Goal: Task Accomplishment & Management: Use online tool/utility

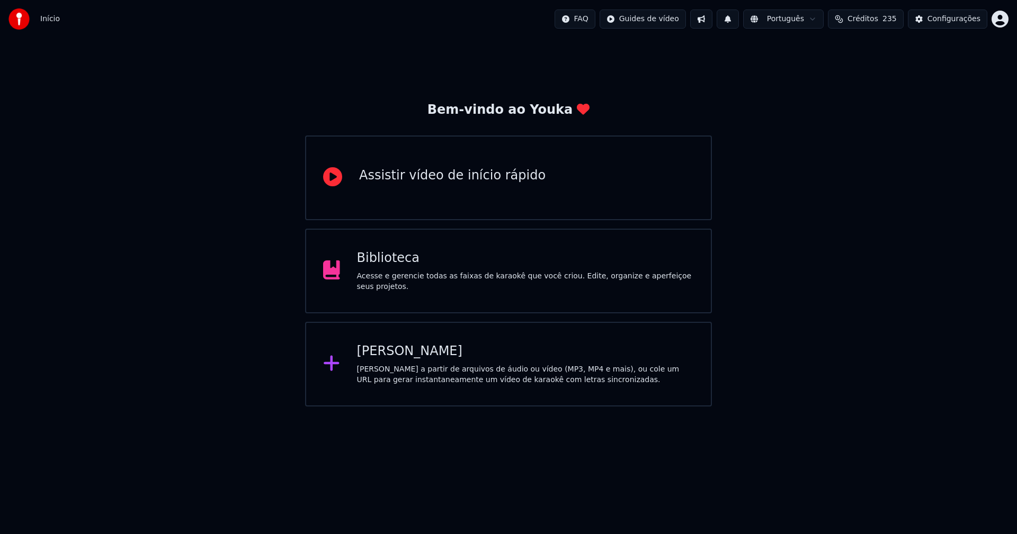
click at [397, 267] on div "Biblioteca" at bounding box center [525, 258] width 337 height 17
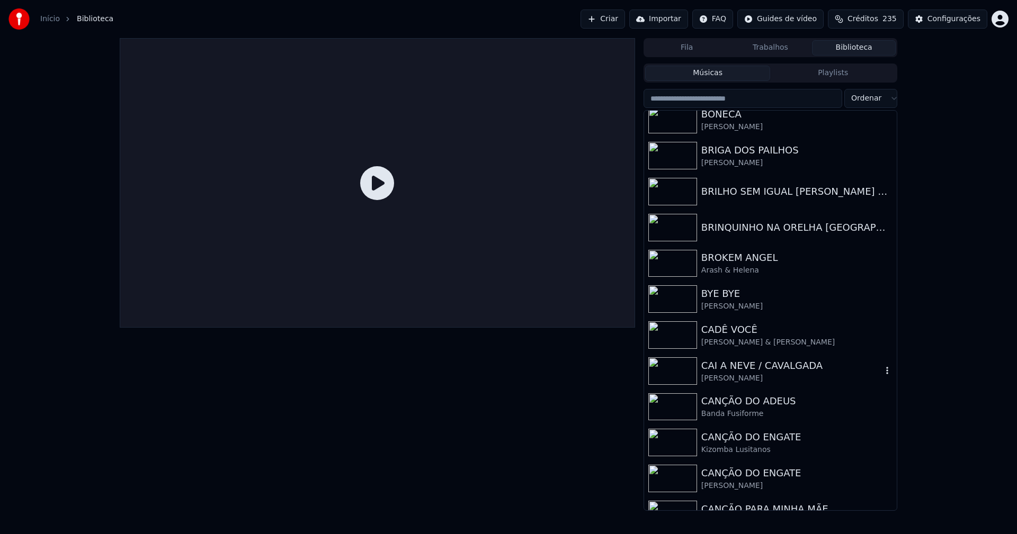
scroll to position [2330, 0]
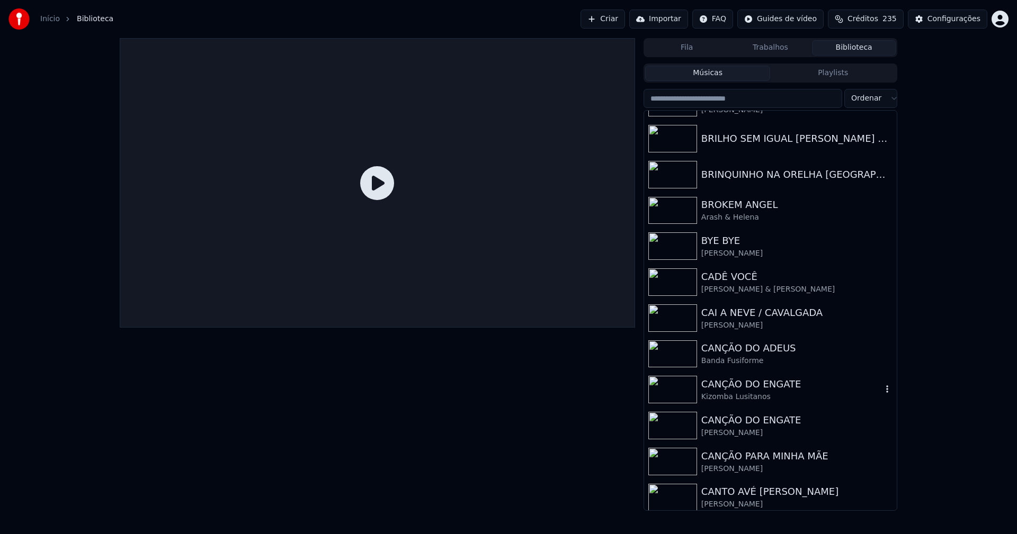
click at [732, 389] on div "CANÇÃO DO ENGATE" at bounding box center [791, 384] width 181 height 15
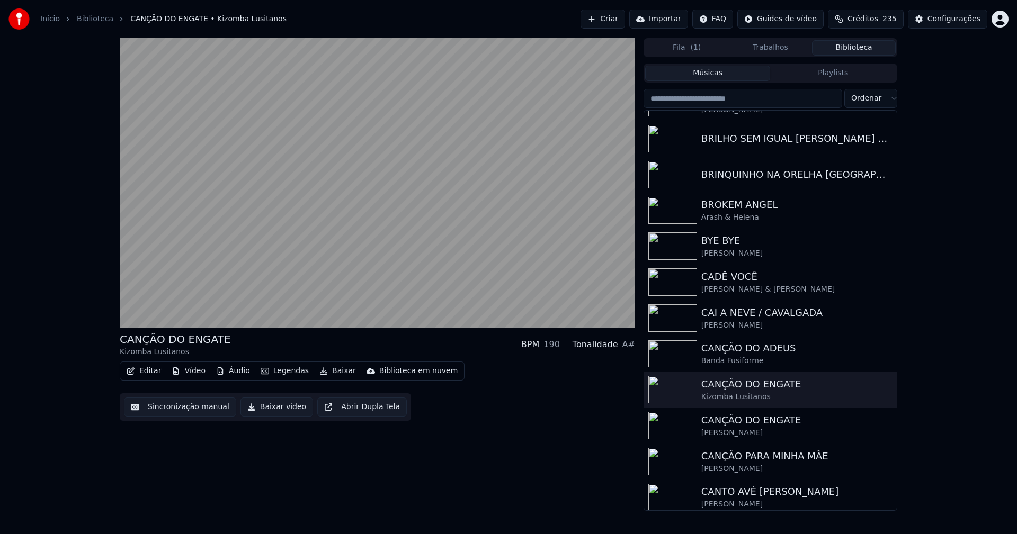
click at [147, 372] on button "Editar" at bounding box center [143, 371] width 43 height 15
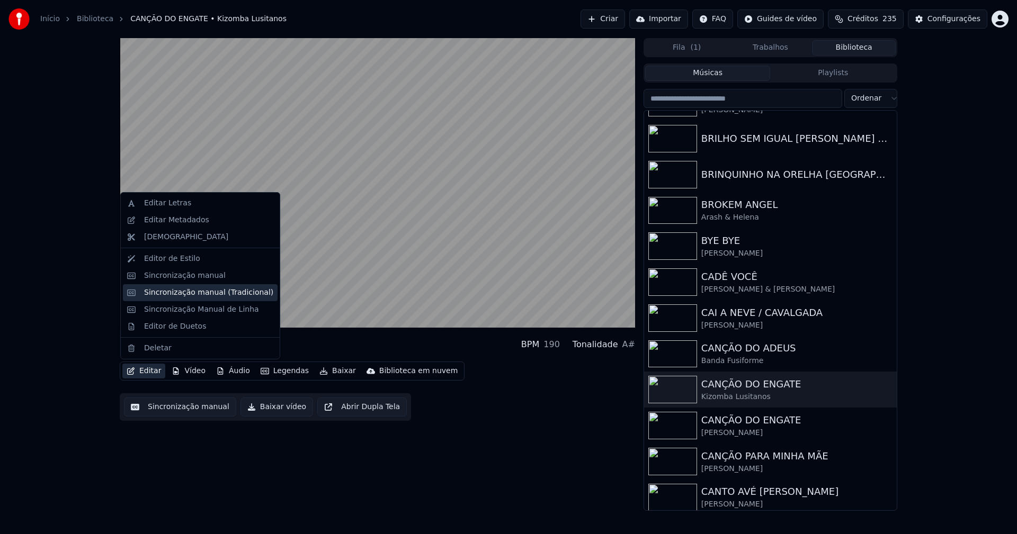
click at [176, 298] on div "Sincronização manual (Tradicional)" at bounding box center [208, 293] width 129 height 11
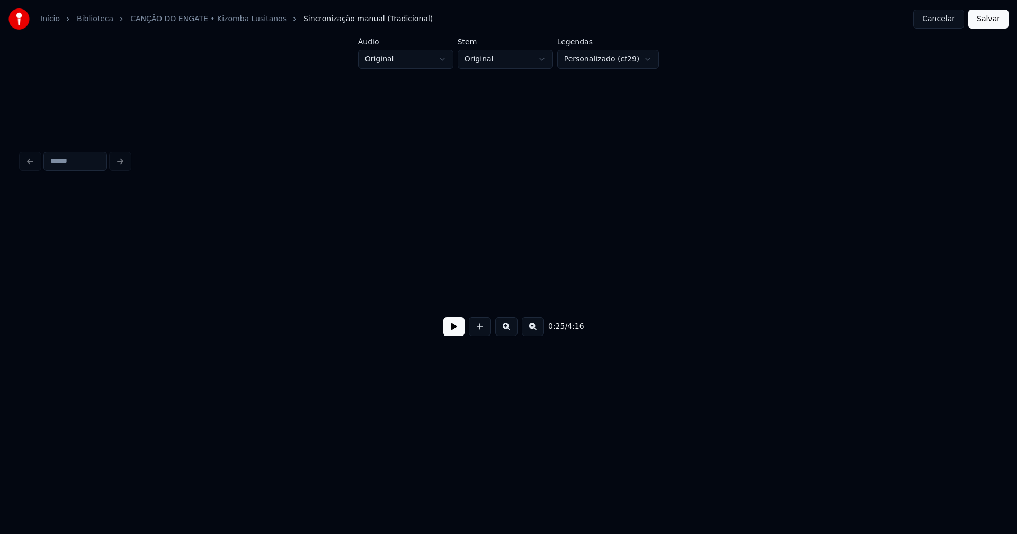
scroll to position [0, 2743]
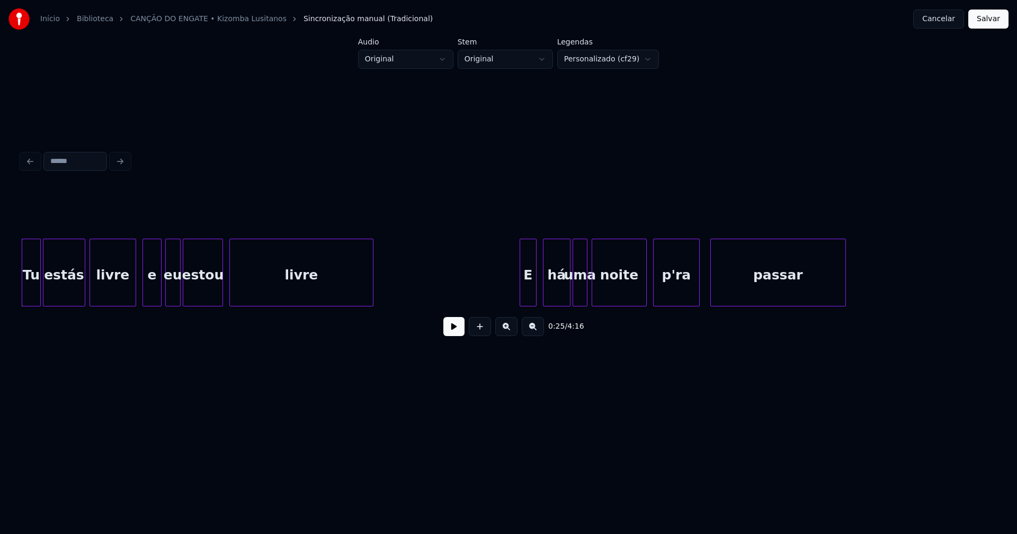
click at [461, 333] on button at bounding box center [453, 326] width 21 height 19
click at [131, 299] on div at bounding box center [129, 272] width 3 height 67
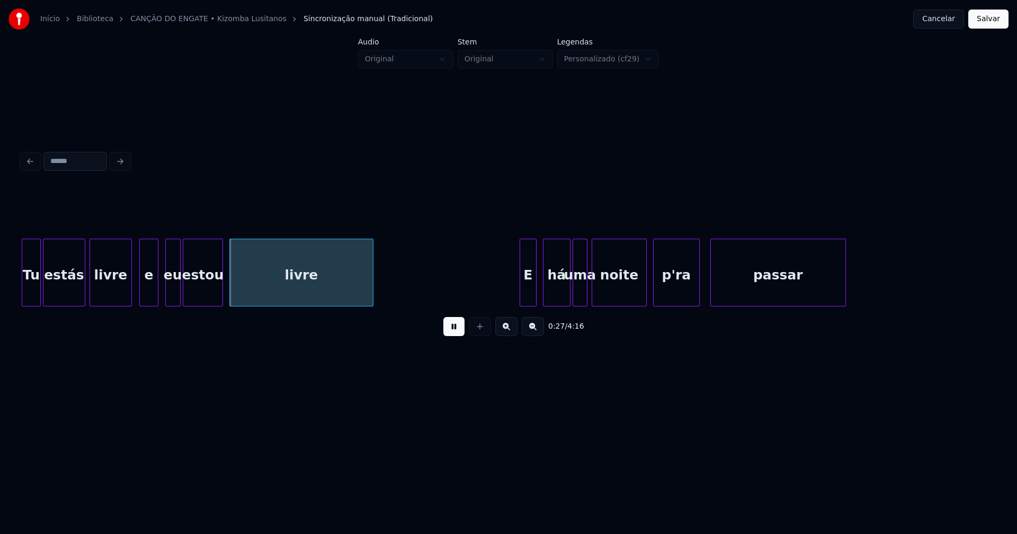
click at [145, 291] on div "e" at bounding box center [149, 275] width 18 height 72
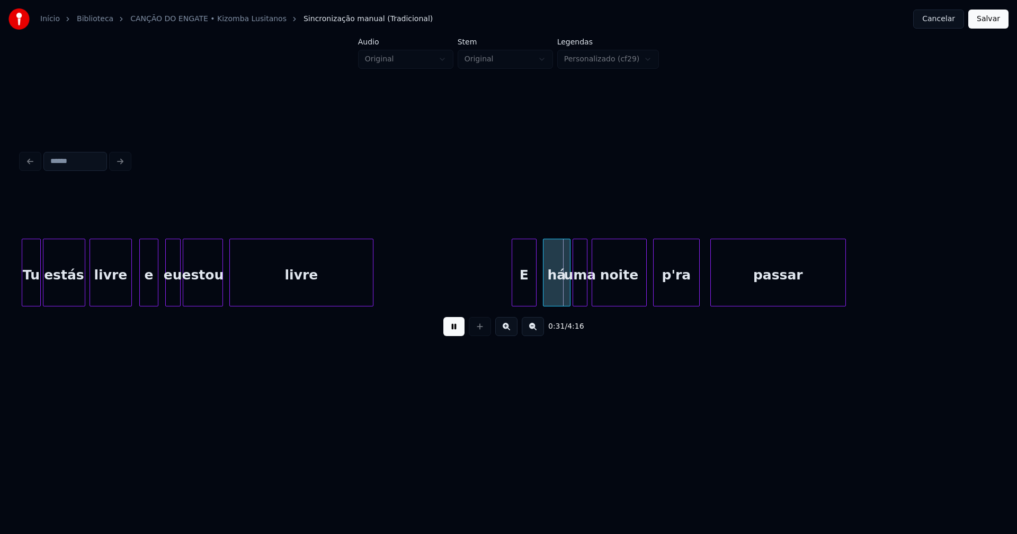
click at [515, 298] on div at bounding box center [513, 272] width 3 height 67
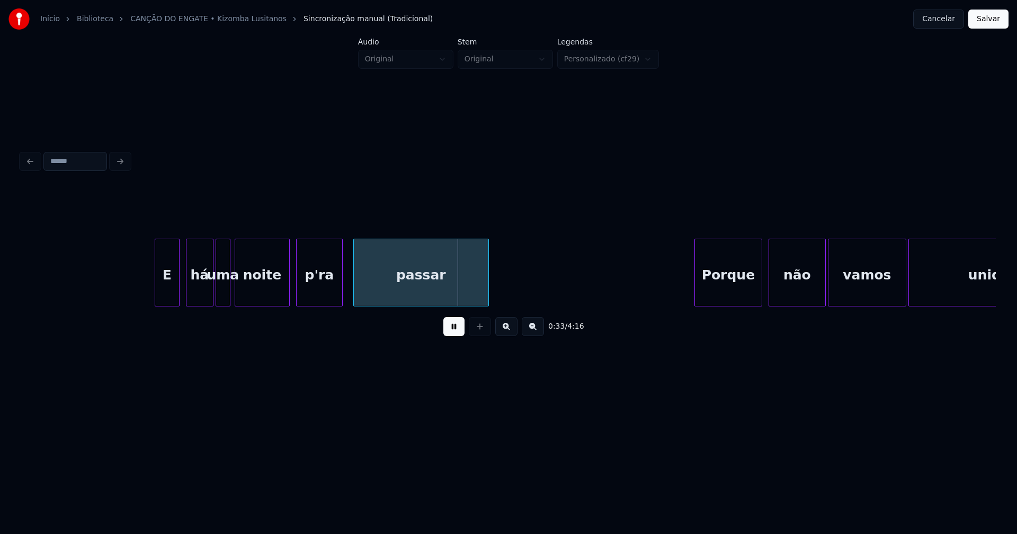
scroll to position [0, 3129]
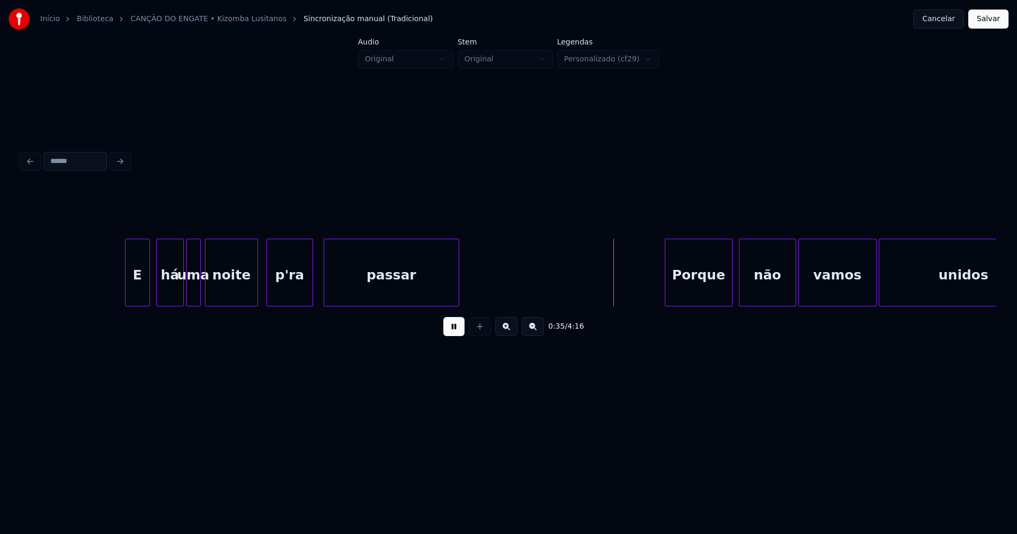
click at [254, 295] on div at bounding box center [255, 272] width 3 height 67
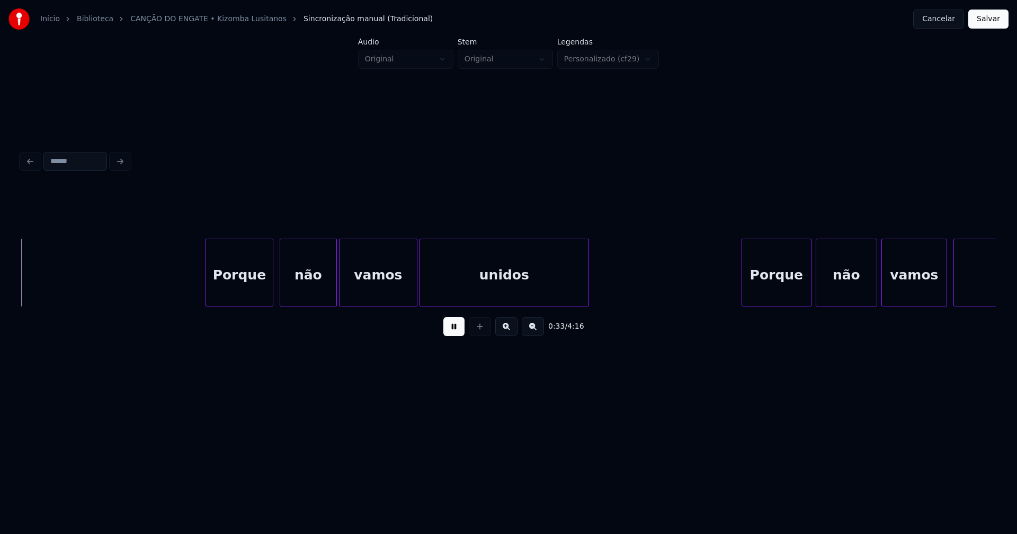
scroll to position [0, 3611]
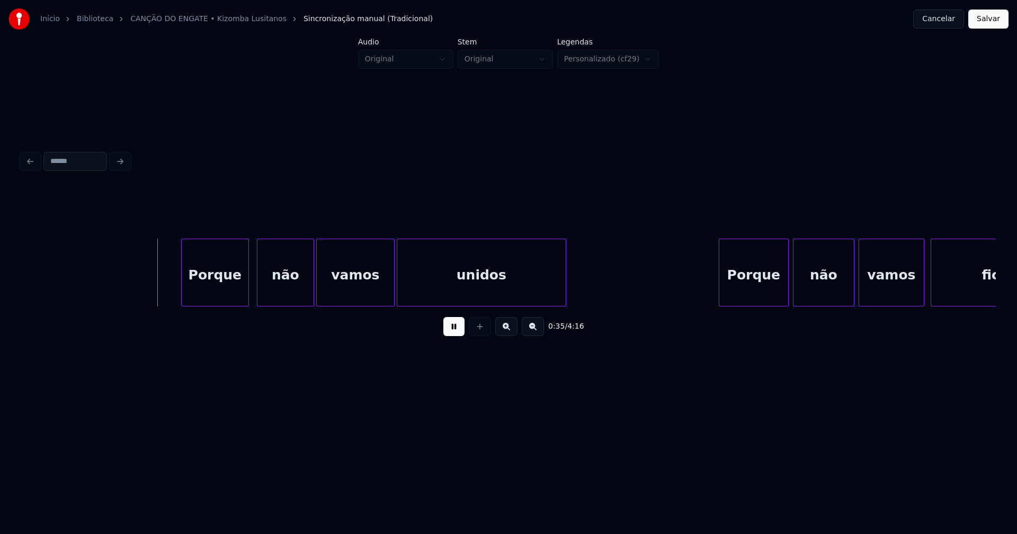
click at [225, 291] on div "Porque" at bounding box center [215, 275] width 67 height 72
click at [292, 292] on div "não" at bounding box center [283, 275] width 56 height 72
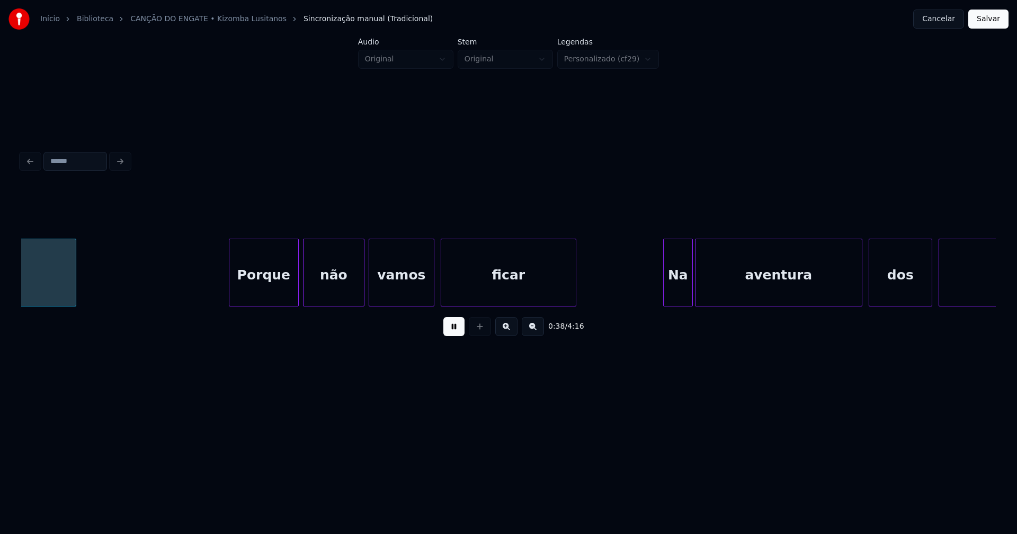
scroll to position [0, 4110]
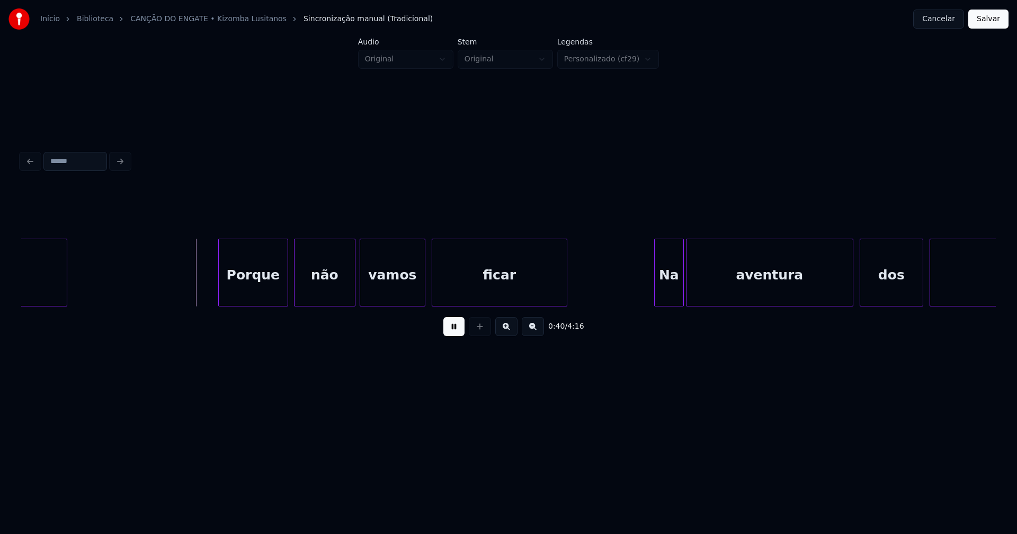
click at [263, 293] on div "Porque" at bounding box center [253, 275] width 69 height 72
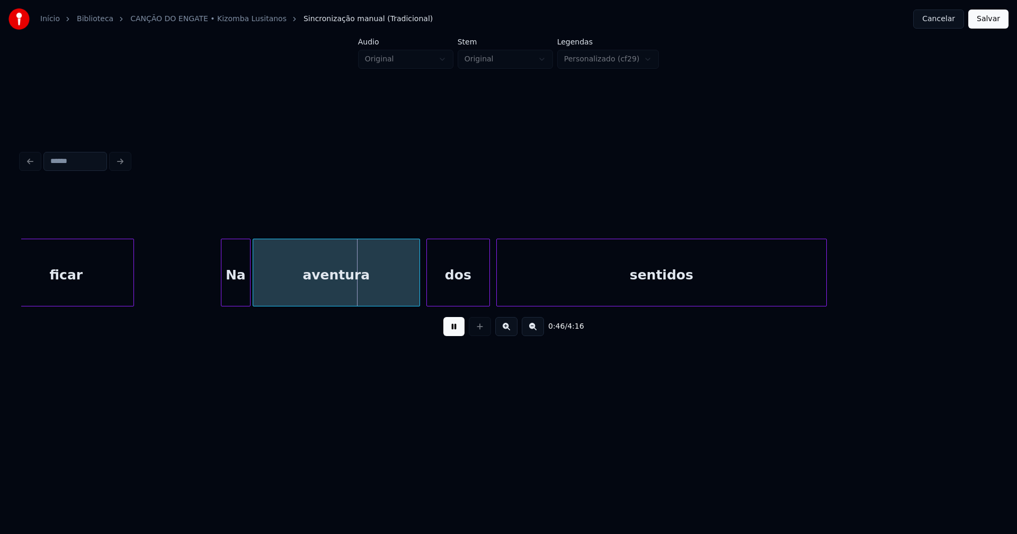
scroll to position [0, 4634]
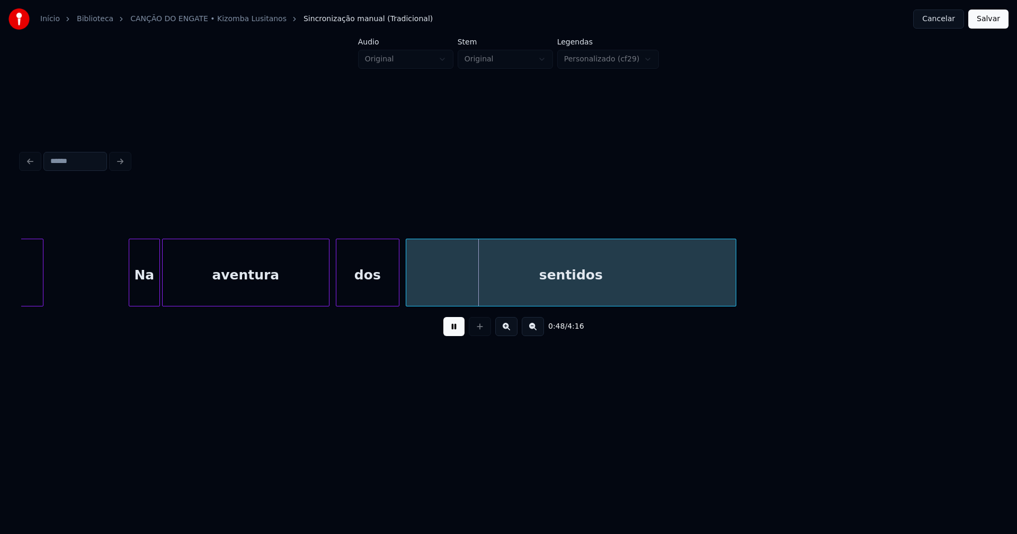
click at [129, 291] on div at bounding box center [130, 272] width 3 height 67
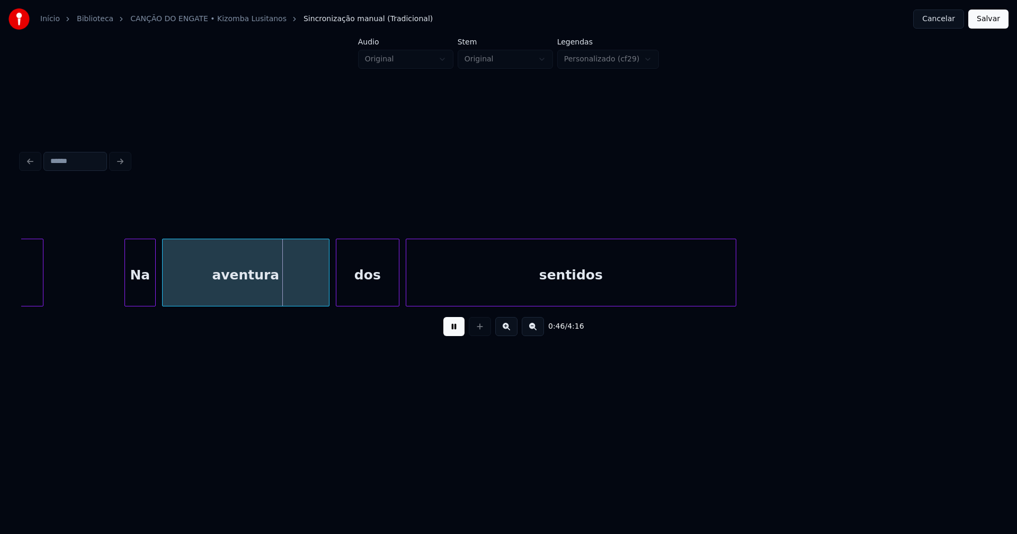
click at [141, 294] on div "Na" at bounding box center [140, 275] width 30 height 72
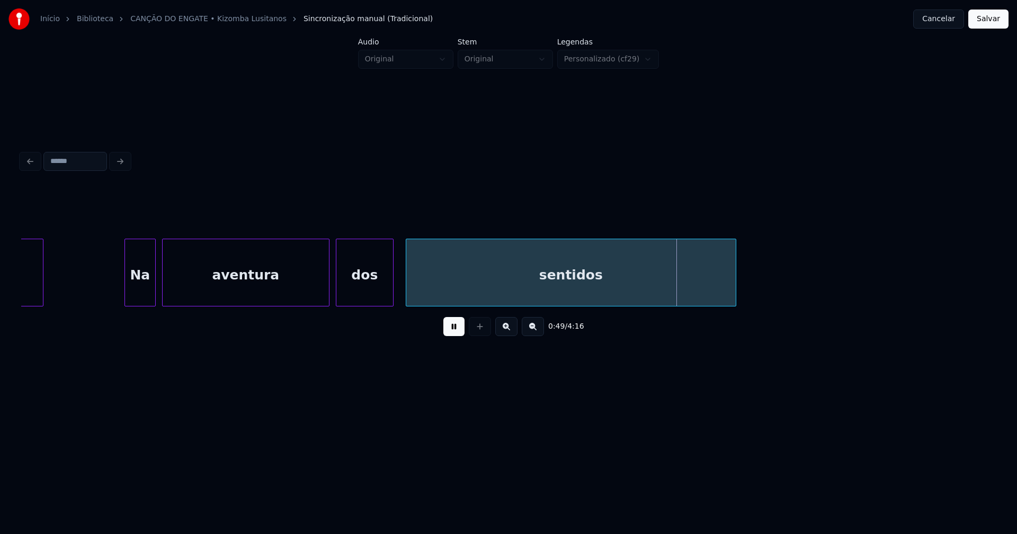
click at [390, 292] on div at bounding box center [391, 272] width 3 height 67
click at [393, 291] on div at bounding box center [393, 272] width 3 height 67
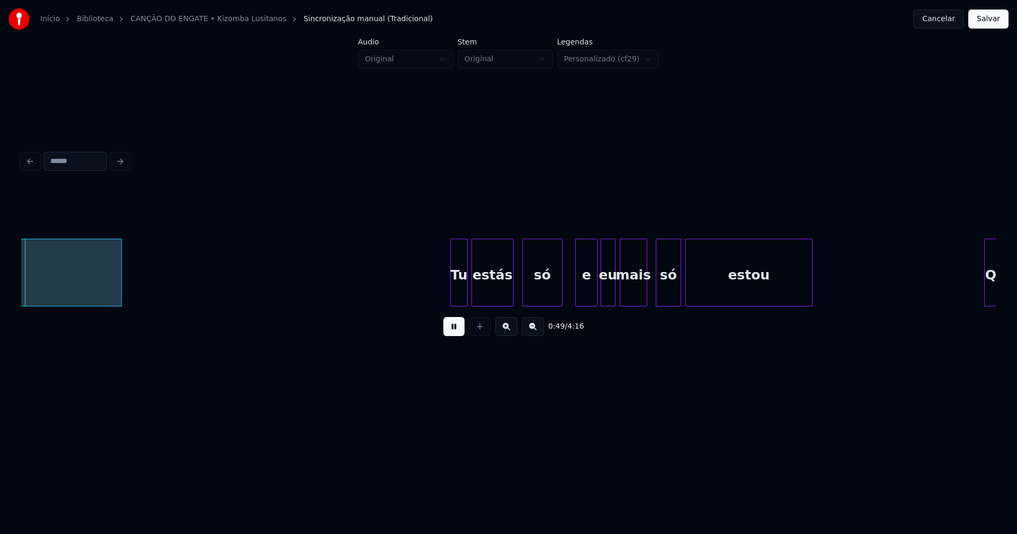
scroll to position [0, 5253]
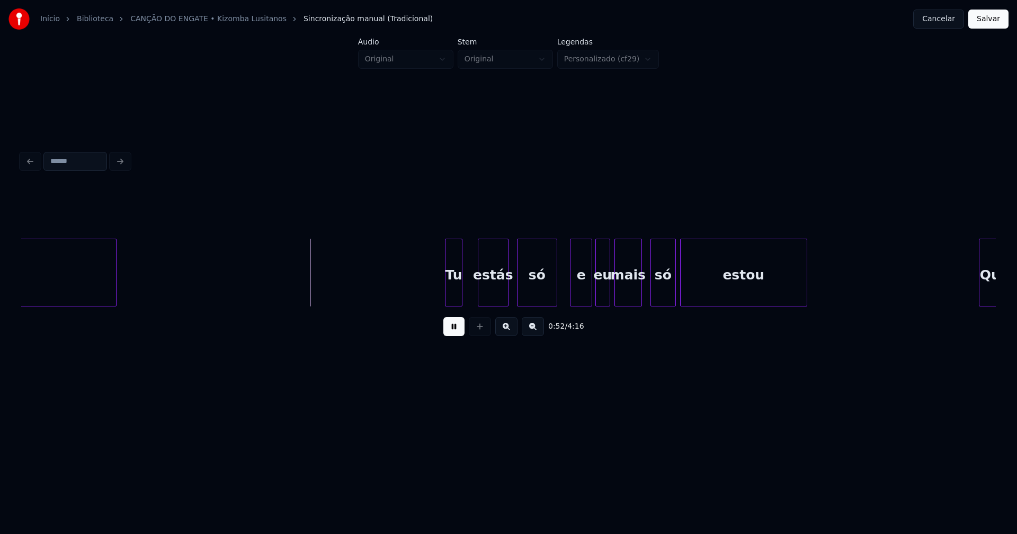
click at [479, 289] on div at bounding box center [479, 272] width 3 height 67
click at [458, 290] on div "Tu" at bounding box center [453, 275] width 16 height 72
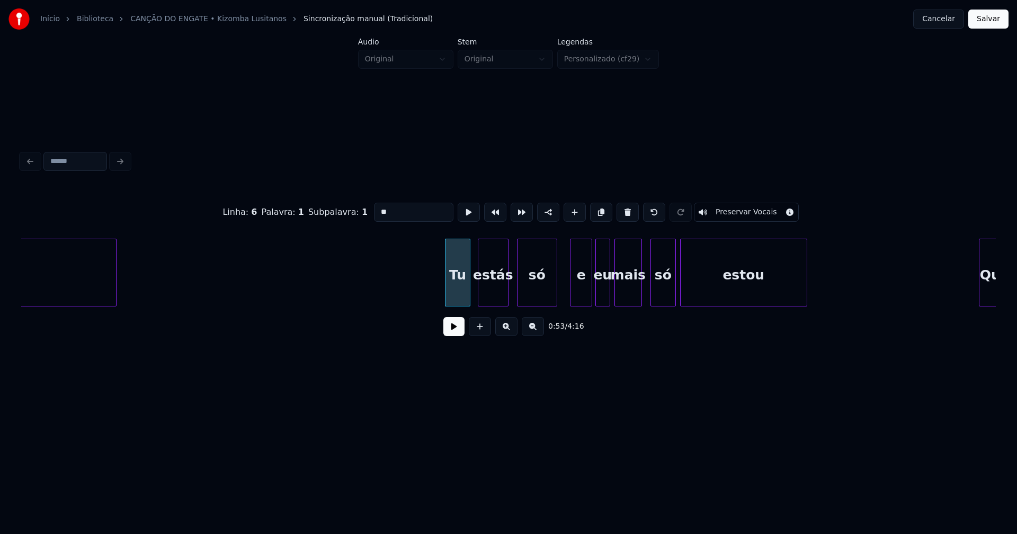
click at [470, 284] on div at bounding box center [468, 272] width 3 height 67
click at [459, 335] on button at bounding box center [453, 326] width 21 height 19
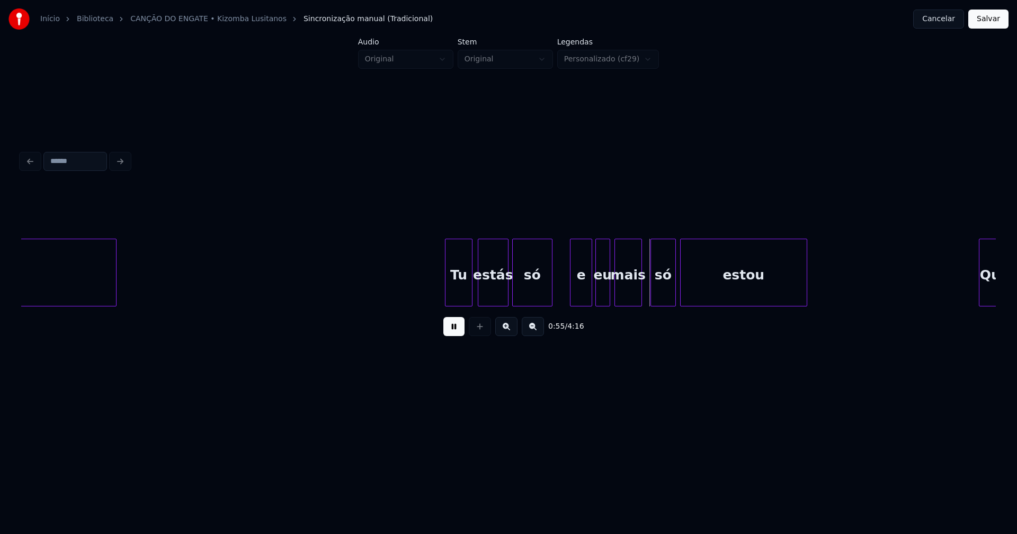
click at [533, 302] on div "só" at bounding box center [532, 275] width 39 height 72
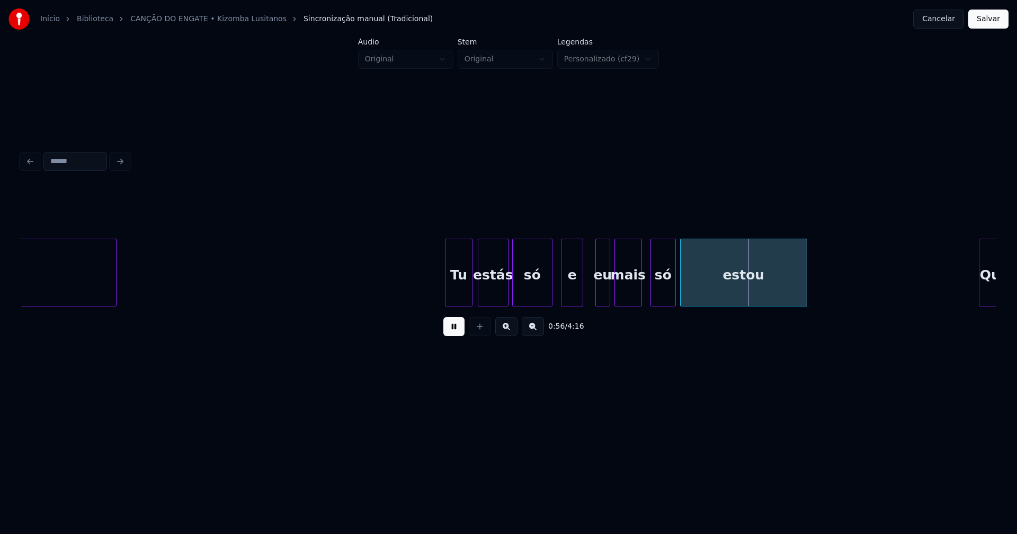
click at [571, 290] on div "e" at bounding box center [572, 275] width 22 height 72
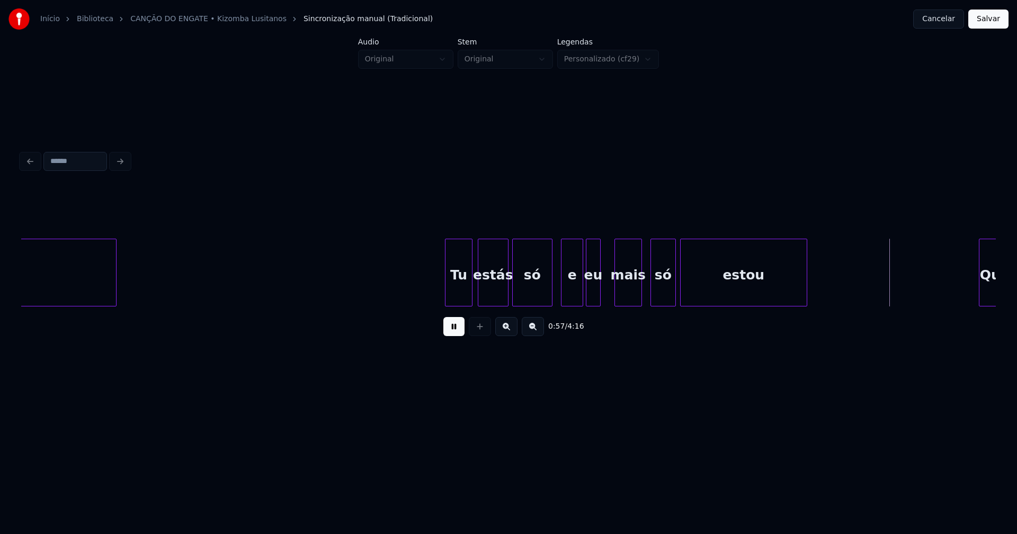
click at [593, 299] on div "eu" at bounding box center [593, 275] width 14 height 72
click at [633, 287] on div "mais" at bounding box center [628, 275] width 26 height 72
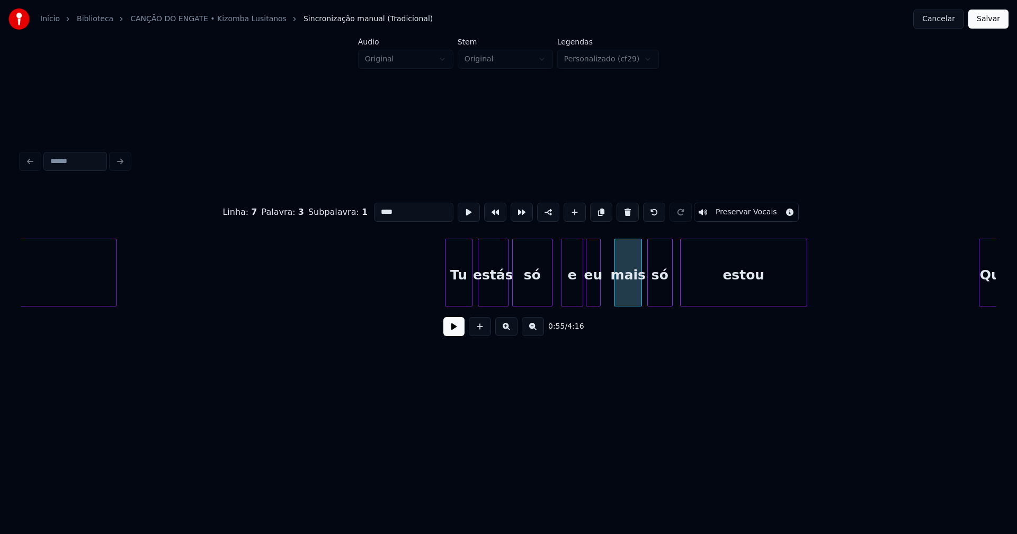
click at [658, 293] on div "só" at bounding box center [660, 275] width 24 height 72
click at [446, 334] on button at bounding box center [453, 326] width 21 height 19
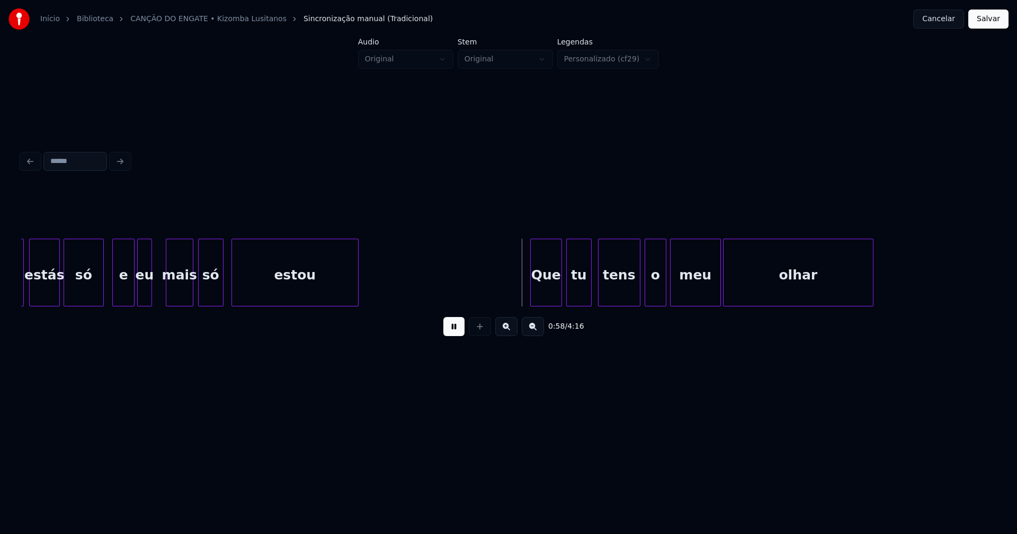
scroll to position [0, 6124]
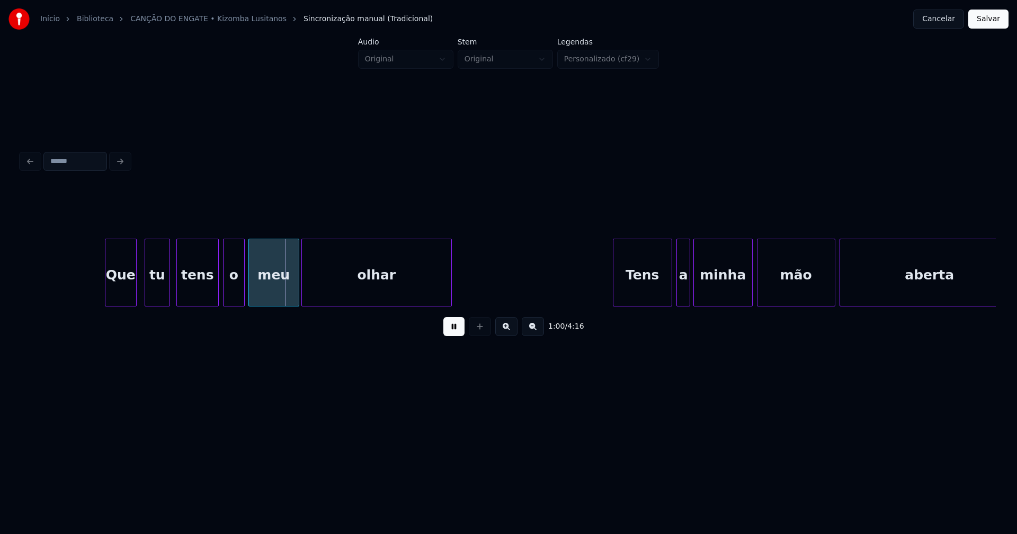
click at [120, 298] on div "Que" at bounding box center [120, 275] width 31 height 72
click at [154, 297] on div "tu" at bounding box center [154, 275] width 24 height 72
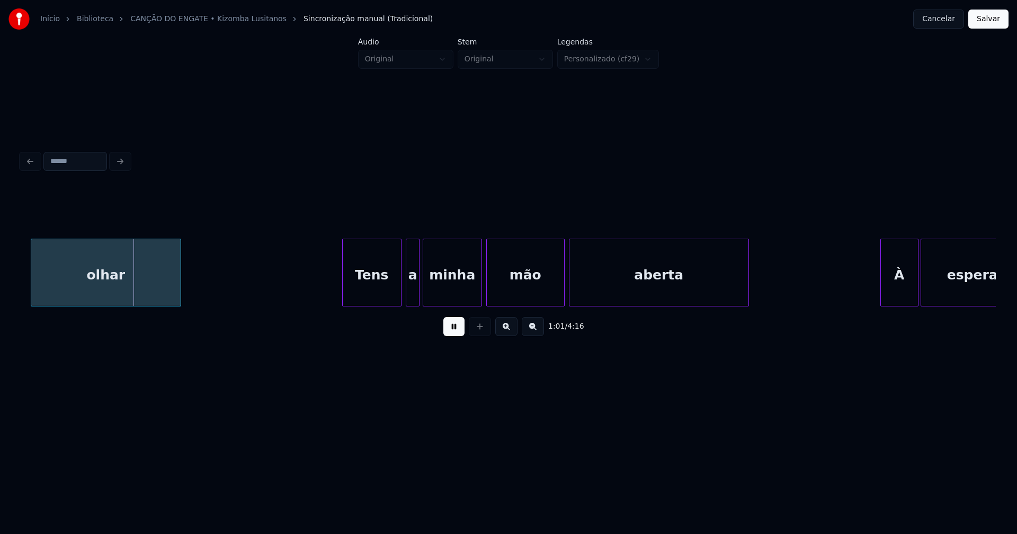
scroll to position [0, 6469]
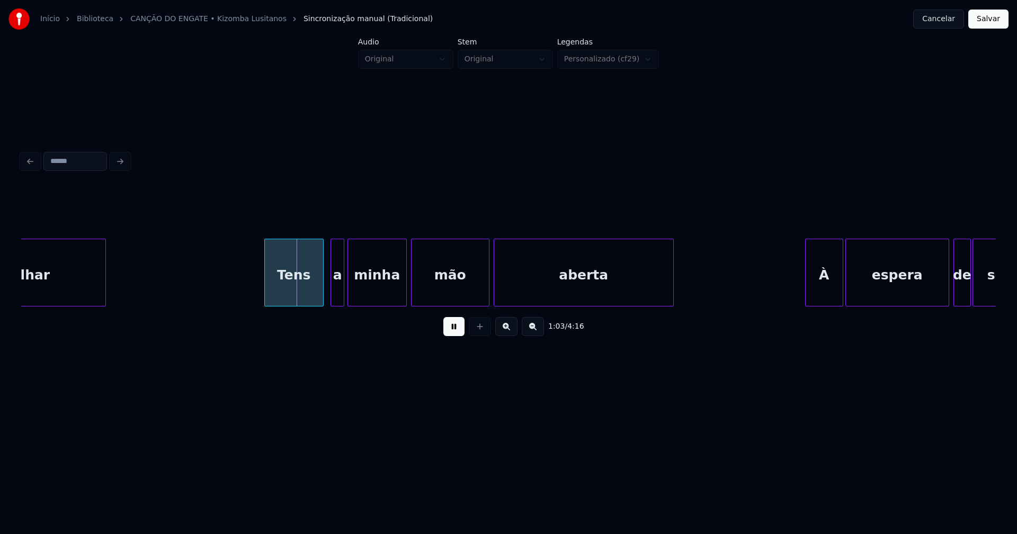
click at [299, 292] on div "Tens" at bounding box center [294, 275] width 58 height 72
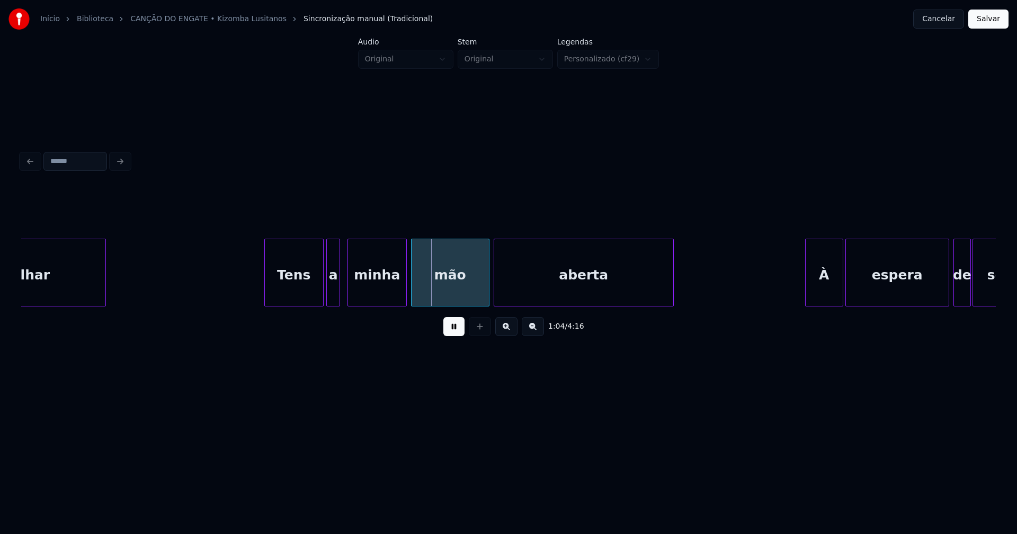
click at [335, 294] on div "a" at bounding box center [333, 275] width 13 height 72
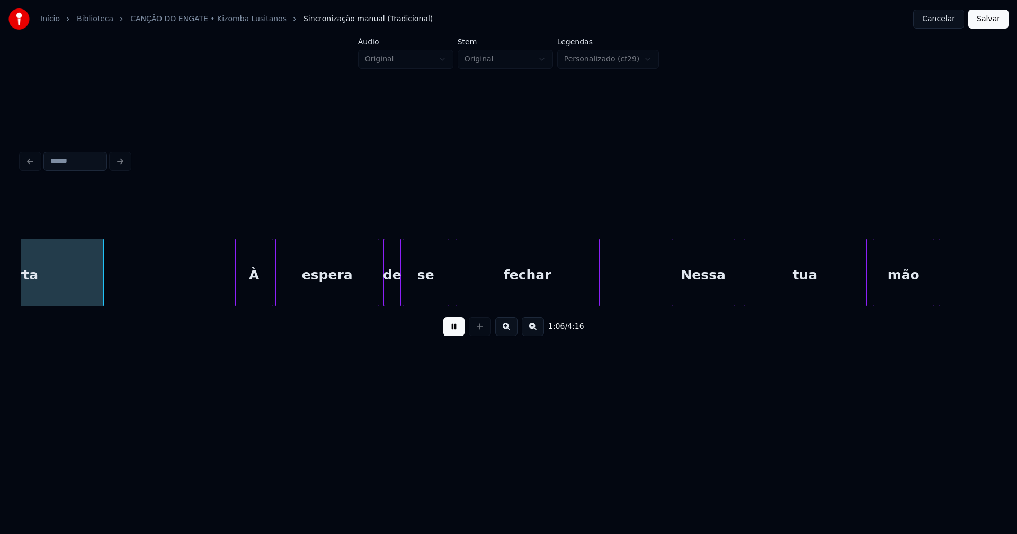
scroll to position [0, 7055]
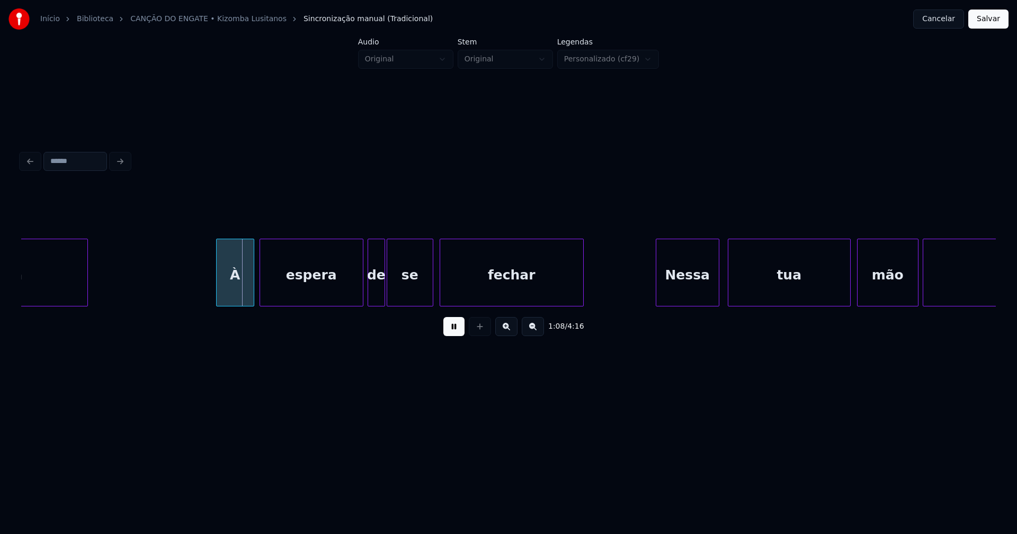
click at [238, 300] on div "À" at bounding box center [235, 275] width 37 height 72
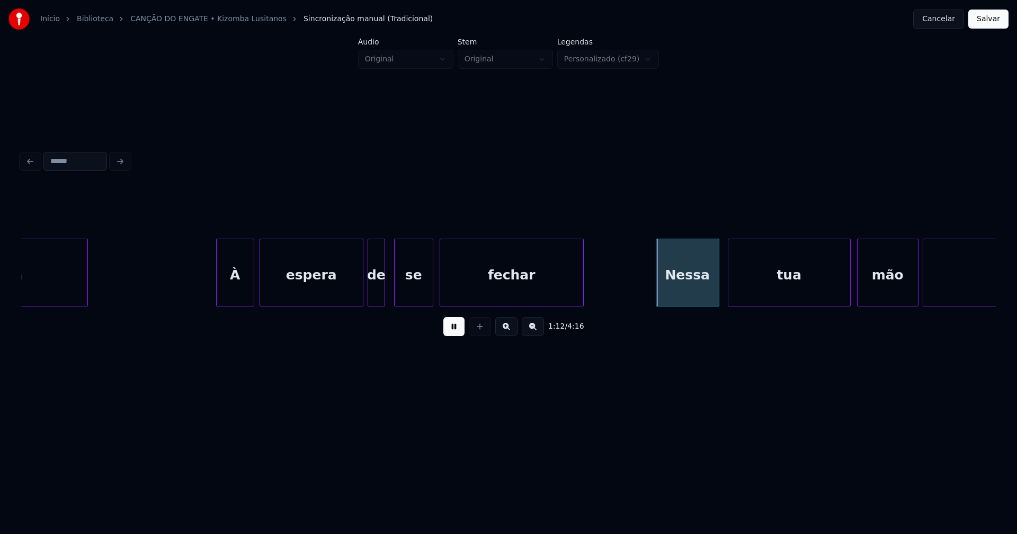
click at [396, 292] on div at bounding box center [396, 272] width 3 height 67
click at [378, 303] on div "aberta À espera de se fechar Nessa tua mão deserta" at bounding box center [508, 273] width 974 height 68
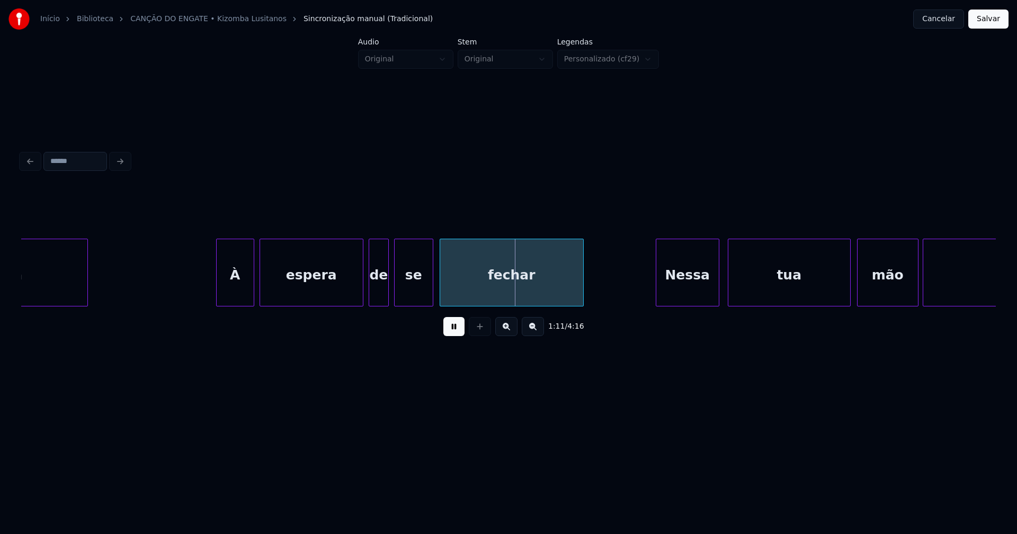
click at [370, 299] on div at bounding box center [370, 272] width 3 height 67
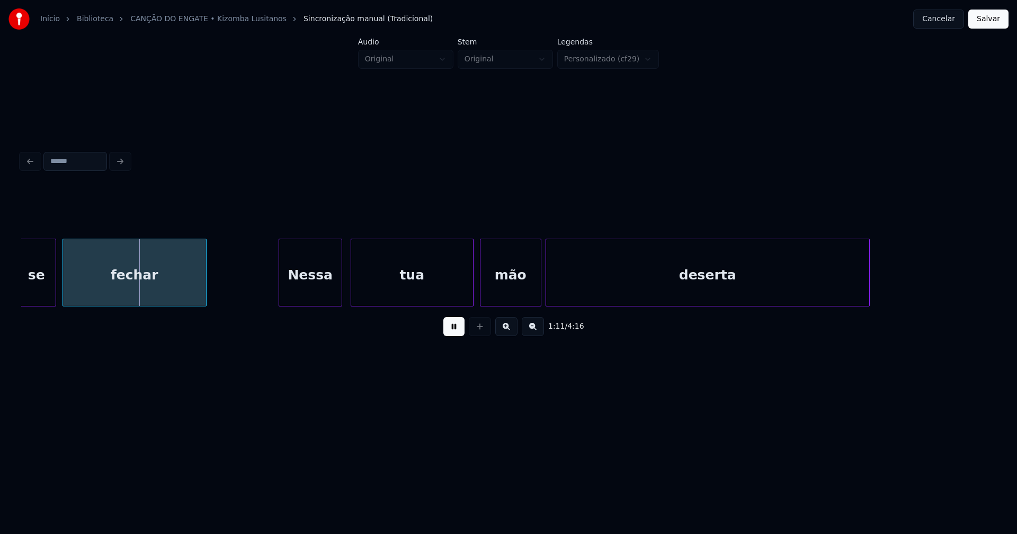
scroll to position [0, 7477]
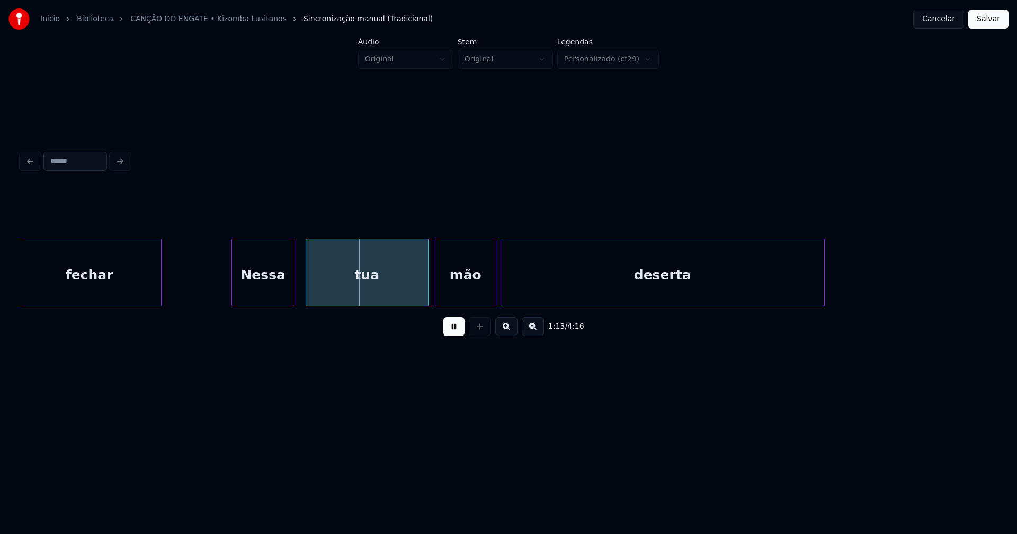
click at [270, 294] on div "Nessa" at bounding box center [263, 275] width 62 height 72
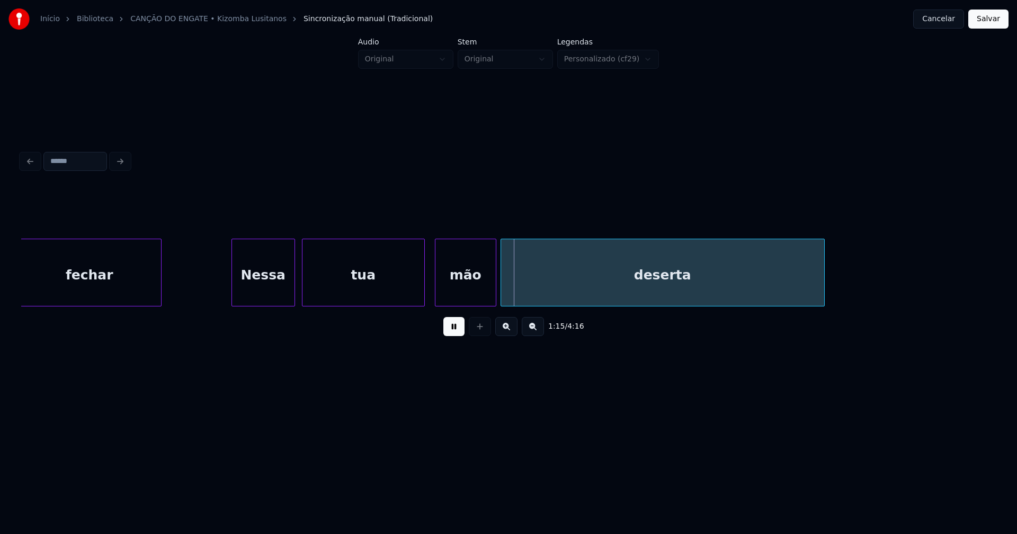
click at [384, 293] on div "tua" at bounding box center [363, 275] width 122 height 72
click at [451, 294] on div "mão" at bounding box center [462, 275] width 60 height 72
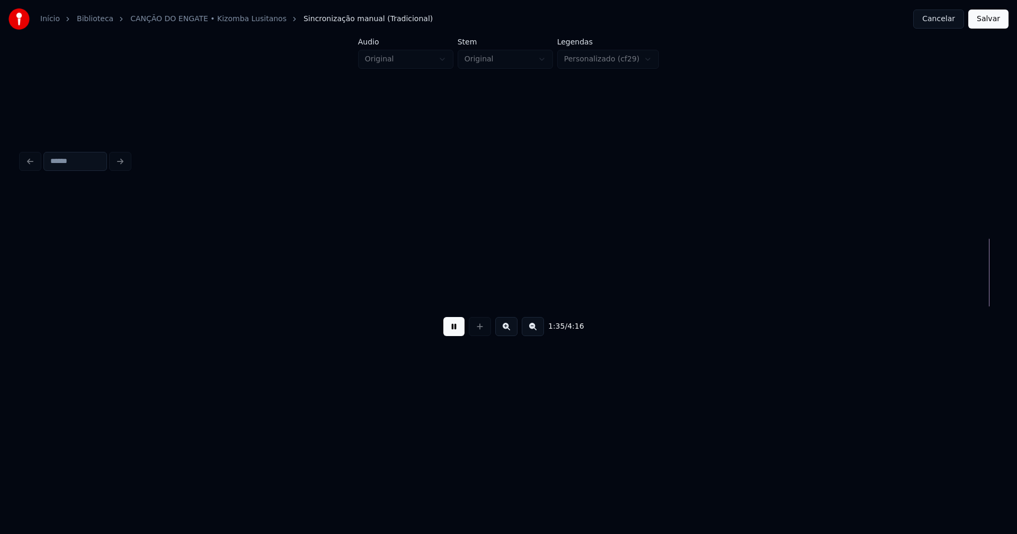
scroll to position [0, 10170]
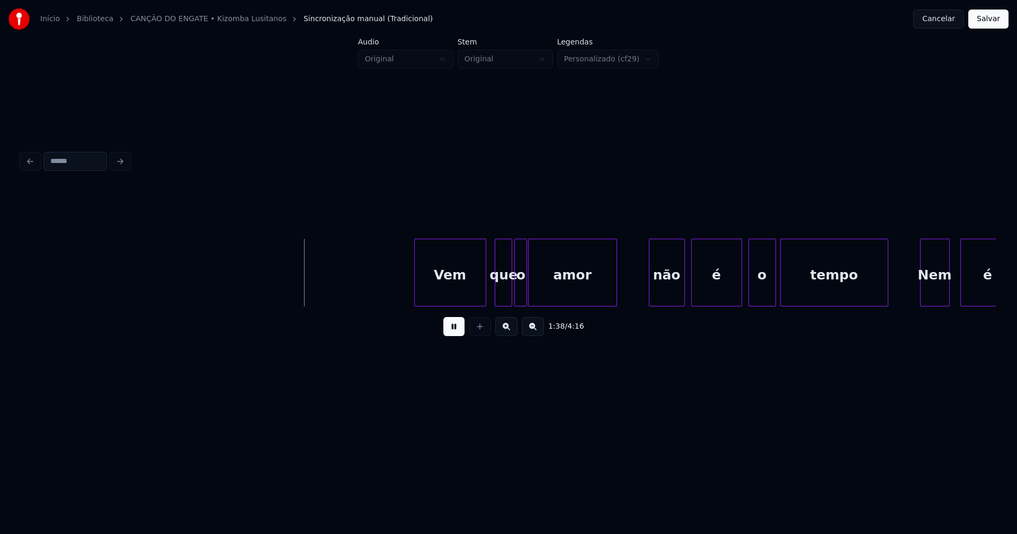
click at [461, 307] on div "Vem que o amor não é o tempo Nem é" at bounding box center [508, 273] width 974 height 68
click at [545, 284] on div at bounding box center [546, 272] width 3 height 67
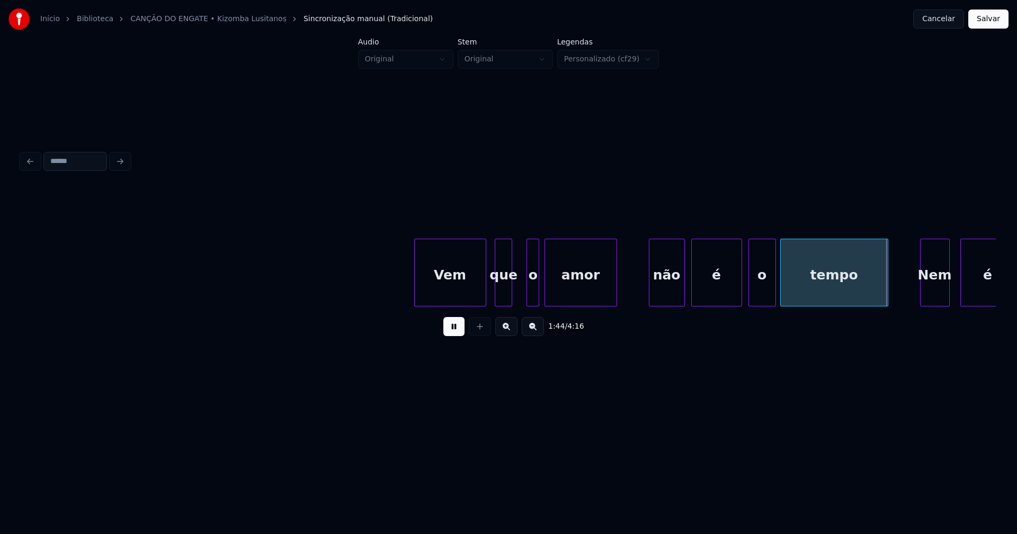
click at [535, 300] on div "o" at bounding box center [533, 275] width 12 height 72
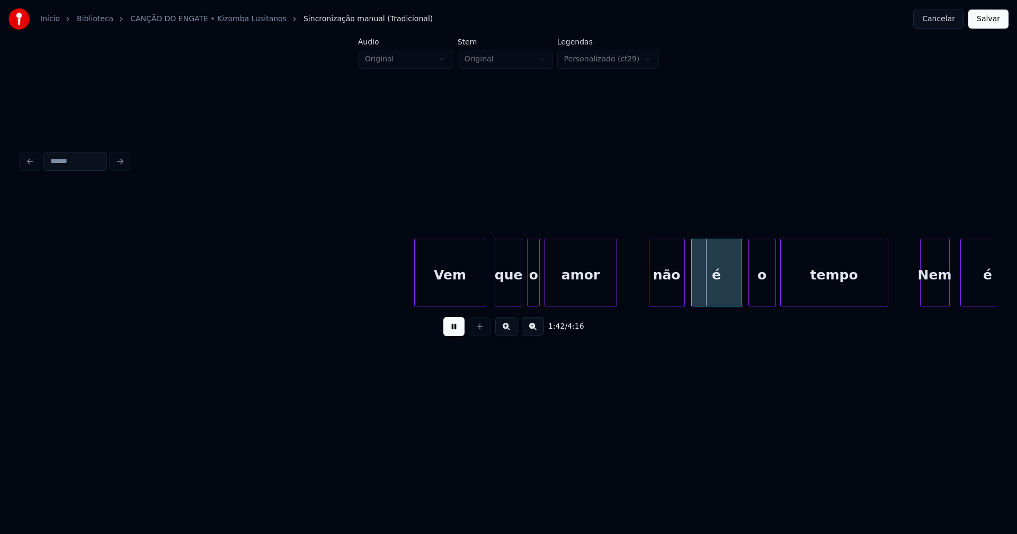
click at [522, 289] on div at bounding box center [519, 272] width 3 height 67
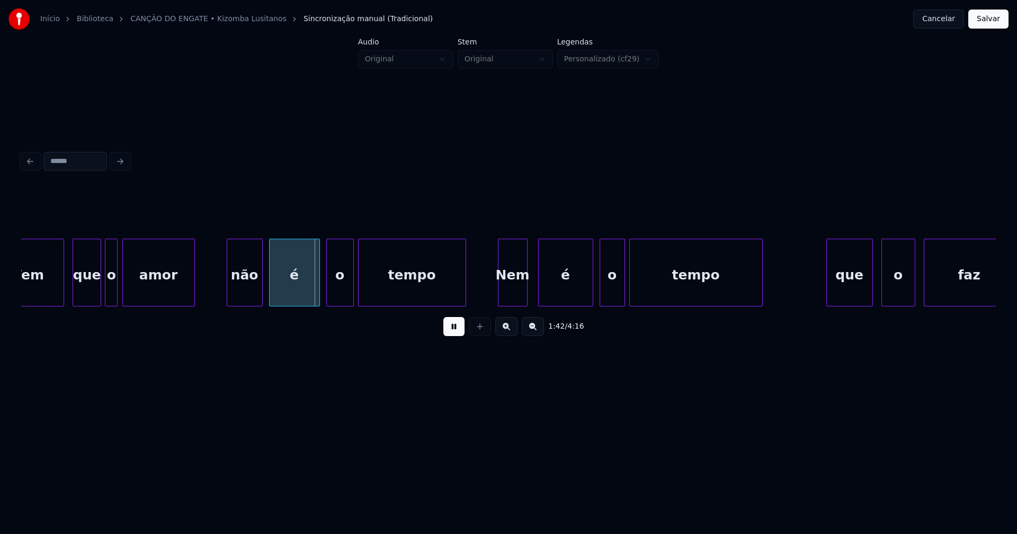
scroll to position [0, 10606]
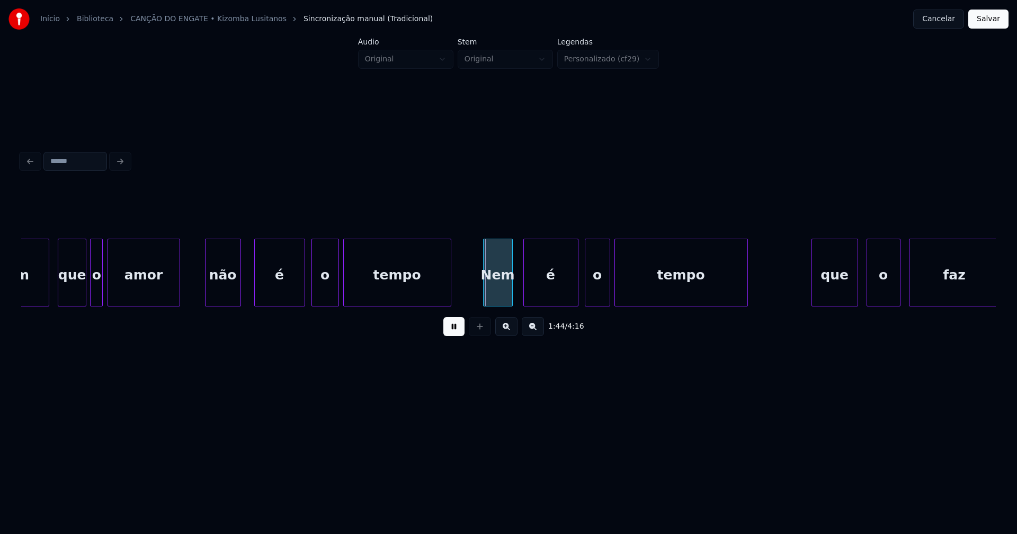
click at [219, 299] on div "não" at bounding box center [222, 275] width 35 height 72
click at [284, 294] on div "é" at bounding box center [277, 275] width 50 height 72
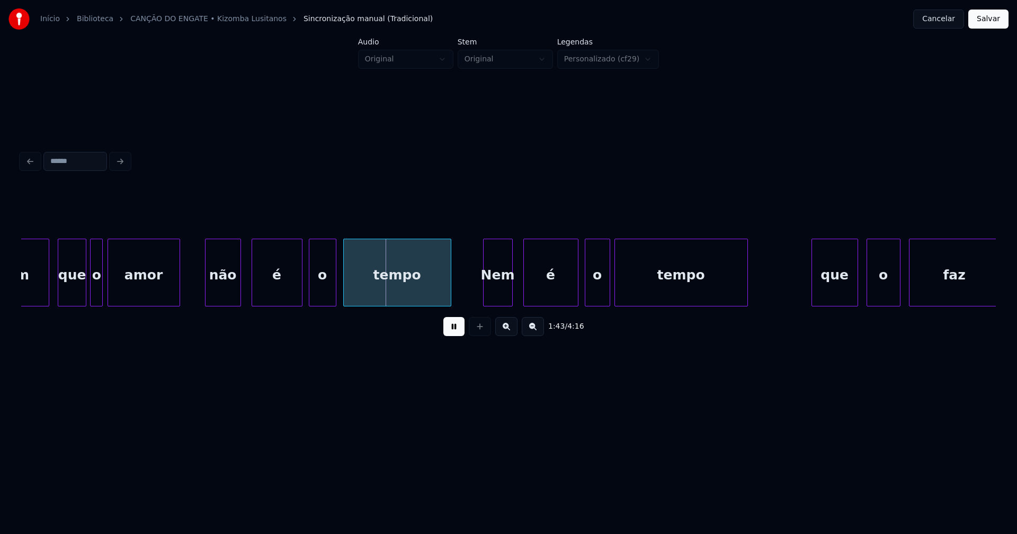
click at [325, 301] on div "o" at bounding box center [322, 275] width 26 height 72
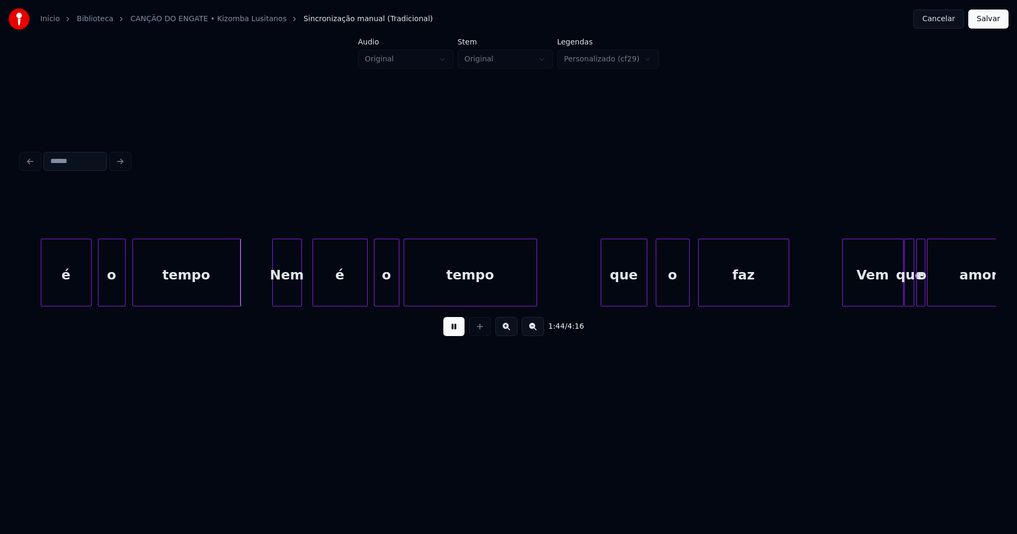
scroll to position [0, 10892]
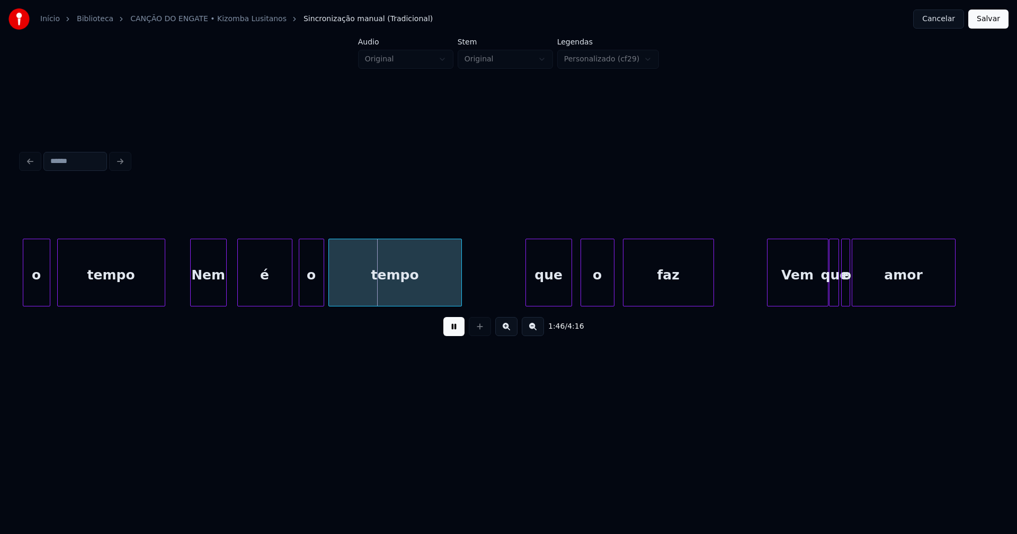
click at [193, 298] on div at bounding box center [192, 272] width 3 height 67
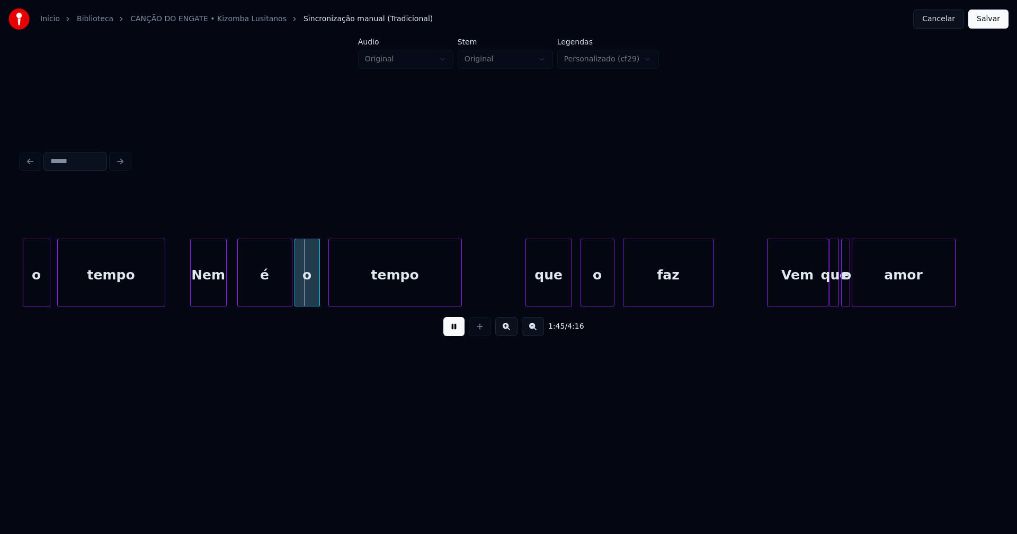
click at [305, 296] on div "o" at bounding box center [307, 275] width 24 height 72
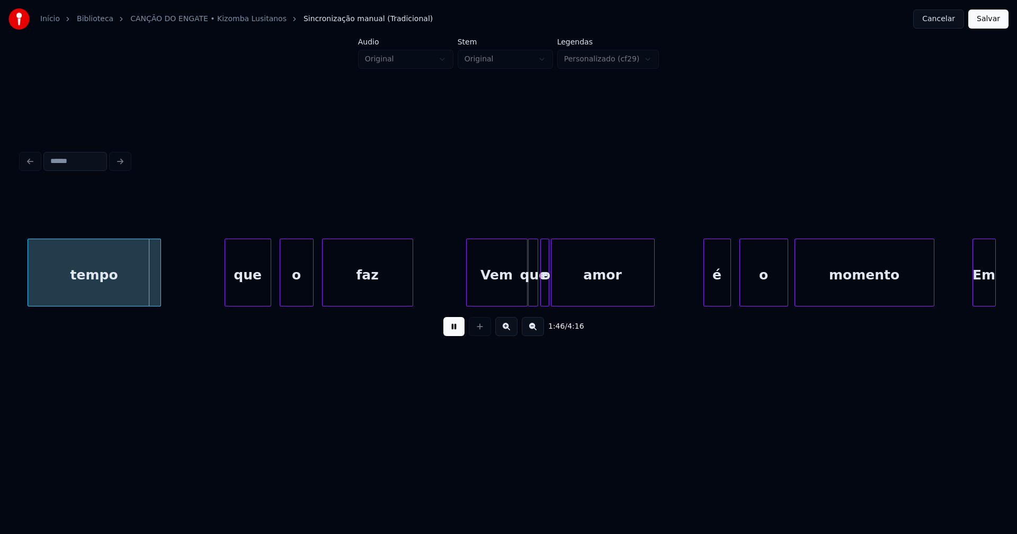
scroll to position [0, 11209]
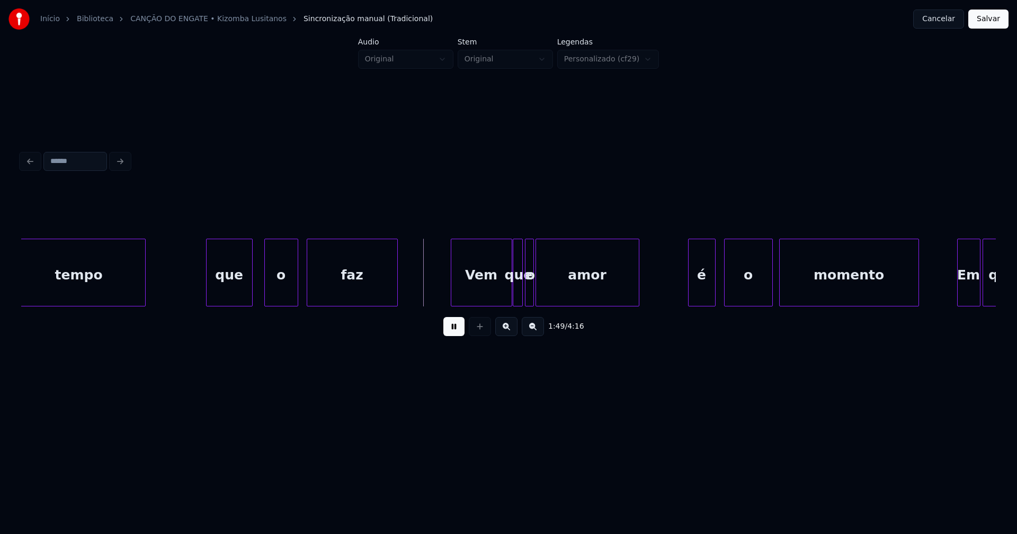
click at [241, 286] on div "que" at bounding box center [230, 275] width 46 height 72
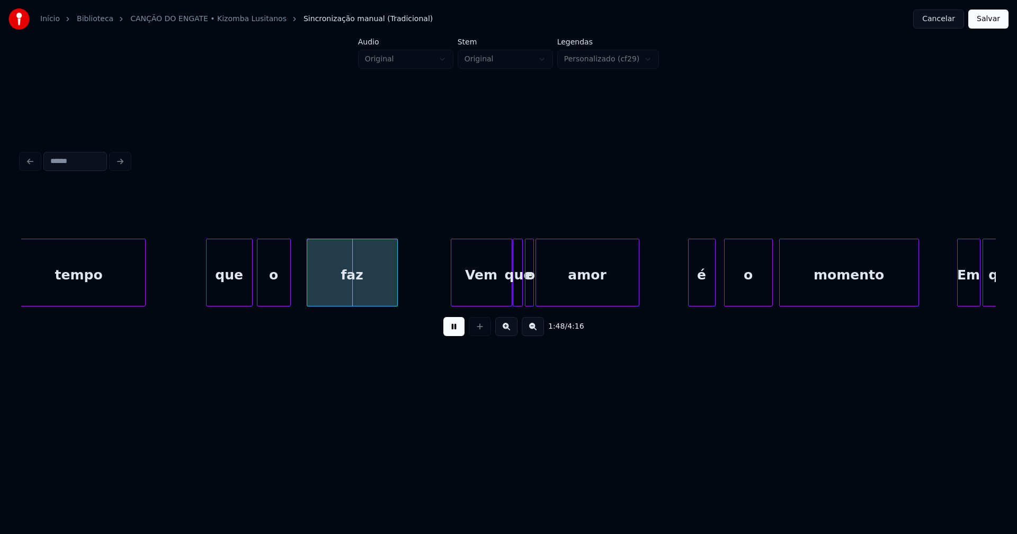
click at [273, 288] on div "o" at bounding box center [273, 275] width 33 height 72
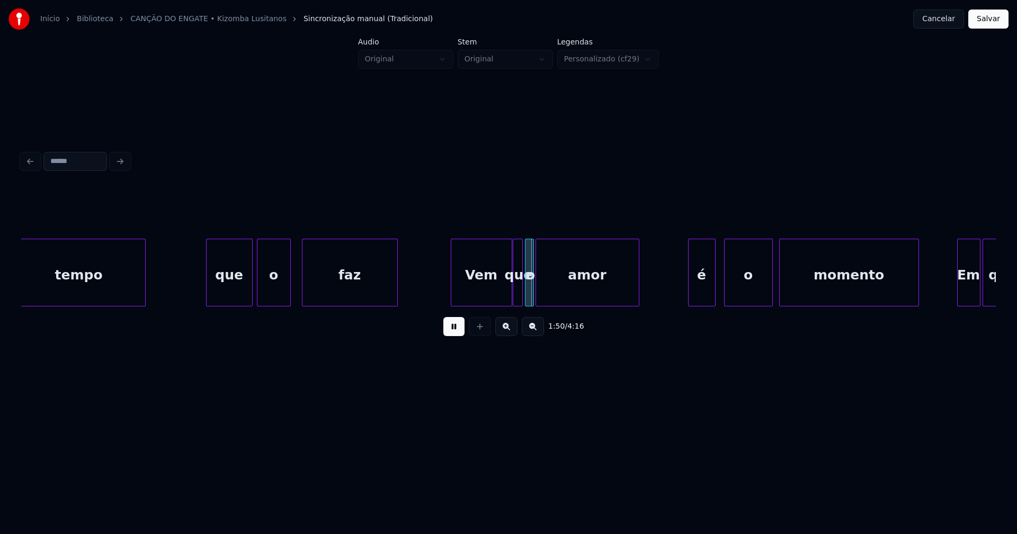
click at [305, 291] on div at bounding box center [303, 272] width 3 height 67
click at [472, 294] on div "Vem" at bounding box center [474, 275] width 60 height 72
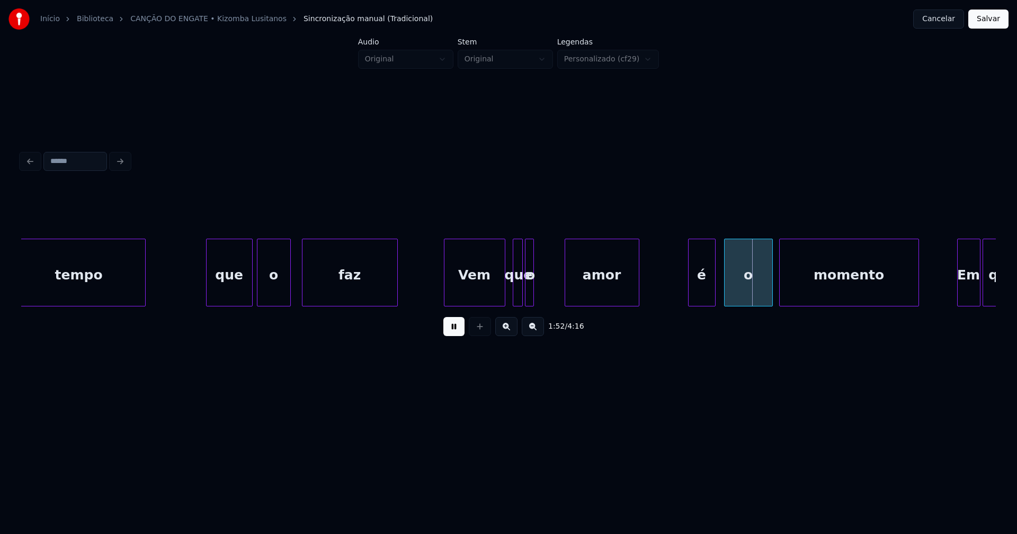
click at [567, 285] on div at bounding box center [566, 272] width 3 height 67
click at [540, 287] on div at bounding box center [538, 272] width 3 height 67
click at [551, 295] on div "o" at bounding box center [550, 275] width 15 height 72
click at [533, 288] on div at bounding box center [532, 272] width 3 height 67
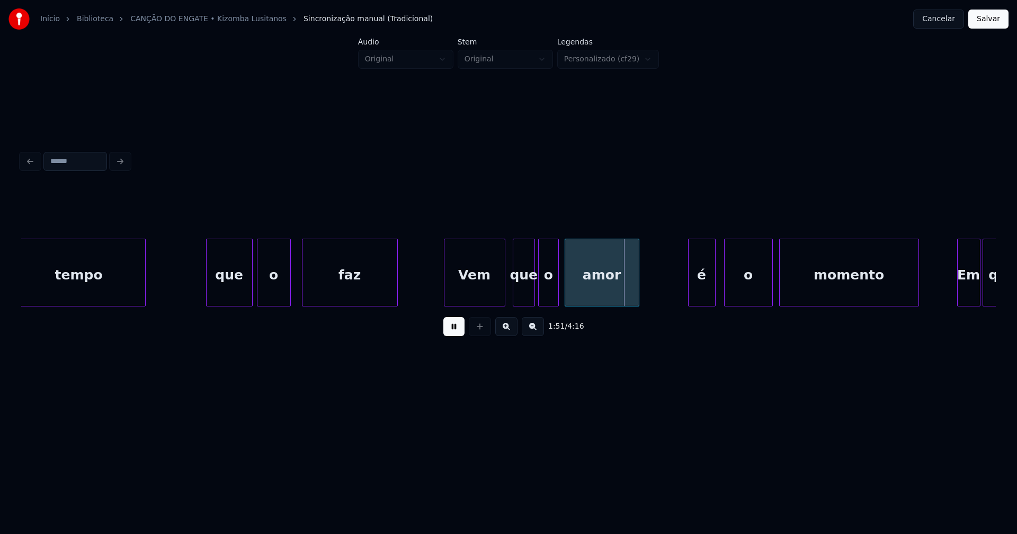
click at [539, 294] on div at bounding box center [540, 272] width 3 height 67
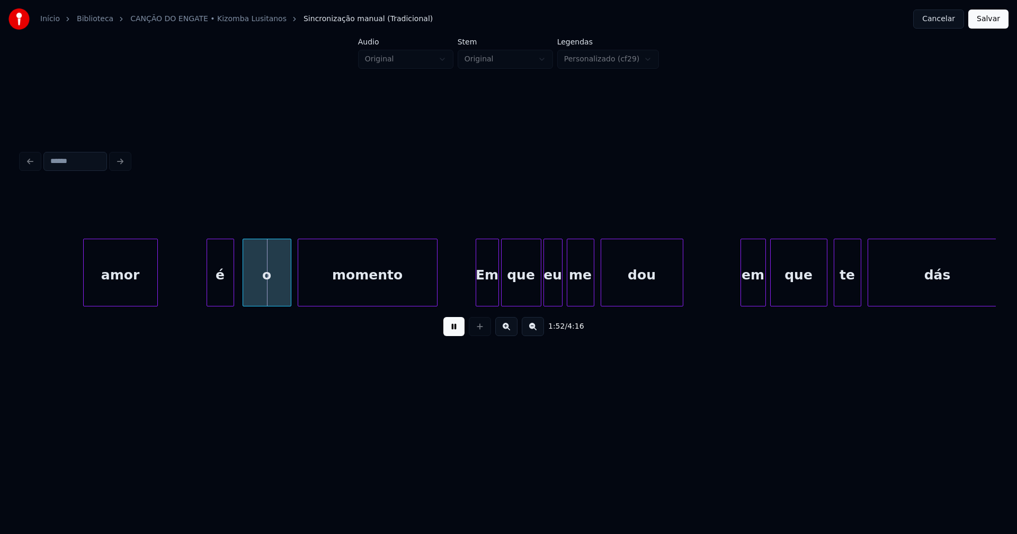
scroll to position [0, 11795]
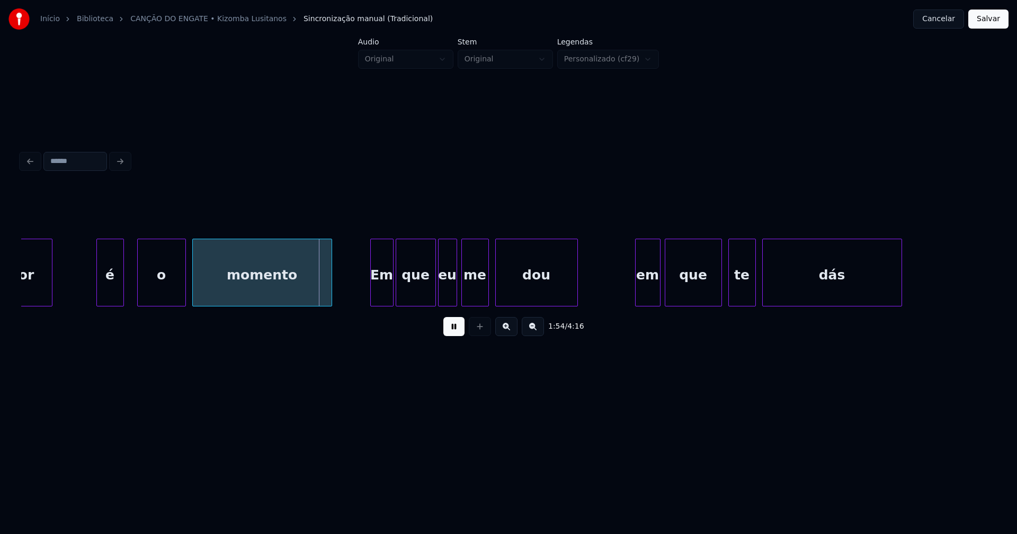
click at [104, 288] on div "é" at bounding box center [110, 275] width 26 height 72
click at [155, 297] on div "o" at bounding box center [159, 275] width 48 height 72
click at [374, 296] on div "Em" at bounding box center [376, 275] width 22 height 72
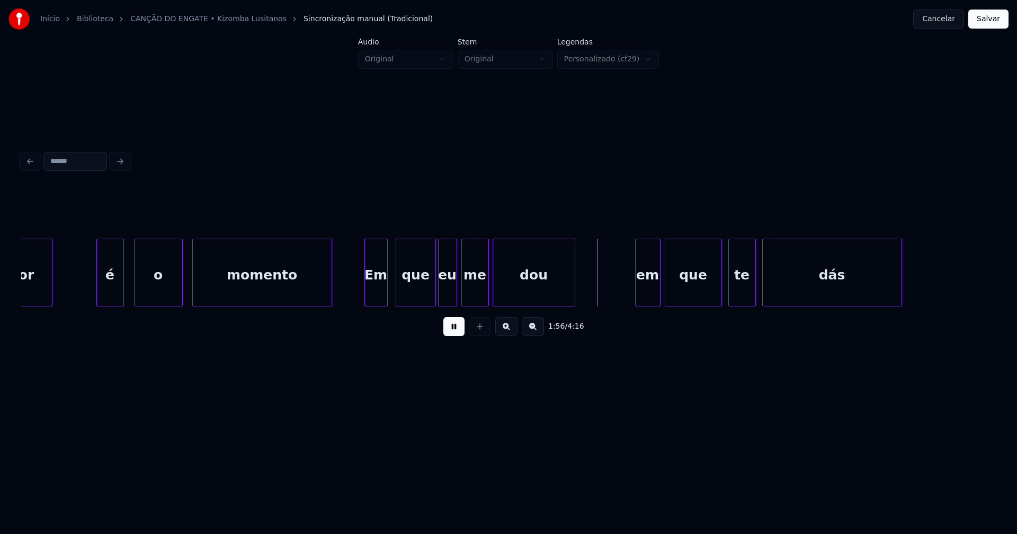
click at [511, 291] on div "dou" at bounding box center [534, 275] width 82 height 72
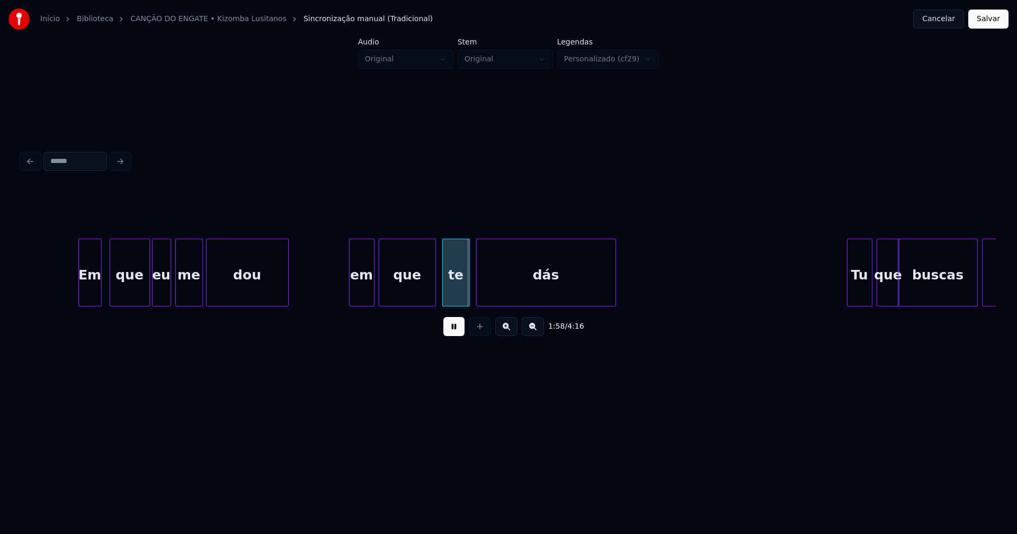
scroll to position [0, 12111]
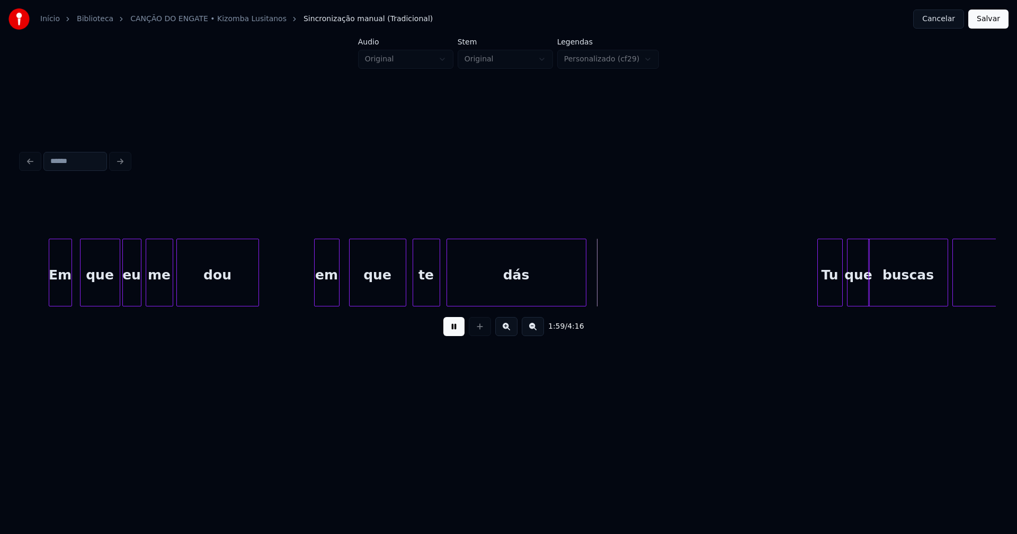
click at [329, 299] on div "em" at bounding box center [327, 275] width 24 height 72
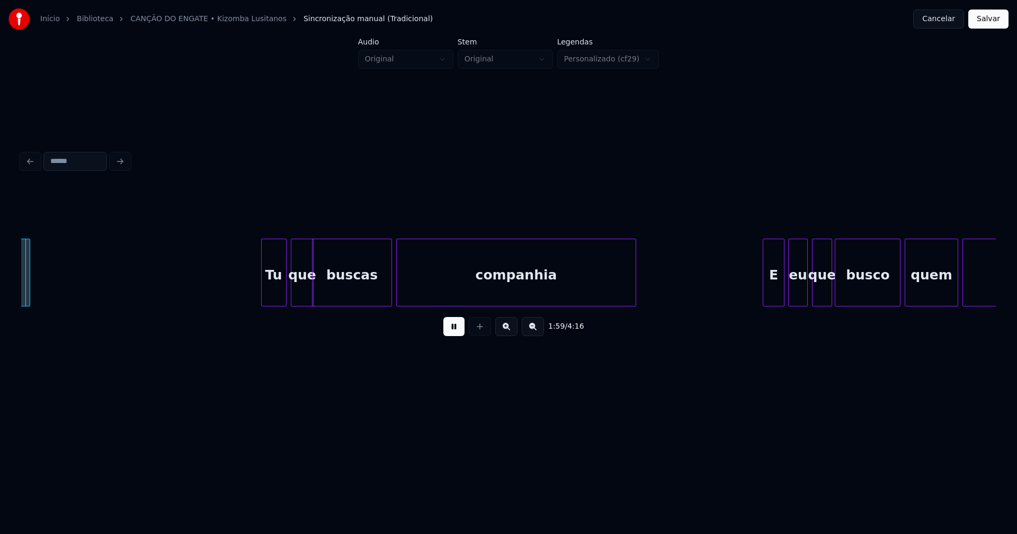
scroll to position [0, 12683]
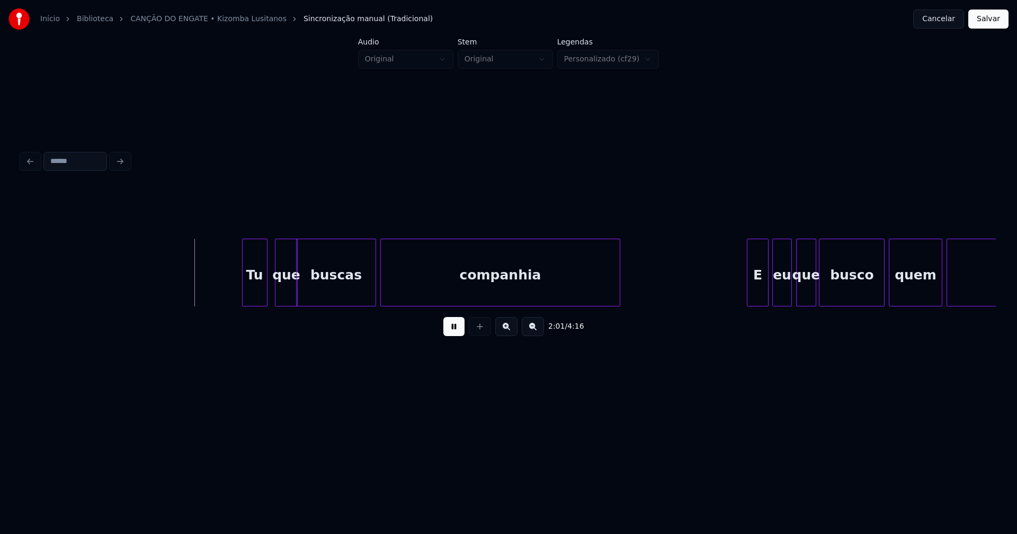
click at [256, 306] on div "Tu que buscas companhia E eu que busco quem quiser" at bounding box center [508, 273] width 974 height 68
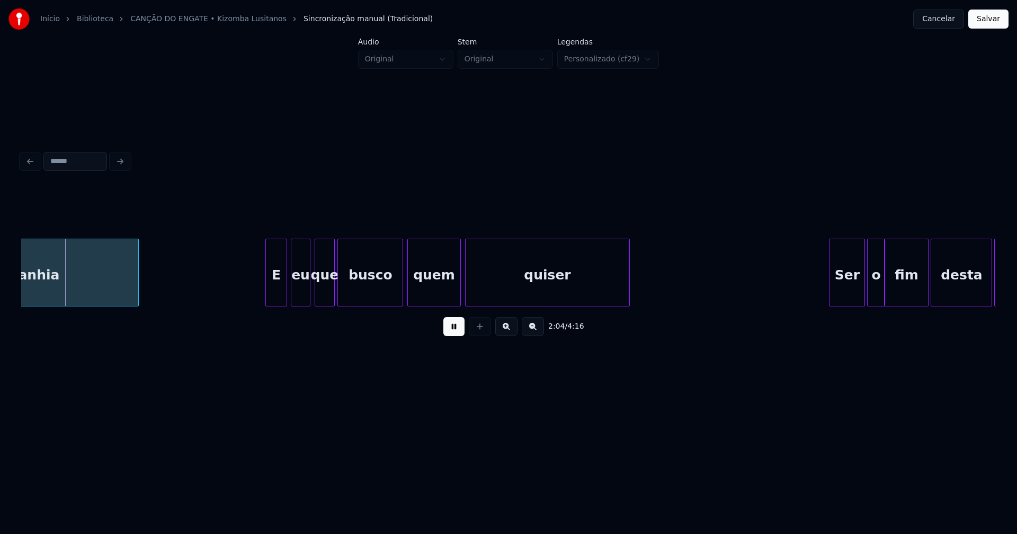
scroll to position [0, 13194]
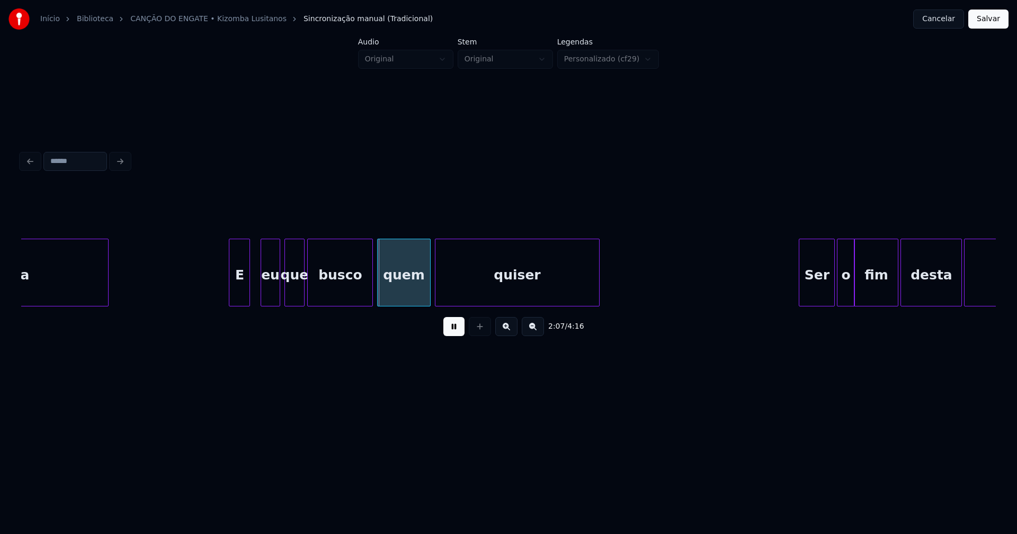
click at [236, 297] on div "E" at bounding box center [239, 275] width 20 height 72
click at [222, 295] on div at bounding box center [222, 272] width 3 height 67
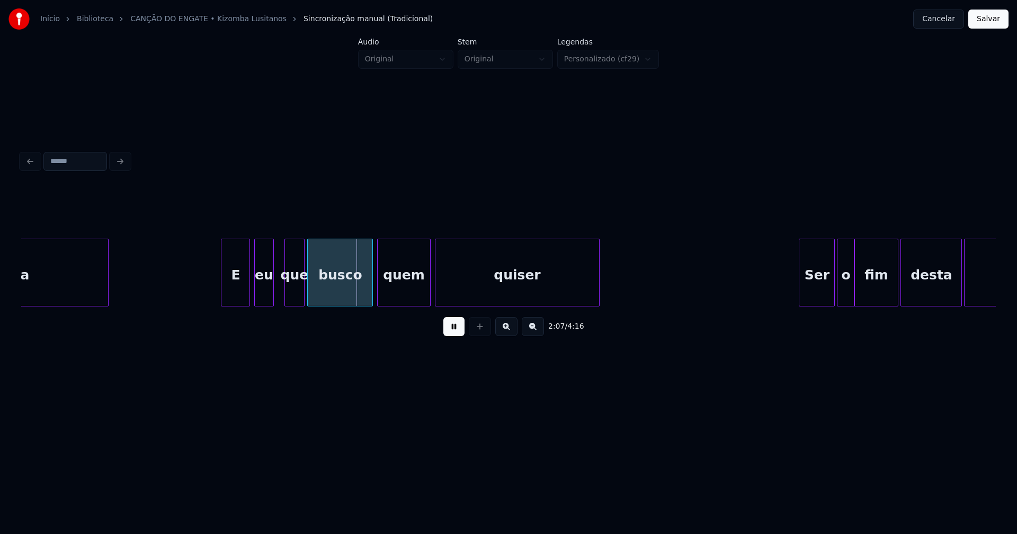
click at [265, 299] on div "eu" at bounding box center [264, 275] width 18 height 72
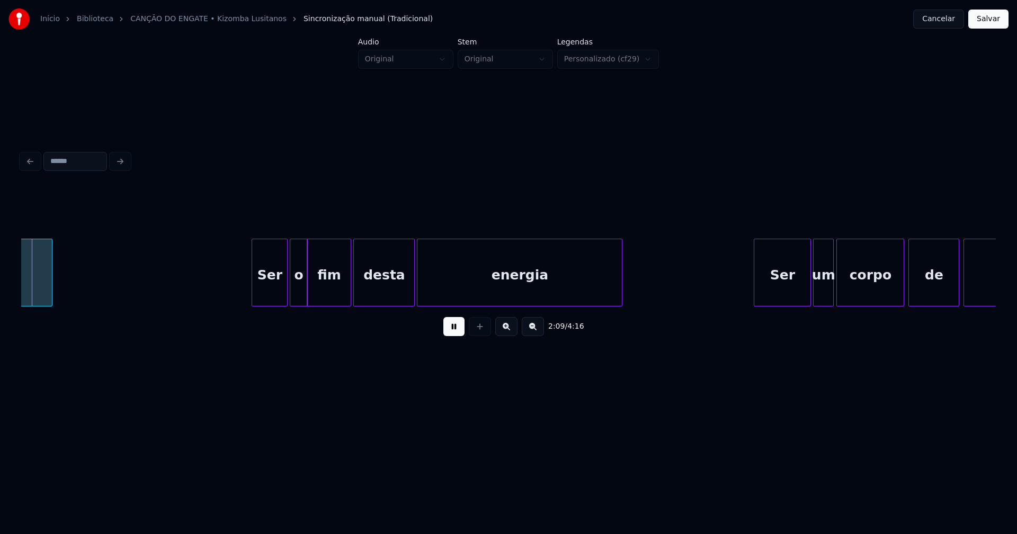
scroll to position [0, 13748]
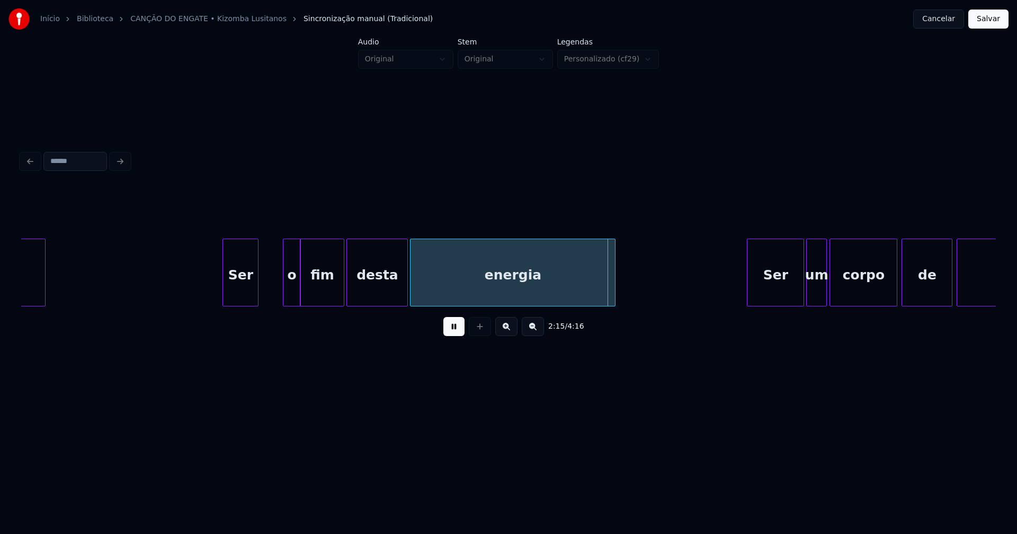
click at [240, 299] on div "Ser" at bounding box center [240, 275] width 35 height 72
click at [270, 282] on div at bounding box center [269, 272] width 3 height 67
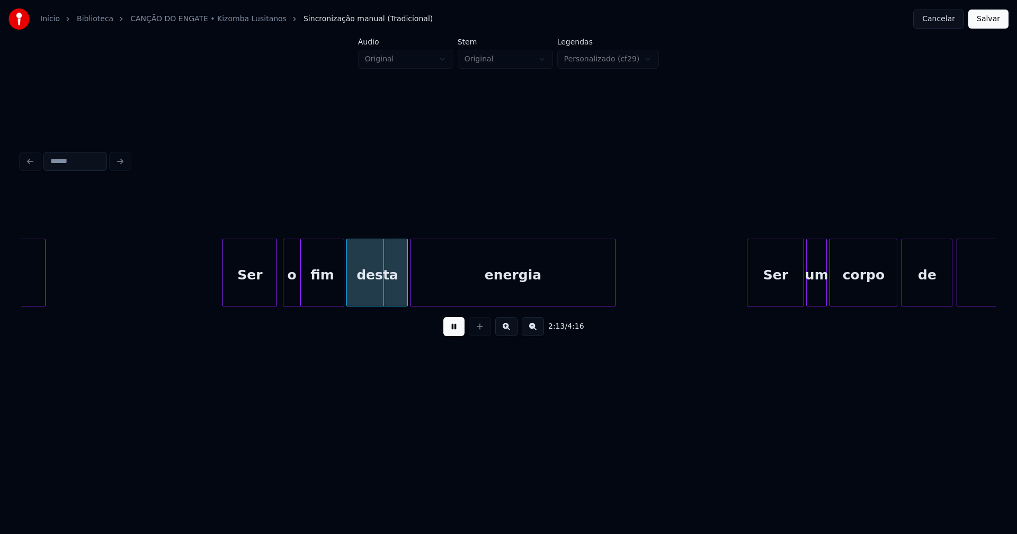
click at [275, 287] on div at bounding box center [274, 272] width 3 height 67
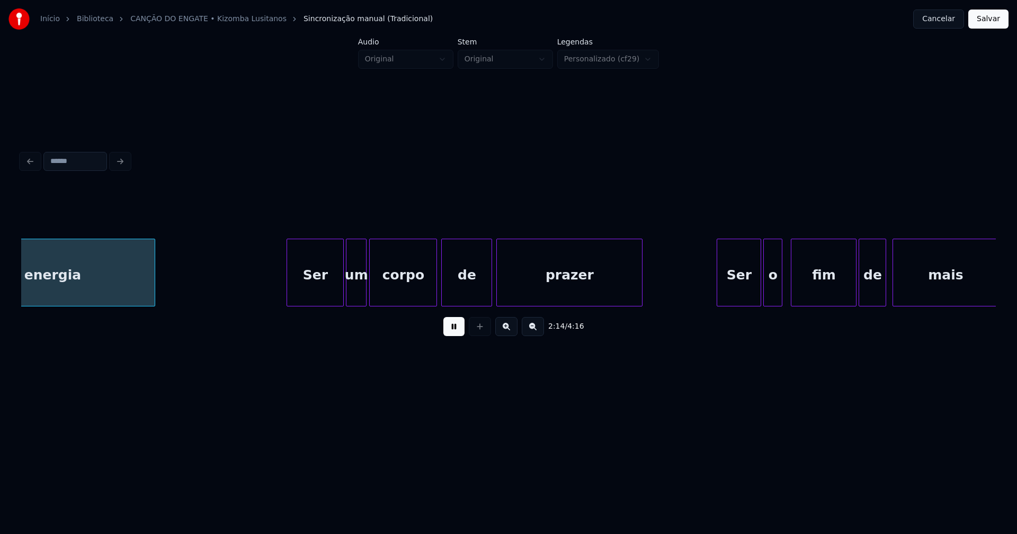
scroll to position [0, 14209]
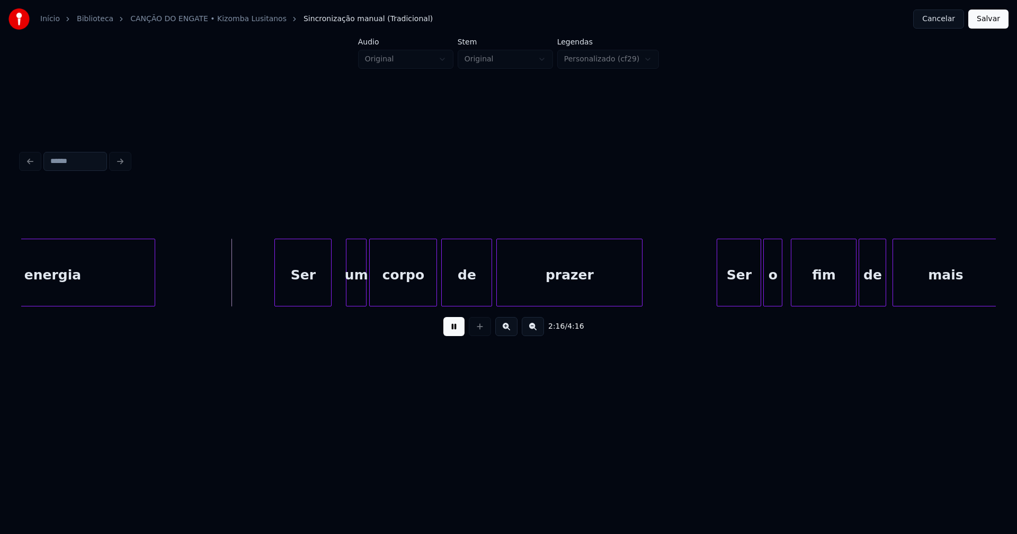
click at [307, 297] on div "Ser" at bounding box center [303, 275] width 56 height 72
click at [348, 303] on div "Ser um corpo de prazer Ser o fim de mais energia" at bounding box center [508, 273] width 974 height 68
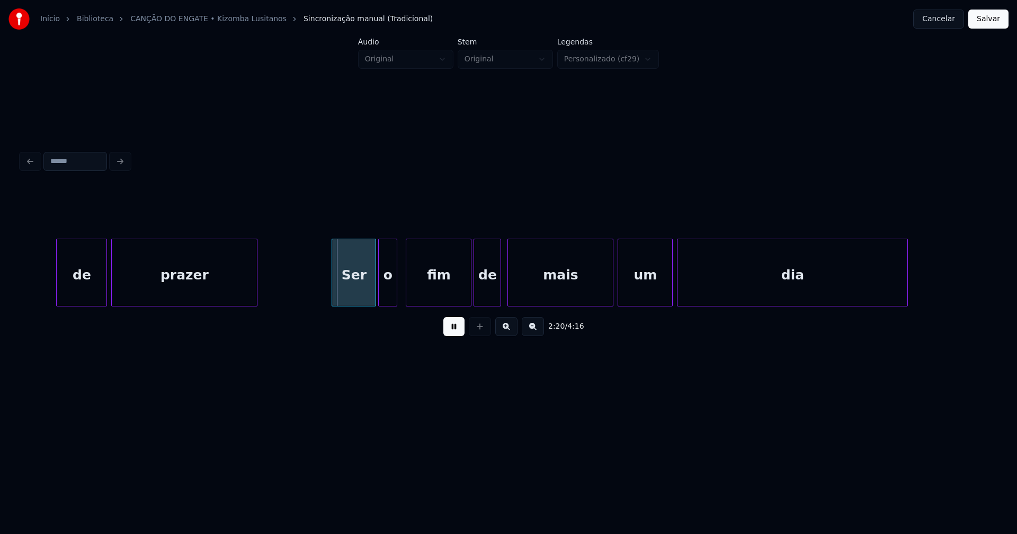
scroll to position [0, 14669]
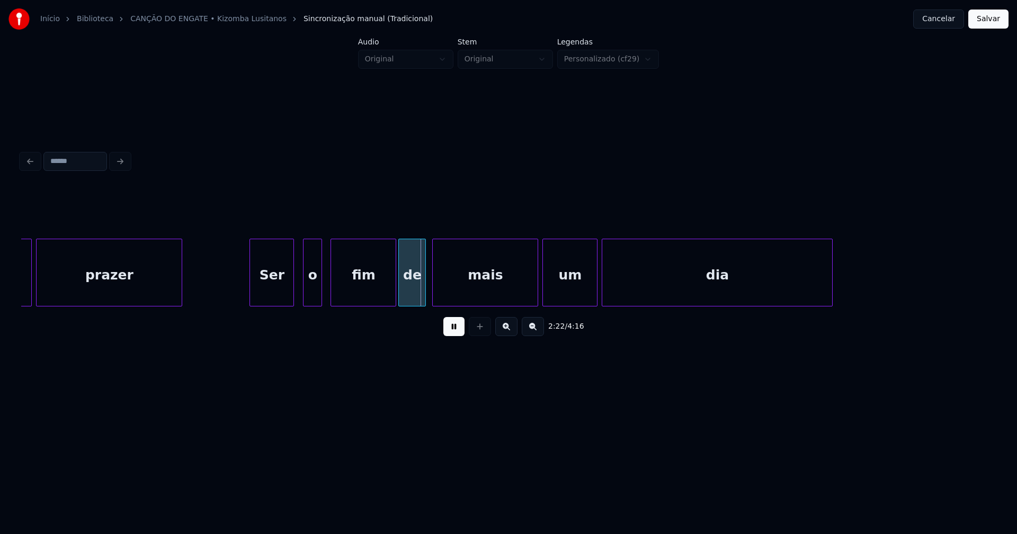
click at [270, 292] on div "Ser" at bounding box center [271, 275] width 43 height 72
click at [309, 293] on div "o" at bounding box center [308, 275] width 18 height 72
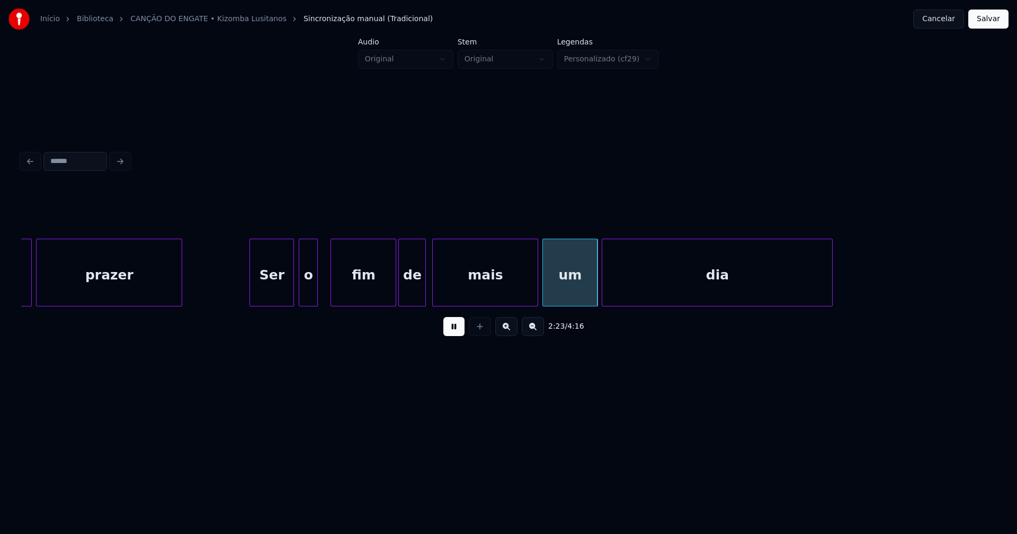
click at [325, 297] on div at bounding box center [324, 272] width 3 height 67
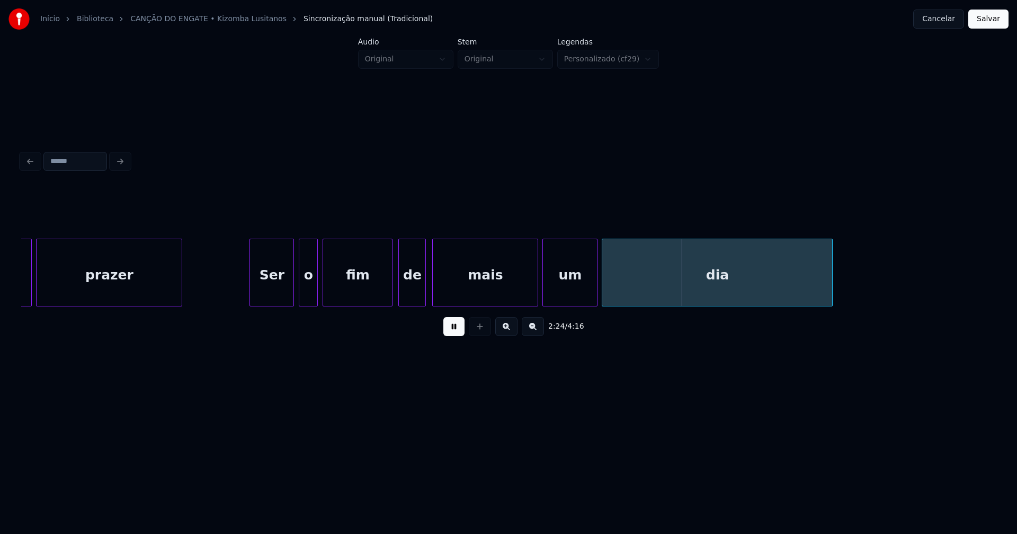
click at [390, 300] on div at bounding box center [390, 272] width 3 height 67
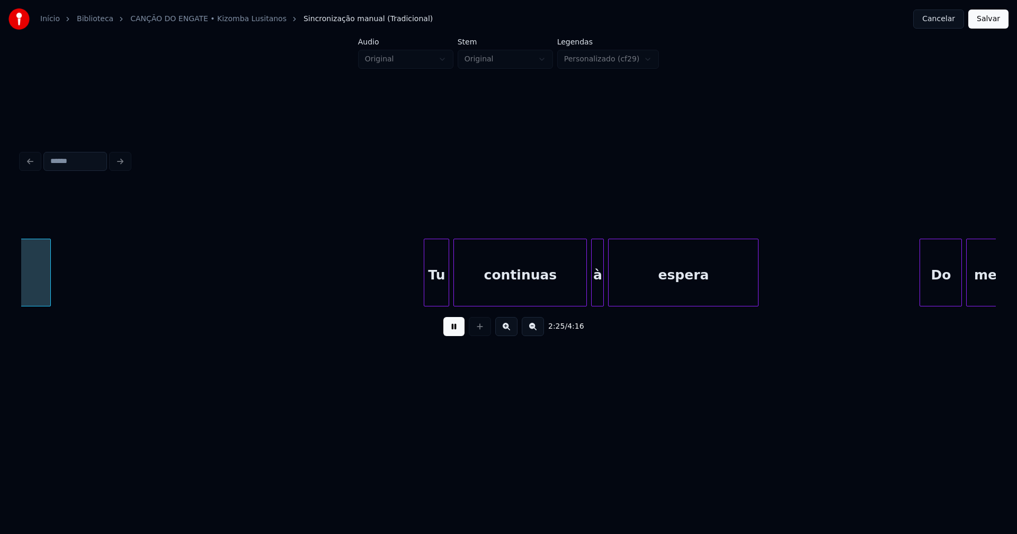
scroll to position [0, 15456]
click at [431, 294] on div "Tu" at bounding box center [427, 275] width 24 height 72
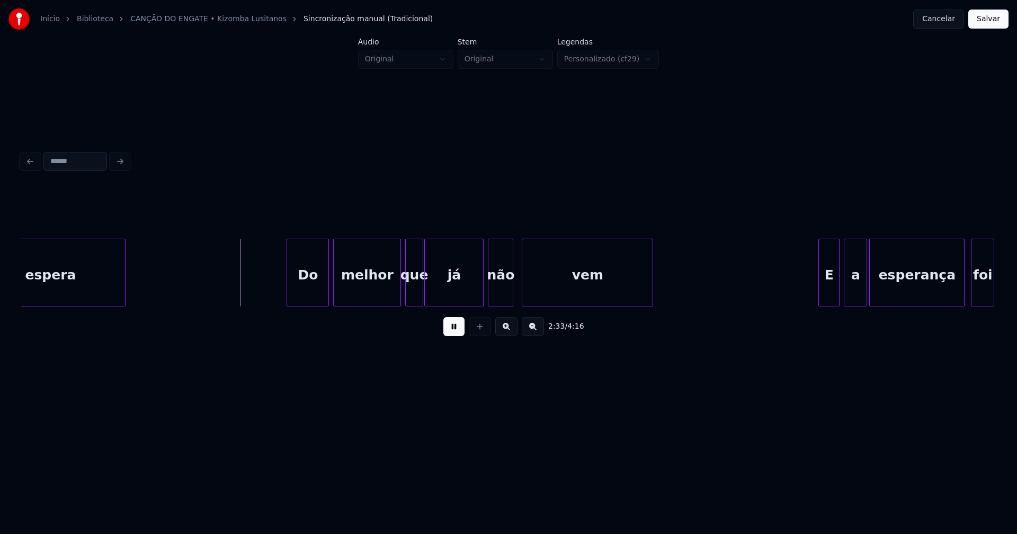
scroll to position [0, 16143]
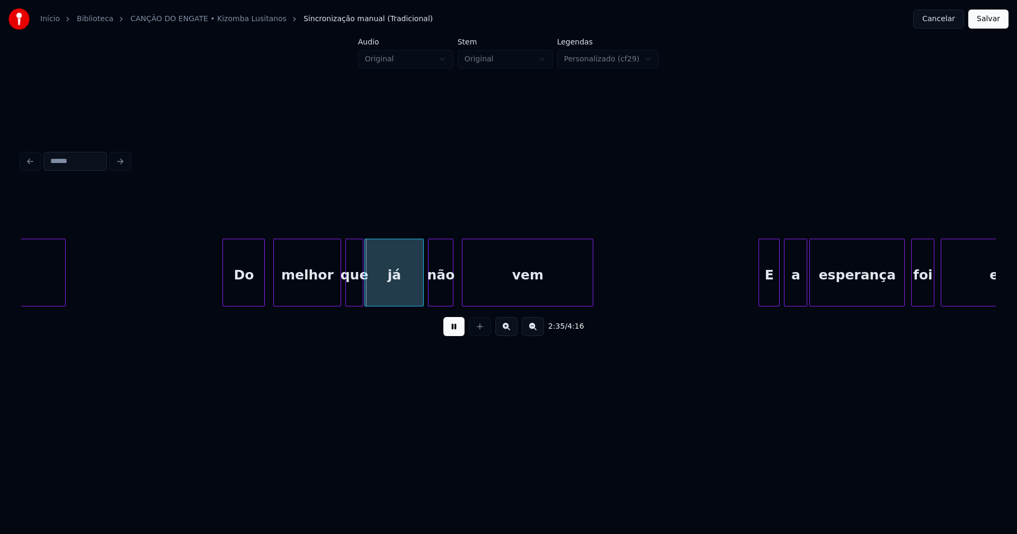
click at [245, 300] on div "Do" at bounding box center [243, 275] width 41 height 72
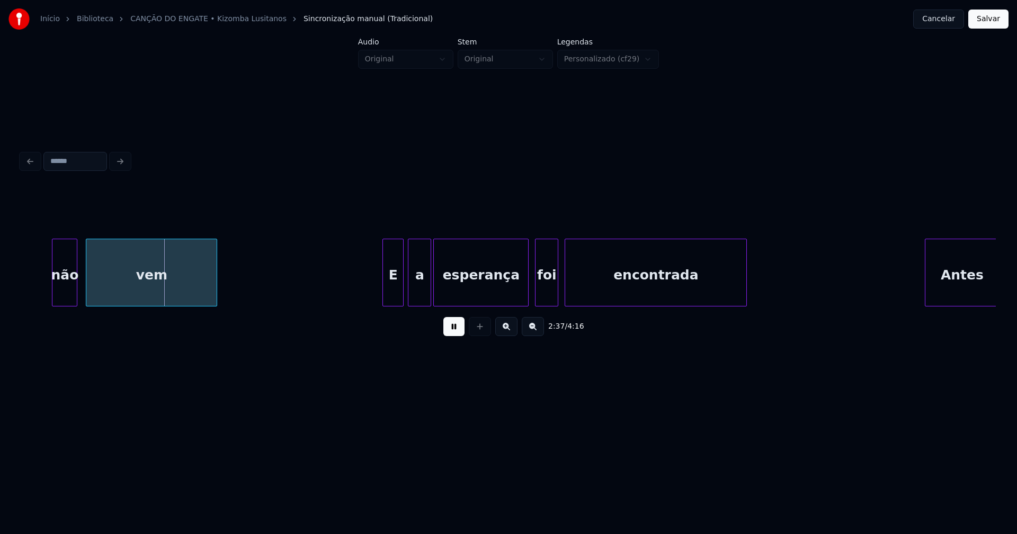
scroll to position [0, 16549]
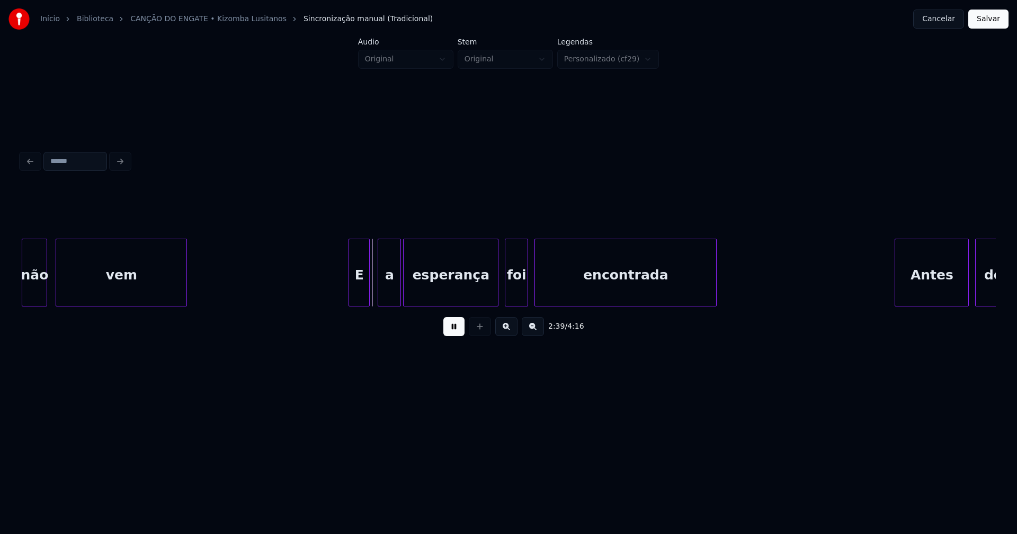
click at [358, 297] on div "E" at bounding box center [359, 275] width 20 height 72
click at [390, 298] on div "a" at bounding box center [386, 275] width 22 height 72
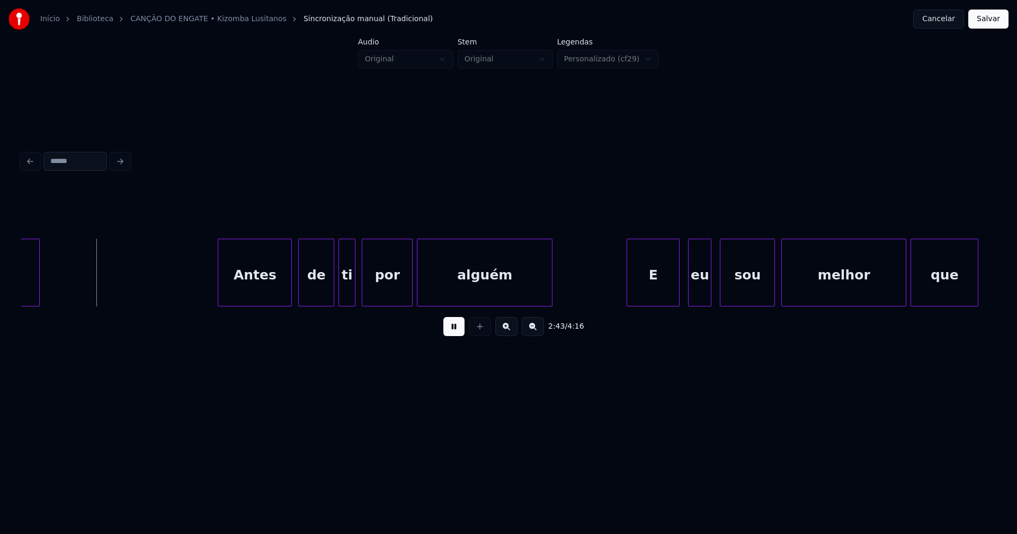
scroll to position [0, 17272]
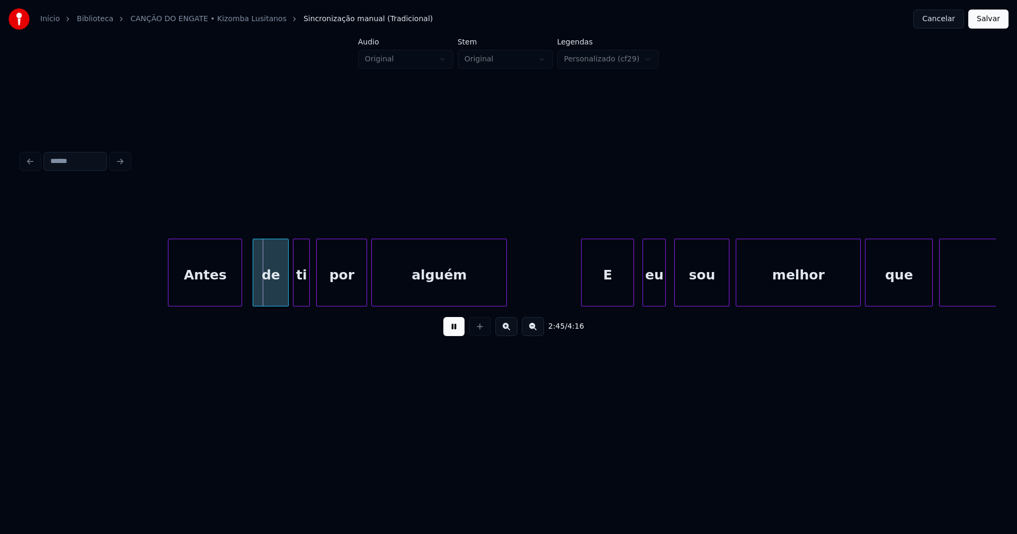
click at [218, 296] on div "Antes" at bounding box center [204, 275] width 73 height 72
click at [355, 291] on div "por" at bounding box center [339, 275] width 50 height 72
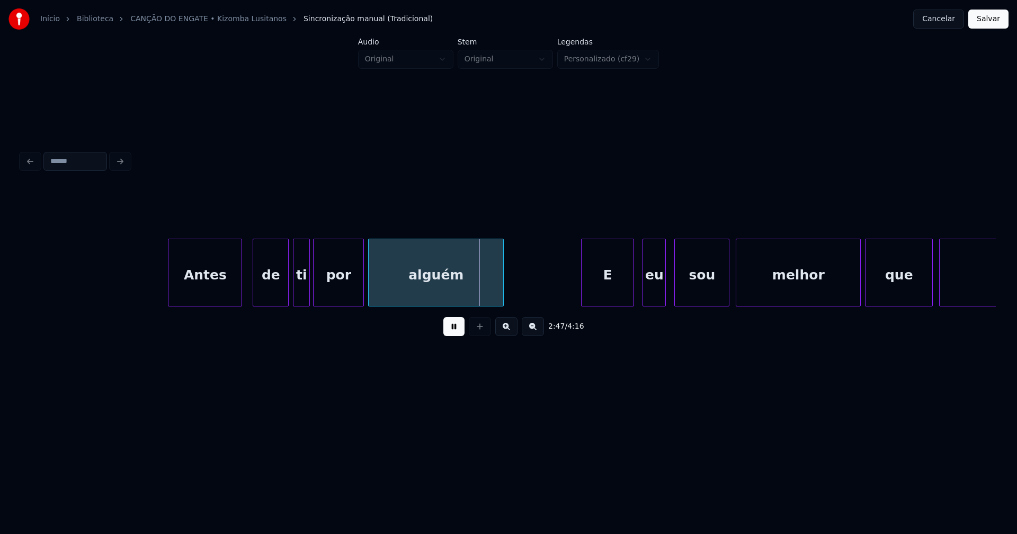
click at [433, 290] on div "alguém" at bounding box center [436, 275] width 135 height 72
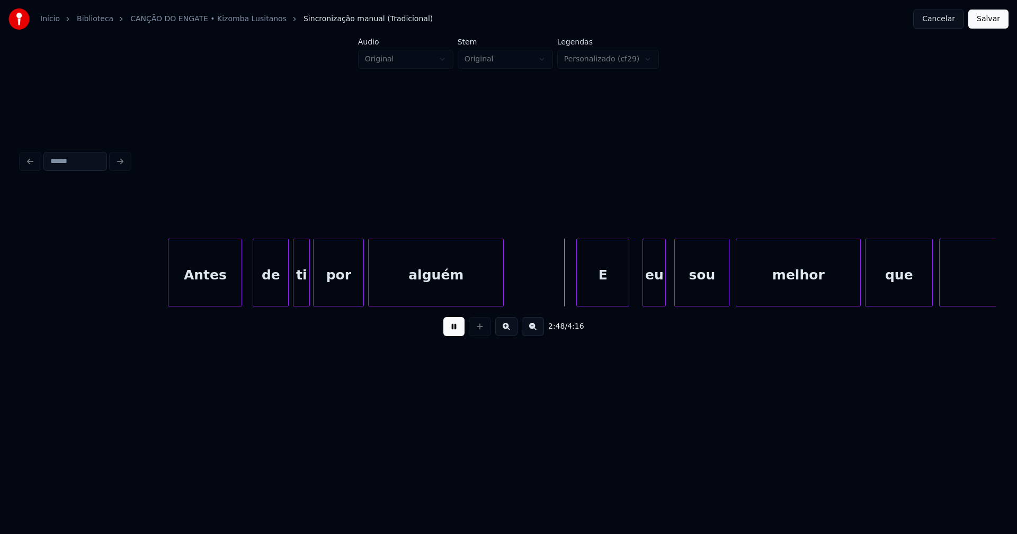
click at [612, 294] on div "E" at bounding box center [603, 275] width 52 height 72
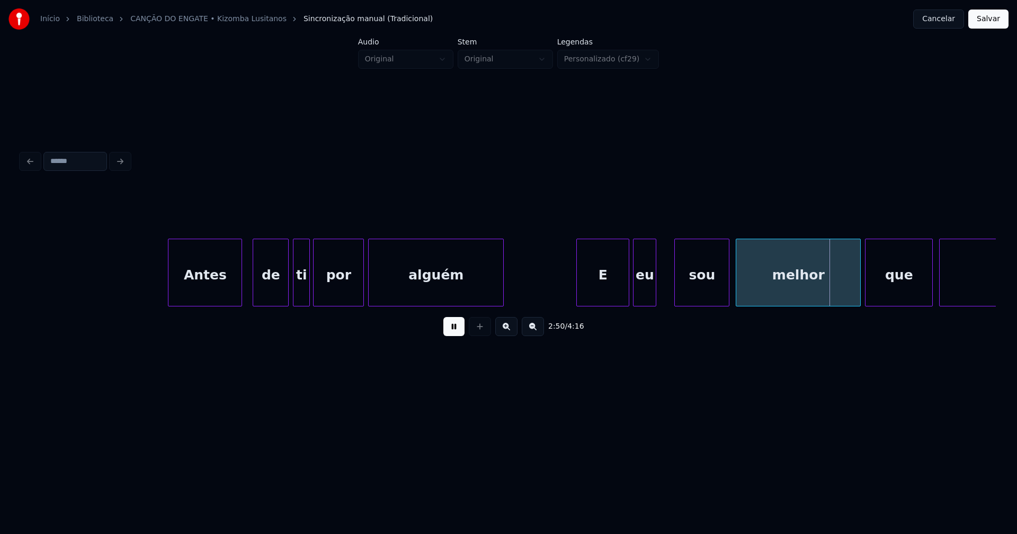
click at [644, 305] on div "Antes de ti por alguém E eu sou melhor que nada" at bounding box center [508, 273] width 974 height 68
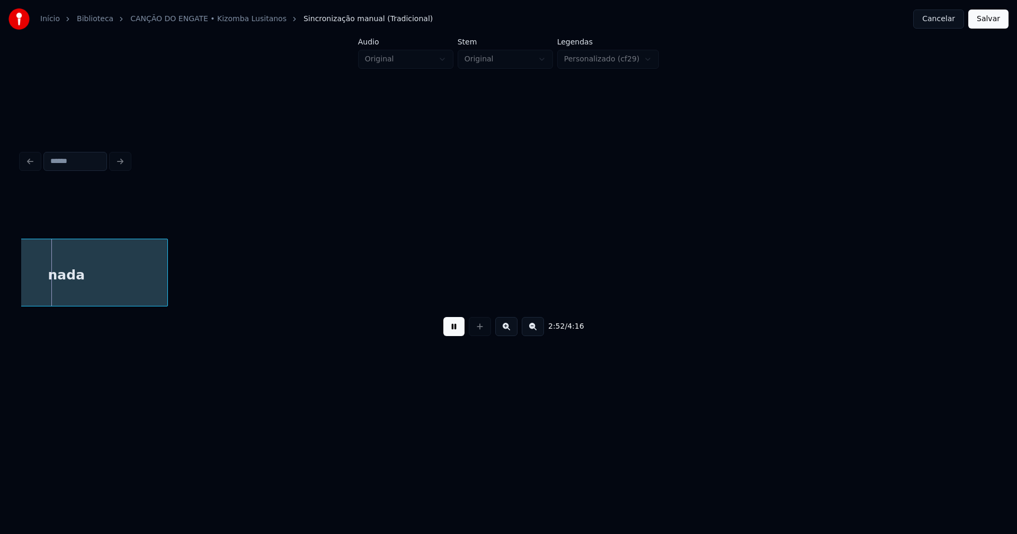
scroll to position [0, 17913]
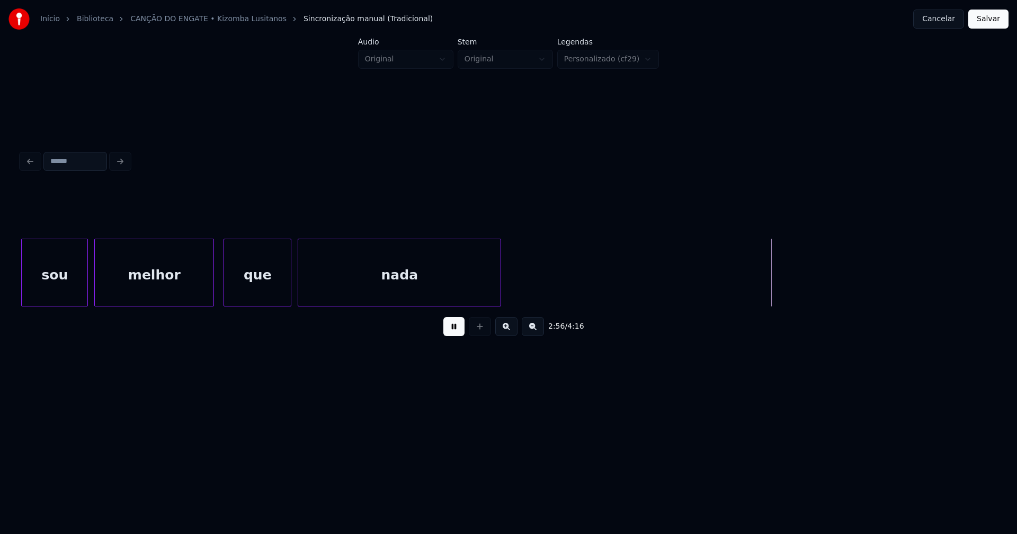
click at [212, 291] on div at bounding box center [211, 272] width 3 height 67
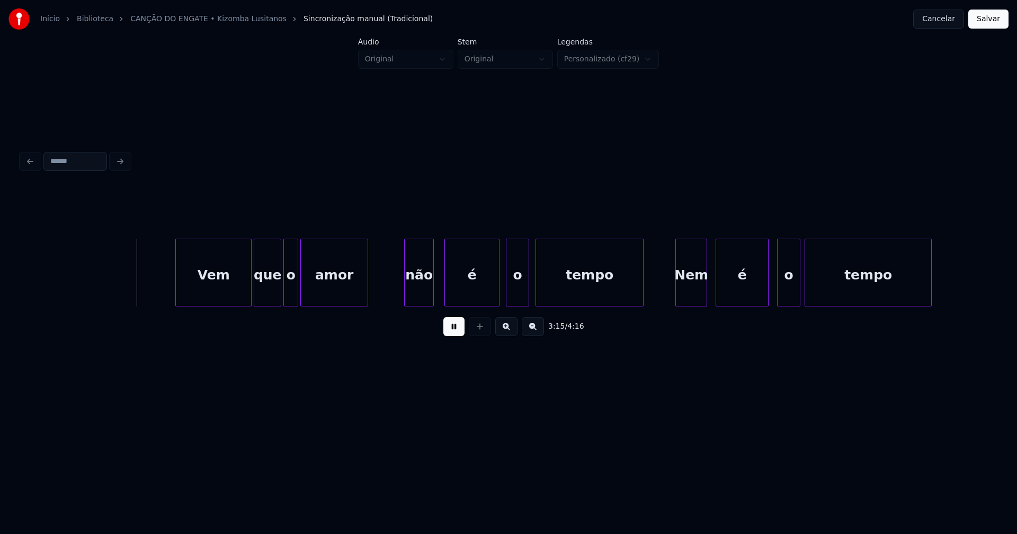
scroll to position [0, 20641]
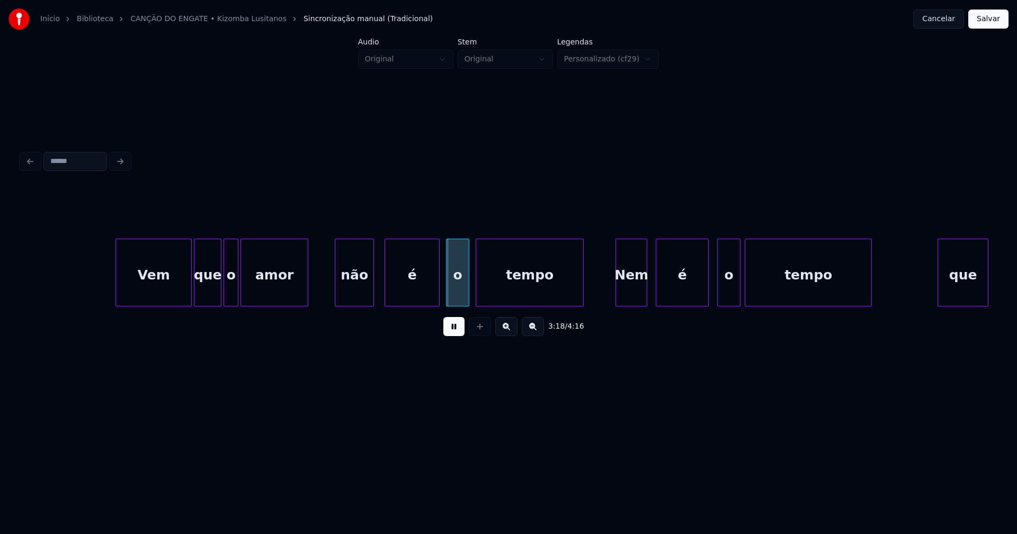
click at [337, 290] on div at bounding box center [336, 272] width 3 height 67
click at [412, 290] on div "é" at bounding box center [409, 275] width 54 height 72
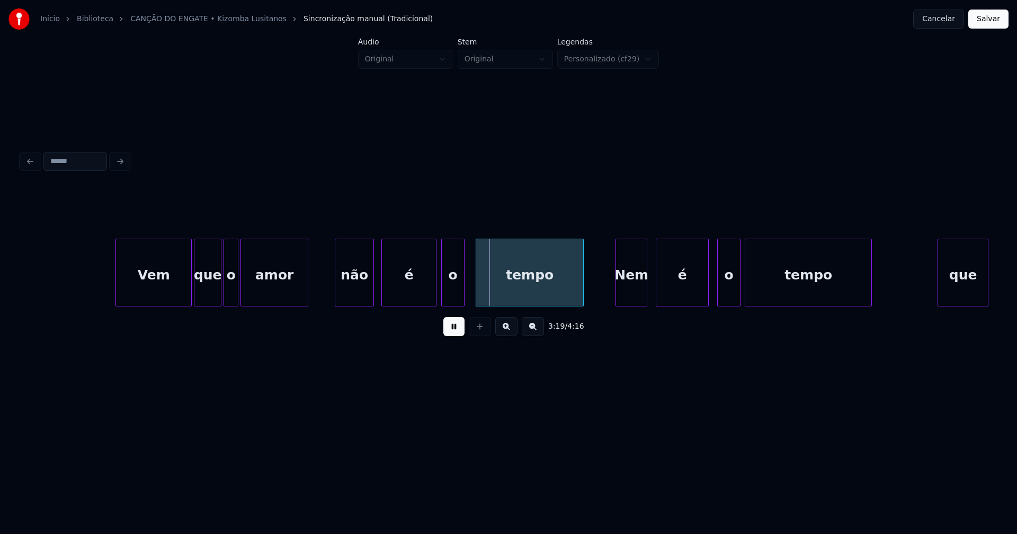
click at [451, 296] on div "o" at bounding box center [453, 275] width 22 height 72
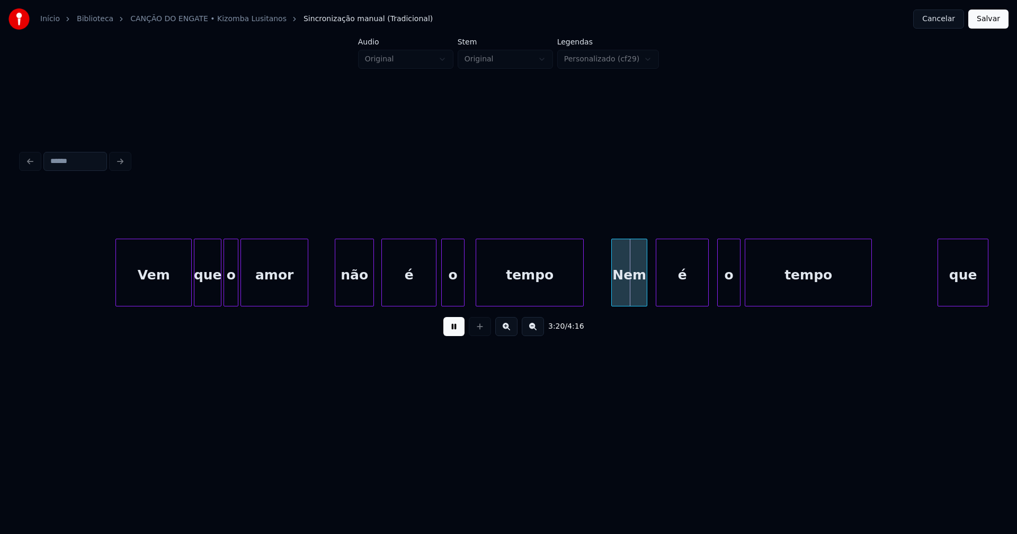
click at [614, 291] on div at bounding box center [613, 272] width 3 height 67
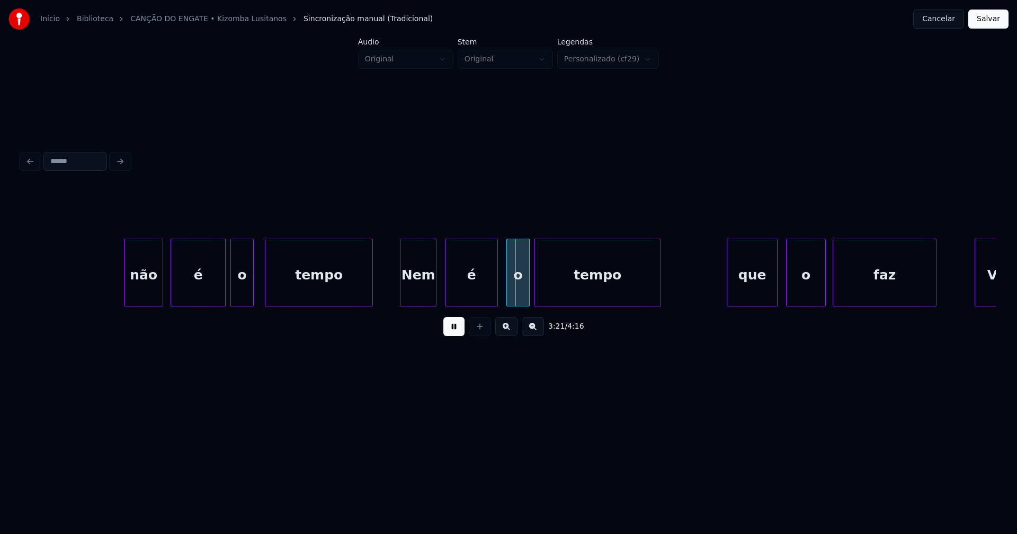
scroll to position [0, 21018]
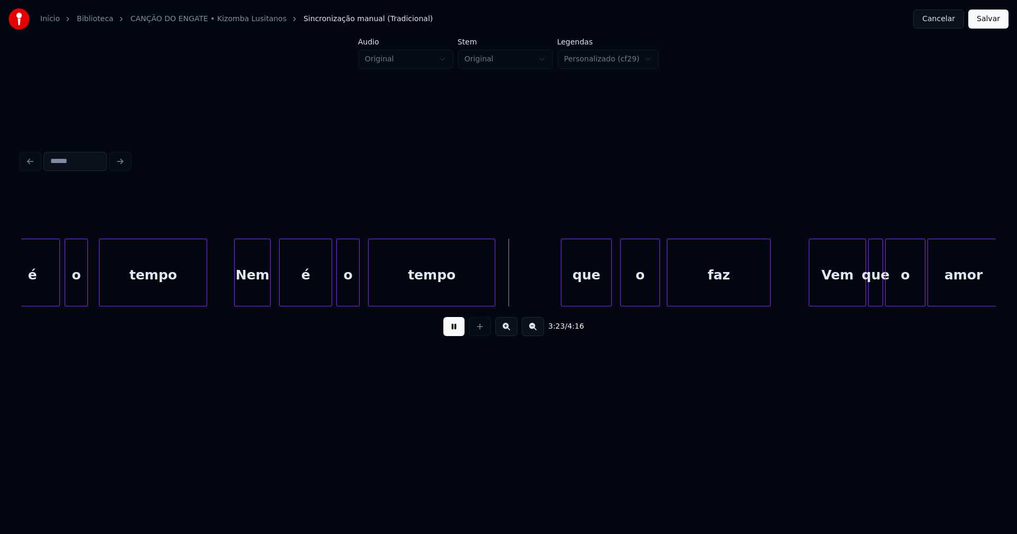
click at [347, 295] on div "o" at bounding box center [348, 275] width 22 height 72
click at [585, 291] on div "que" at bounding box center [583, 275] width 50 height 72
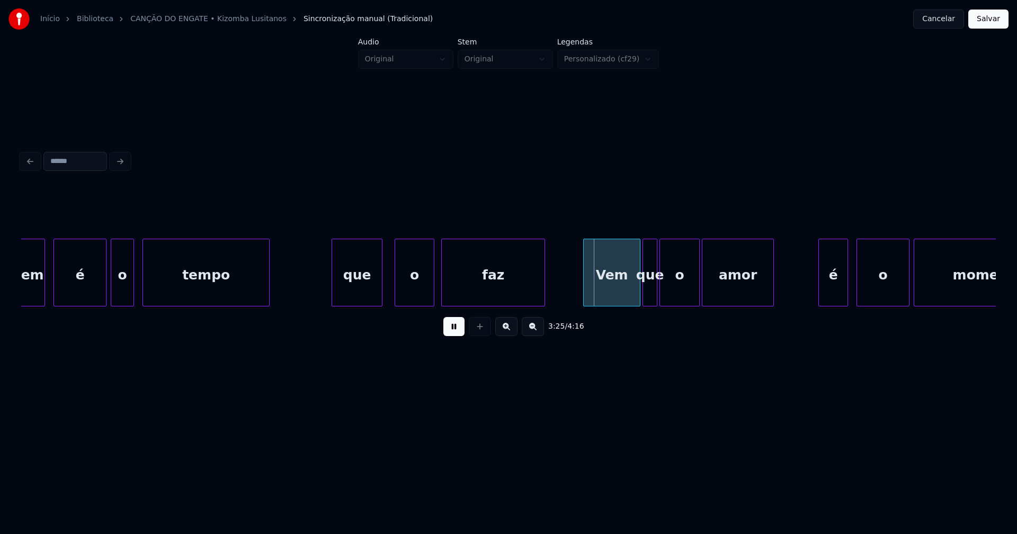
scroll to position [0, 21454]
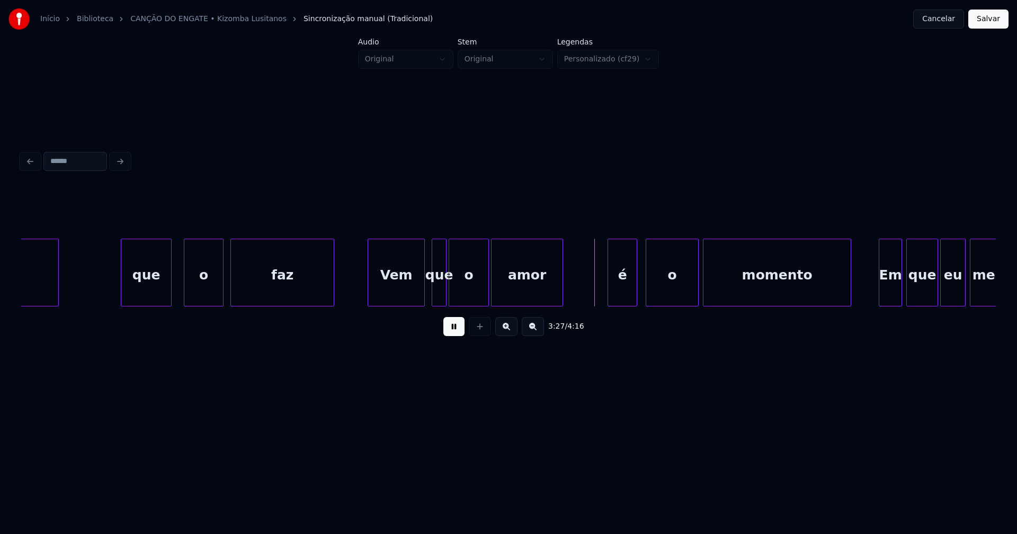
click at [401, 294] on div "Vem" at bounding box center [396, 275] width 56 height 72
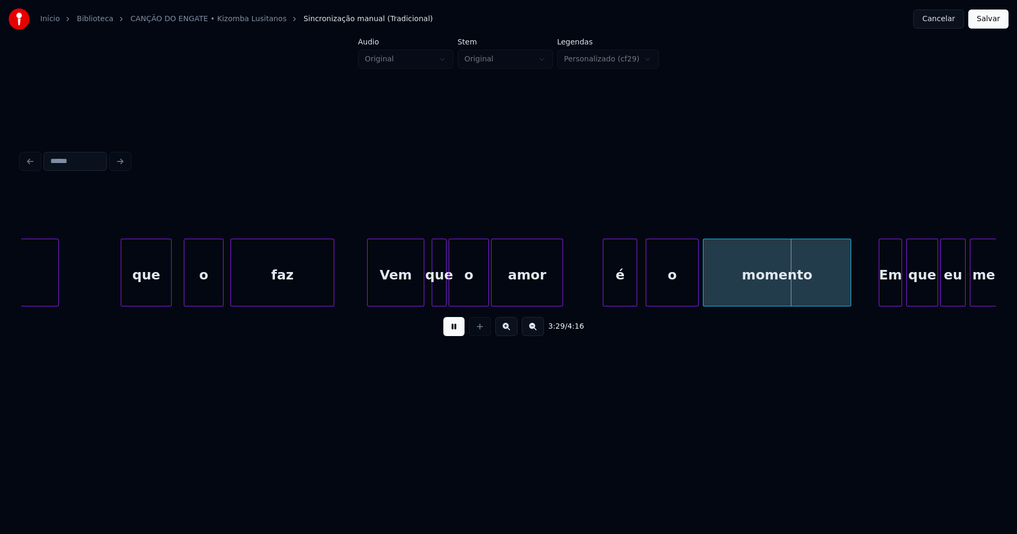
click at [606, 294] on div at bounding box center [604, 272] width 3 height 67
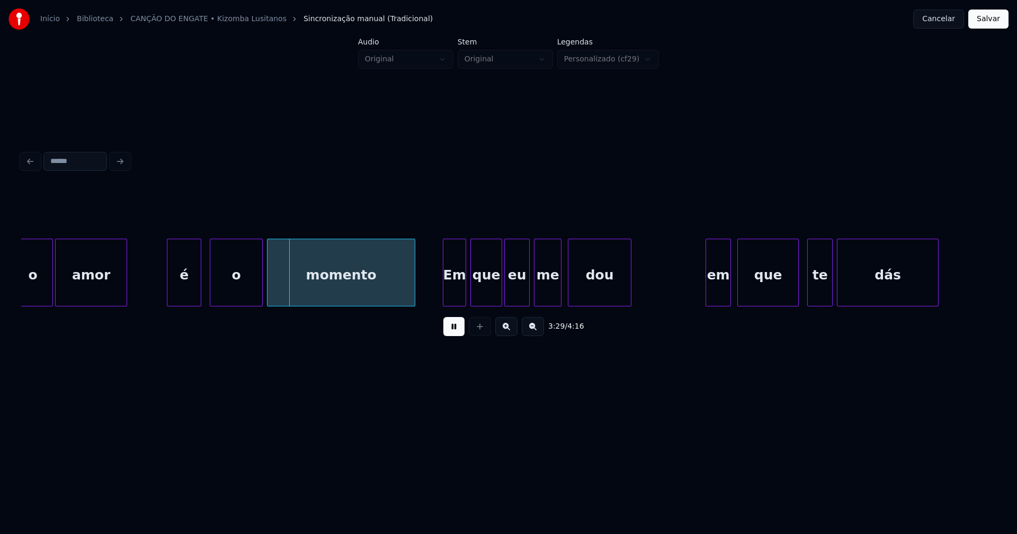
scroll to position [0, 22010]
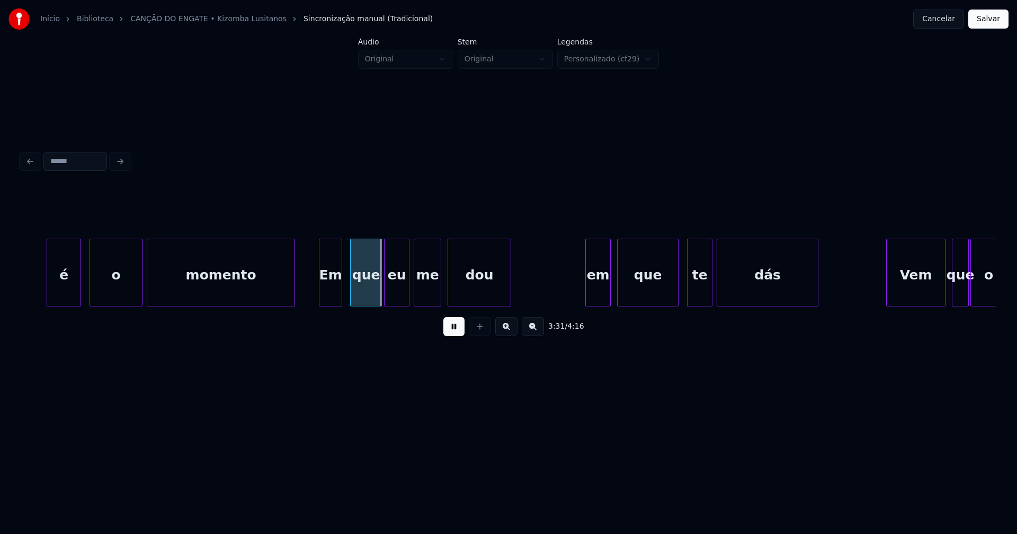
click at [333, 299] on div "Em" at bounding box center [330, 275] width 22 height 72
click at [596, 296] on div "em" at bounding box center [595, 275] width 24 height 72
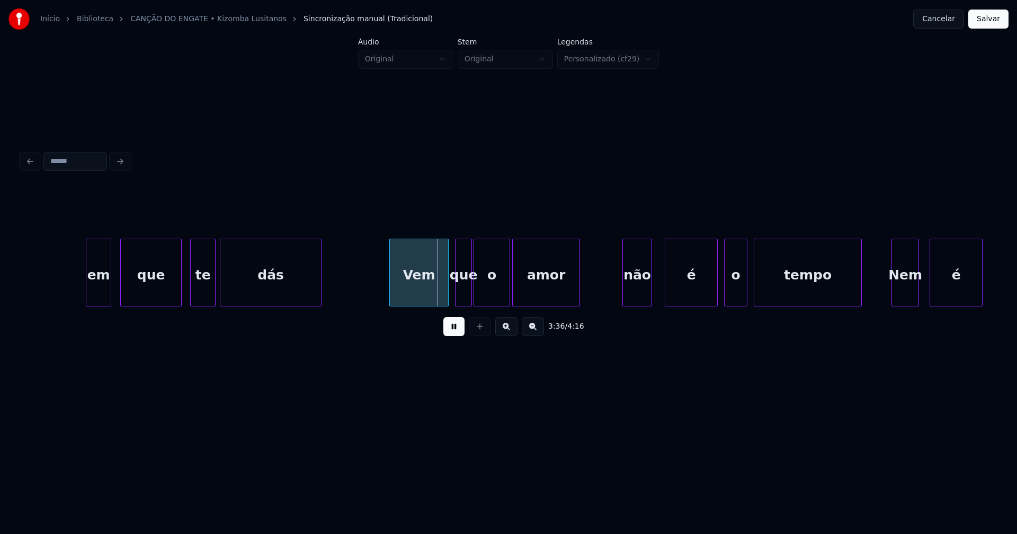
scroll to position [0, 22582]
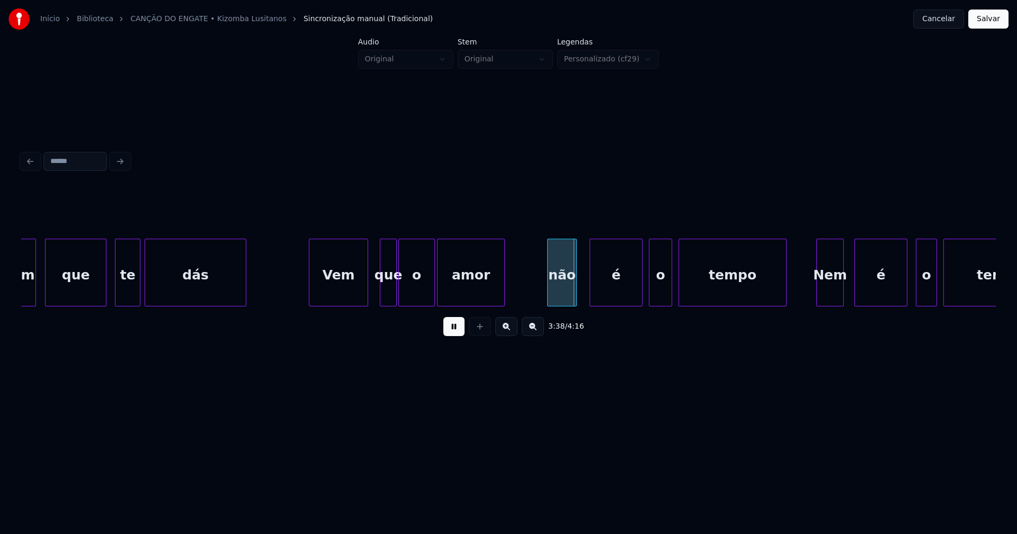
click at [341, 294] on div "Vem" at bounding box center [338, 275] width 58 height 72
click at [544, 302] on div "não" at bounding box center [559, 273] width 35 height 68
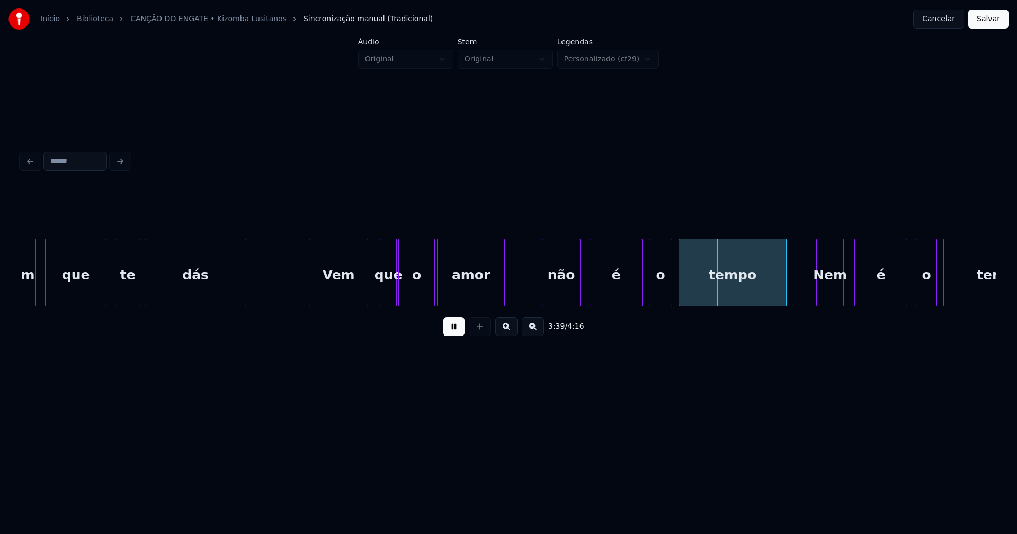
click at [579, 289] on div at bounding box center [578, 272] width 3 height 67
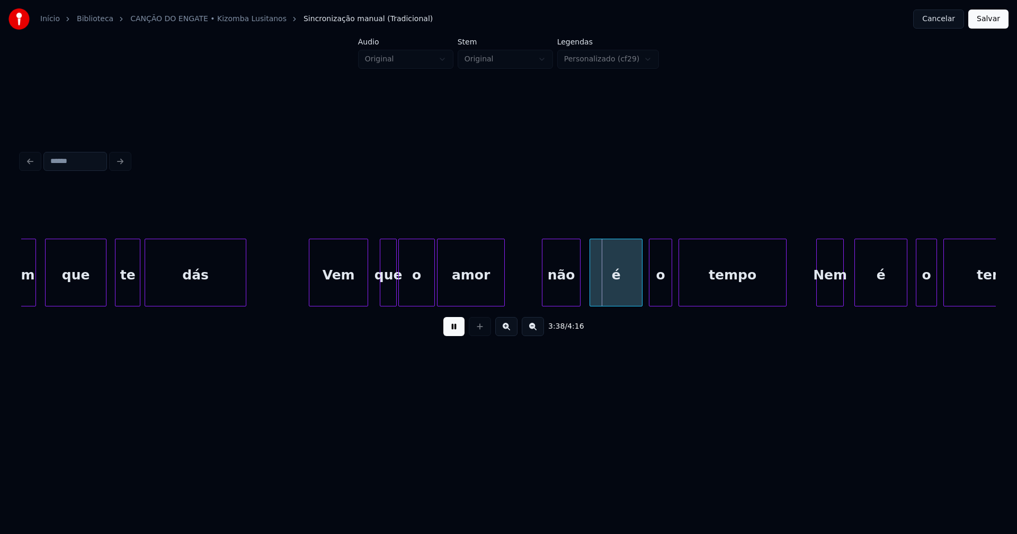
click at [618, 290] on div "é" at bounding box center [616, 275] width 52 height 72
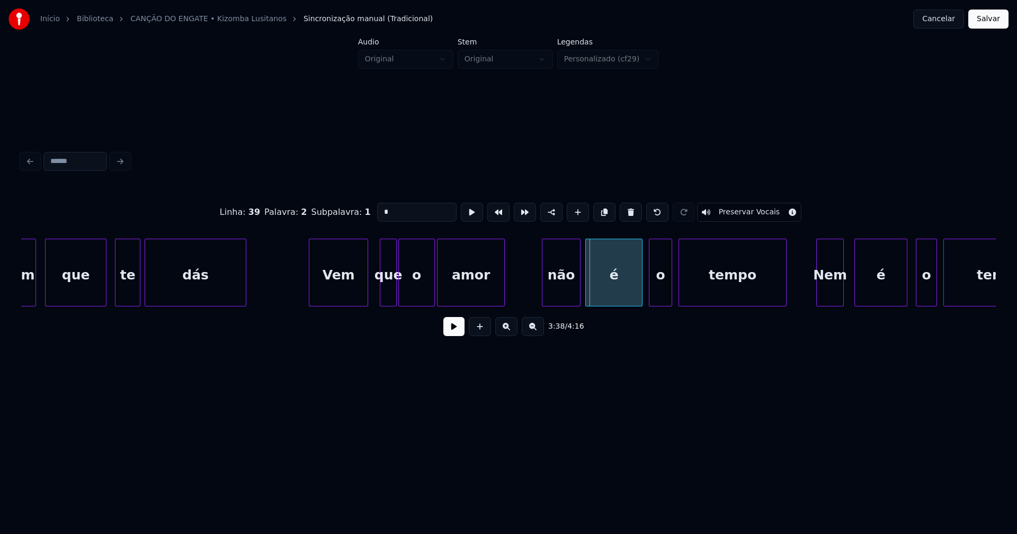
click at [586, 292] on div at bounding box center [587, 272] width 3 height 67
click at [650, 295] on div "o" at bounding box center [657, 275] width 22 height 72
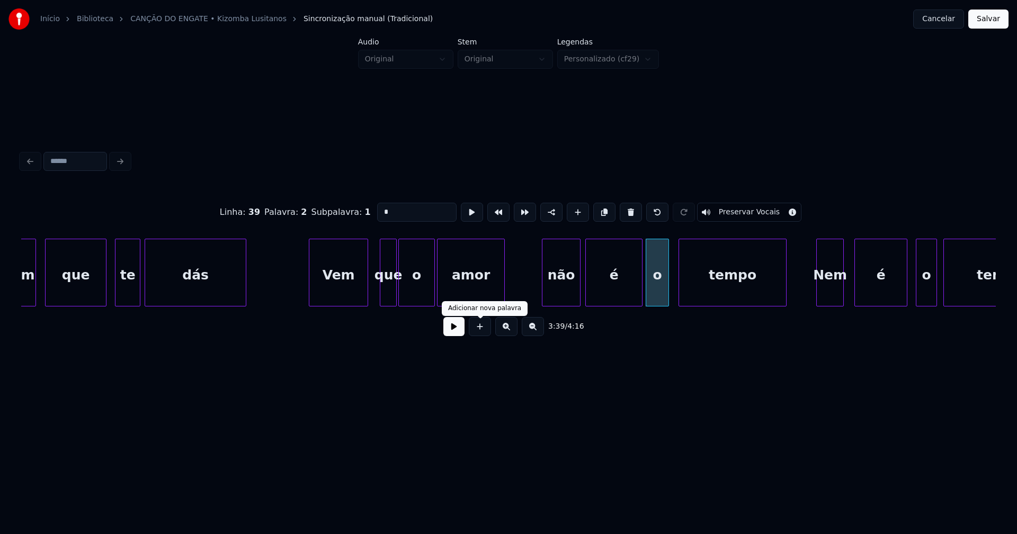
click at [455, 336] on button at bounding box center [453, 326] width 21 height 19
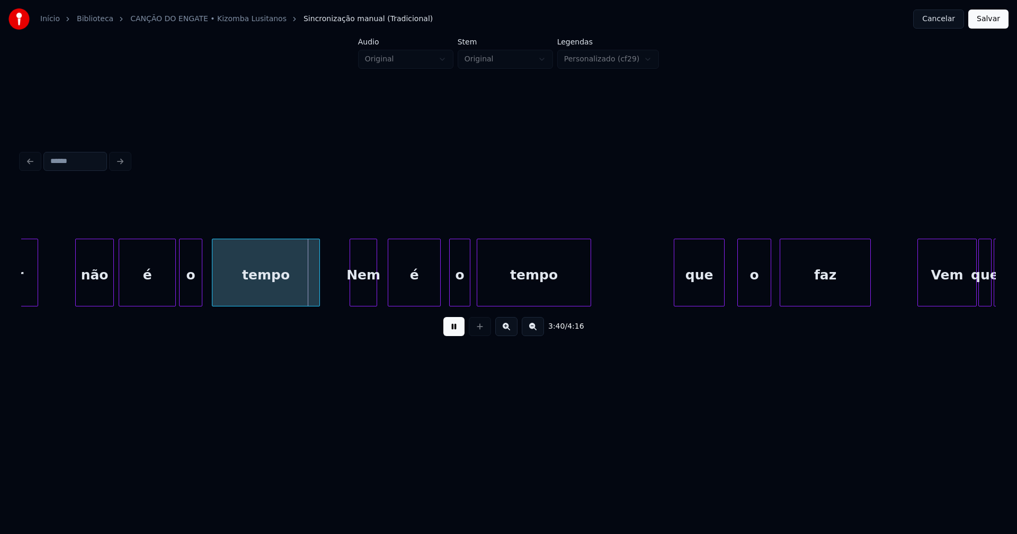
scroll to position [0, 23064]
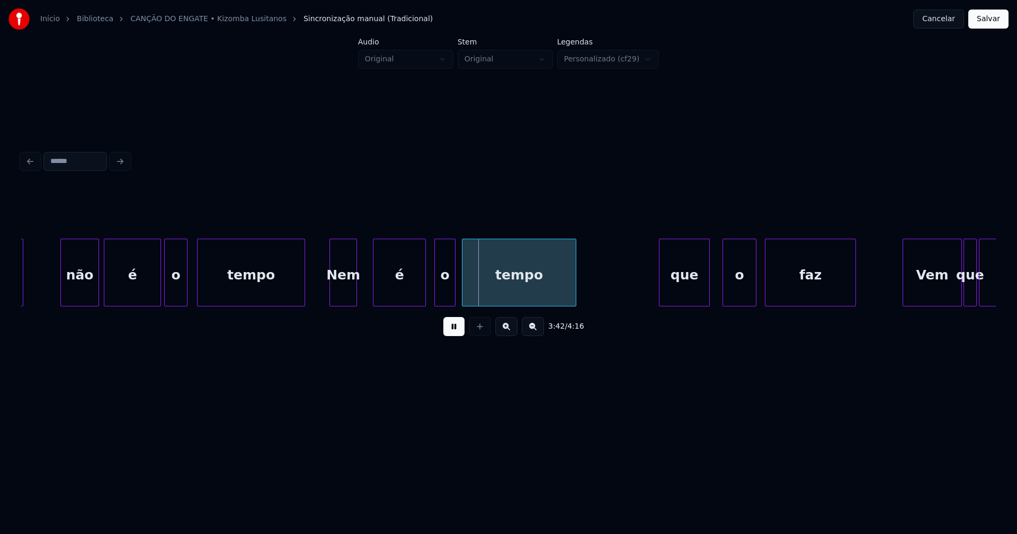
click at [344, 297] on div "Nem" at bounding box center [343, 275] width 26 height 72
click at [396, 293] on div "é" at bounding box center [396, 275] width 52 height 72
click at [441, 294] on div "o" at bounding box center [441, 275] width 20 height 72
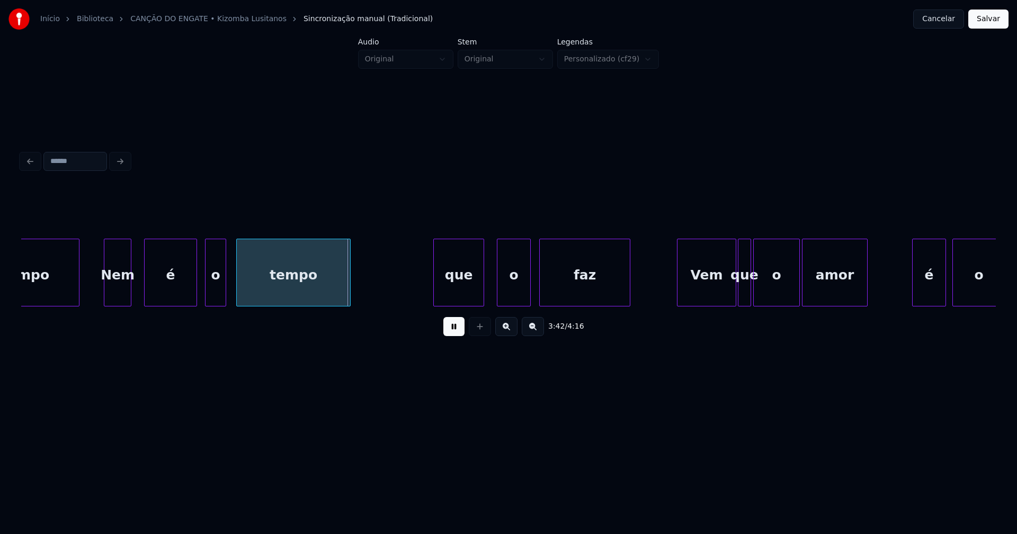
scroll to position [0, 23410]
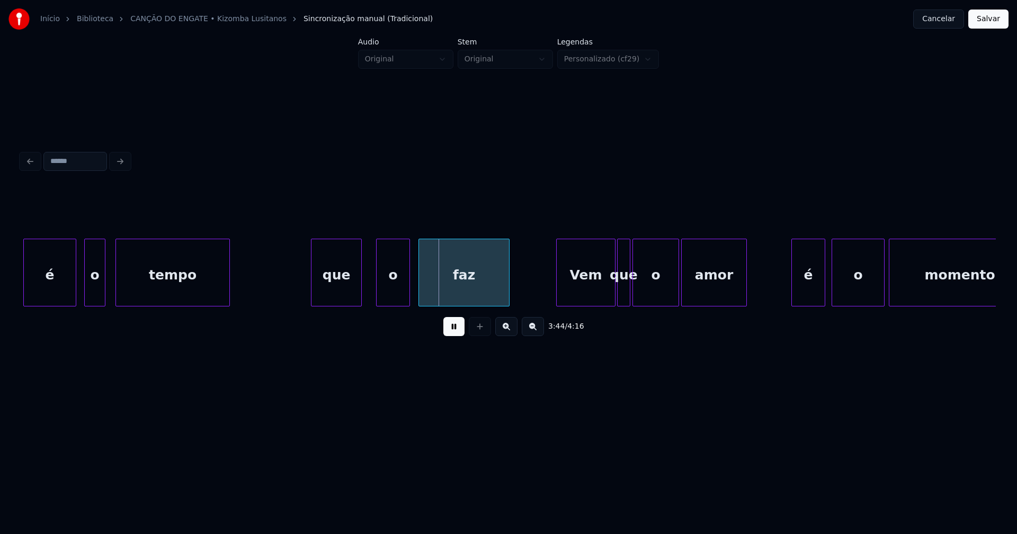
click at [329, 297] on div "que" at bounding box center [336, 275] width 50 height 72
click at [386, 303] on div "é o tempo que o faz Vem que o amor é o momento" at bounding box center [508, 273] width 974 height 68
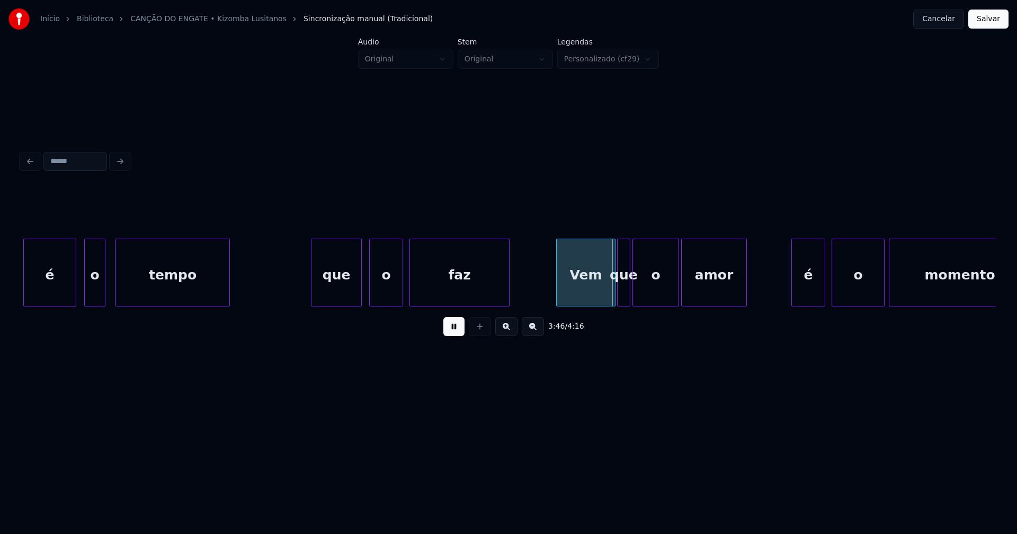
click at [410, 294] on div at bounding box center [411, 272] width 3 height 67
click at [588, 294] on div "Vem" at bounding box center [581, 275] width 58 height 72
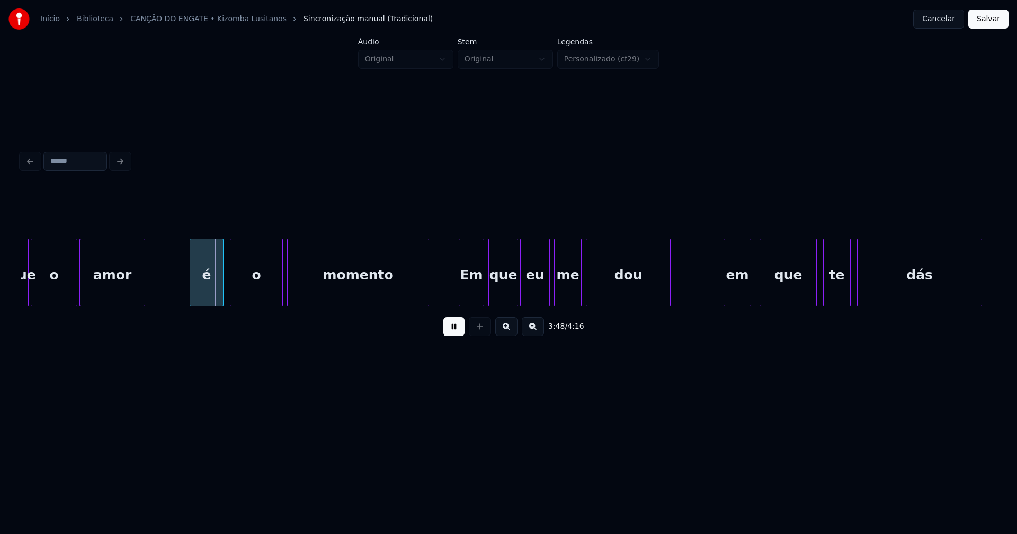
scroll to position [0, 23951]
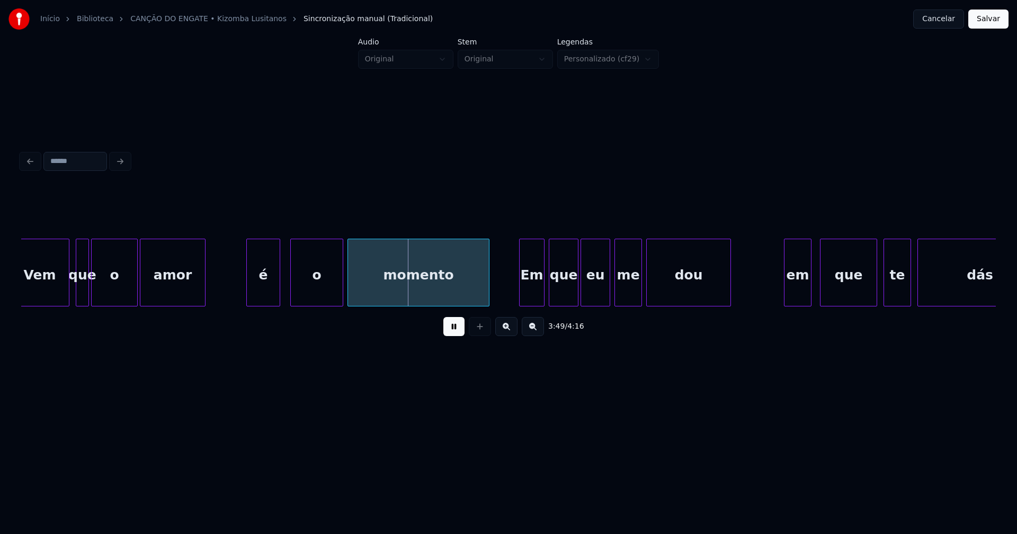
click at [261, 290] on div "é" at bounding box center [263, 275] width 33 height 72
click at [308, 291] on div "o" at bounding box center [313, 275] width 52 height 72
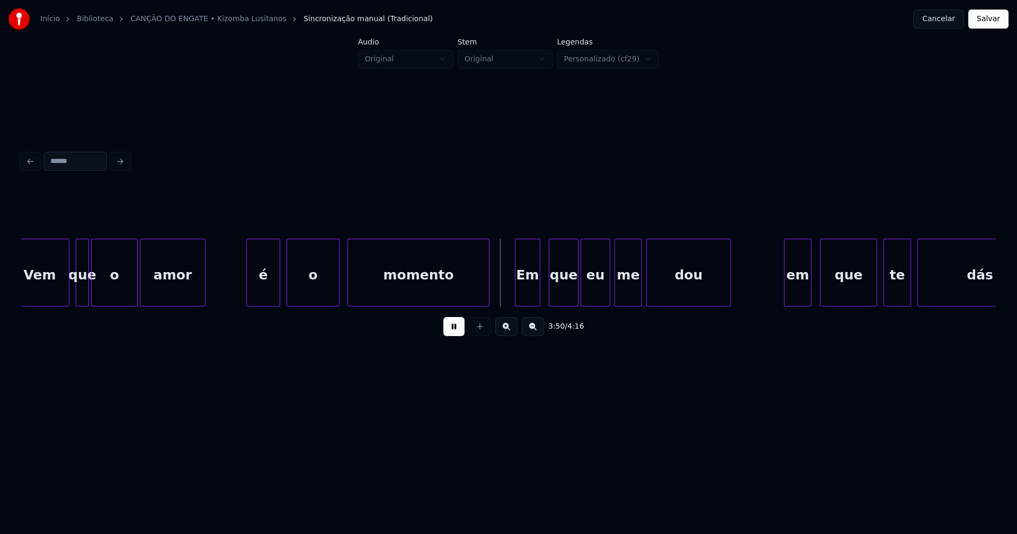
click at [530, 293] on div "Em" at bounding box center [527, 275] width 24 height 72
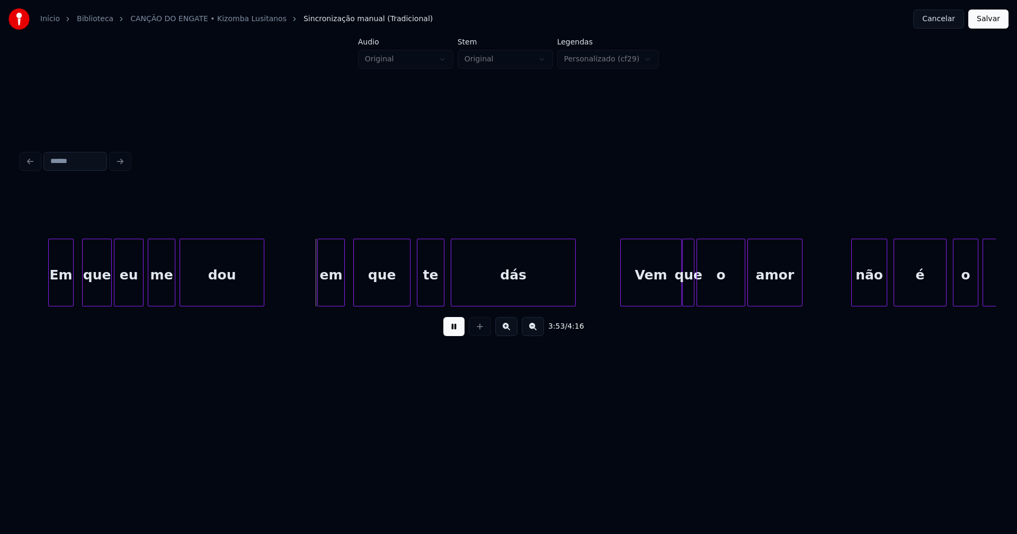
scroll to position [0, 24463]
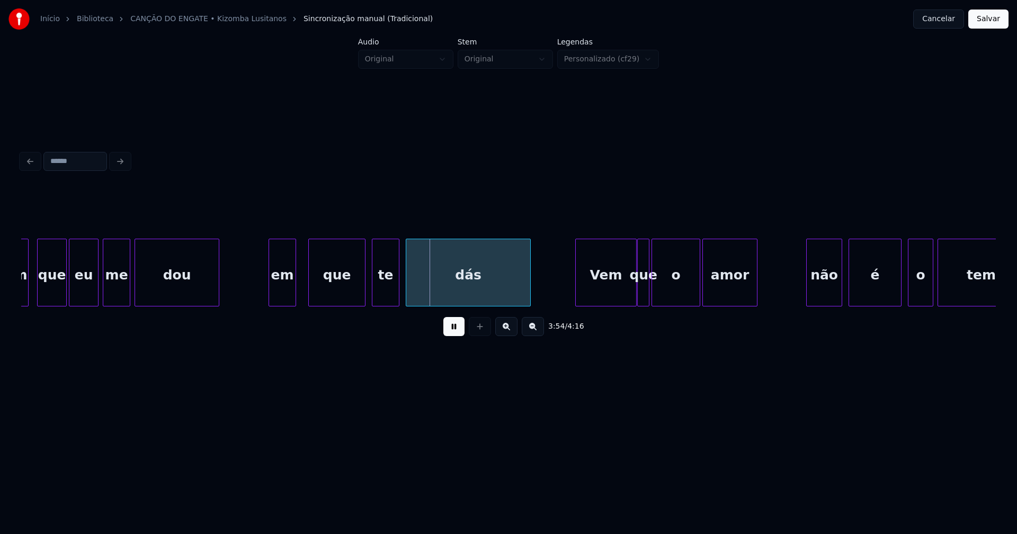
click at [283, 299] on div "em" at bounding box center [282, 275] width 26 height 72
click at [381, 298] on div "te" at bounding box center [383, 275] width 26 height 72
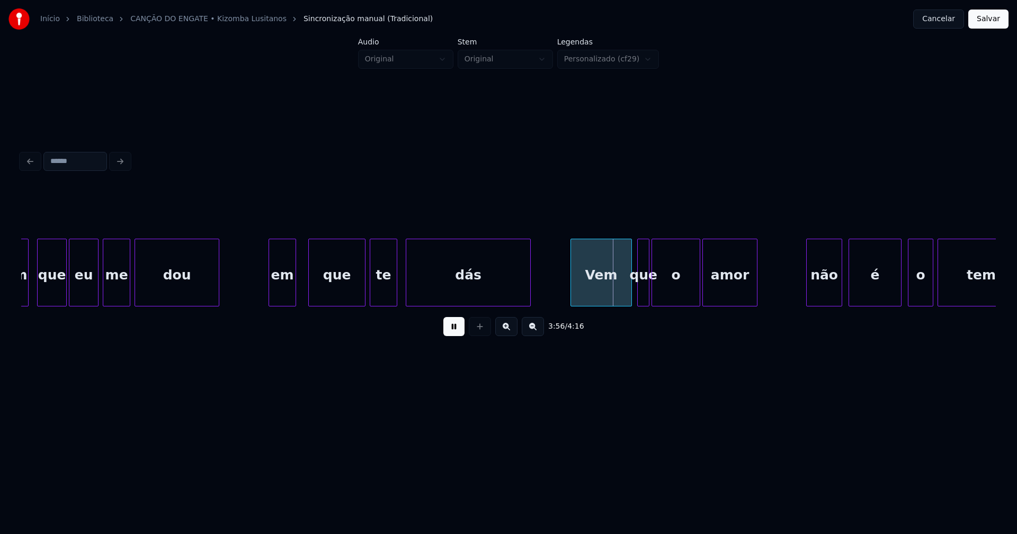
click at [609, 296] on div "Vem" at bounding box center [601, 275] width 60 height 72
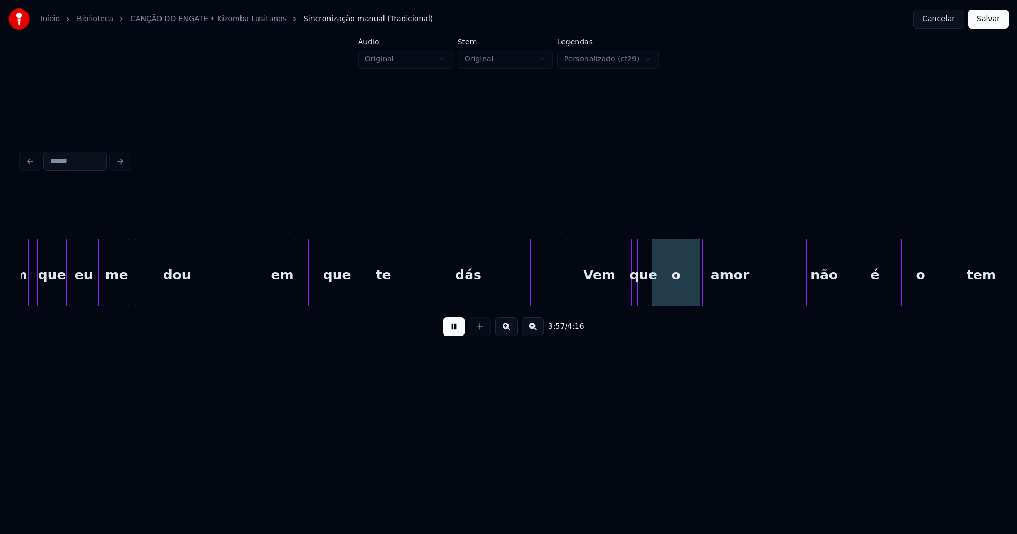
click at [570, 295] on div at bounding box center [568, 272] width 3 height 67
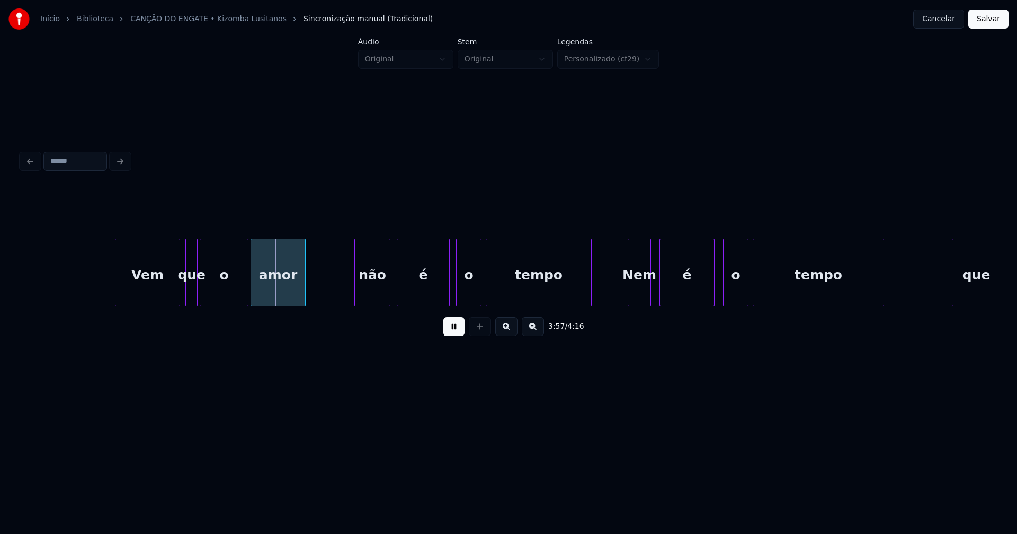
scroll to position [0, 25035]
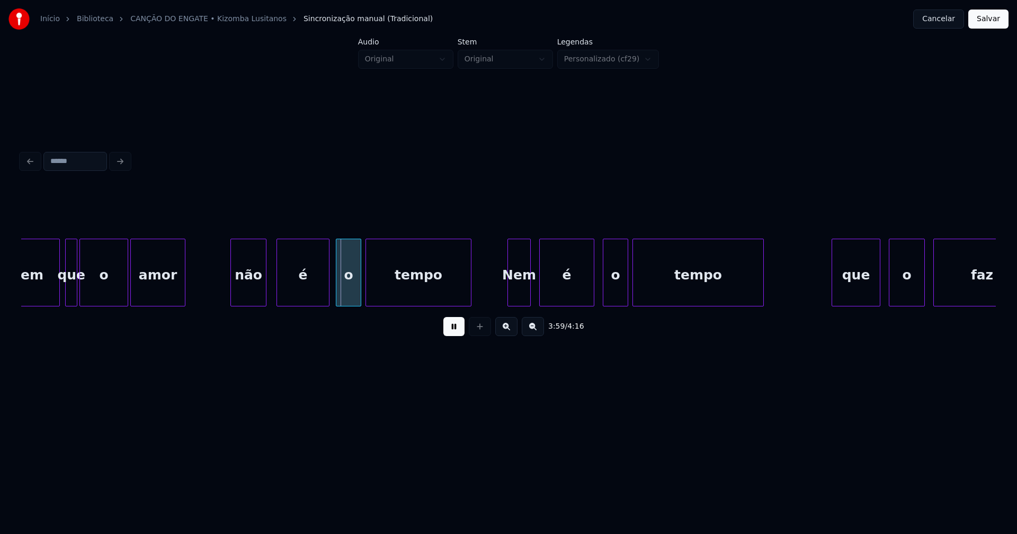
click at [258, 296] on div "não" at bounding box center [248, 275] width 35 height 72
click at [296, 293] on div "é" at bounding box center [299, 275] width 52 height 72
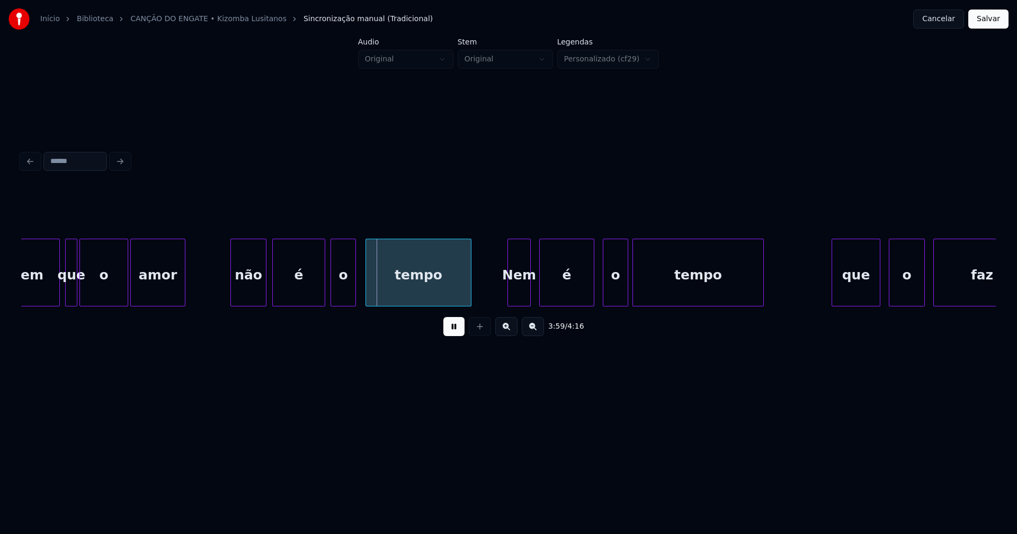
click at [342, 296] on div "o" at bounding box center [343, 275] width 24 height 72
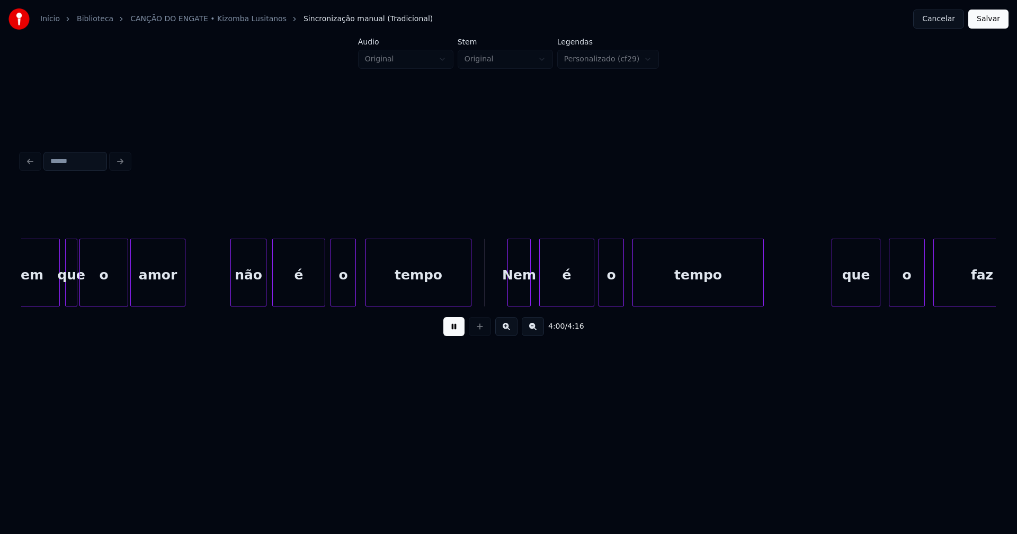
click at [613, 294] on div "o" at bounding box center [611, 275] width 24 height 72
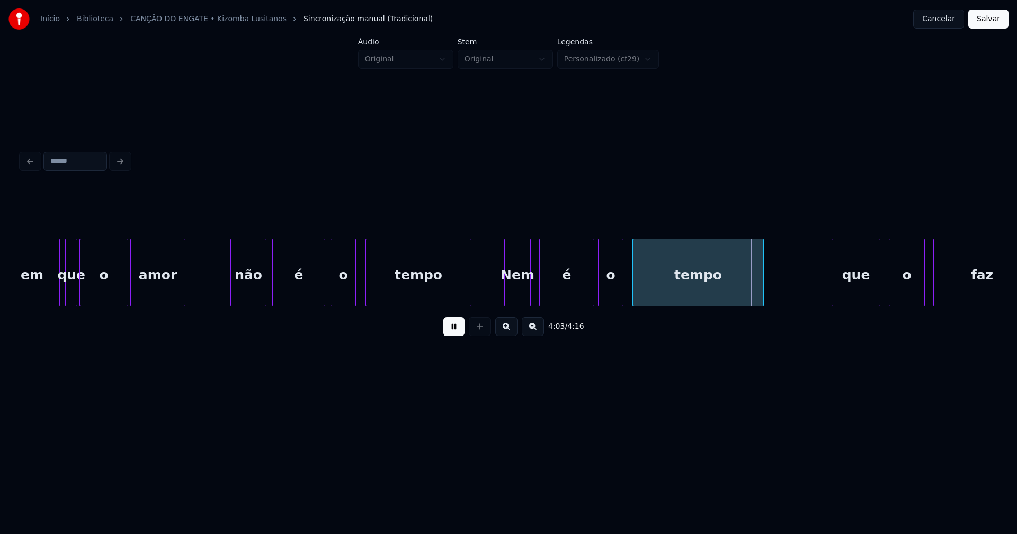
click at [508, 292] on div at bounding box center [506, 272] width 3 height 67
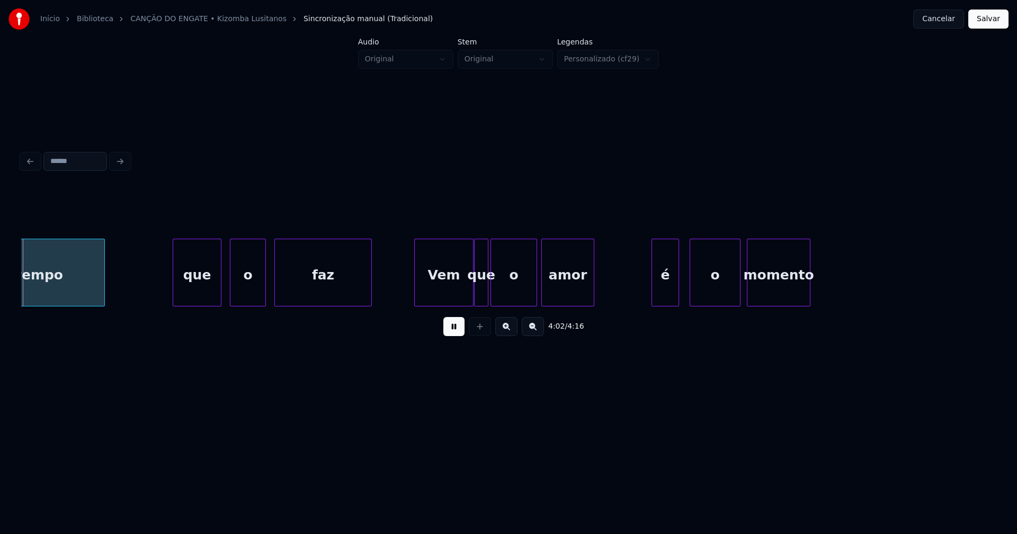
scroll to position [0, 25695]
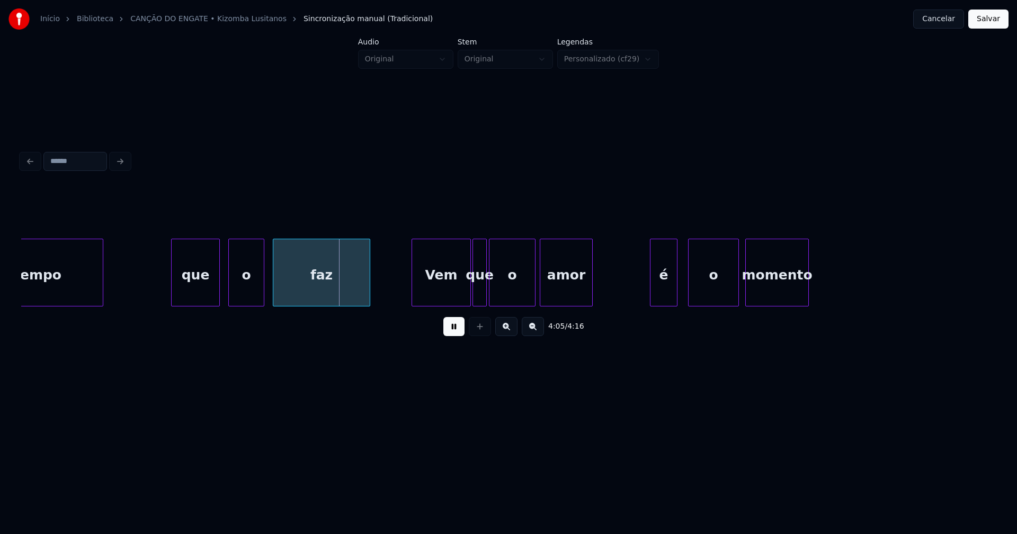
click at [443, 298] on div "Vem" at bounding box center [441, 275] width 58 height 72
click at [991, 19] on button "Salvar" at bounding box center [988, 19] width 40 height 19
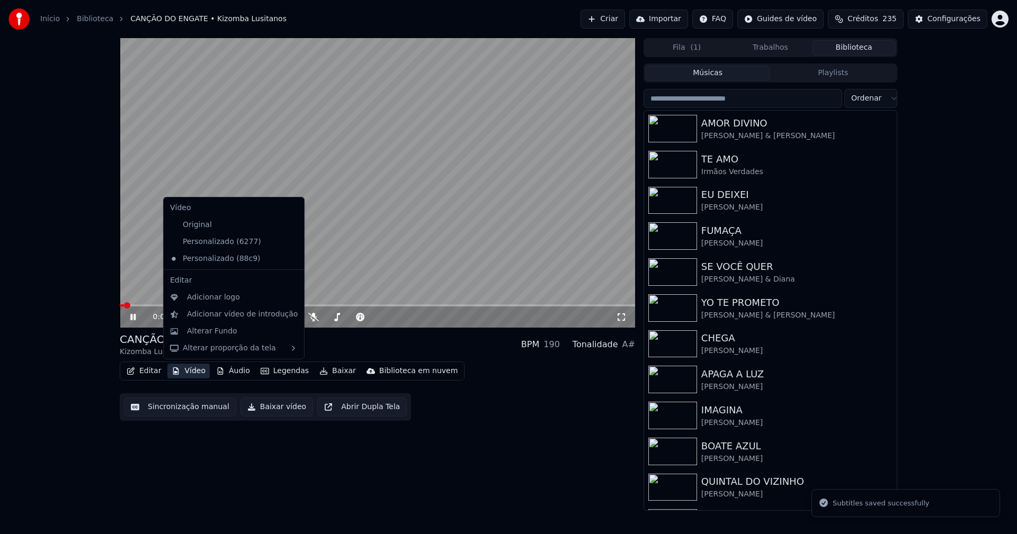
click at [187, 372] on button "Vídeo" at bounding box center [188, 371] width 42 height 15
click at [205, 298] on div "Adicionar logo" at bounding box center [213, 297] width 53 height 11
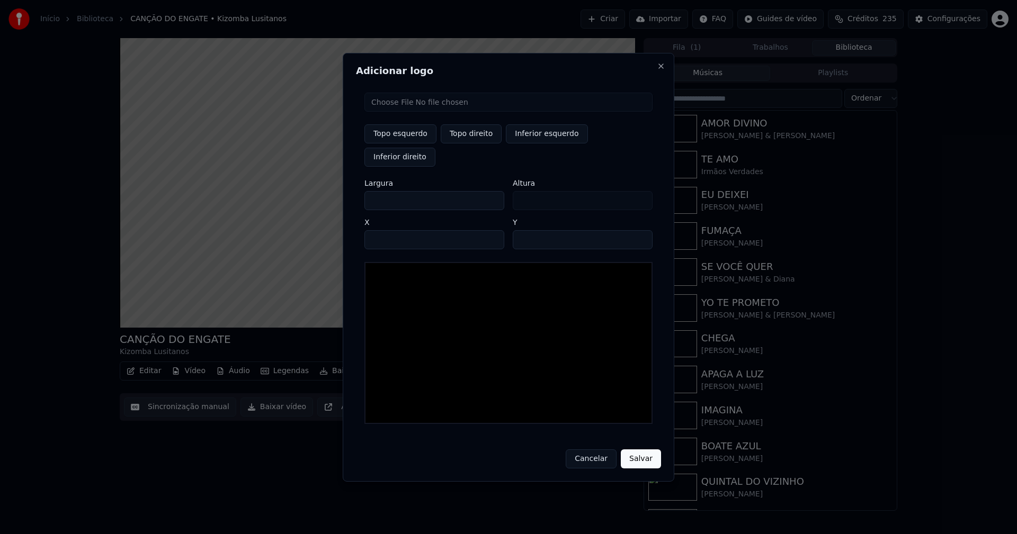
click at [406, 112] on input "file" at bounding box center [508, 102] width 288 height 19
type input "**********"
type input "***"
drag, startPoint x: 470, startPoint y: 146, endPoint x: 391, endPoint y: 196, distance: 93.1
click at [469, 144] on button "Topo direito" at bounding box center [471, 133] width 61 height 19
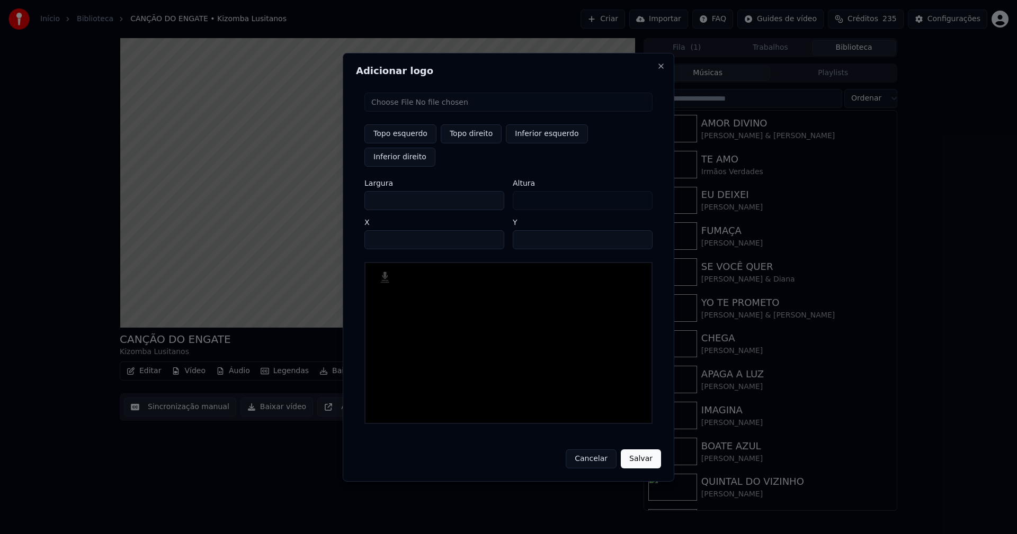
type input "****"
drag, startPoint x: 382, startPoint y: 190, endPoint x: 332, endPoint y: 192, distance: 50.4
click at [332, 192] on body "Início Biblioteca CANÇÃO DO ENGATE • Kizomba Lusitanos Criar Importar FAQ Guide…" at bounding box center [508, 267] width 1017 height 534
type input "**"
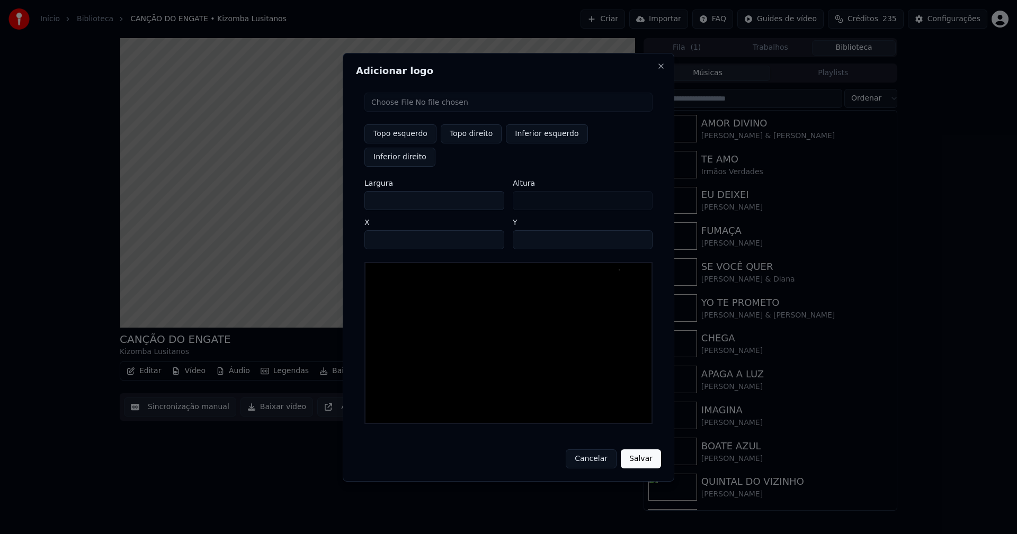
type input "***"
click at [384, 230] on input "****" at bounding box center [434, 239] width 140 height 19
type input "****"
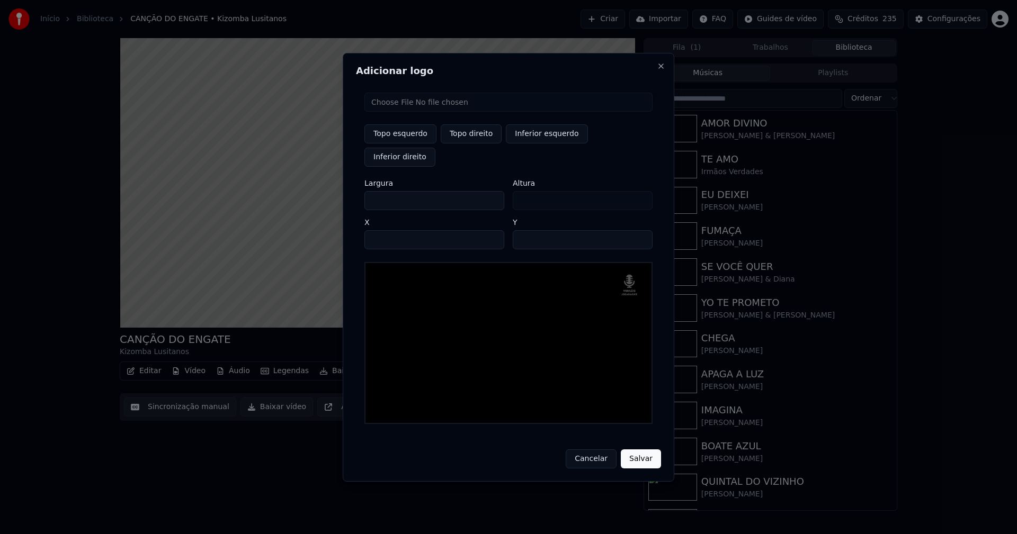
click at [639, 230] on input "**" at bounding box center [583, 239] width 140 height 19
click at [640, 230] on input "**" at bounding box center [583, 239] width 140 height 19
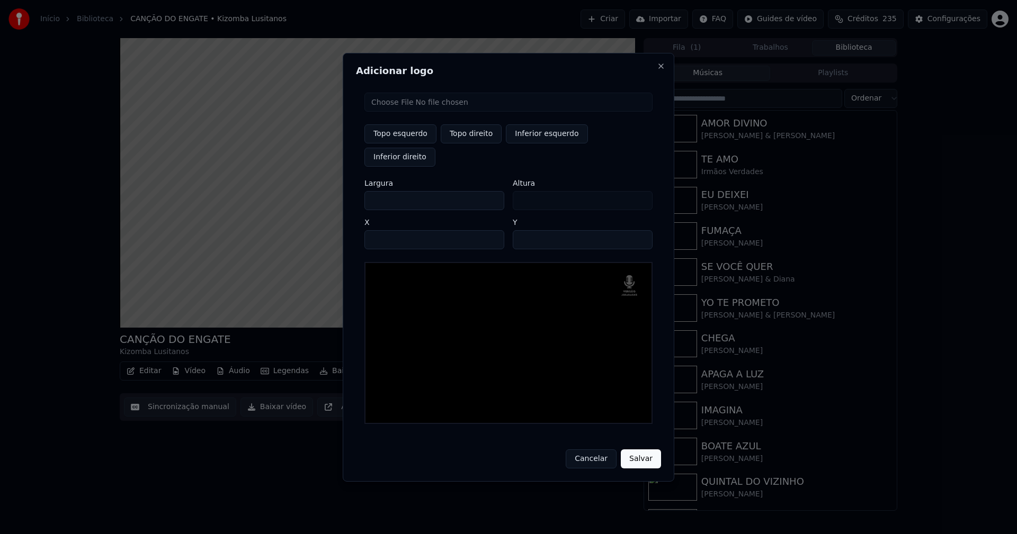
click at [640, 230] on input "**" at bounding box center [583, 239] width 140 height 19
type input "**"
click at [639, 232] on input "**" at bounding box center [583, 239] width 140 height 19
click at [647, 451] on button "Salvar" at bounding box center [641, 459] width 40 height 19
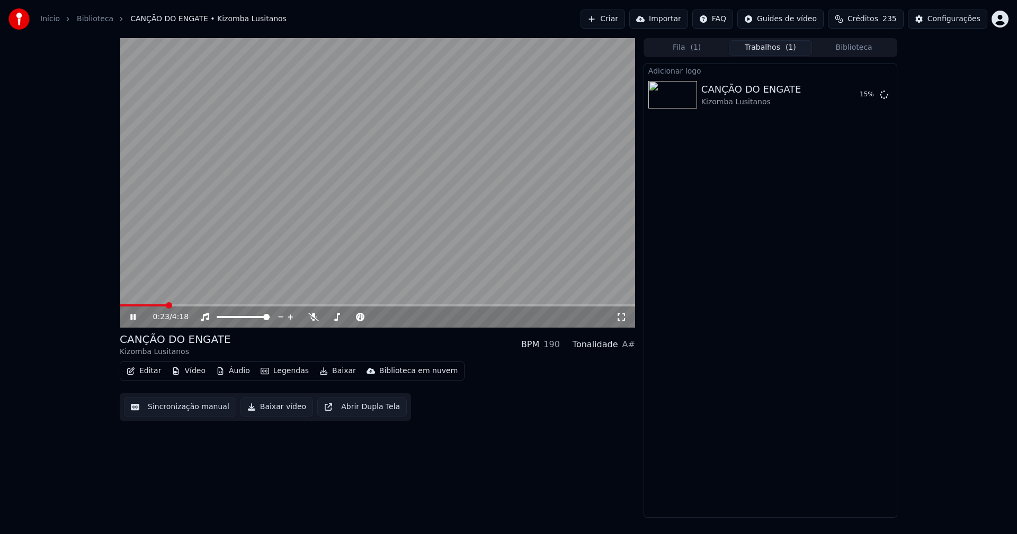
click at [622, 318] on icon at bounding box center [621, 317] width 11 height 8
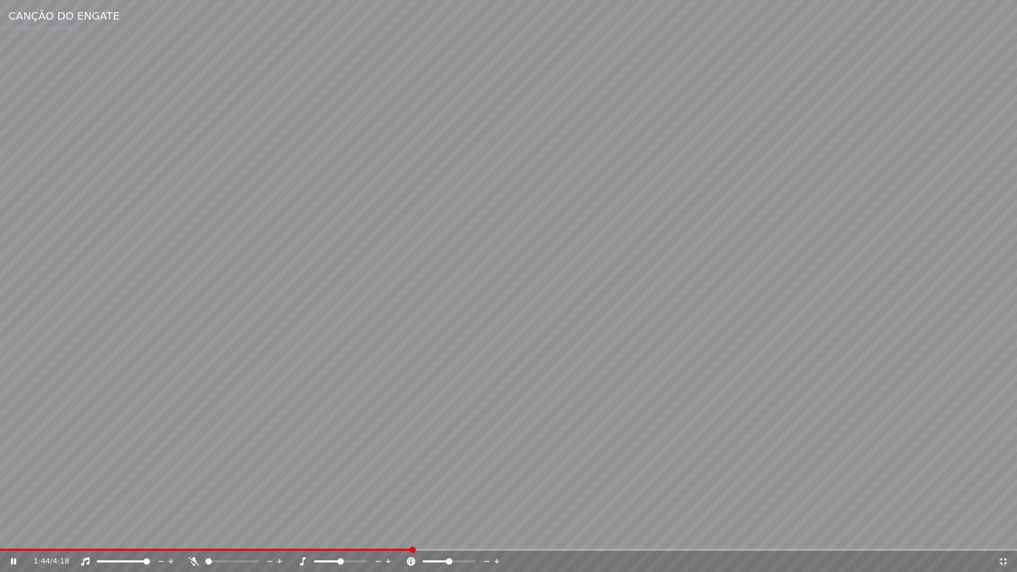
click at [1006, 534] on icon at bounding box center [1002, 561] width 7 height 7
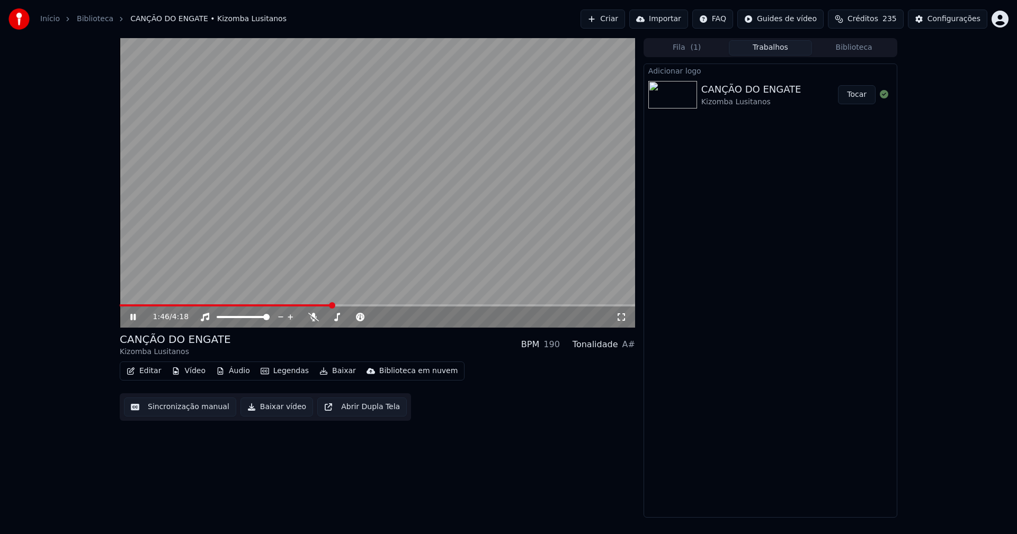
click at [868, 95] on button "Tocar" at bounding box center [857, 94] width 38 height 19
click at [274, 409] on button "Baixar vídeo" at bounding box center [276, 407] width 73 height 19
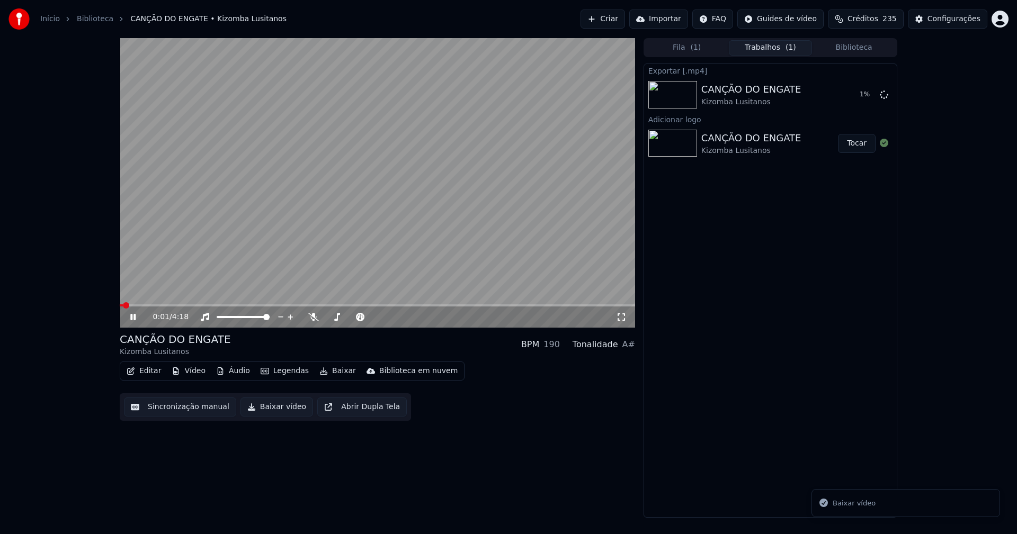
click at [133, 316] on icon at bounding box center [140, 317] width 25 height 8
click at [153, 374] on button "Editar" at bounding box center [143, 371] width 43 height 15
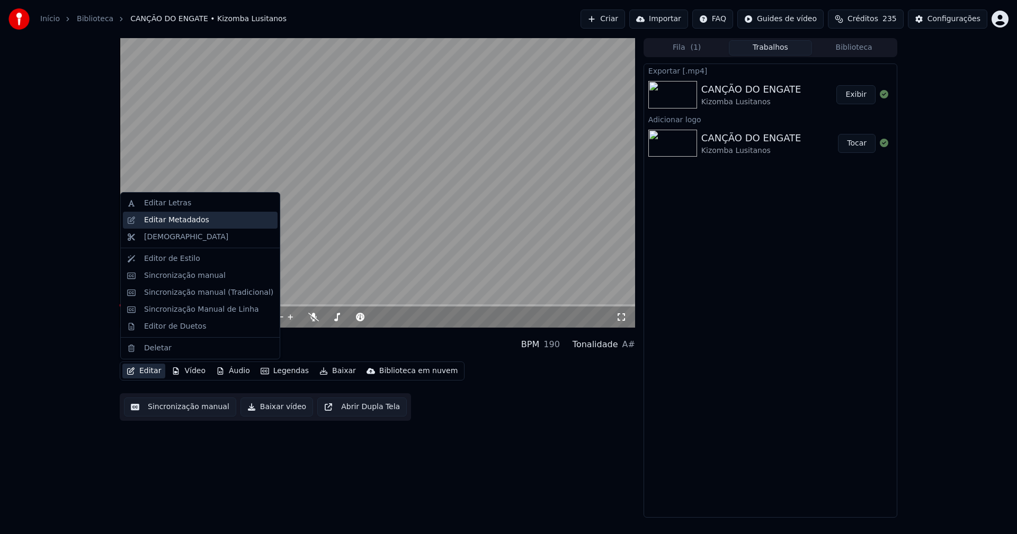
click at [176, 222] on div "Editar Metadados" at bounding box center [176, 220] width 65 height 11
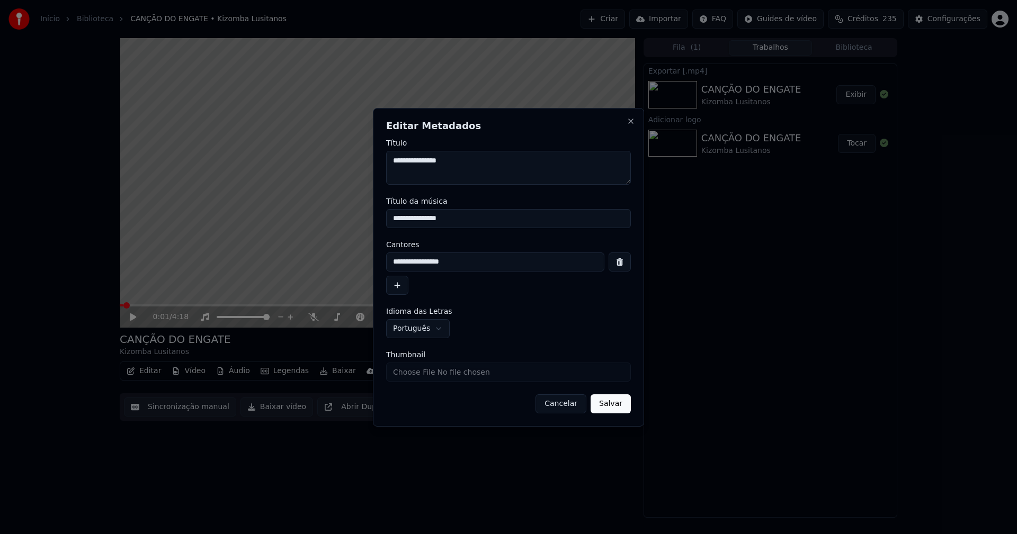
click at [427, 375] on input "Thumbnail" at bounding box center [508, 372] width 245 height 19
type input "**********"
click at [613, 406] on button "Salvar" at bounding box center [610, 404] width 40 height 19
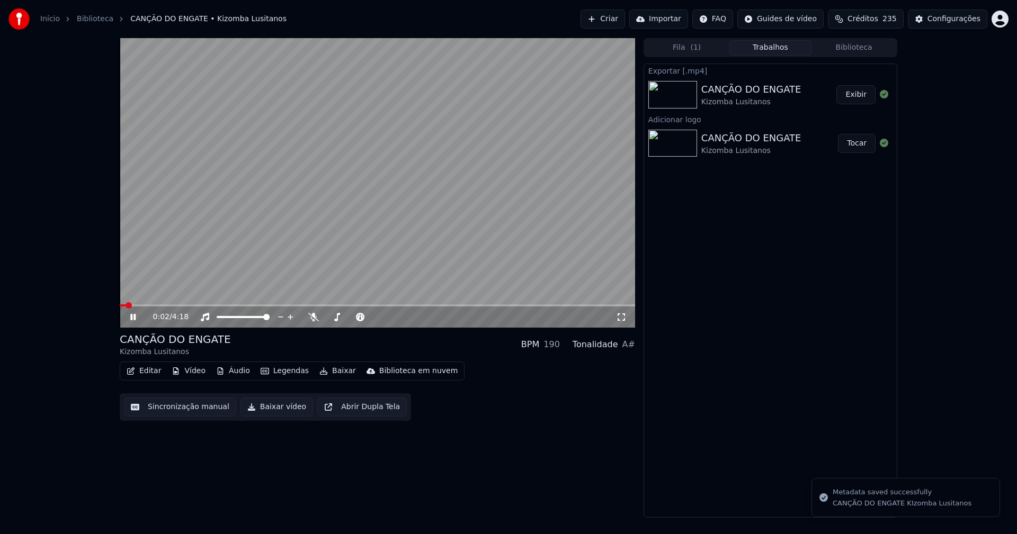
drag, startPoint x: 134, startPoint y: 319, endPoint x: 475, endPoint y: 150, distance: 380.1
click at [135, 319] on icon at bounding box center [132, 317] width 5 height 6
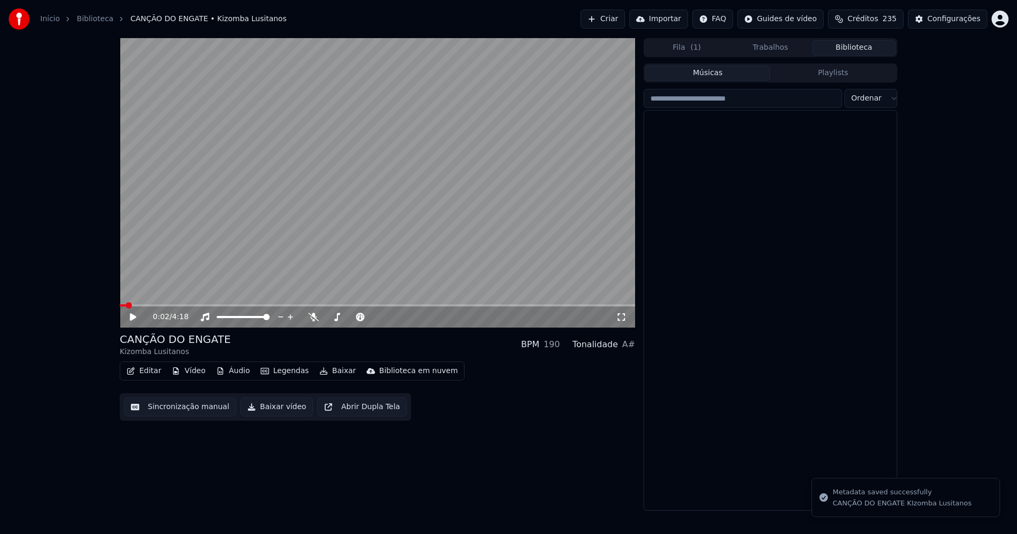
click at [857, 49] on button "Biblioteca" at bounding box center [854, 47] width 84 height 15
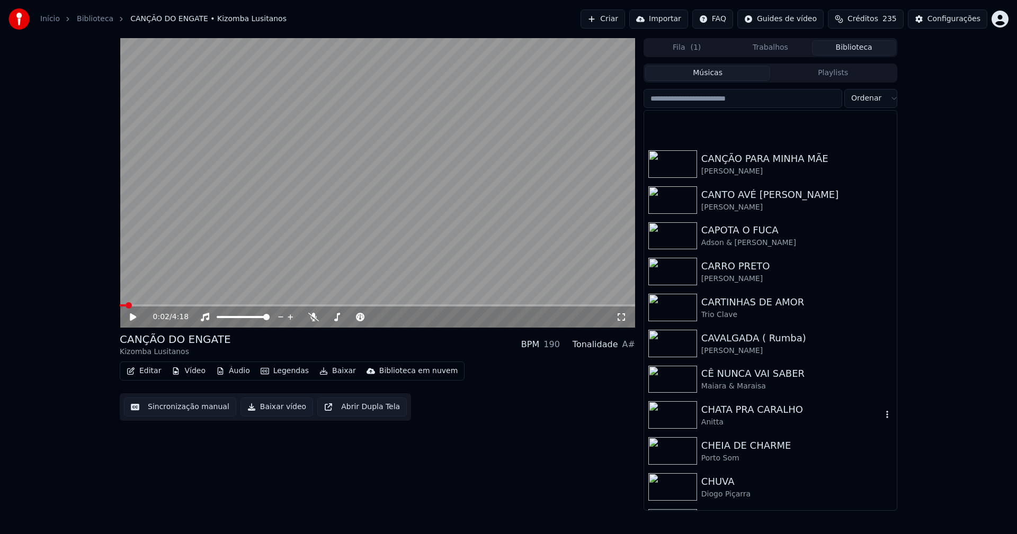
scroll to position [2701, 0]
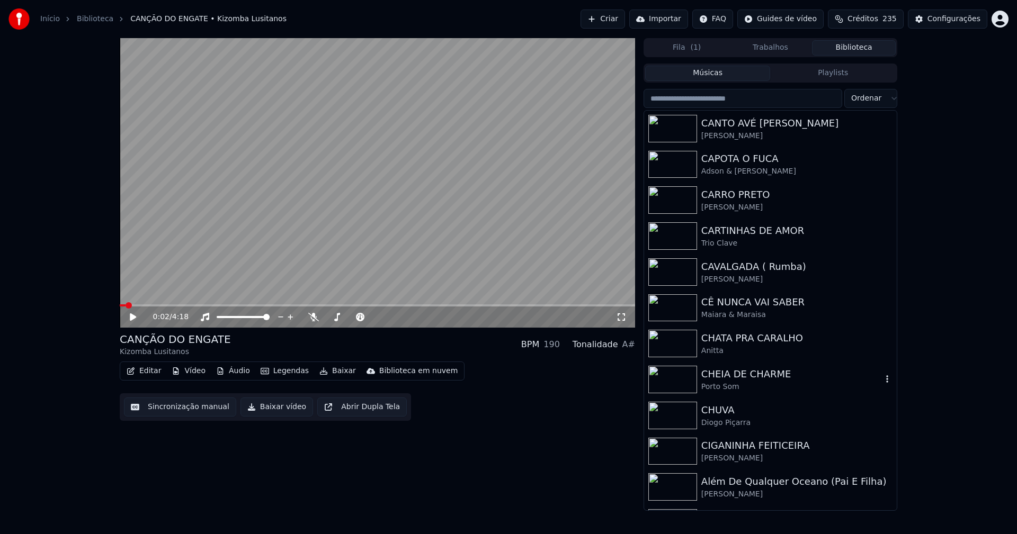
click at [737, 369] on div "CHEIA DE CHARME" at bounding box center [791, 374] width 181 height 15
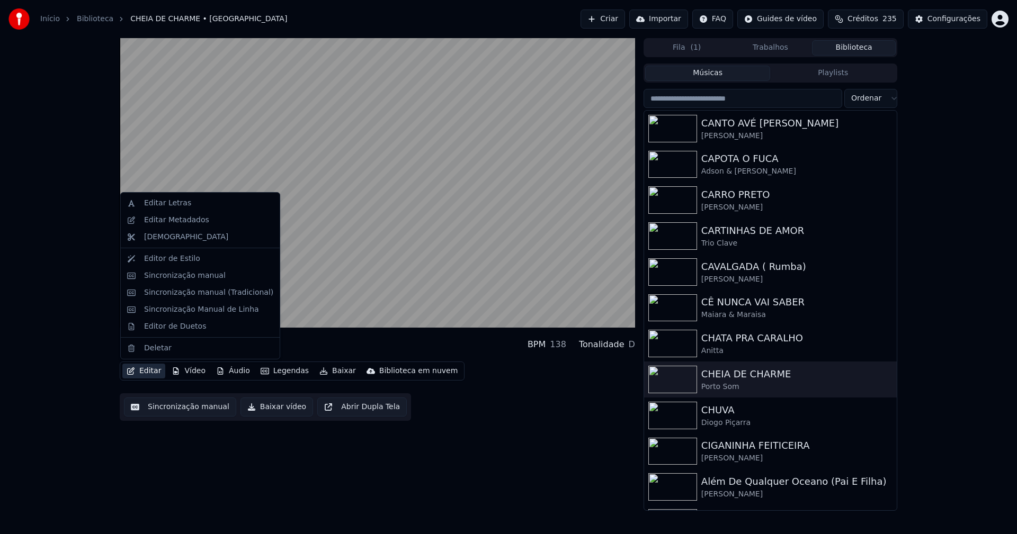
click at [146, 373] on button "Editar" at bounding box center [143, 371] width 43 height 15
click at [199, 296] on div "Sincronização manual (Tradicional)" at bounding box center [208, 293] width 129 height 11
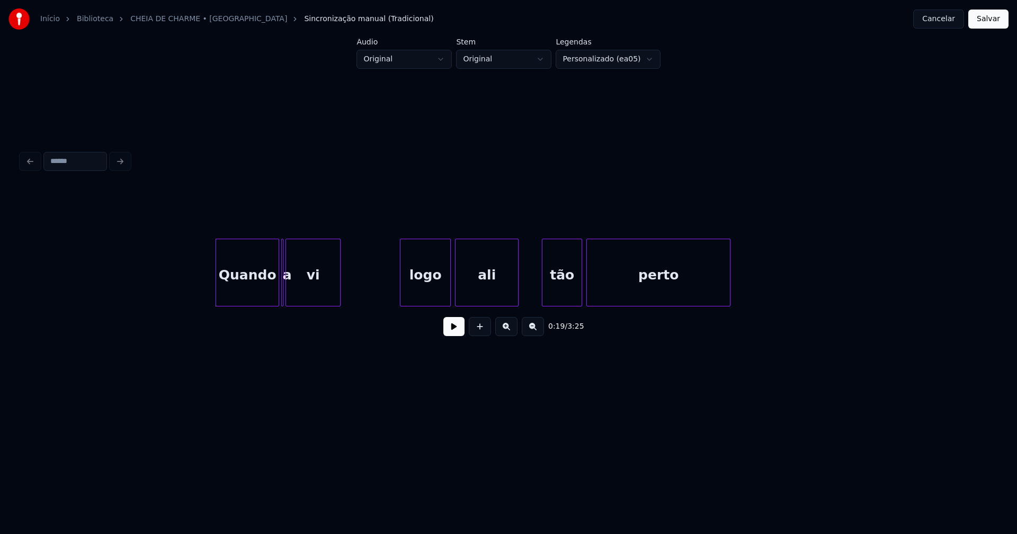
scroll to position [0, 1881]
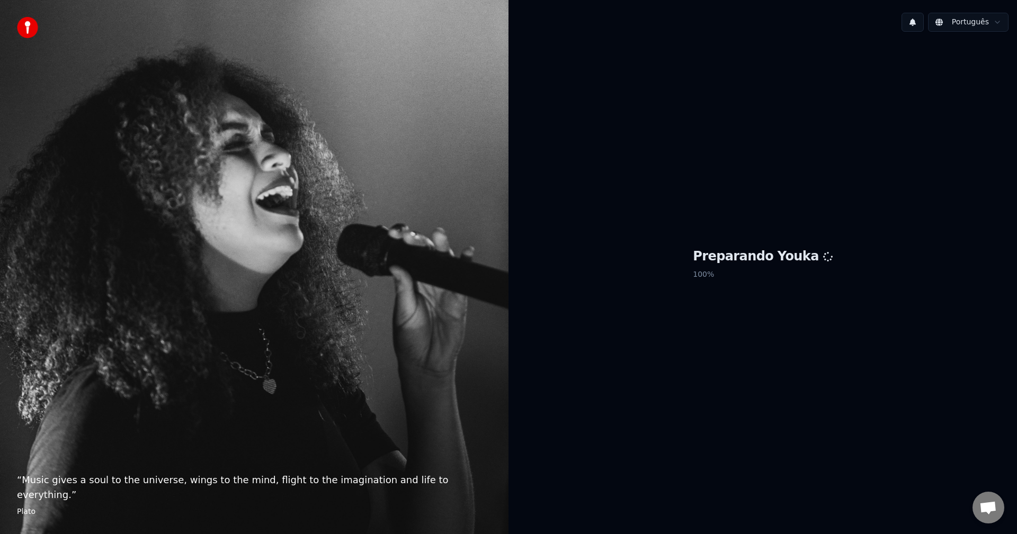
scroll to position [3003, 0]
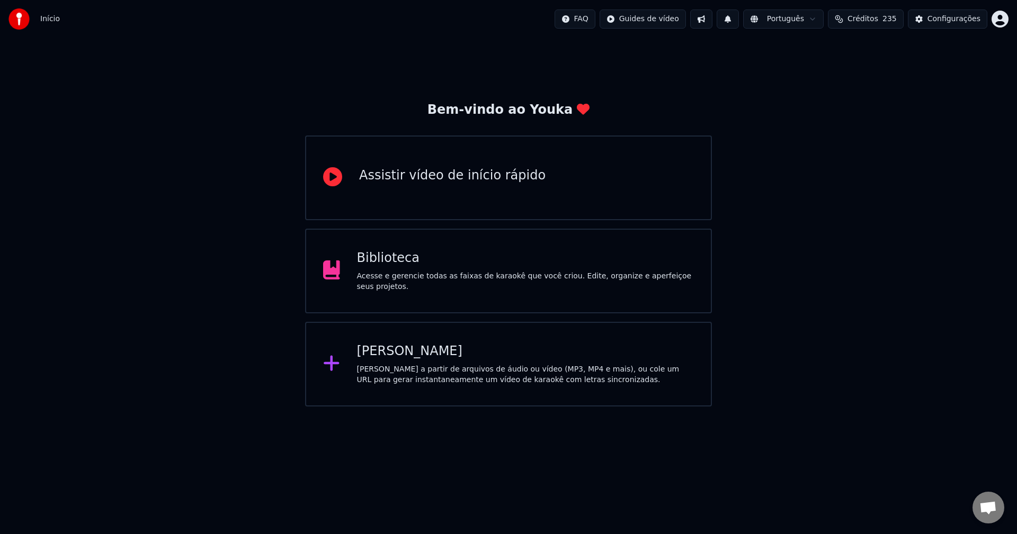
click at [397, 266] on div "Biblioteca" at bounding box center [525, 258] width 337 height 17
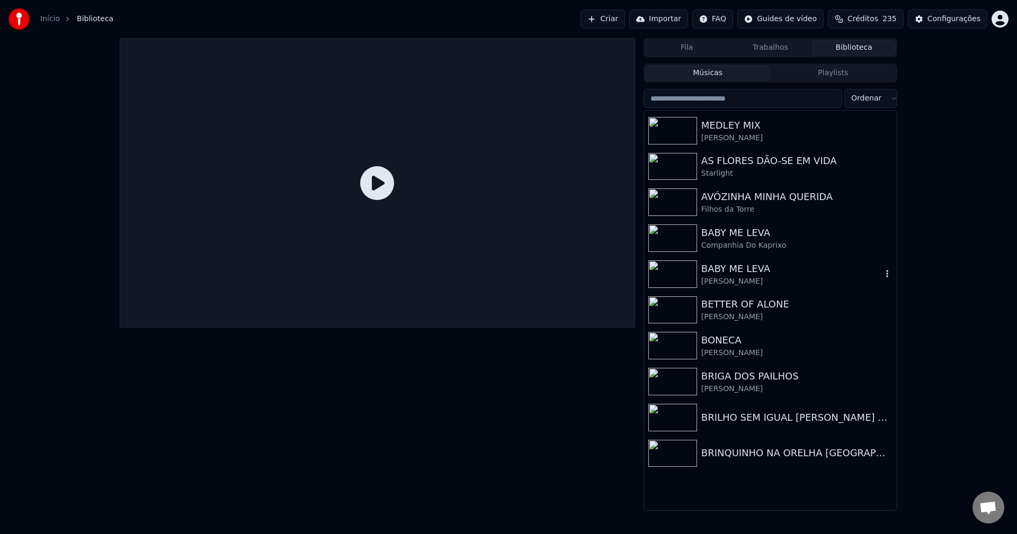
scroll to position [2065, 0]
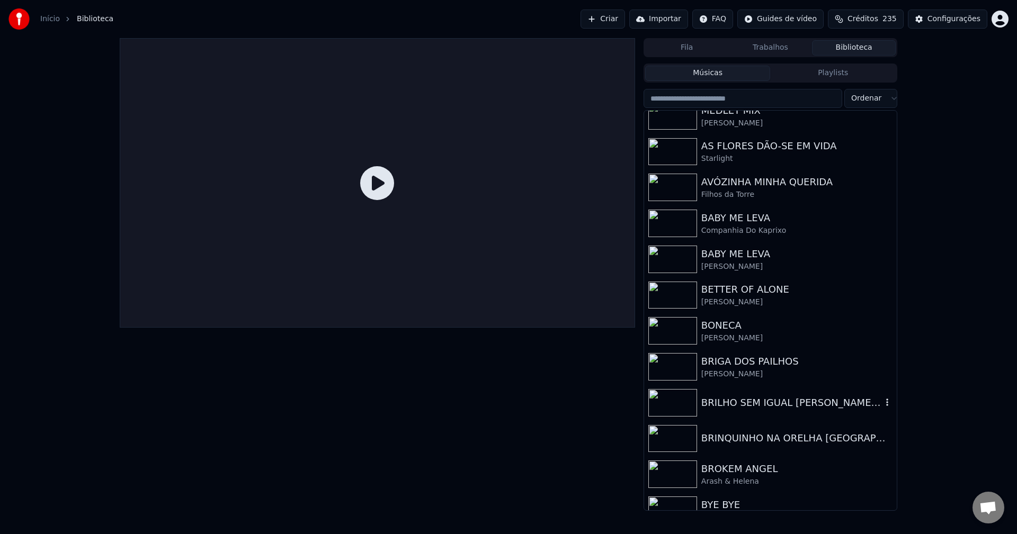
click at [807, 408] on div "BRILHO SEM IGUAL [PERSON_NAME] Ft. Yola Semedo" at bounding box center [791, 403] width 181 height 15
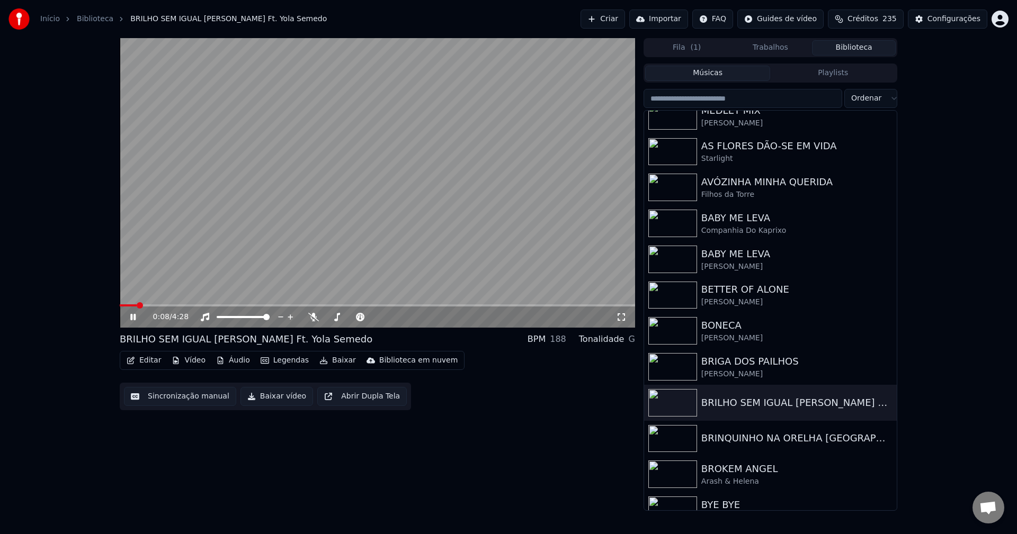
click at [135, 318] on icon at bounding box center [132, 317] width 5 height 6
click at [191, 362] on button "Vídeo" at bounding box center [188, 360] width 42 height 15
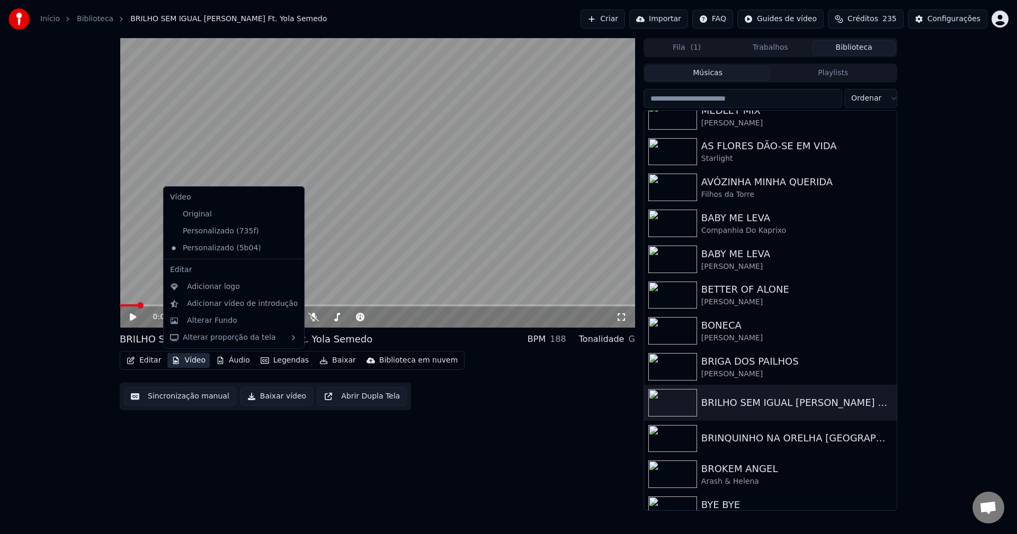
click at [290, 231] on icon at bounding box center [296, 231] width 12 height 8
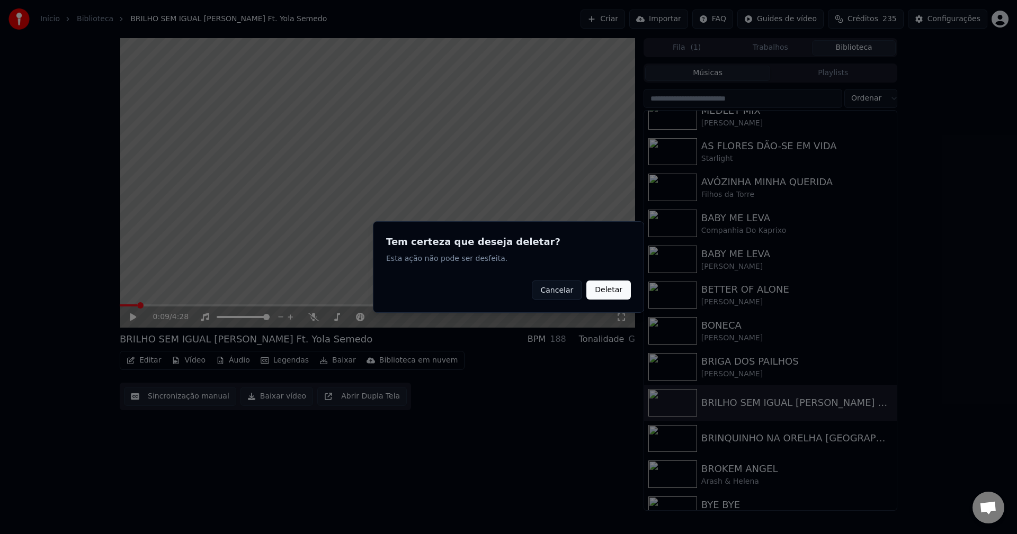
click at [615, 290] on button "Deletar" at bounding box center [608, 290] width 44 height 19
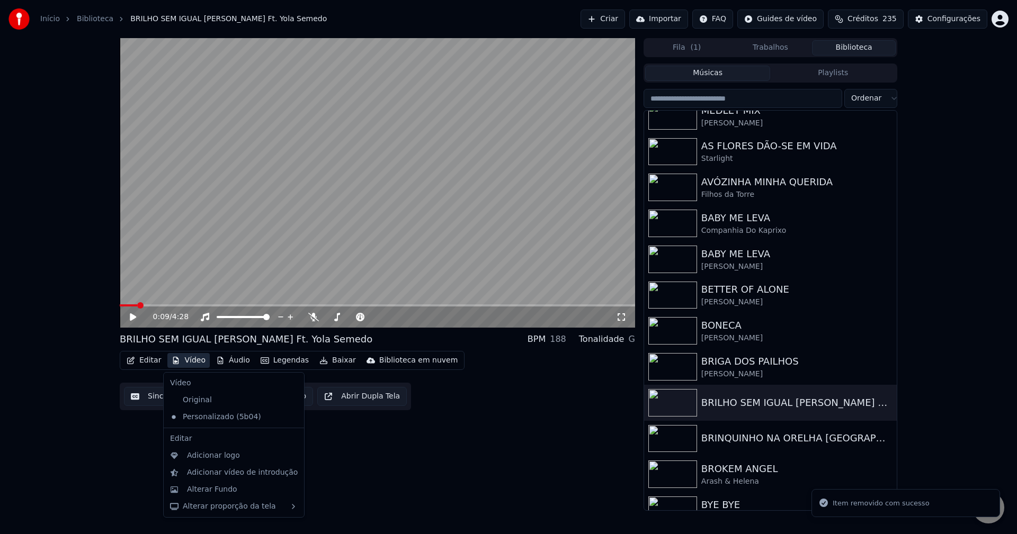
click at [199, 362] on button "Vídeo" at bounding box center [188, 360] width 42 height 15
click at [231, 489] on div "Alterar Fundo" at bounding box center [212, 490] width 50 height 11
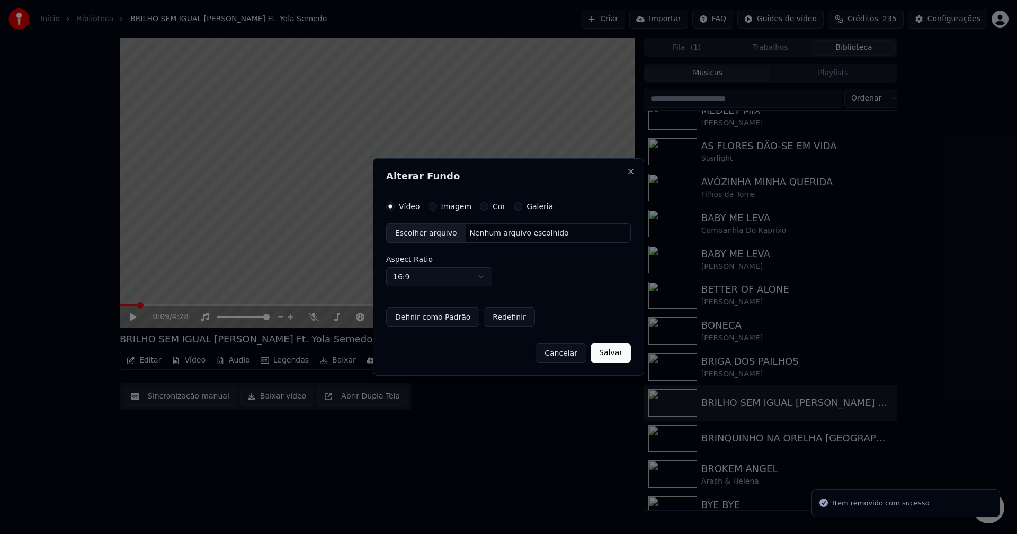
click at [414, 234] on div "Escolher arquivo" at bounding box center [426, 233] width 79 height 19
click at [429, 206] on button "Imagem" at bounding box center [432, 206] width 8 height 8
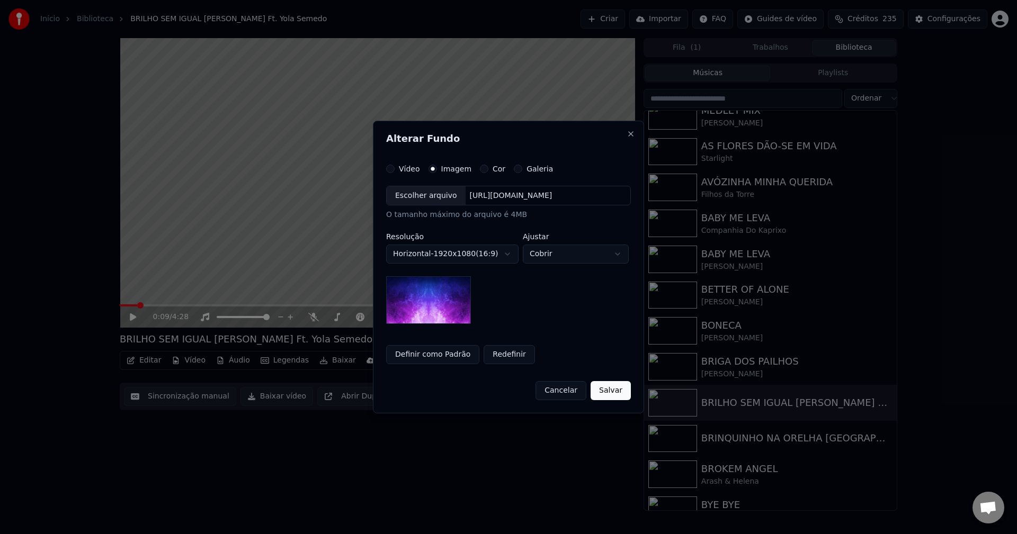
click at [424, 197] on div "Escolher arquivo" at bounding box center [426, 195] width 79 height 19
click at [622, 392] on button "Salvar" at bounding box center [610, 390] width 40 height 19
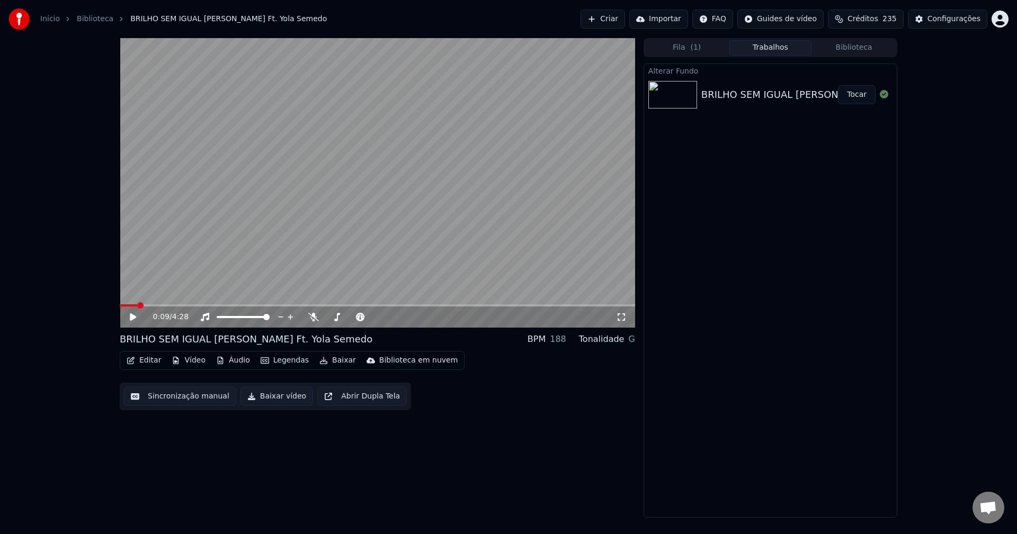
click at [856, 95] on button "Tocar" at bounding box center [857, 94] width 38 height 19
click at [137, 316] on icon at bounding box center [140, 317] width 25 height 8
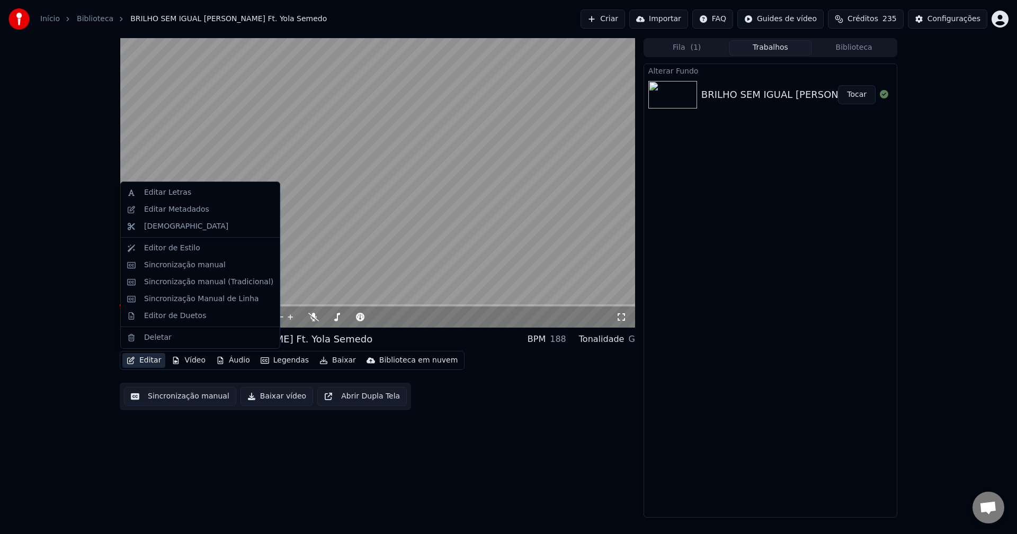
click at [154, 362] on button "Editar" at bounding box center [143, 360] width 43 height 15
click at [180, 207] on div "Editar Metadados" at bounding box center [176, 209] width 65 height 11
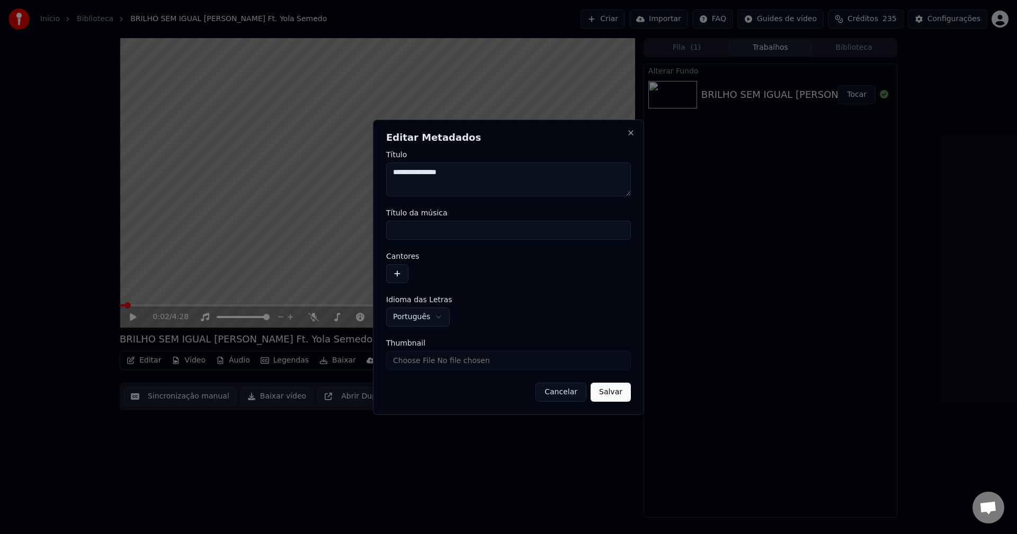
click at [450, 229] on input "Título da música" at bounding box center [508, 230] width 245 height 19
type input "*"
type input "**********"
drag, startPoint x: 396, startPoint y: 273, endPoint x: 414, endPoint y: 244, distance: 34.5
click at [396, 273] on button "button" at bounding box center [397, 273] width 22 height 19
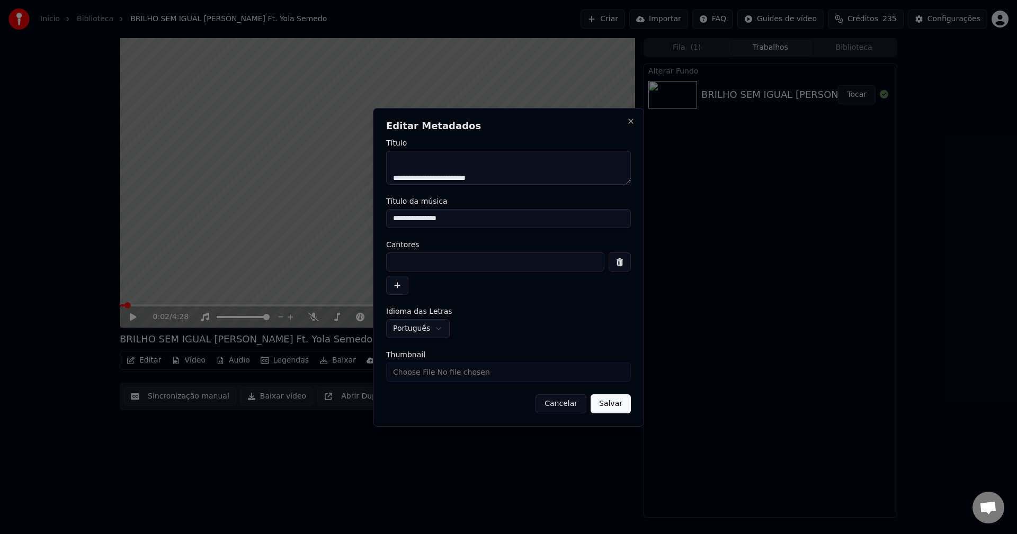
scroll to position [17, 0]
click at [409, 266] on input at bounding box center [495, 262] width 218 height 19
type input "**********"
click at [611, 408] on button "Salvar" at bounding box center [610, 404] width 40 height 19
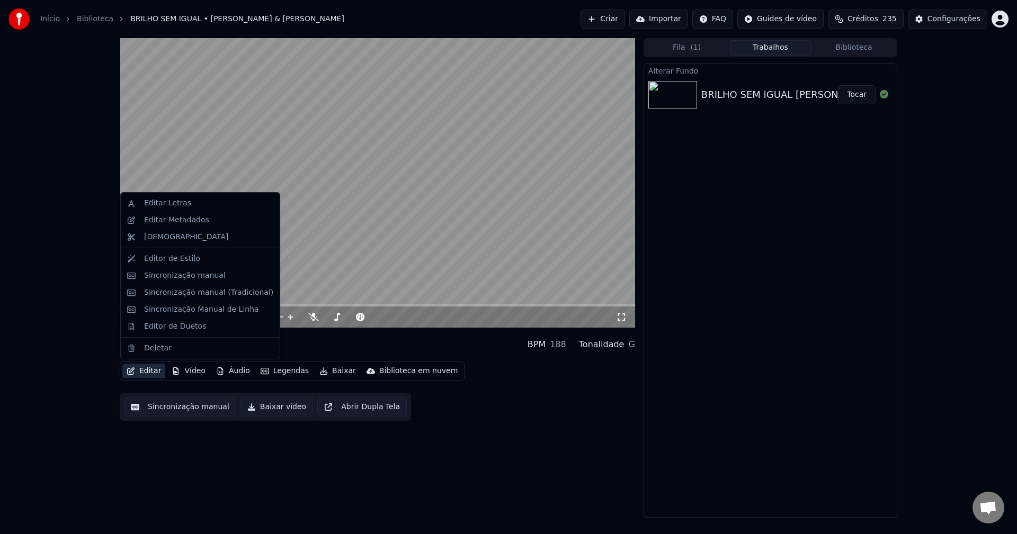
click at [155, 369] on button "Editar" at bounding box center [143, 371] width 43 height 15
click at [166, 294] on div "Sincronização manual (Tradicional)" at bounding box center [208, 293] width 129 height 11
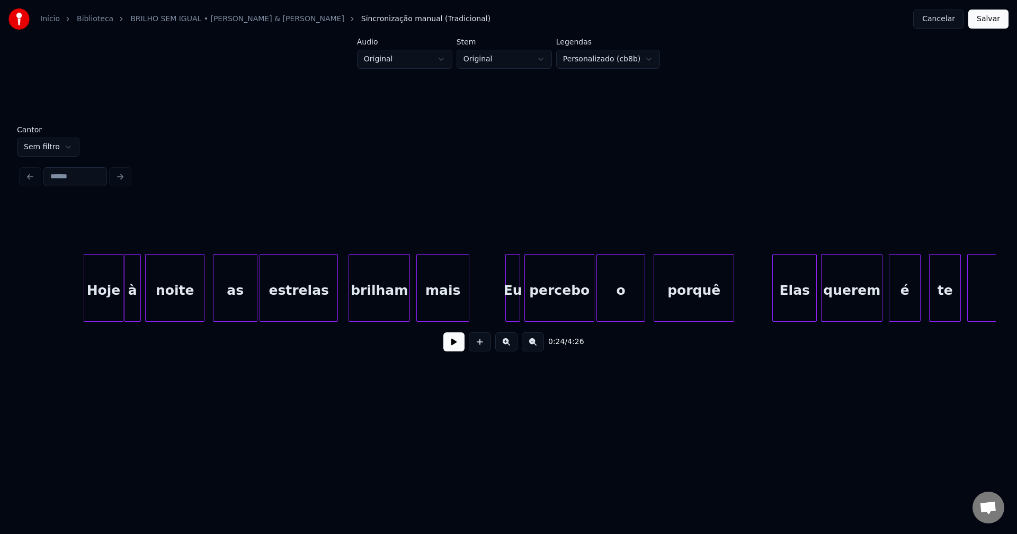
scroll to position [0, 2517]
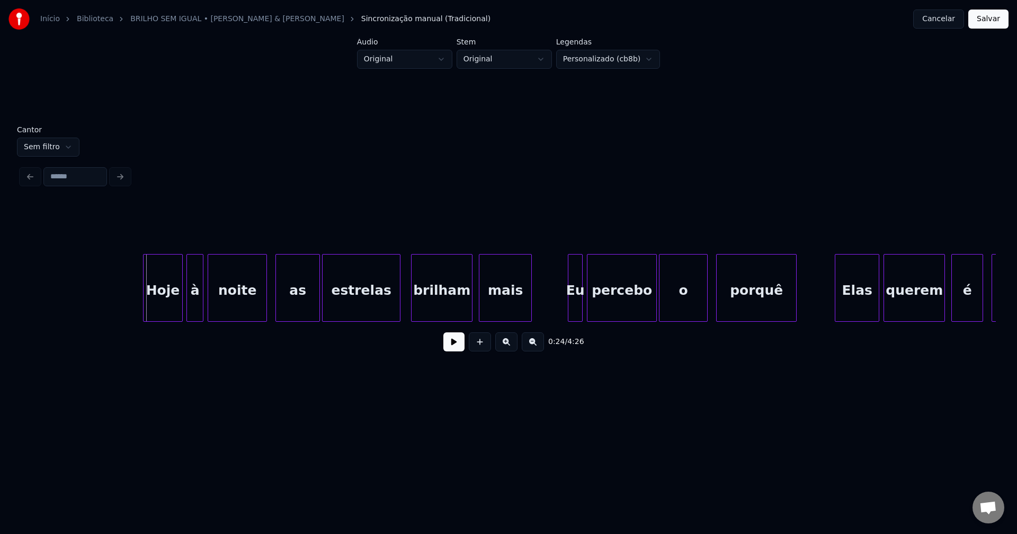
click at [169, 301] on div "Hoje" at bounding box center [163, 291] width 39 height 72
click at [452, 348] on button at bounding box center [453, 342] width 21 height 19
click at [265, 309] on div "noite" at bounding box center [234, 288] width 59 height 68
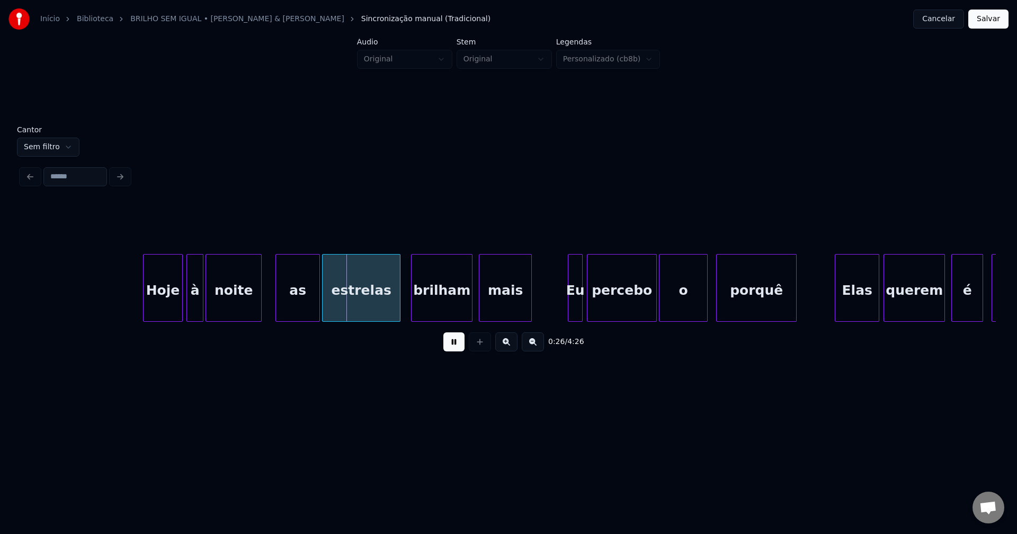
click at [260, 308] on div at bounding box center [259, 288] width 3 height 67
click at [292, 306] on div "as" at bounding box center [294, 291] width 43 height 72
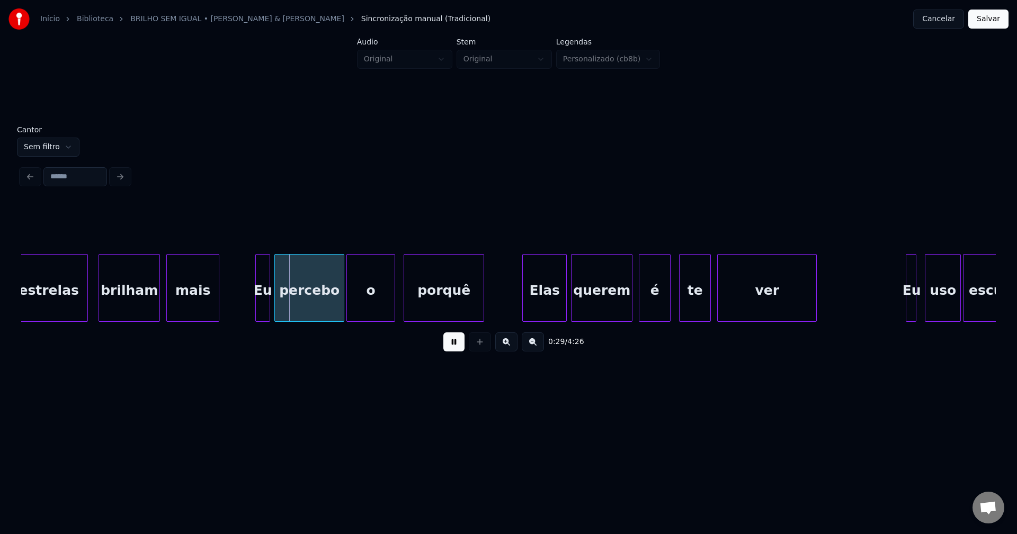
scroll to position [0, 2830]
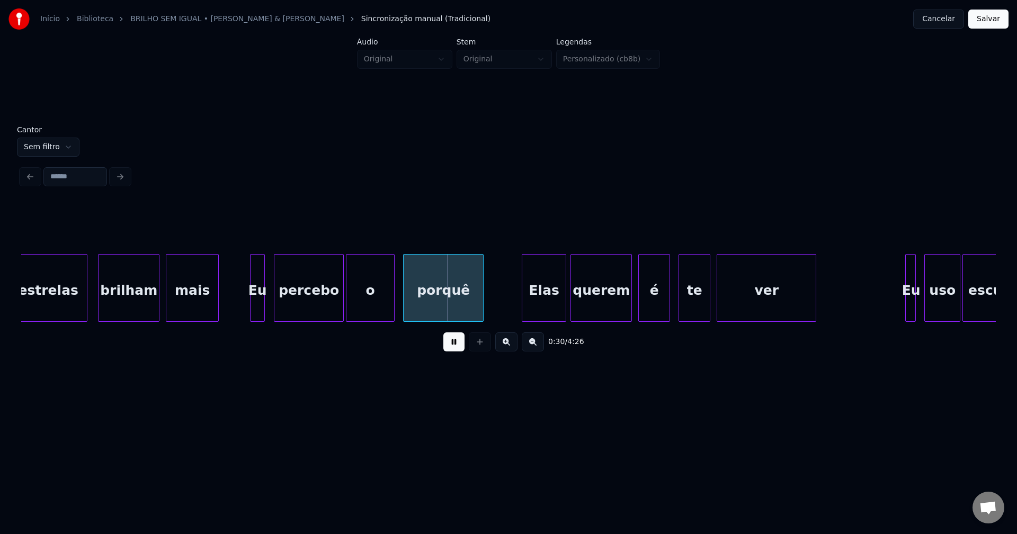
click at [256, 308] on div "Eu" at bounding box center [257, 291] width 14 height 72
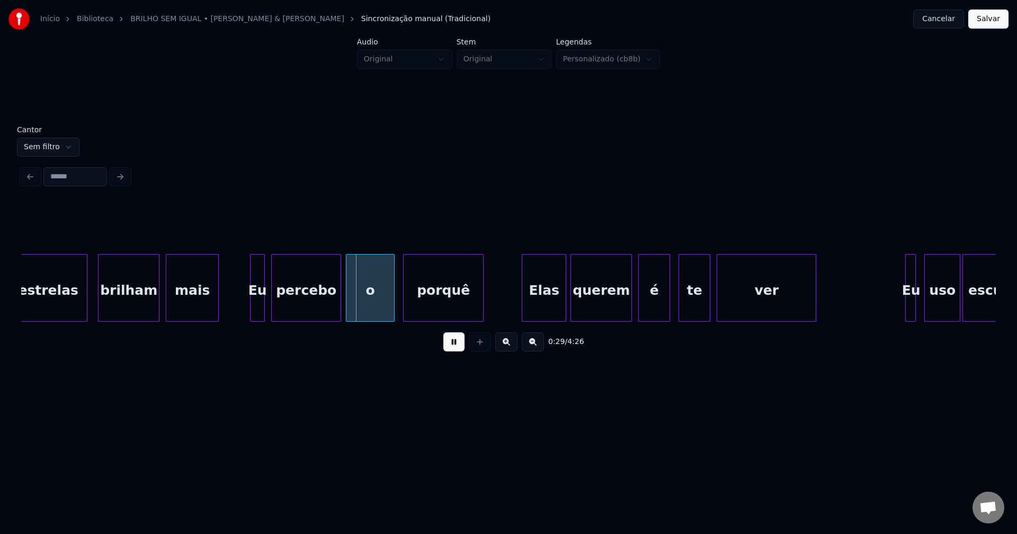
click at [299, 306] on div "percebo" at bounding box center [306, 291] width 69 height 72
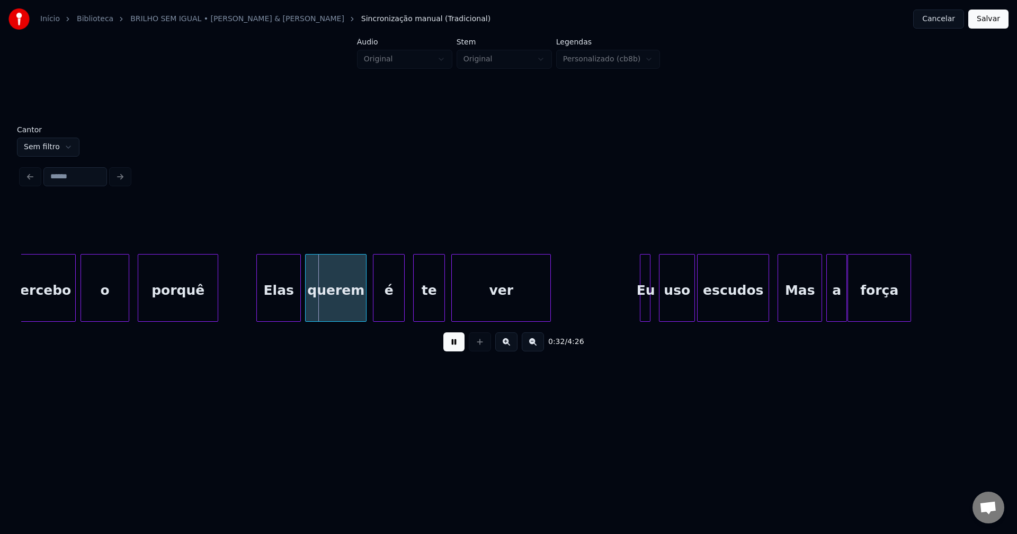
scroll to position [0, 3173]
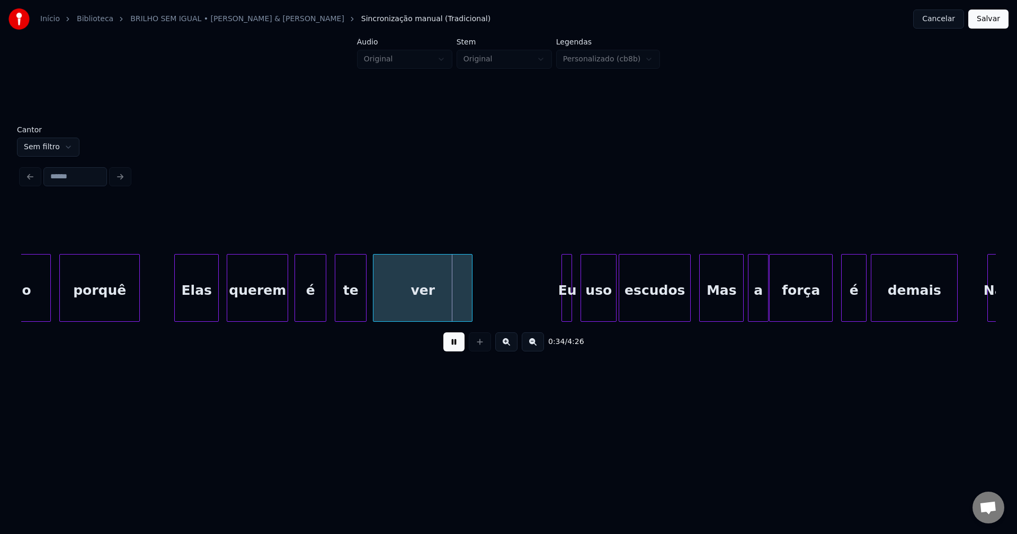
click at [197, 312] on div "Elas" at bounding box center [196, 291] width 43 height 72
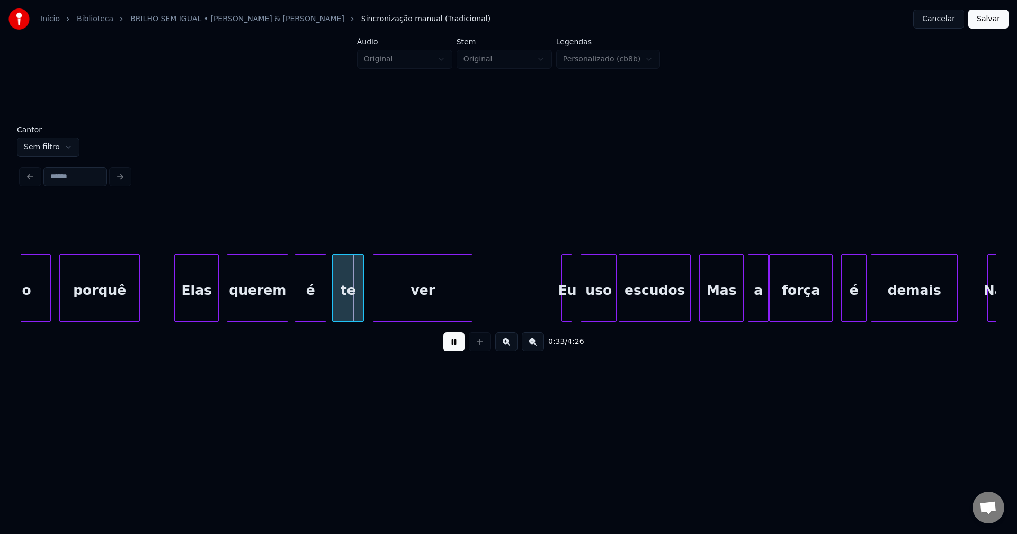
click at [343, 311] on div "te" at bounding box center [348, 291] width 31 height 72
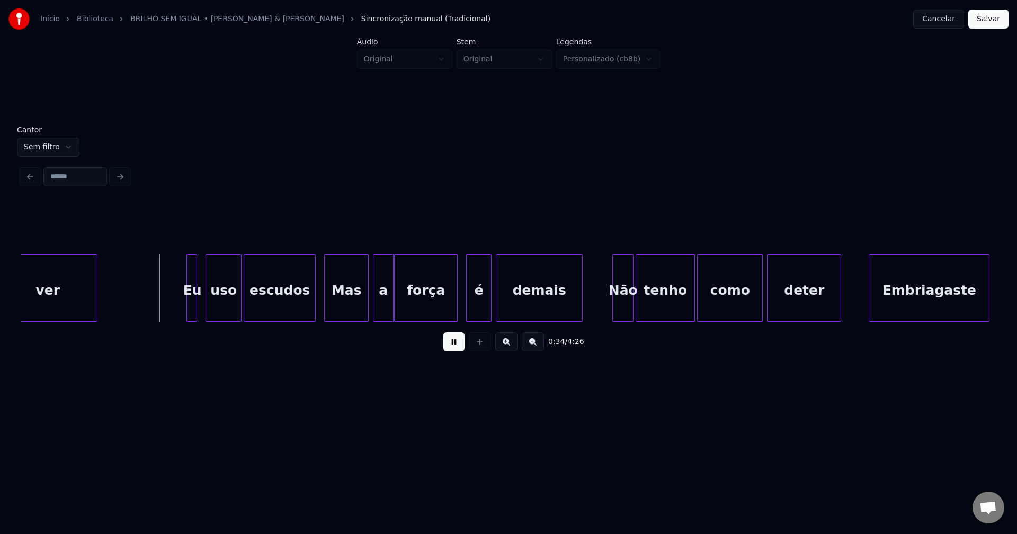
scroll to position [0, 3580]
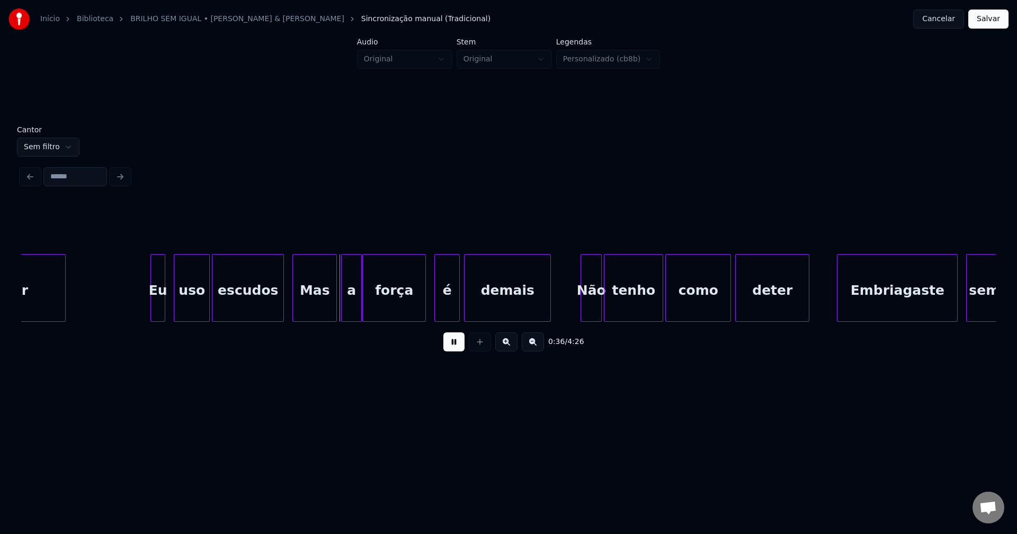
click at [152, 302] on div at bounding box center [152, 288] width 3 height 67
click at [168, 309] on div at bounding box center [167, 288] width 3 height 67
click at [328, 308] on div at bounding box center [329, 288] width 3 height 67
click at [339, 307] on div "a" at bounding box center [345, 291] width 20 height 72
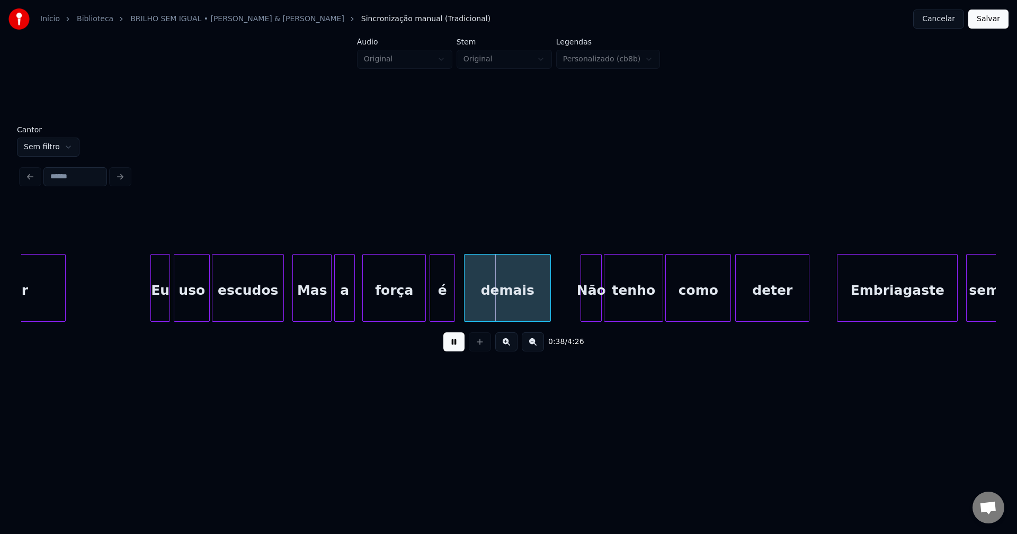
click at [441, 311] on div "é" at bounding box center [442, 291] width 24 height 72
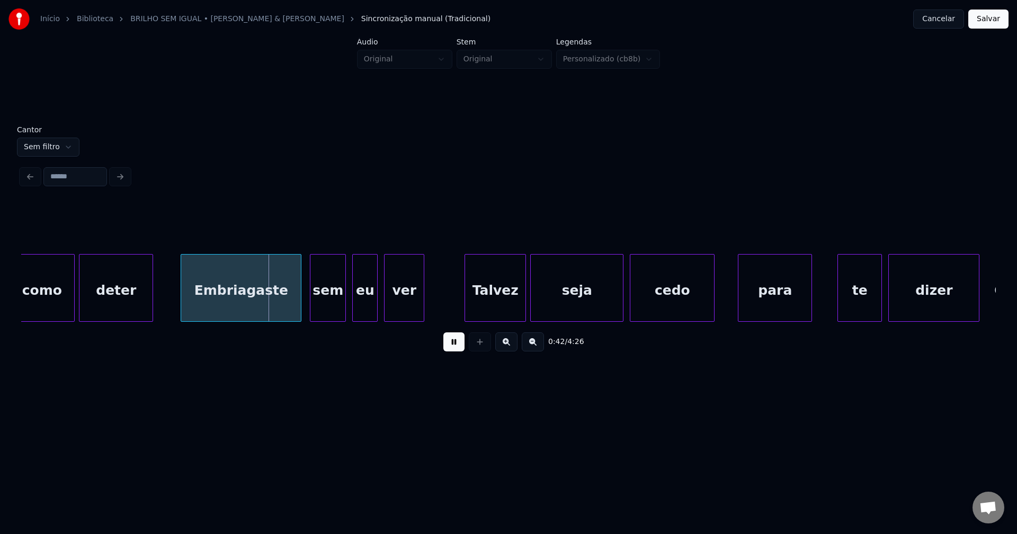
scroll to position [0, 4299]
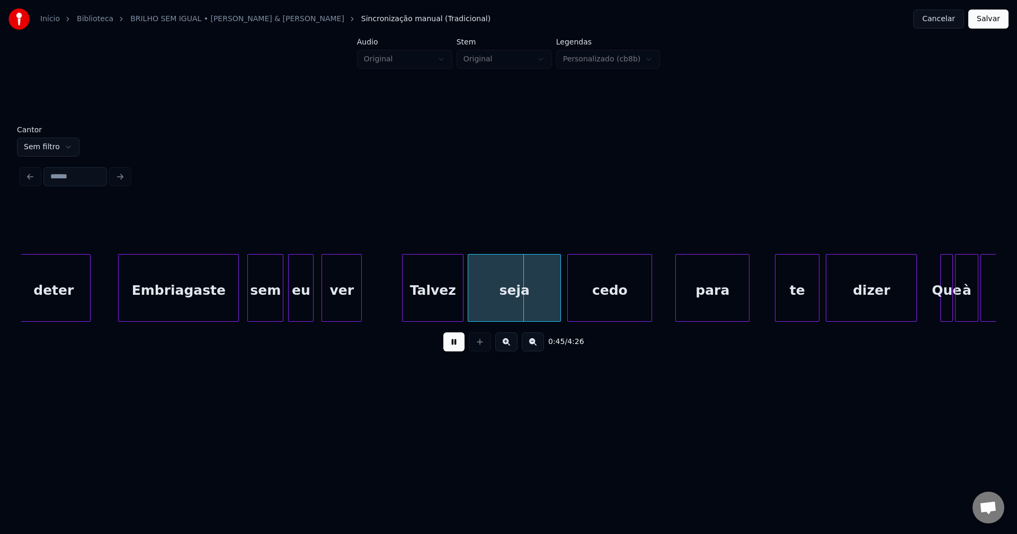
click at [296, 313] on div "eu" at bounding box center [301, 291] width 24 height 72
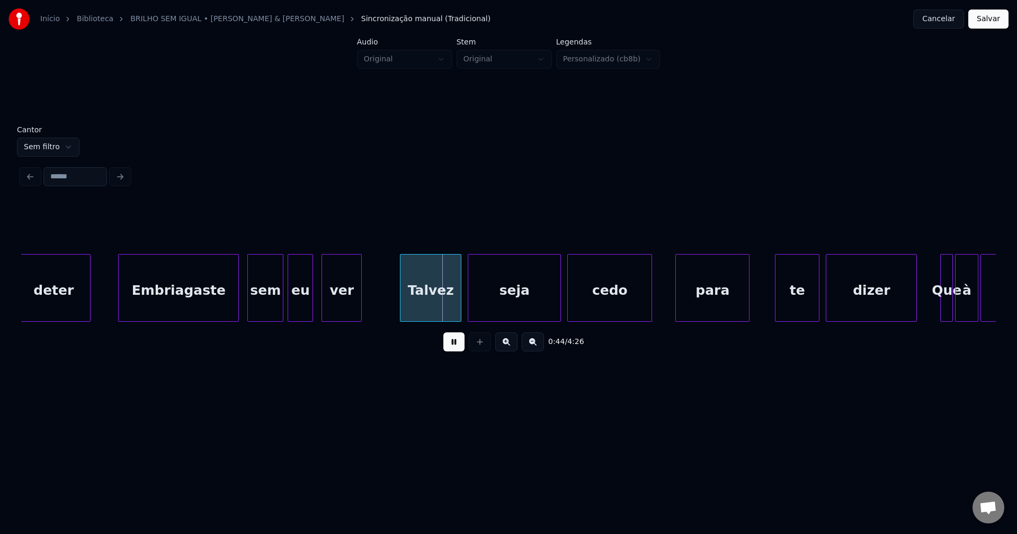
click at [433, 307] on div "Talvez" at bounding box center [430, 291] width 60 height 72
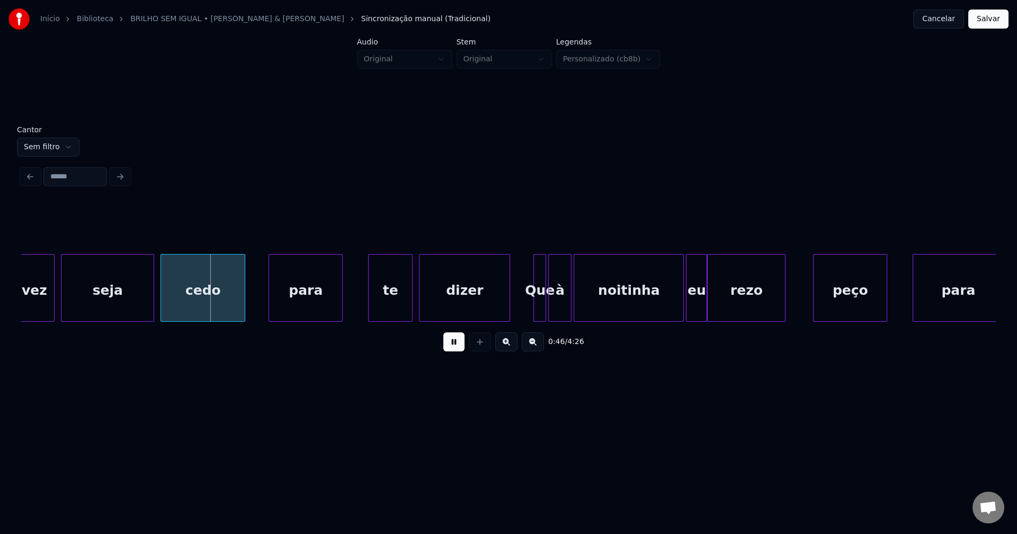
scroll to position [0, 4752]
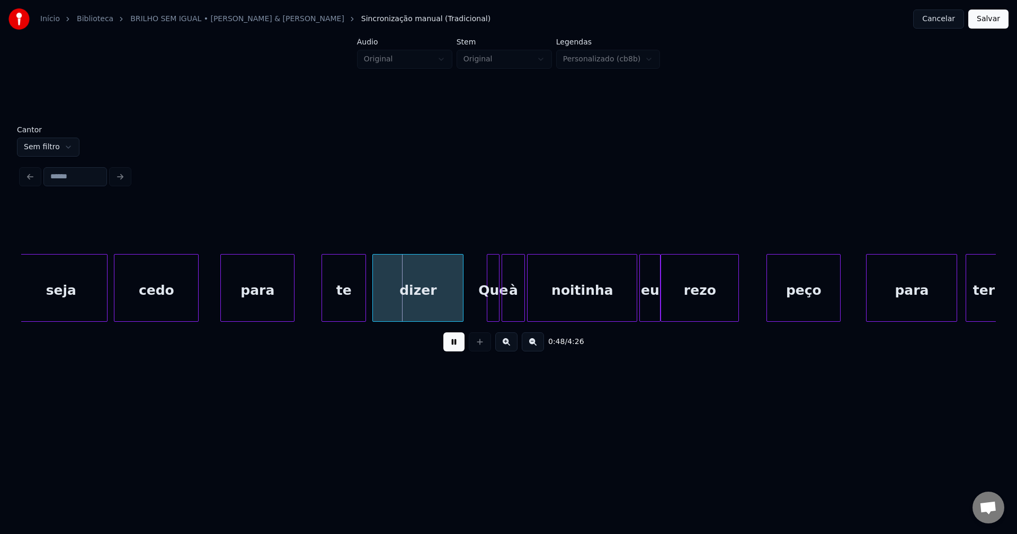
click at [248, 297] on div "para" at bounding box center [257, 291] width 73 height 72
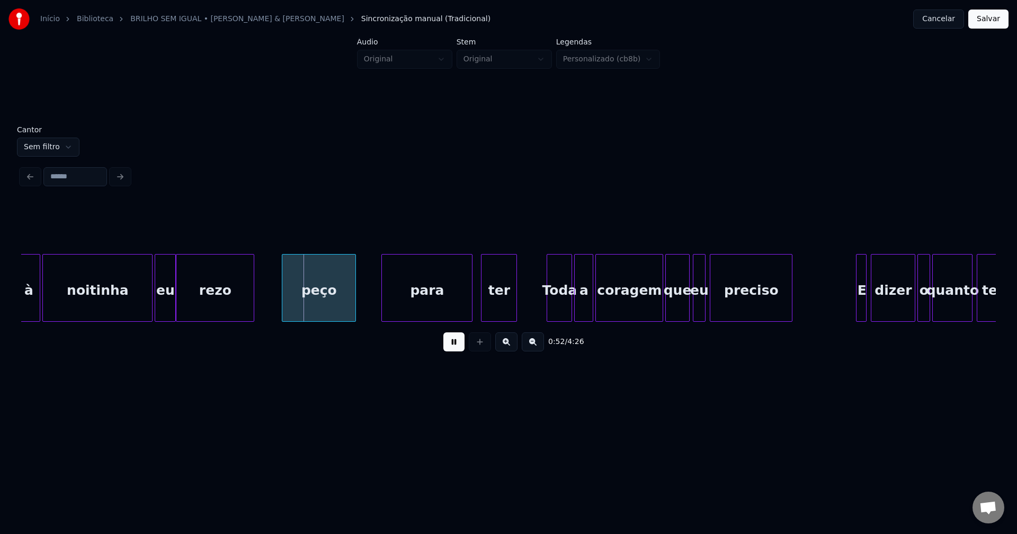
scroll to position [0, 5284]
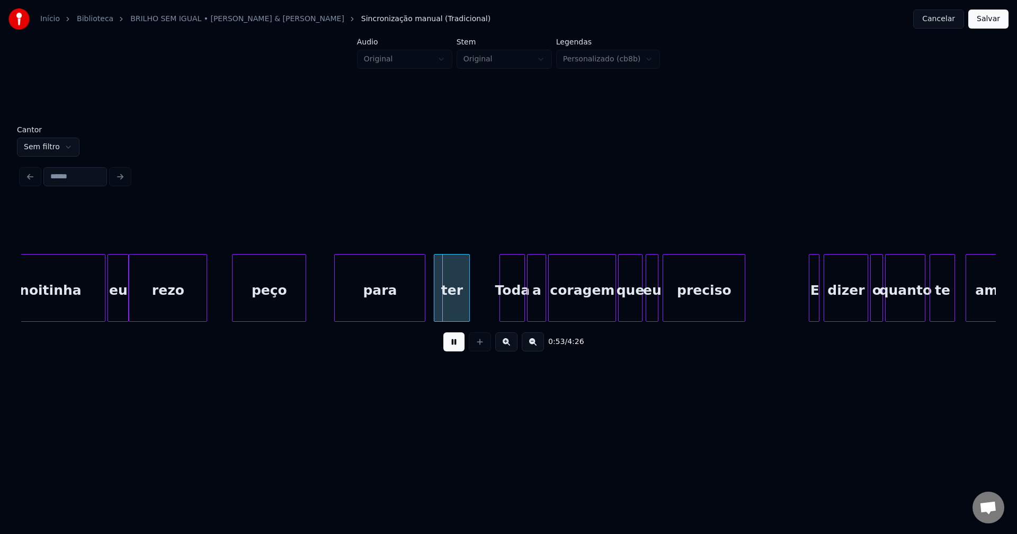
click at [275, 299] on div "peço" at bounding box center [268, 291] width 73 height 72
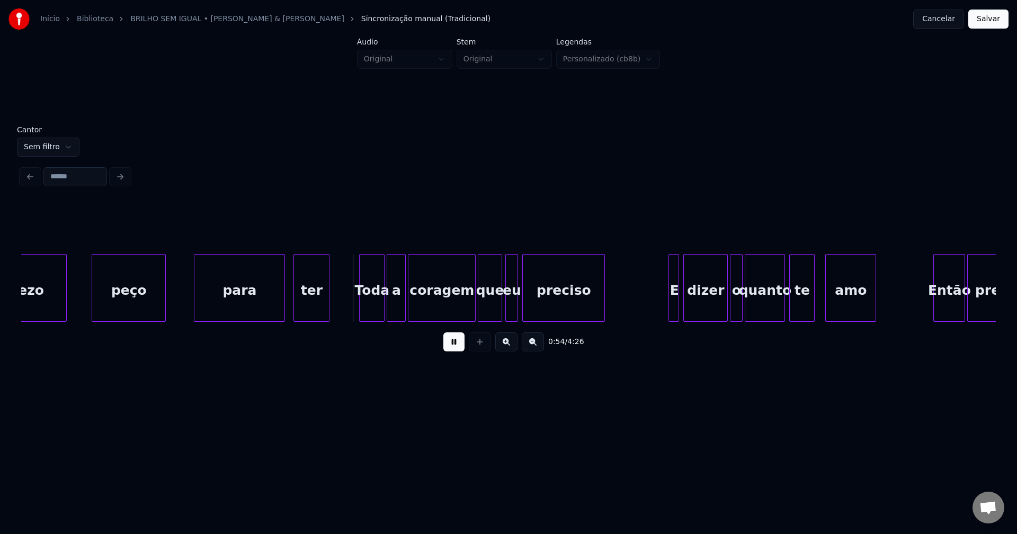
scroll to position [0, 5471]
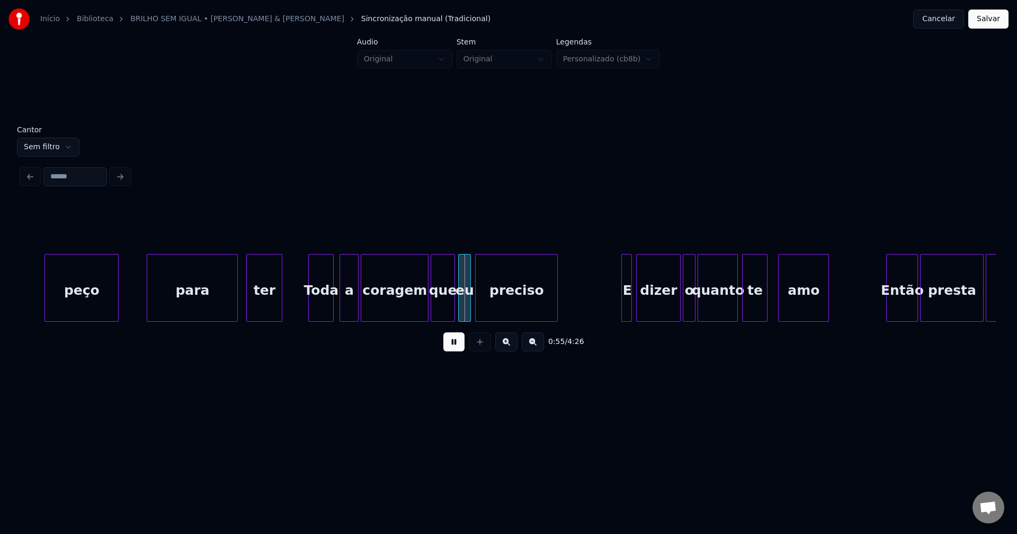
click at [317, 305] on div "Toda" at bounding box center [321, 291] width 24 height 72
click at [345, 306] on div "a" at bounding box center [344, 291] width 18 height 72
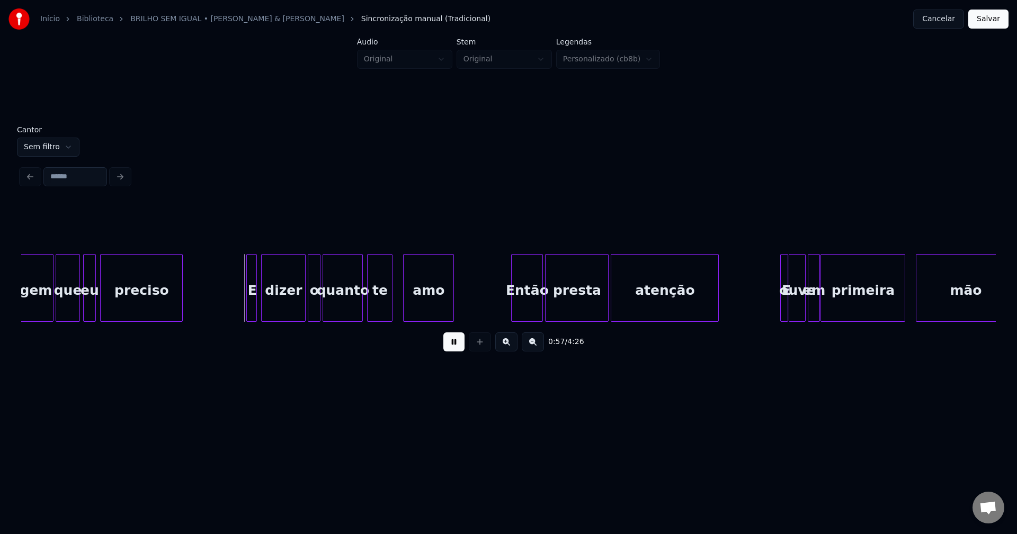
scroll to position [0, 5877]
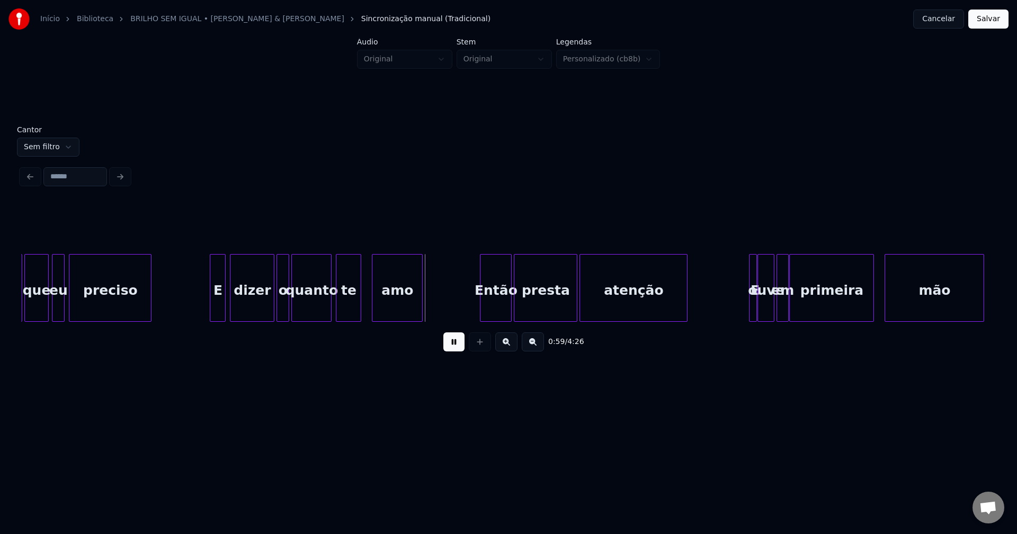
click at [212, 312] on div at bounding box center [211, 288] width 3 height 67
click at [384, 303] on div "amo" at bounding box center [392, 291] width 50 height 72
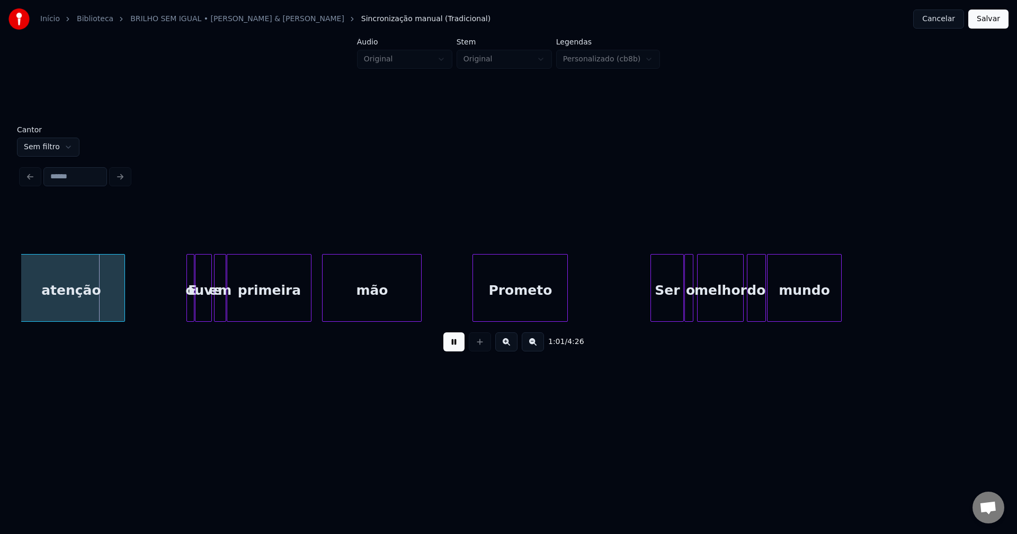
scroll to position [0, 6440]
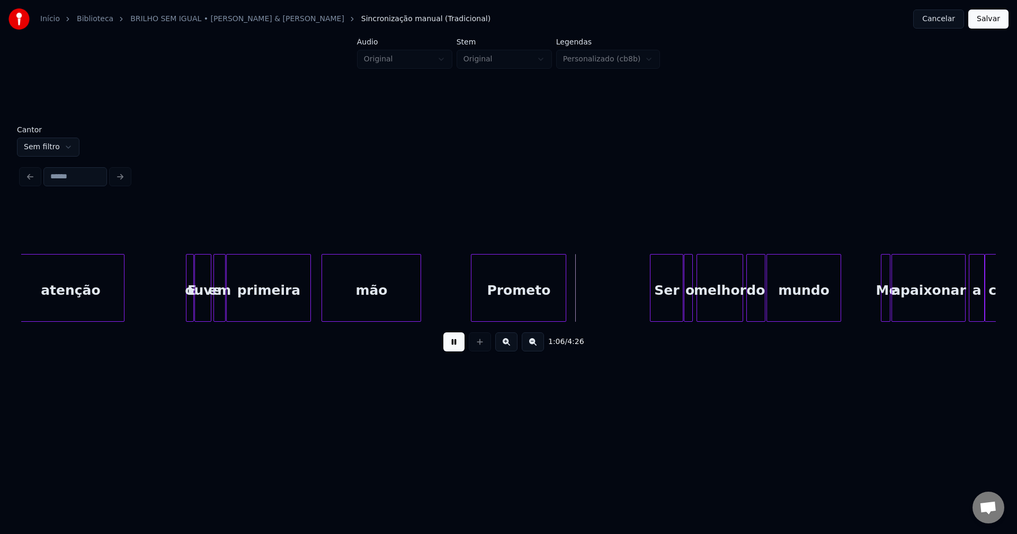
click at [518, 311] on div "Prometo" at bounding box center [518, 291] width 94 height 72
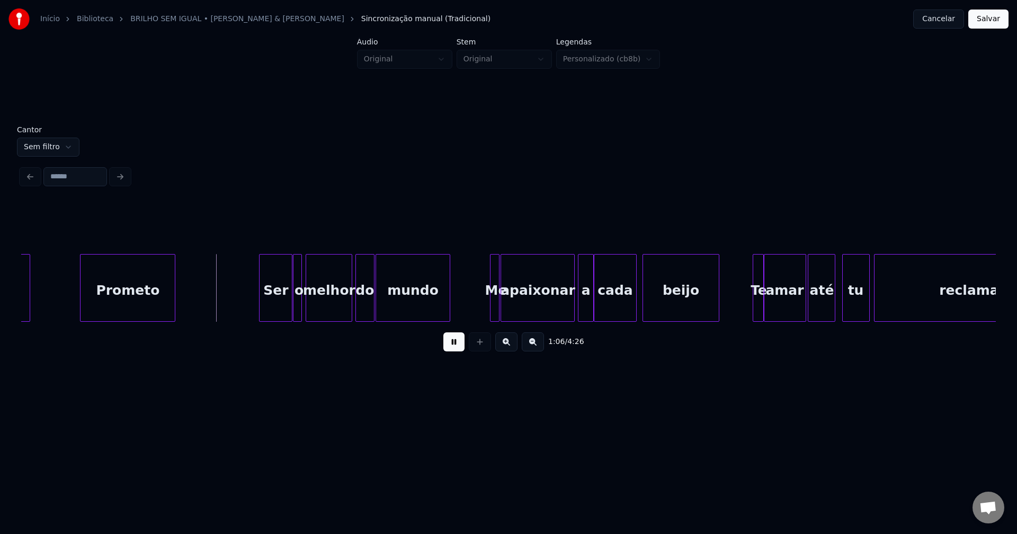
scroll to position [0, 6846]
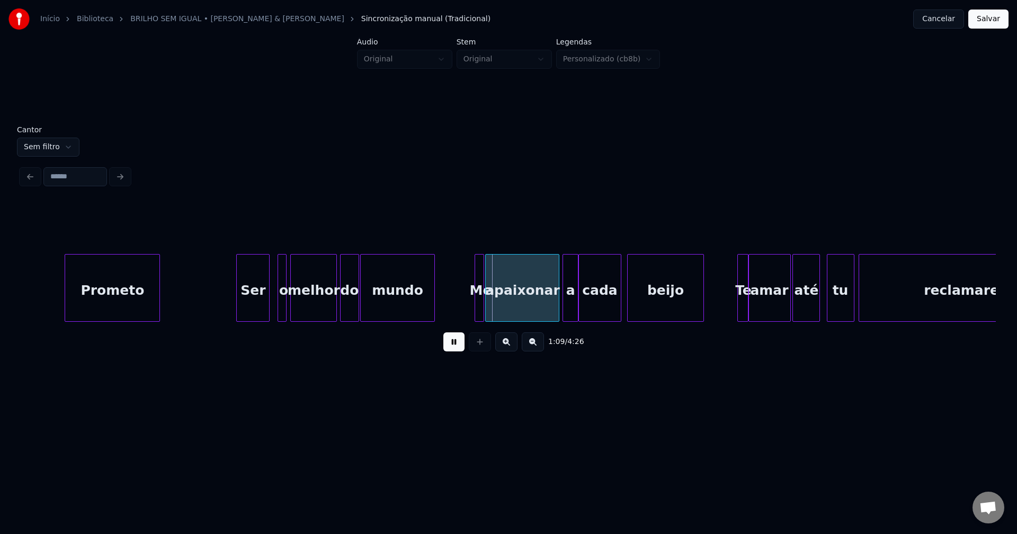
click at [253, 304] on div "Ser" at bounding box center [253, 291] width 32 height 72
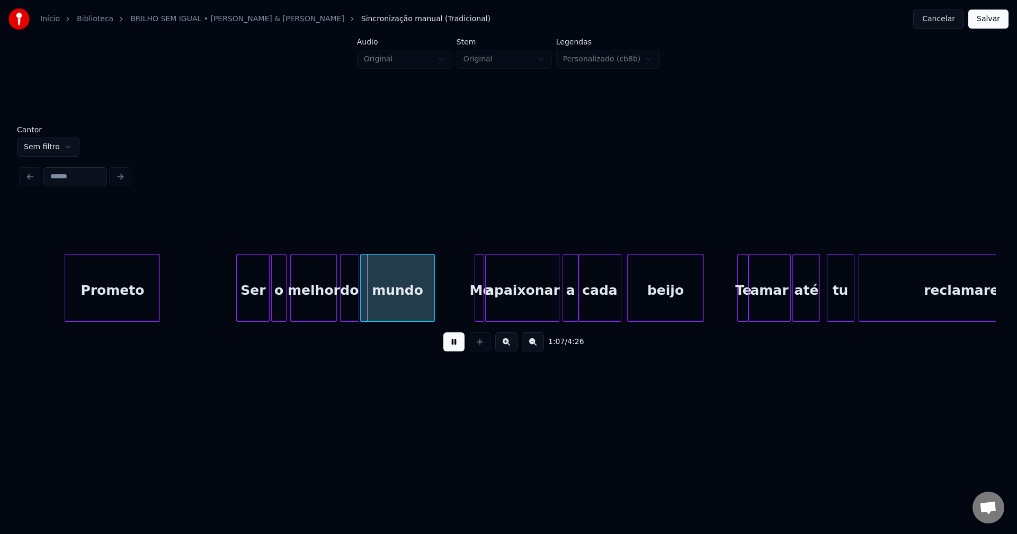
click at [273, 301] on div at bounding box center [273, 288] width 3 height 67
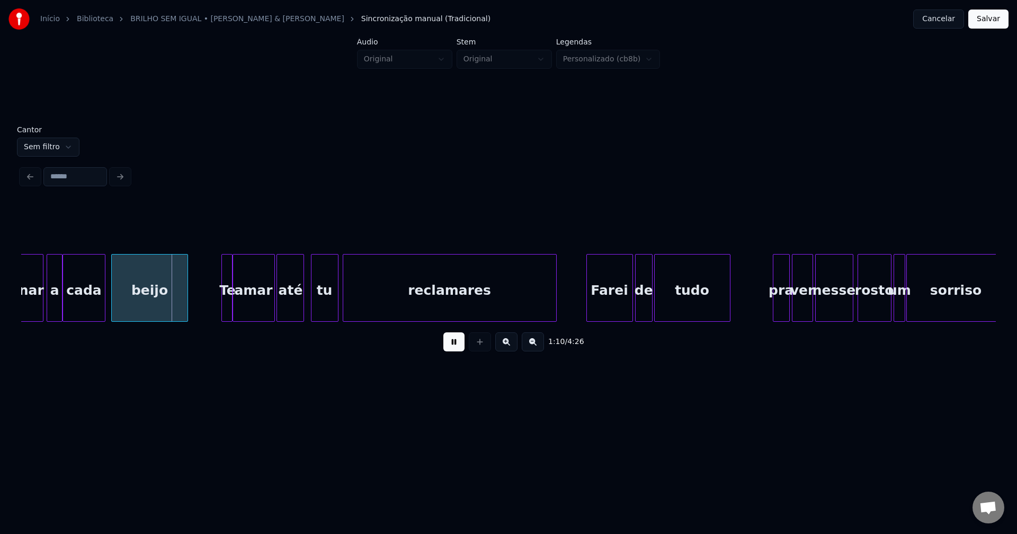
scroll to position [0, 7378]
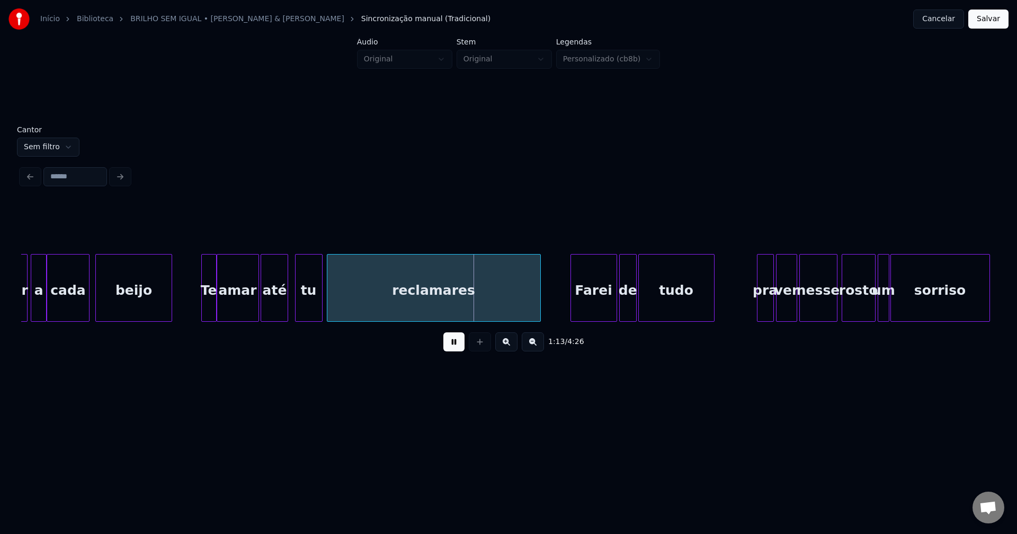
click at [204, 311] on div at bounding box center [203, 288] width 3 height 67
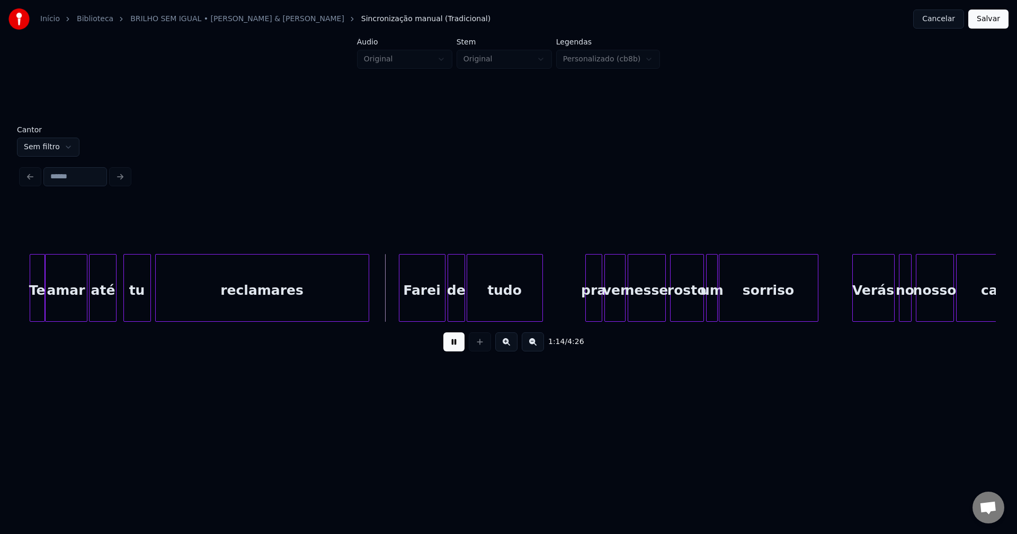
scroll to position [0, 7628]
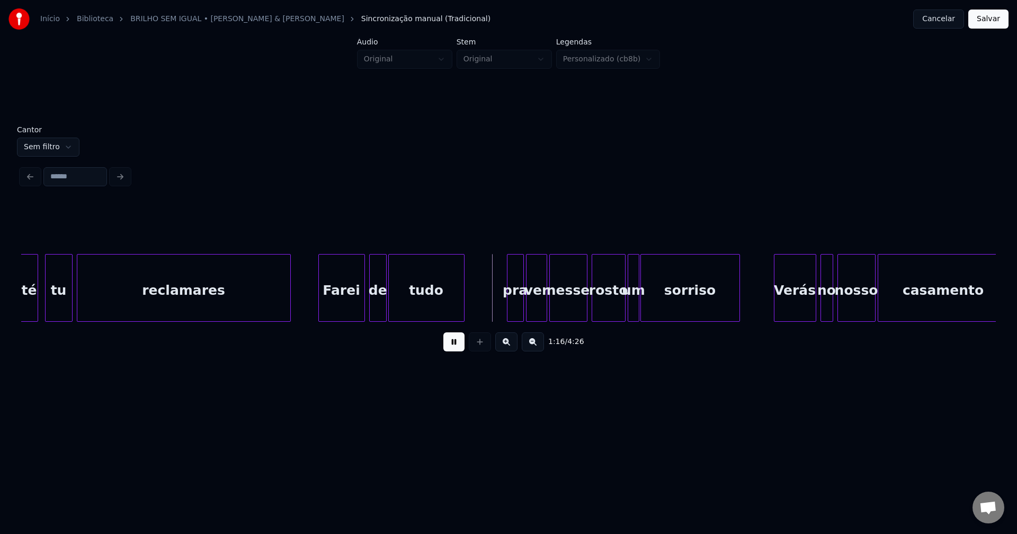
click at [339, 309] on div "Farei" at bounding box center [342, 291] width 46 height 72
click at [374, 312] on div "de" at bounding box center [374, 291] width 16 height 72
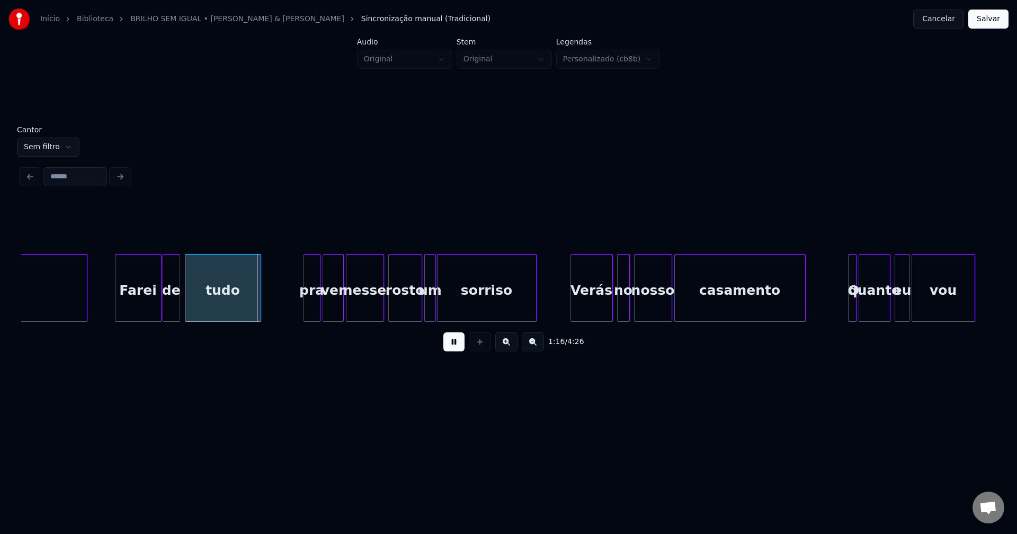
scroll to position [0, 7909]
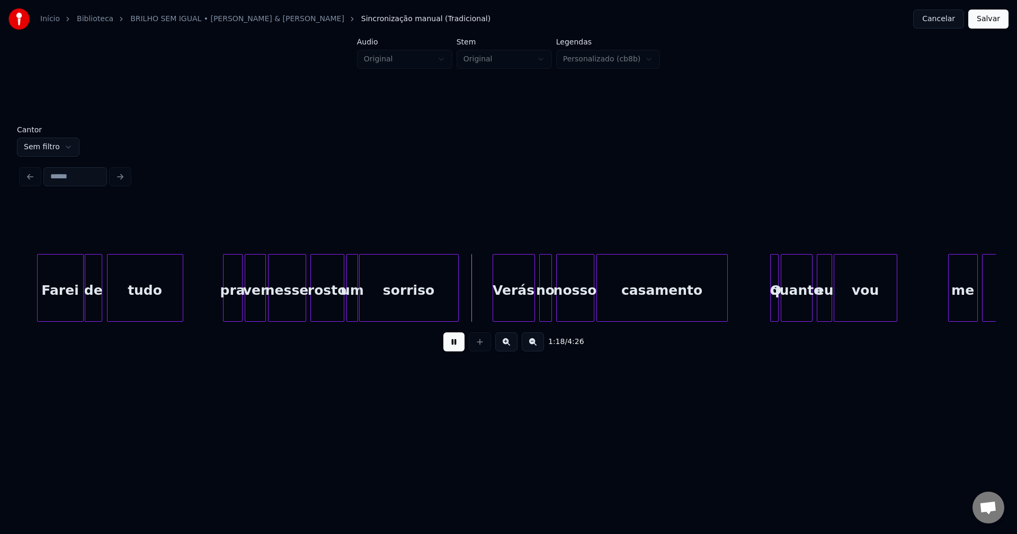
click at [223, 310] on div at bounding box center [224, 288] width 3 height 67
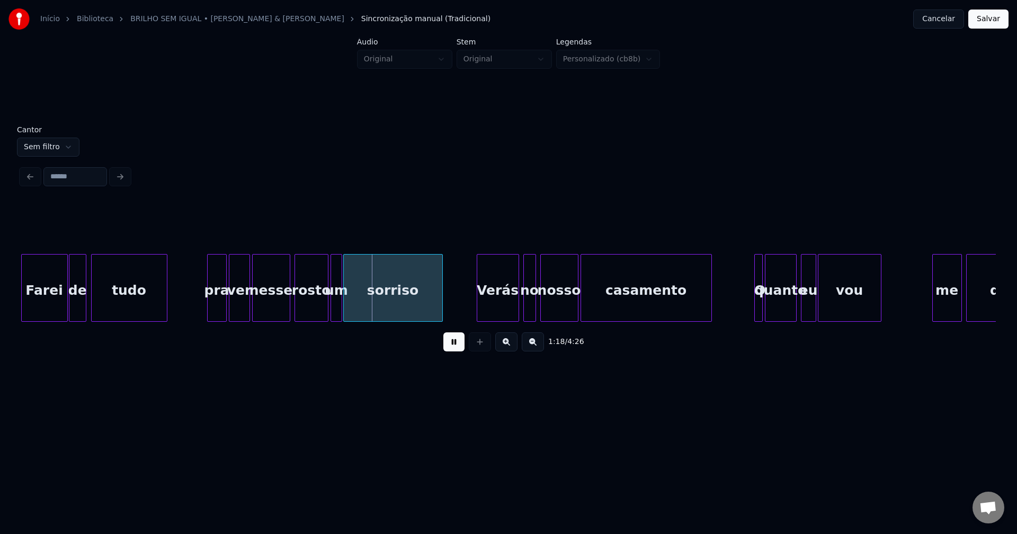
scroll to position [0, 7941]
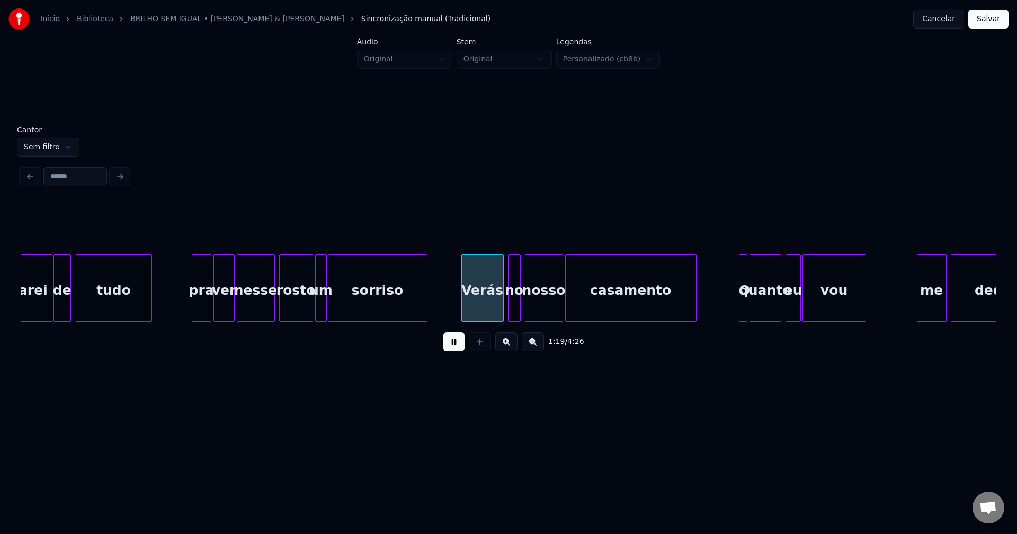
click at [476, 311] on div "Verás" at bounding box center [478, 291] width 41 height 72
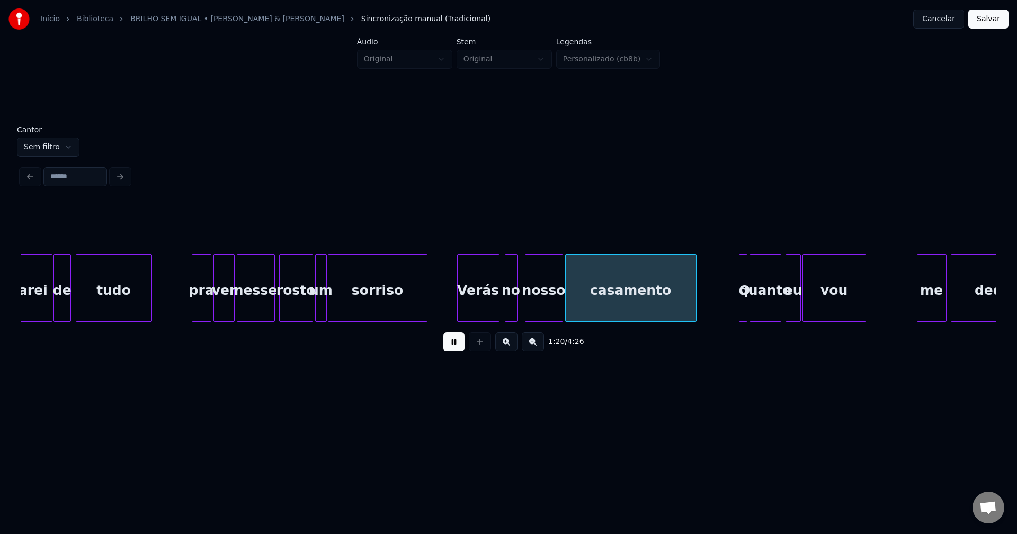
click at [509, 305] on div "no" at bounding box center [511, 291] width 12 height 72
click at [538, 306] on div "nosso" at bounding box center [540, 291] width 37 height 72
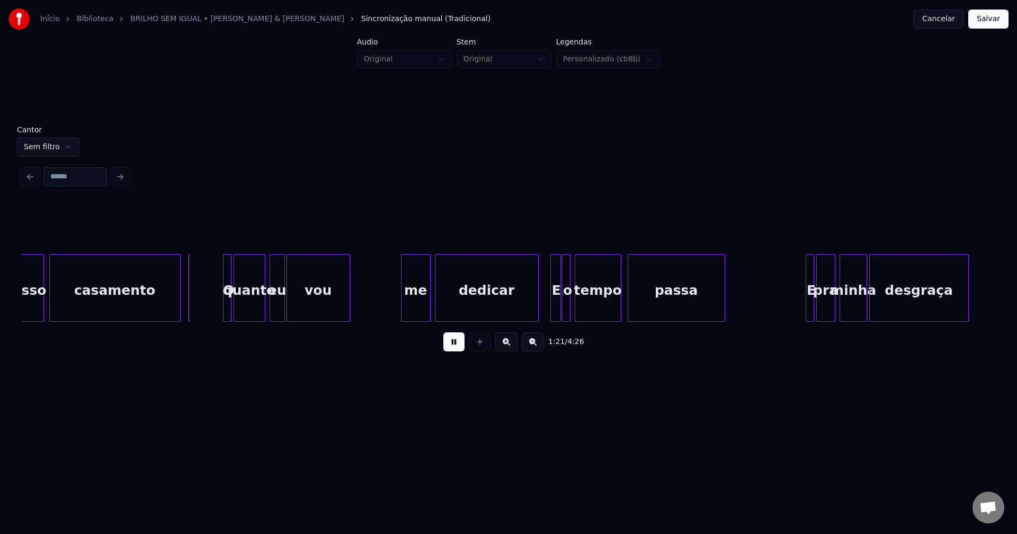
scroll to position [0, 8472]
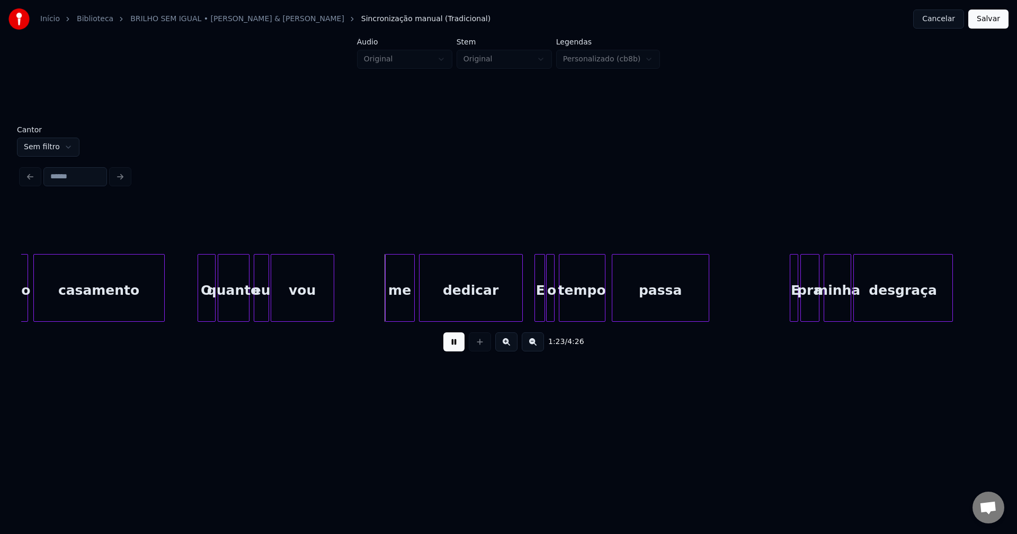
click at [199, 312] on div at bounding box center [199, 288] width 3 height 67
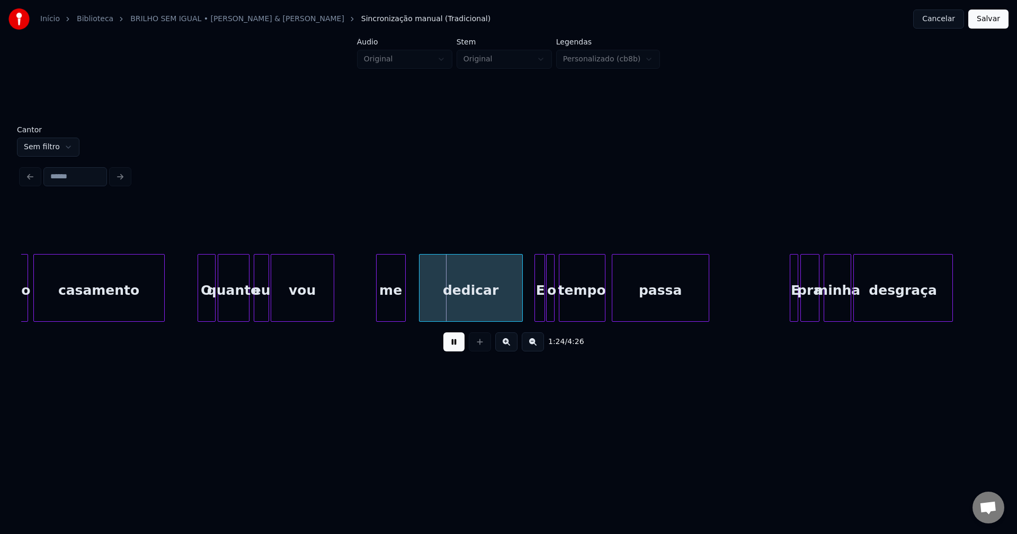
click at [393, 315] on div "me" at bounding box center [391, 291] width 29 height 72
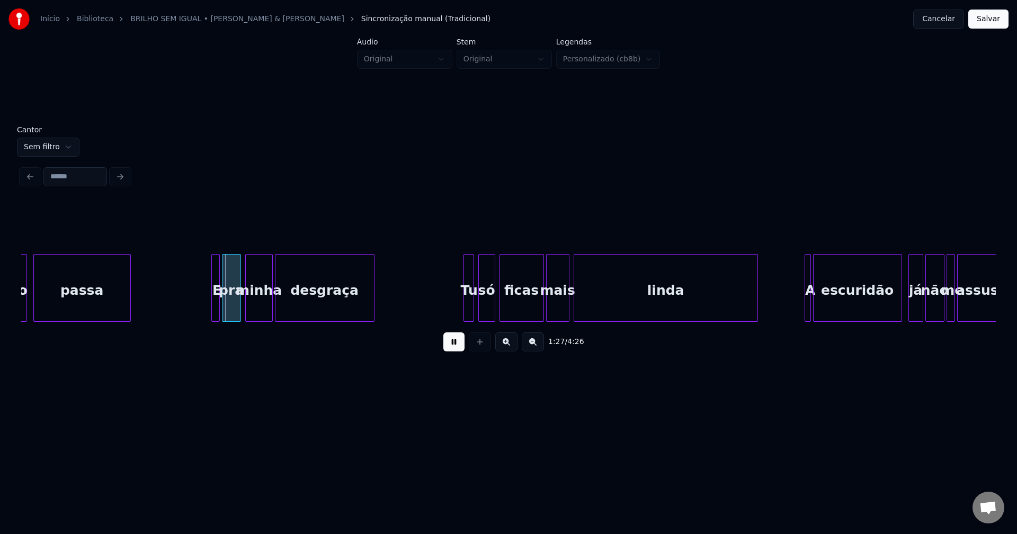
scroll to position [0, 9066]
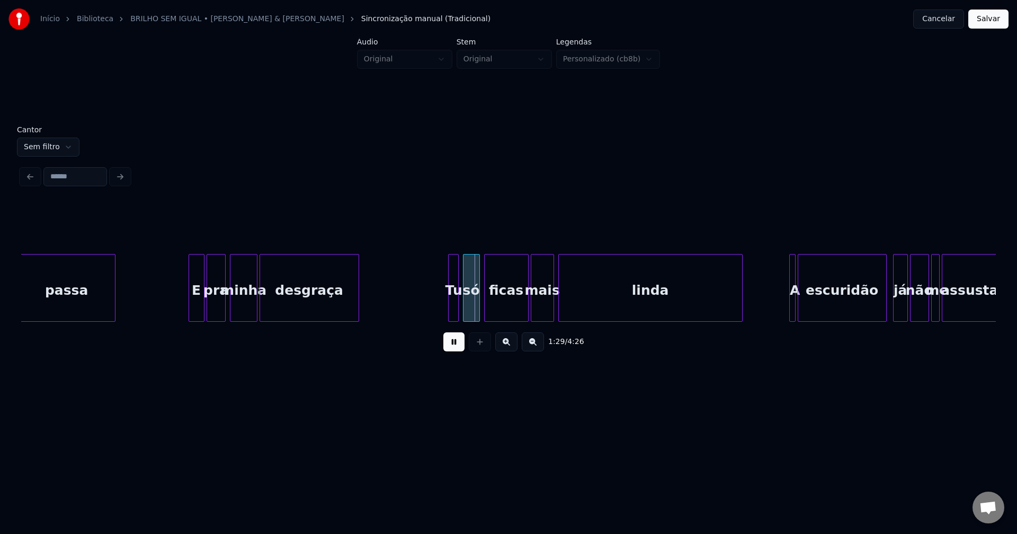
click at [189, 305] on div at bounding box center [190, 288] width 3 height 67
click at [446, 308] on div at bounding box center [446, 288] width 3 height 67
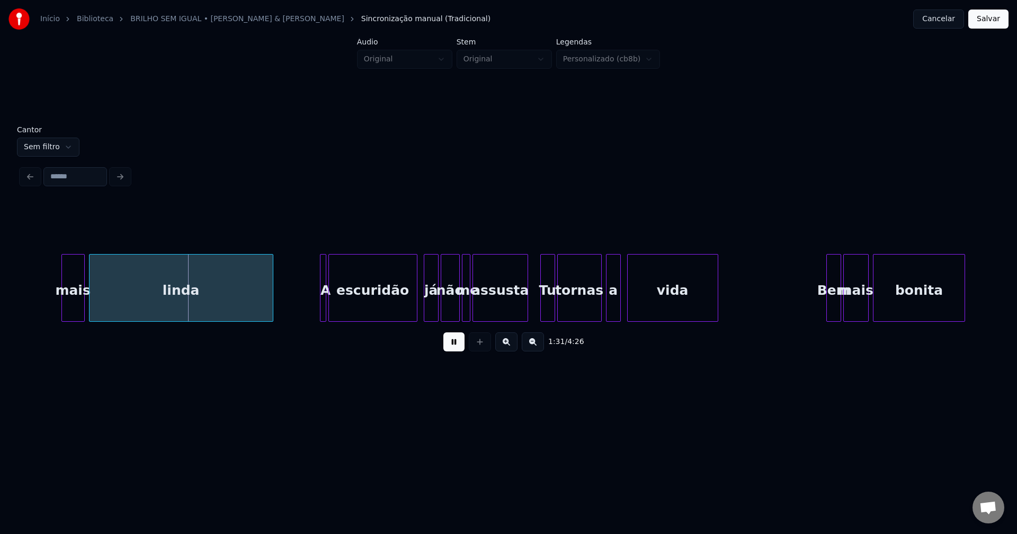
scroll to position [0, 9598]
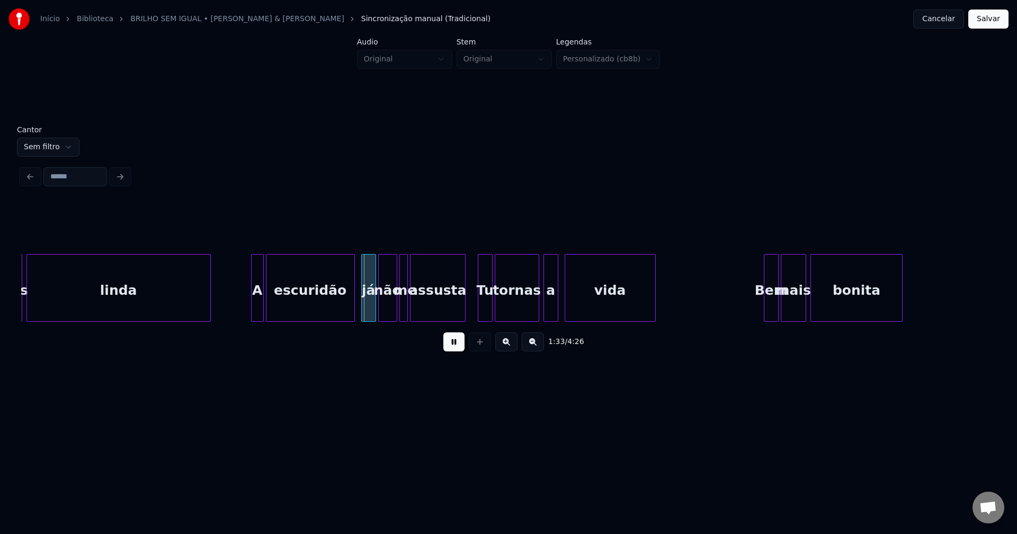
click at [252, 307] on div at bounding box center [253, 288] width 3 height 67
click at [277, 306] on div at bounding box center [278, 288] width 3 height 67
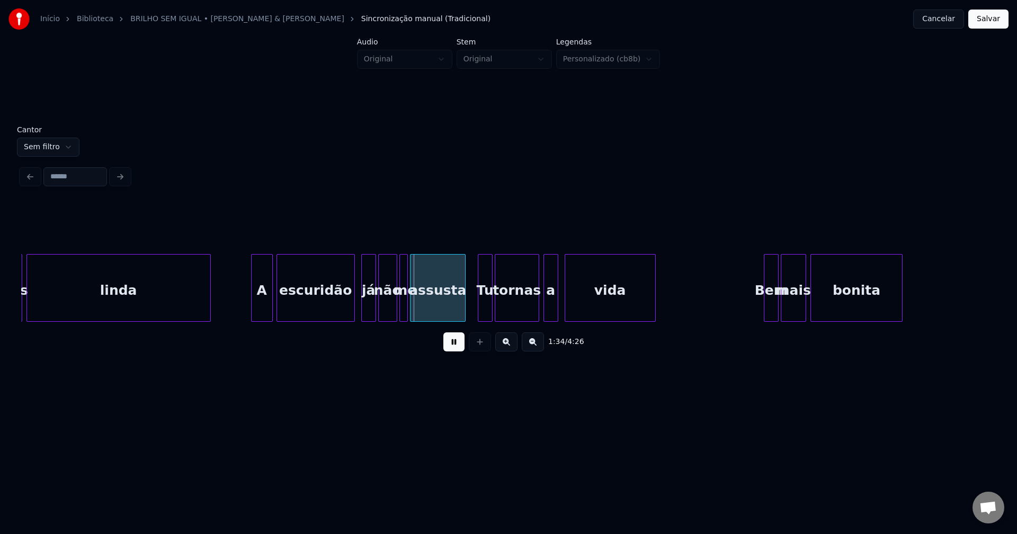
click at [271, 301] on div at bounding box center [270, 288] width 3 height 67
click at [466, 302] on div at bounding box center [466, 288] width 3 height 67
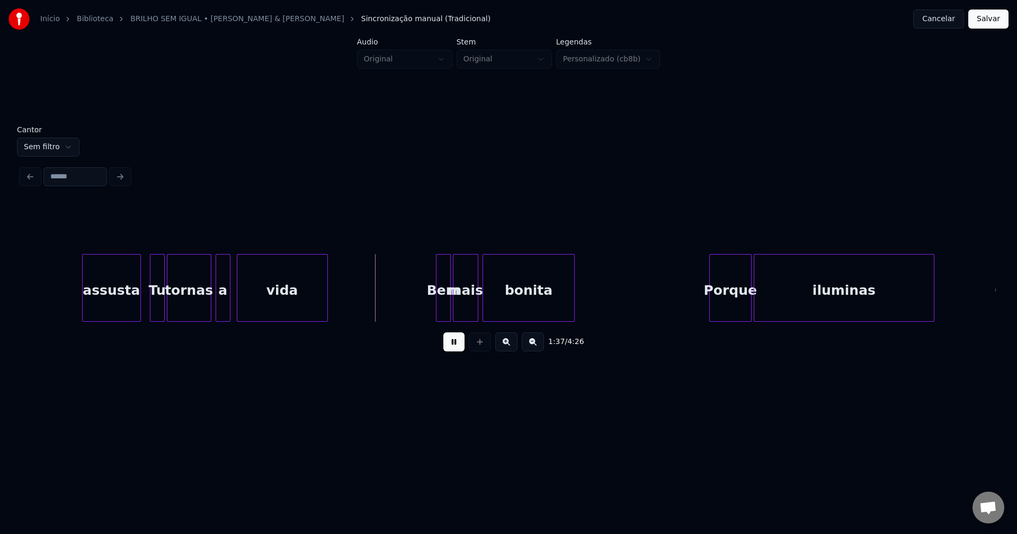
scroll to position [0, 9988]
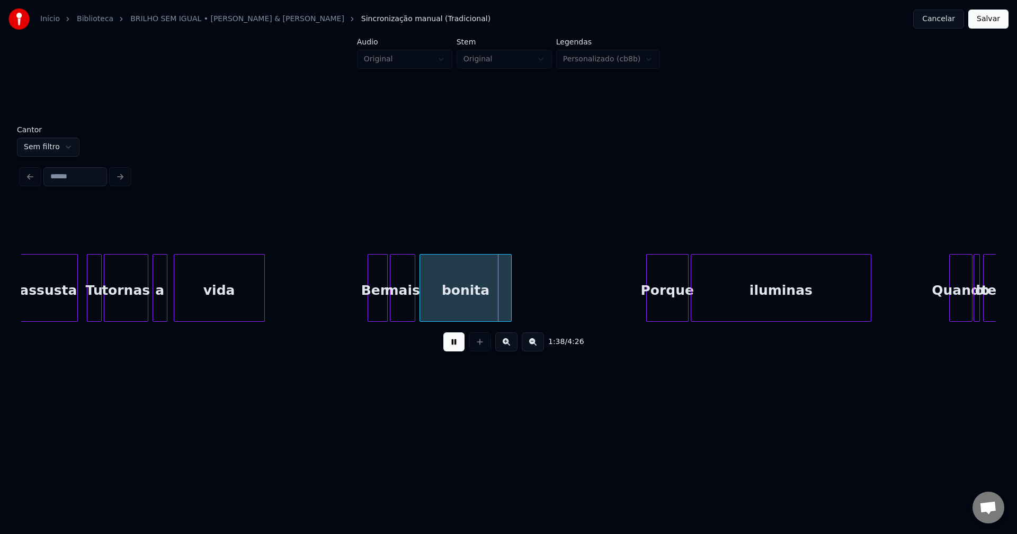
click at [369, 308] on div at bounding box center [369, 288] width 3 height 67
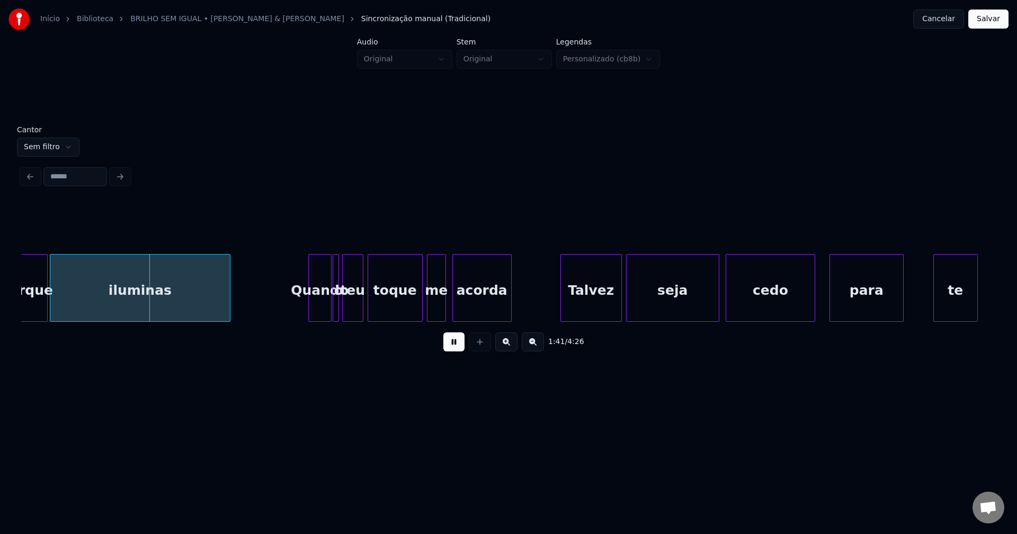
scroll to position [0, 10645]
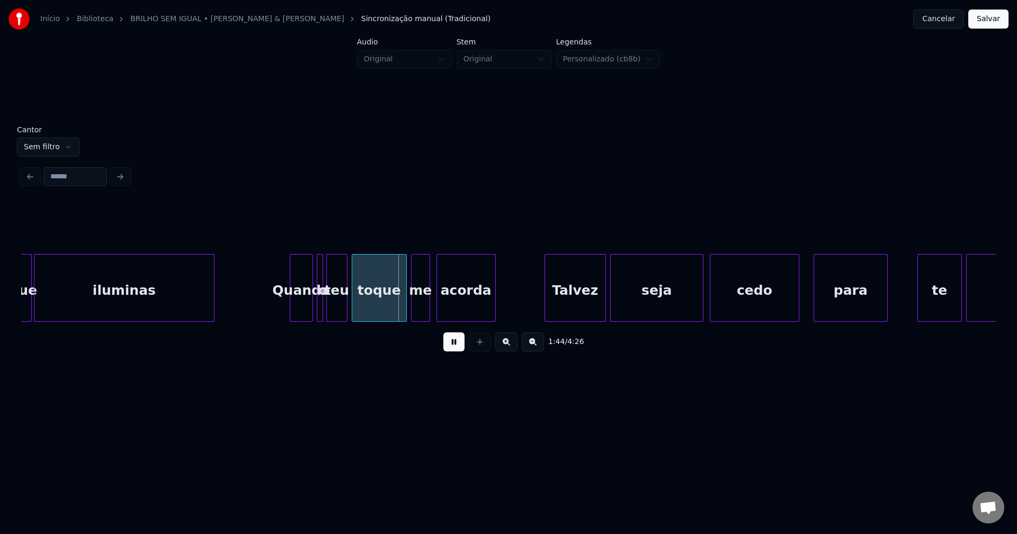
click at [293, 307] on div "Quando" at bounding box center [301, 291] width 22 height 72
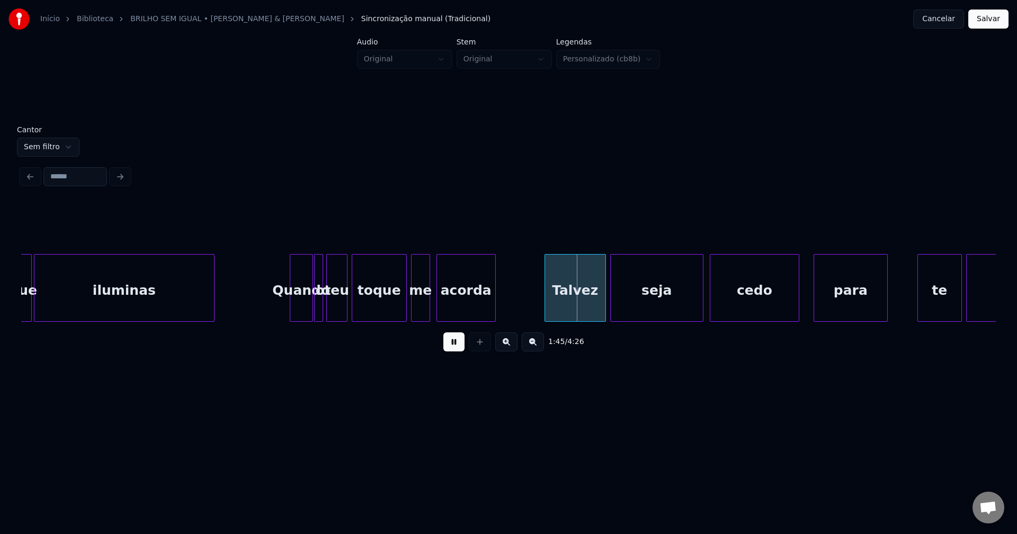
click at [316, 305] on div at bounding box center [316, 288] width 3 height 67
click at [443, 301] on div at bounding box center [443, 288] width 3 height 67
click at [472, 306] on div "acorda" at bounding box center [473, 291] width 53 height 72
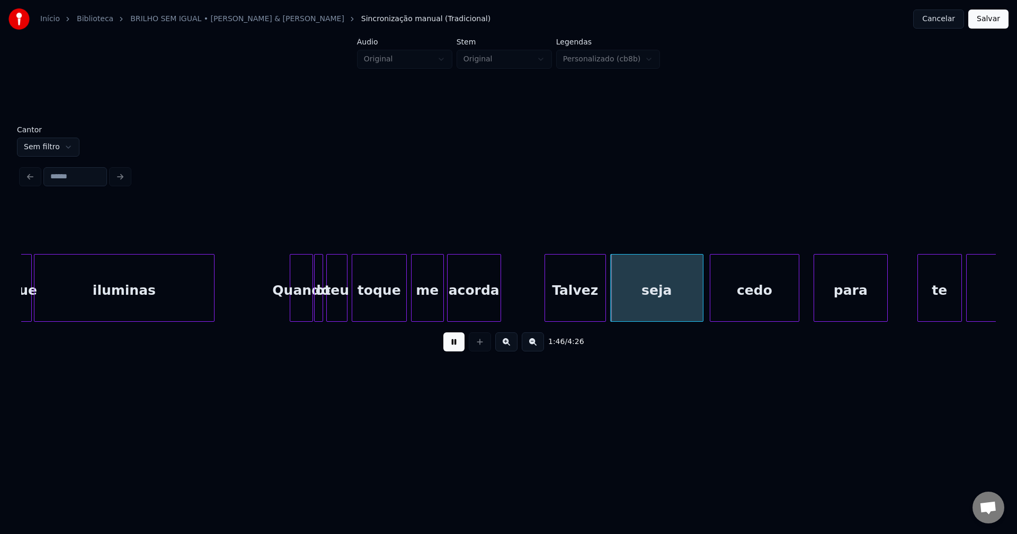
click at [442, 299] on div at bounding box center [441, 288] width 3 height 67
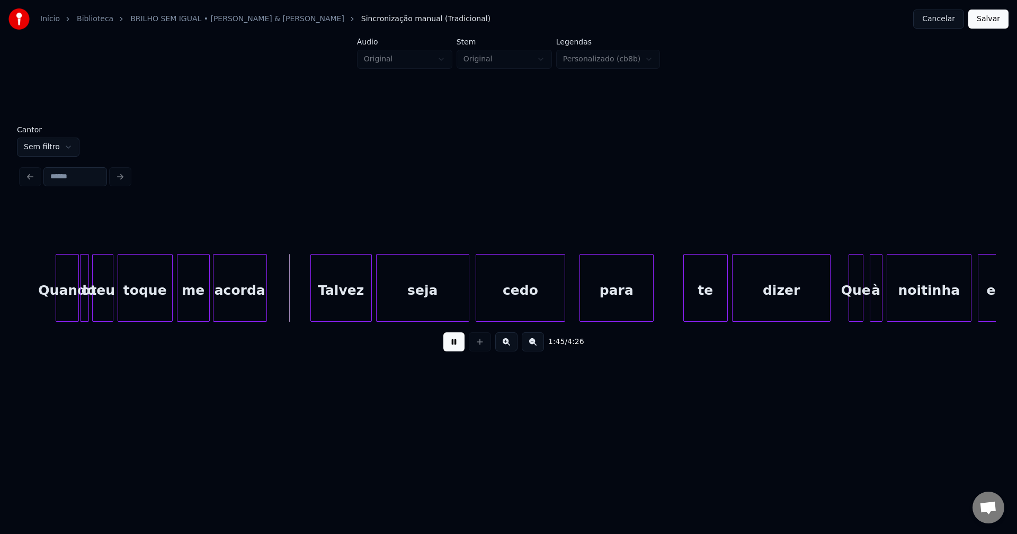
scroll to position [0, 10895]
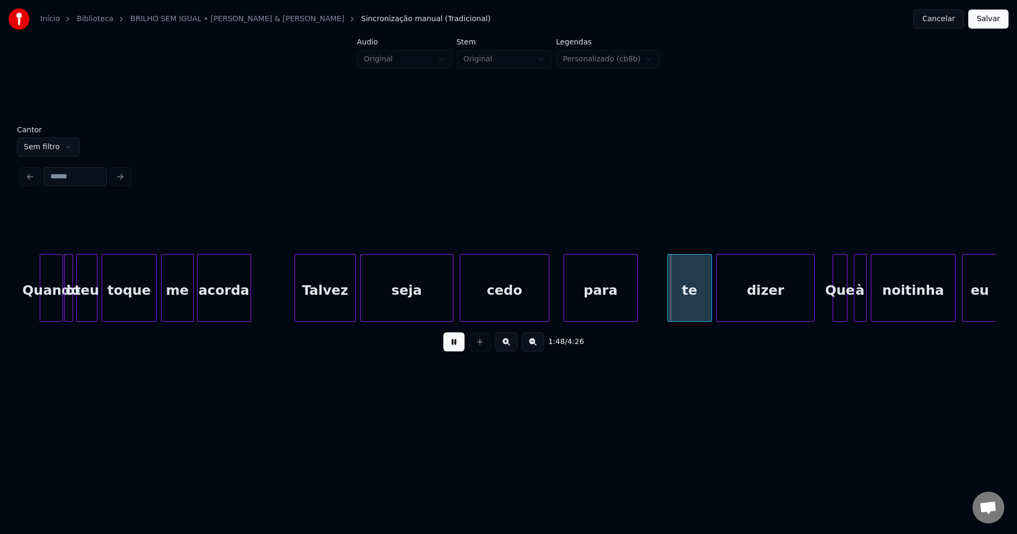
drag, startPoint x: 29, startPoint y: 306, endPoint x: 205, endPoint y: 315, distance: 176.6
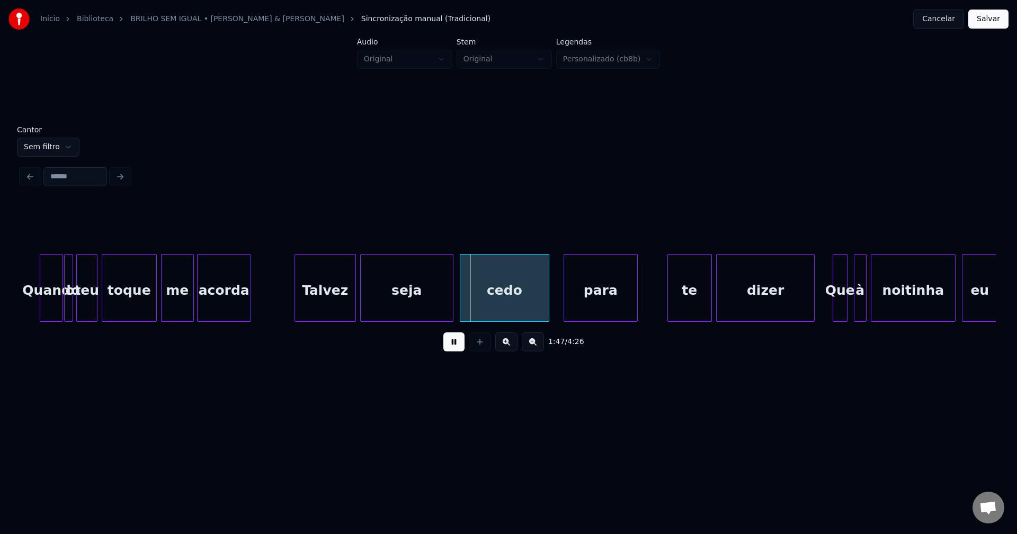
click at [456, 347] on button at bounding box center [453, 342] width 21 height 19
click at [262, 311] on div at bounding box center [263, 288] width 3 height 67
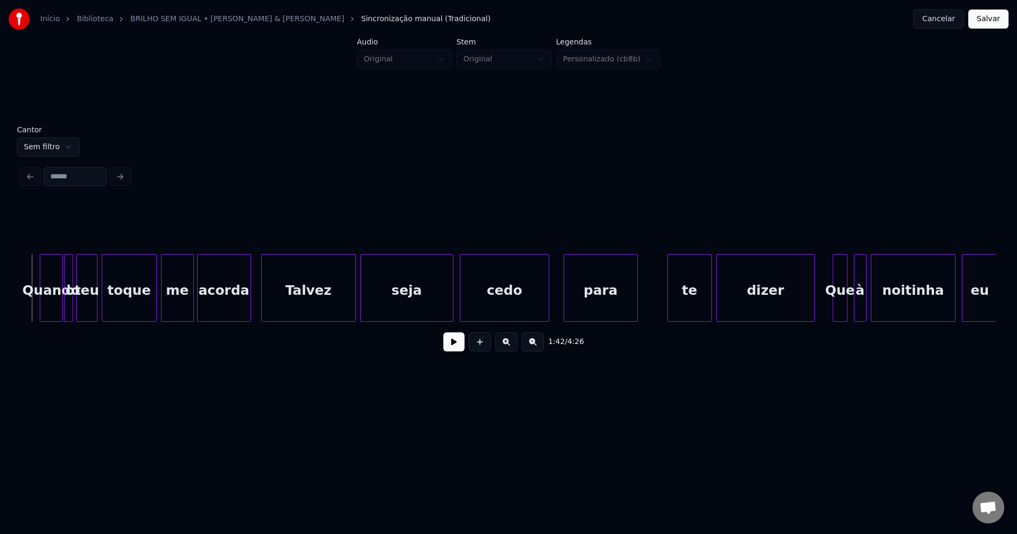
click at [452, 350] on button at bounding box center [453, 342] width 21 height 19
click at [459, 347] on button at bounding box center [453, 342] width 21 height 19
click at [455, 352] on button at bounding box center [453, 342] width 21 height 19
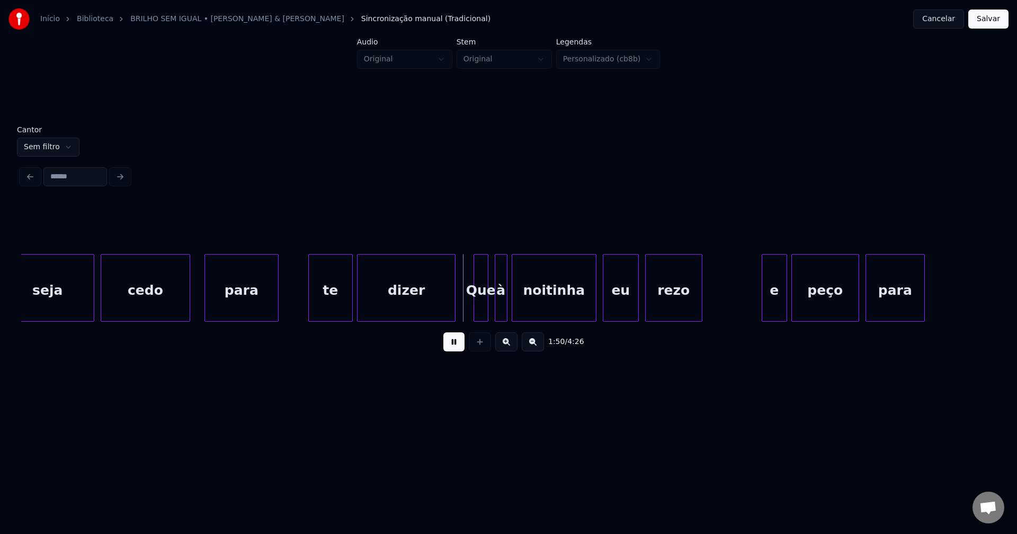
scroll to position [0, 11395]
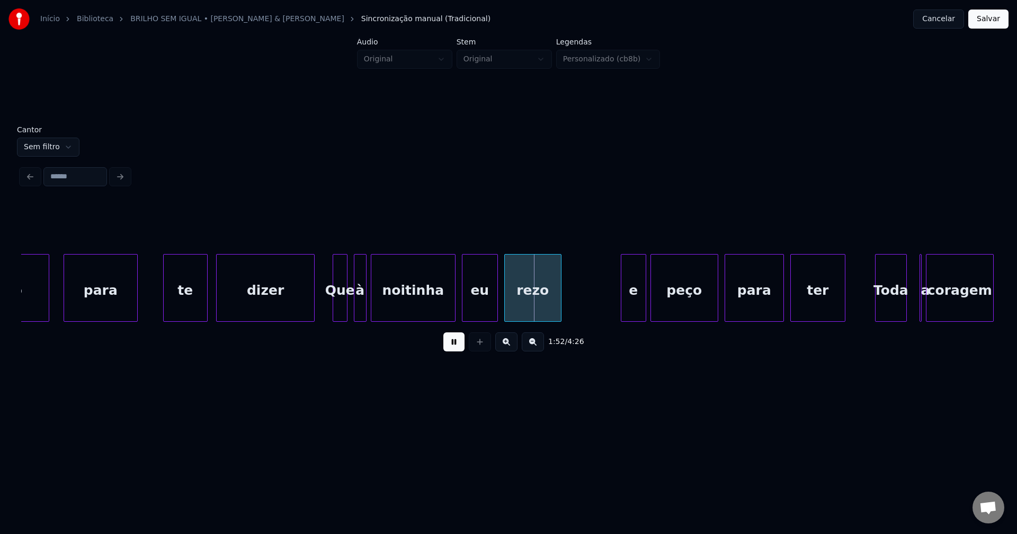
click at [187, 311] on div "te" at bounding box center [185, 291] width 43 height 72
click at [334, 313] on div at bounding box center [334, 288] width 3 height 67
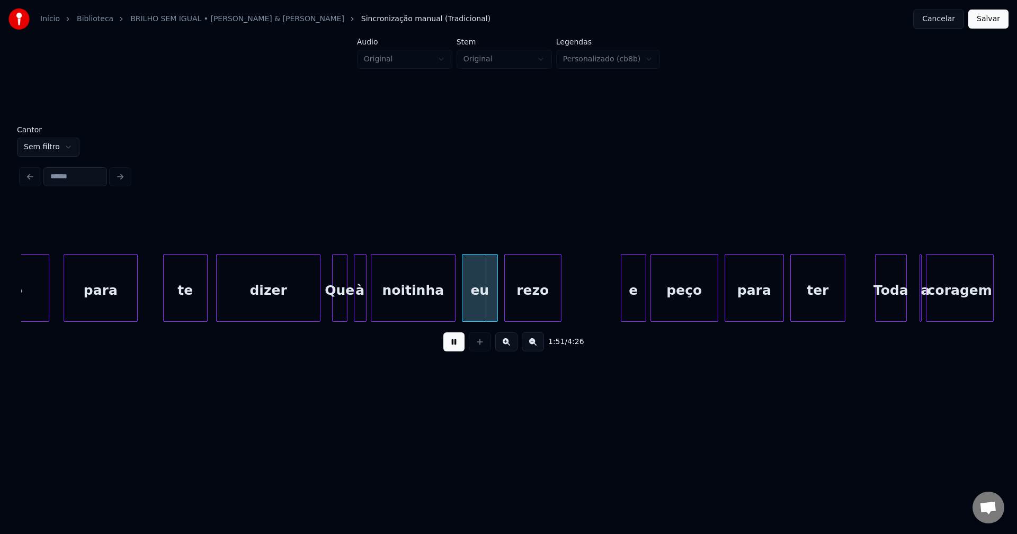
click at [318, 307] on div at bounding box center [318, 288] width 3 height 67
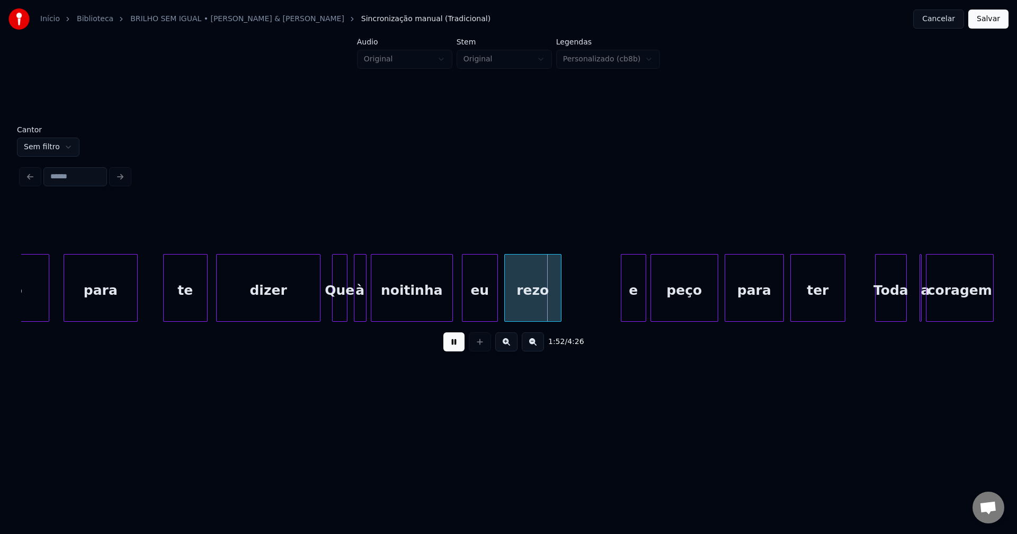
click at [451, 312] on div at bounding box center [450, 288] width 3 height 67
click at [477, 311] on div "eu" at bounding box center [476, 291] width 35 height 72
click at [520, 307] on div "rezo" at bounding box center [529, 291] width 56 height 72
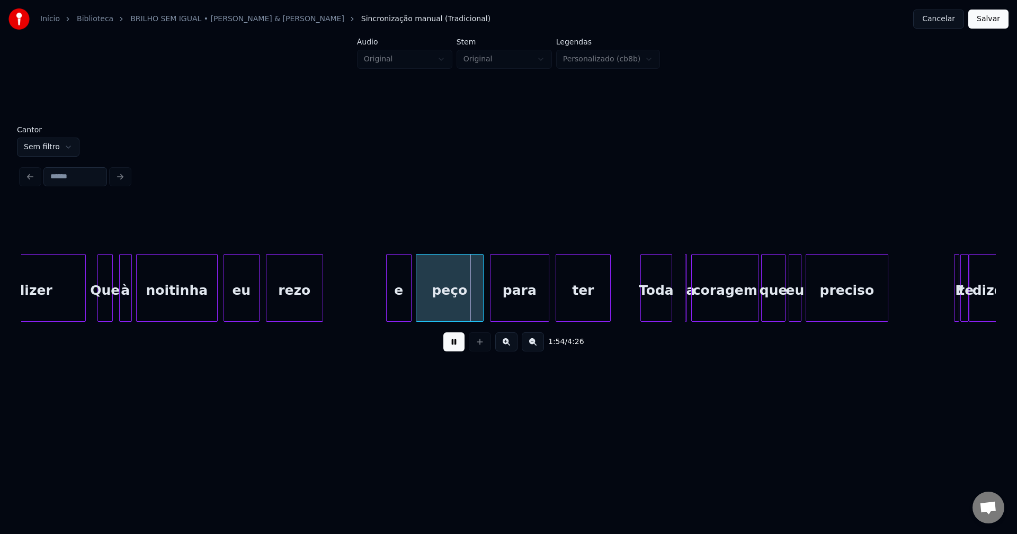
scroll to position [0, 11645]
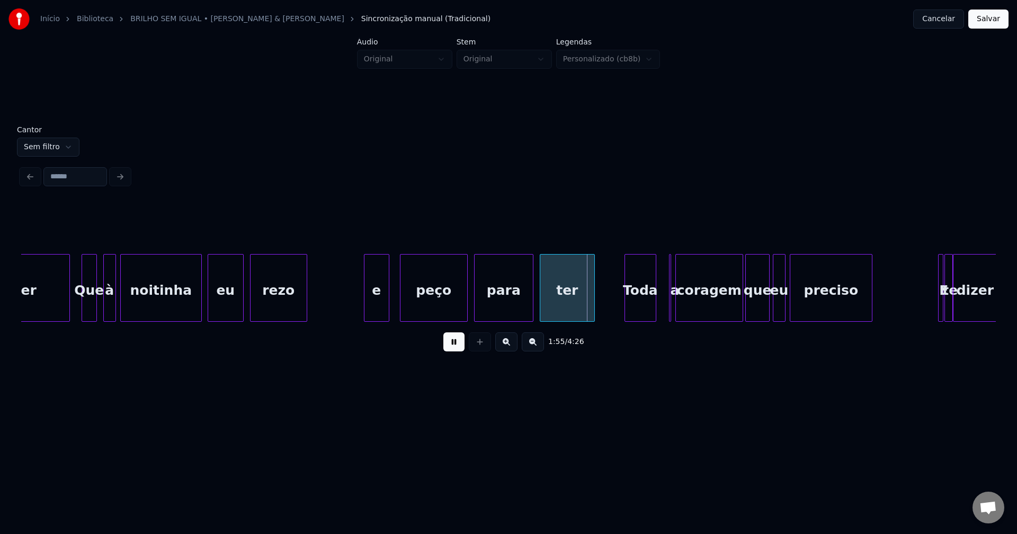
click at [377, 314] on div "e" at bounding box center [376, 291] width 24 height 72
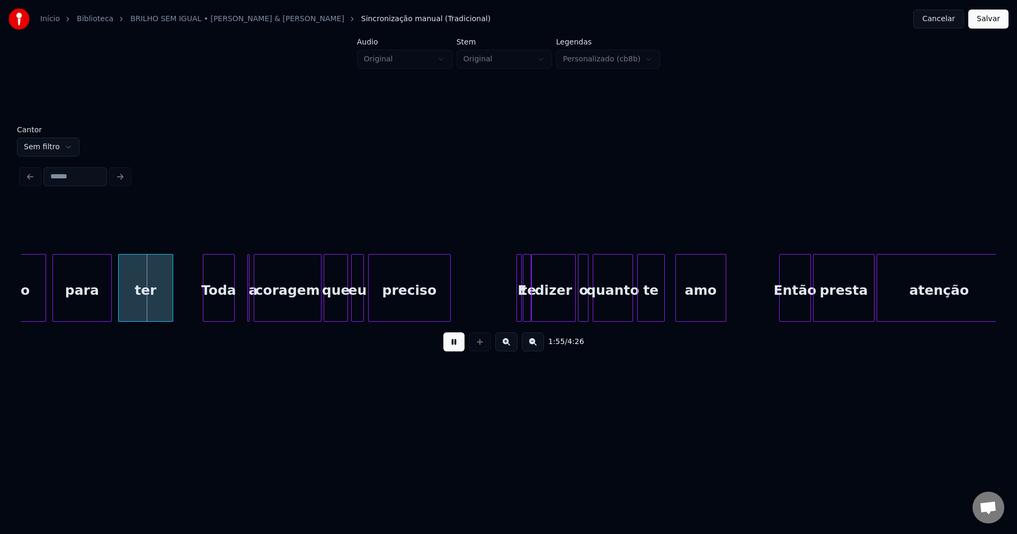
scroll to position [0, 12083]
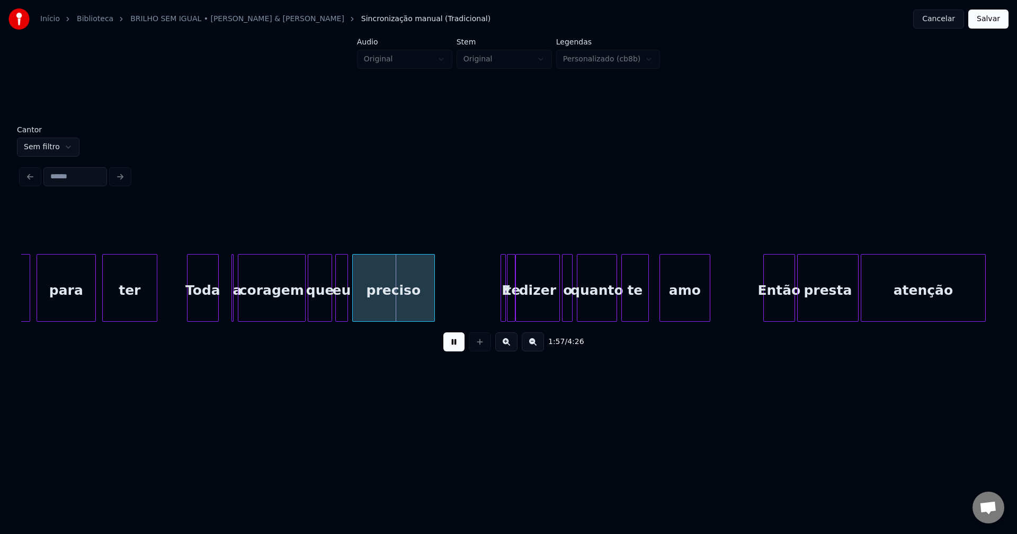
click at [455, 352] on button at bounding box center [453, 342] width 21 height 19
click at [196, 311] on div "Toda" at bounding box center [199, 291] width 31 height 72
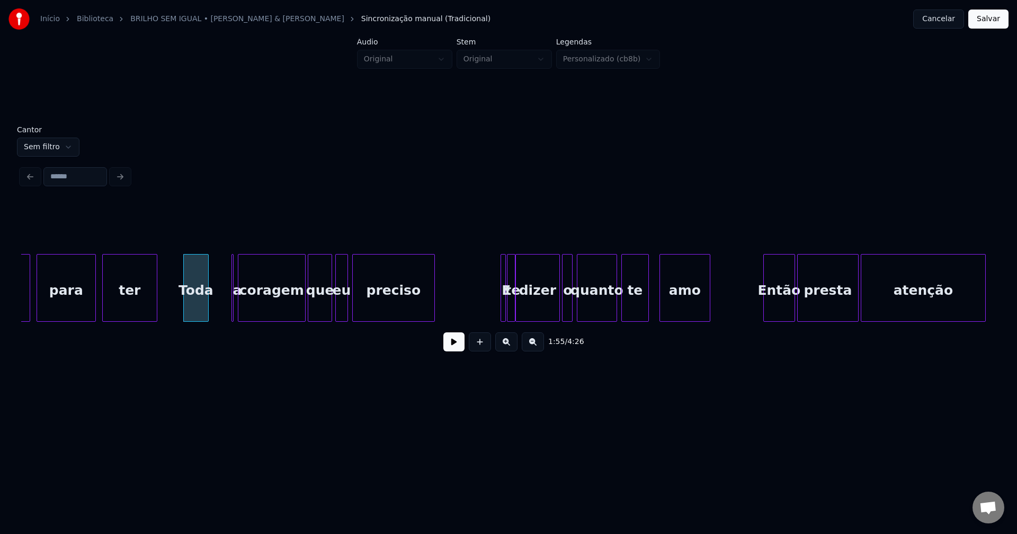
click at [208, 309] on div at bounding box center [206, 288] width 3 height 67
click at [243, 314] on div at bounding box center [241, 288] width 3 height 67
click at [211, 270] on div "a" at bounding box center [217, 288] width 13 height 68
click at [228, 305] on div at bounding box center [227, 288] width 3 height 67
click at [460, 346] on button at bounding box center [453, 342] width 21 height 19
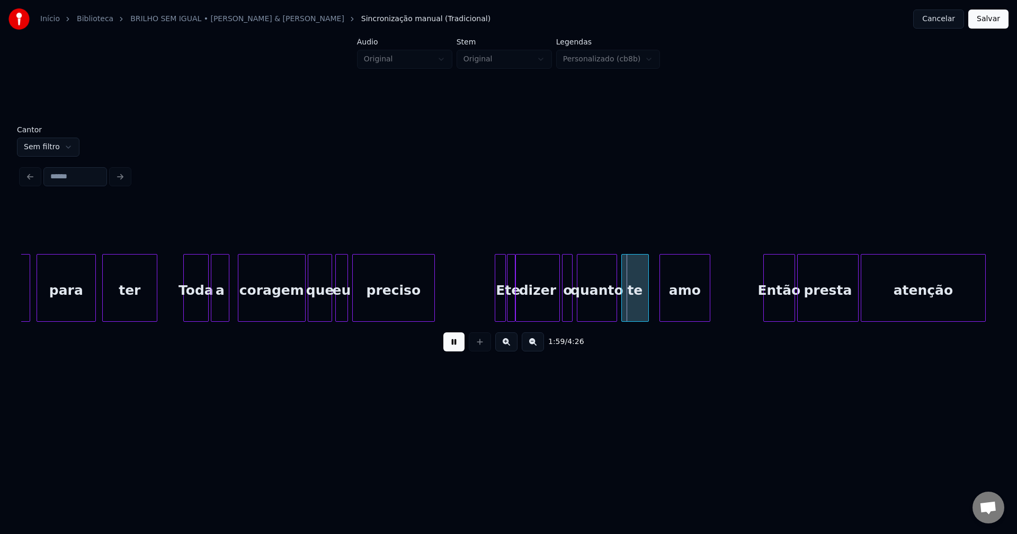
click at [495, 306] on div at bounding box center [496, 288] width 3 height 67
click at [510, 306] on div at bounding box center [508, 288] width 3 height 67
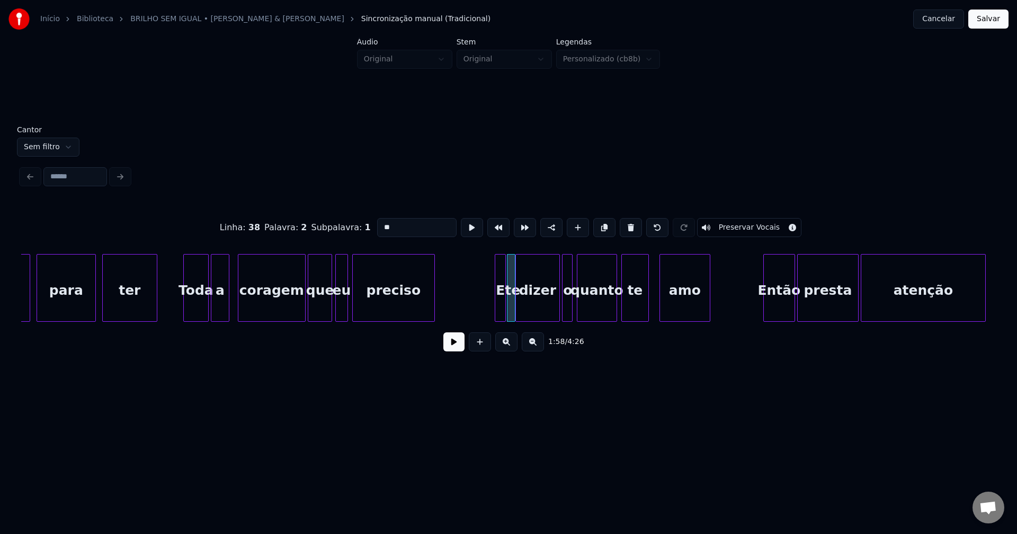
click at [625, 223] on button at bounding box center [631, 227] width 22 height 19
type input "*"
click at [507, 309] on div at bounding box center [507, 288] width 3 height 67
drag, startPoint x: 450, startPoint y: 346, endPoint x: 457, endPoint y: 347, distance: 6.9
click at [451, 347] on button at bounding box center [453, 342] width 21 height 19
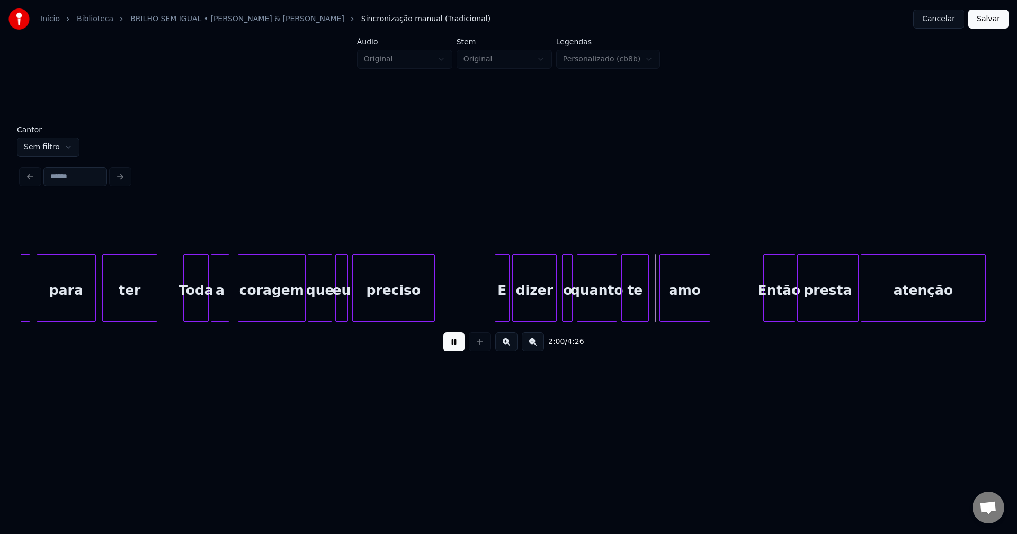
click at [543, 302] on div "dizer" at bounding box center [534, 291] width 43 height 72
click at [562, 305] on div at bounding box center [560, 288] width 3 height 67
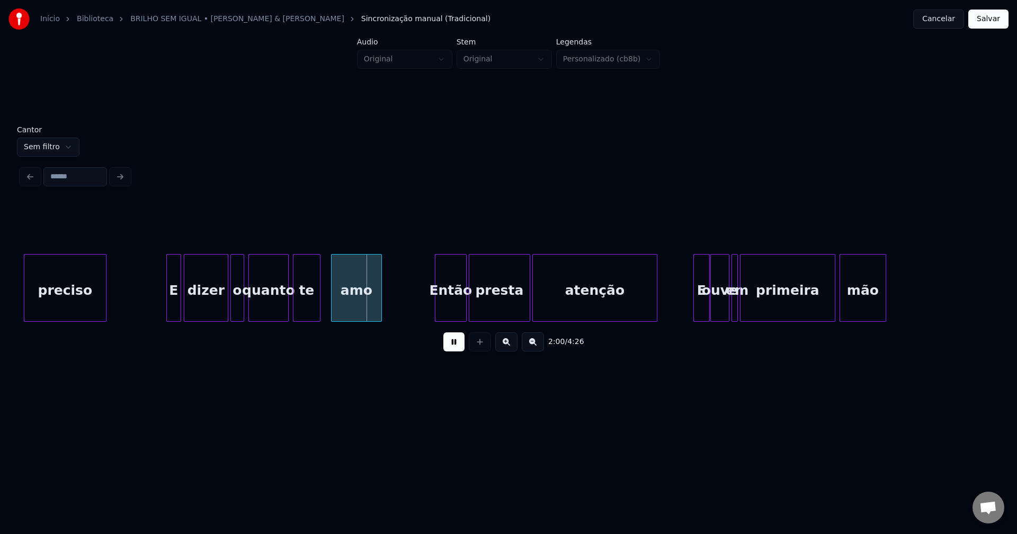
scroll to position [0, 12490]
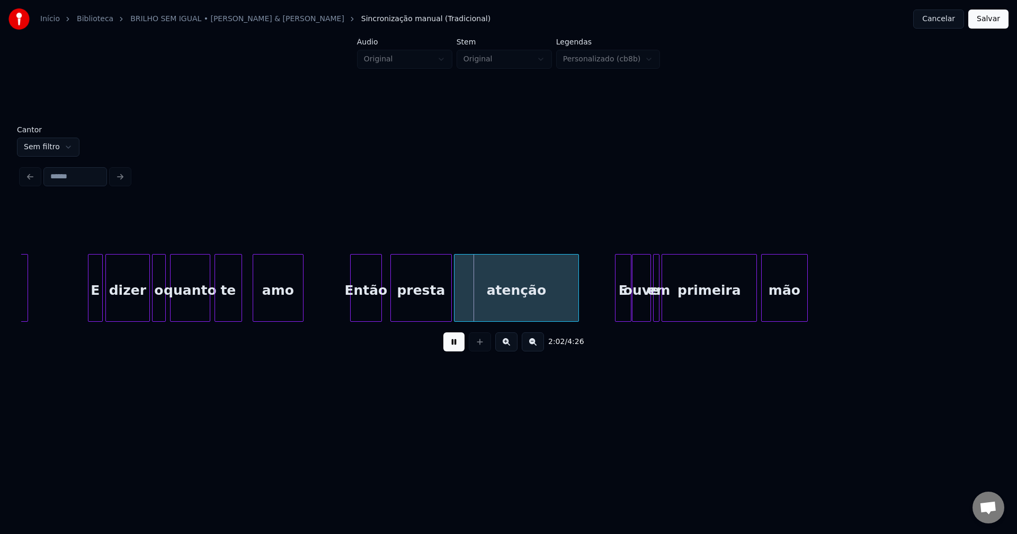
click at [372, 310] on div "Então" at bounding box center [366, 291] width 31 height 72
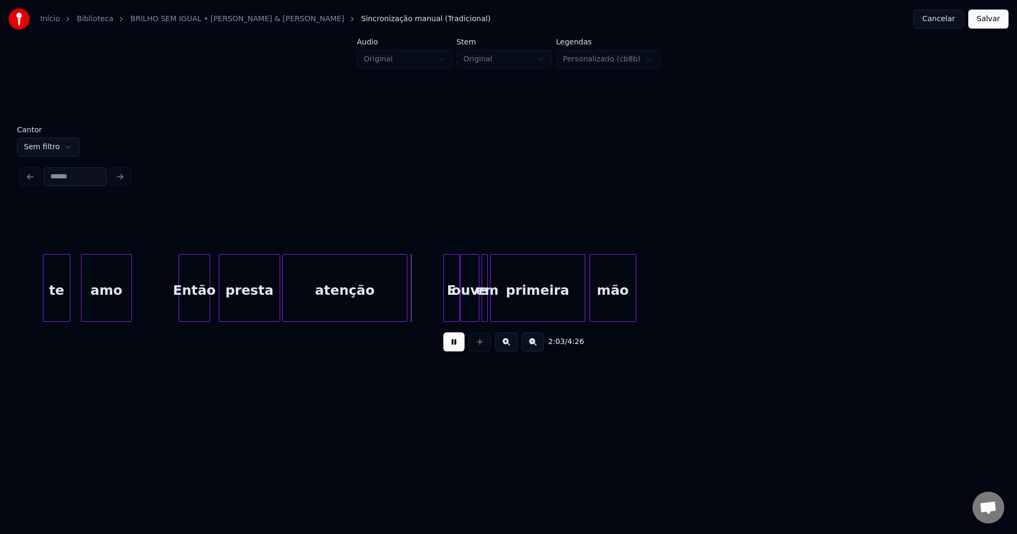
scroll to position [0, 12708]
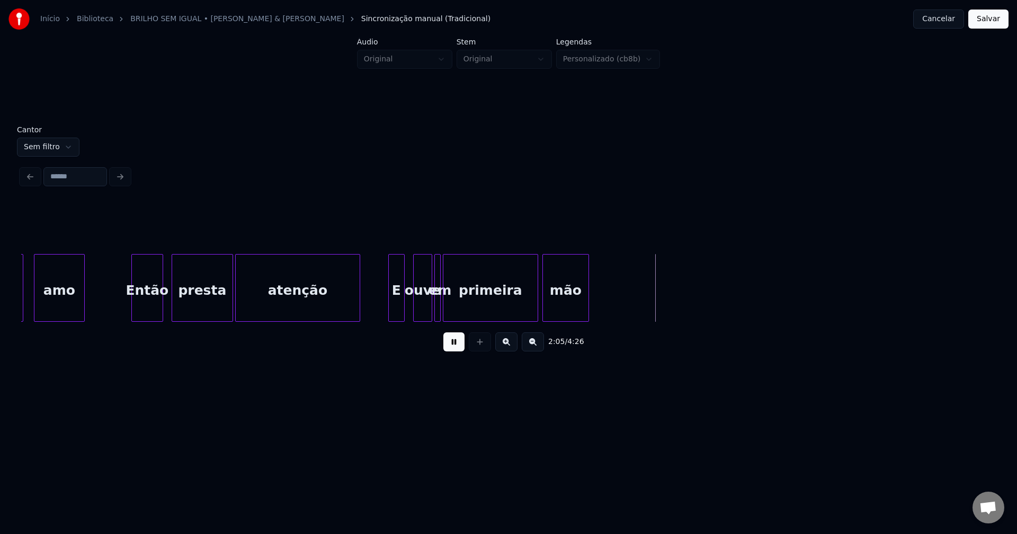
click at [396, 314] on div "E" at bounding box center [396, 291] width 15 height 72
click at [421, 314] on div "ouve" at bounding box center [418, 291] width 18 height 72
click at [429, 306] on div at bounding box center [430, 288] width 3 height 67
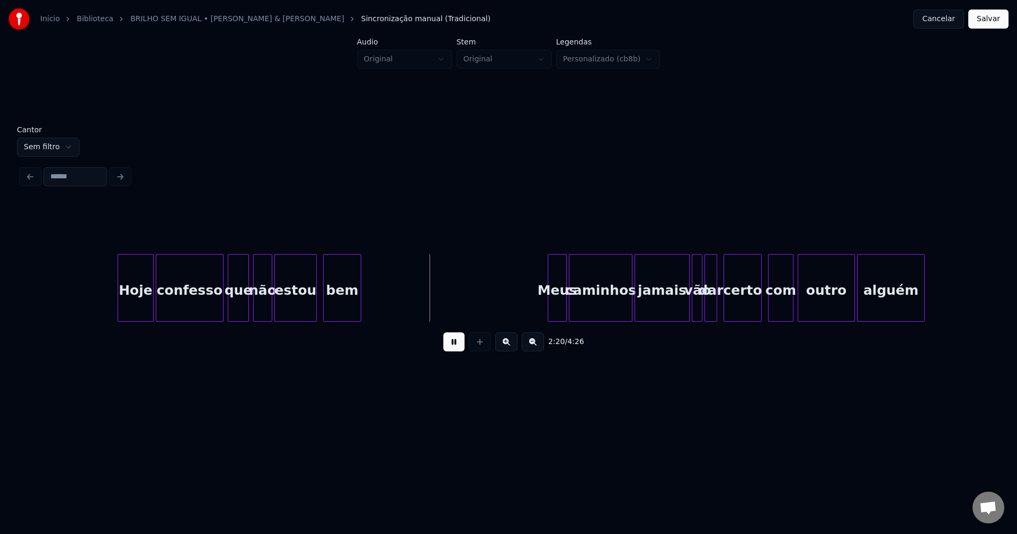
scroll to position [0, 14647]
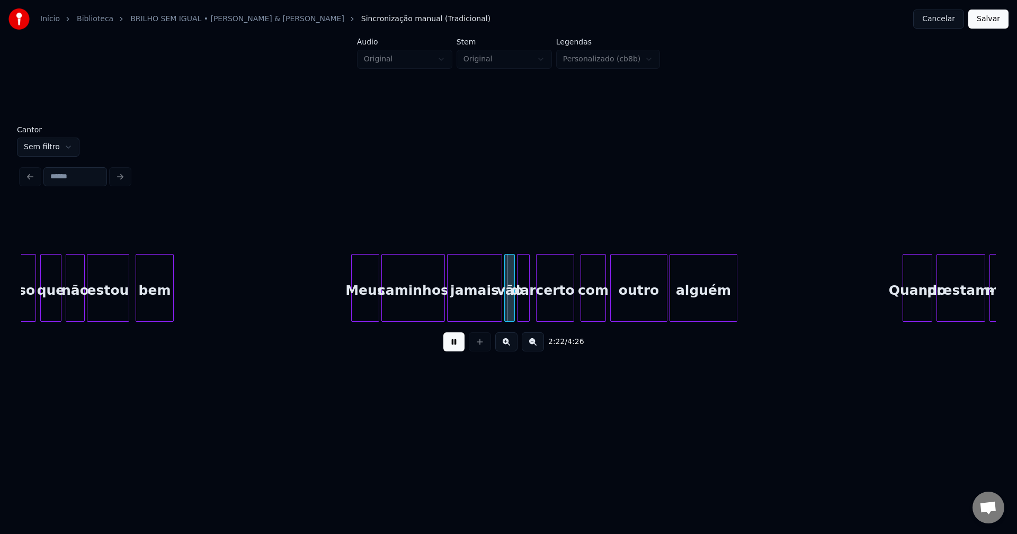
click at [353, 312] on div at bounding box center [353, 288] width 3 height 67
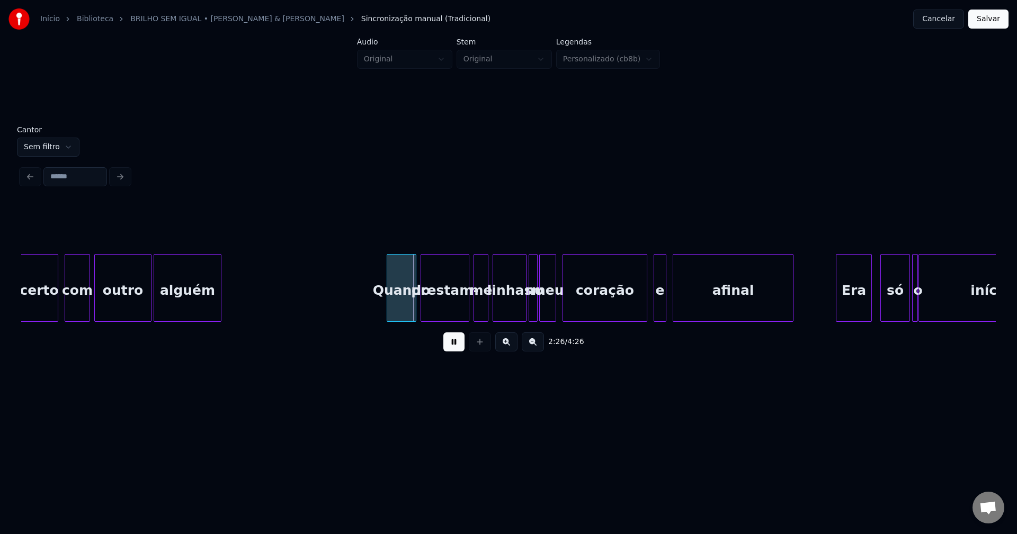
scroll to position [0, 15178]
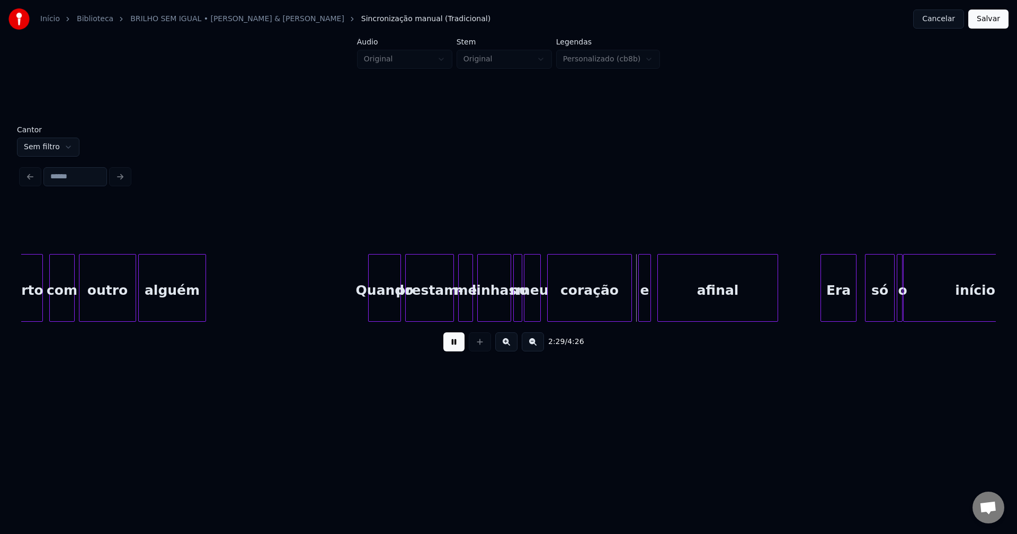
click at [370, 312] on div at bounding box center [370, 288] width 3 height 67
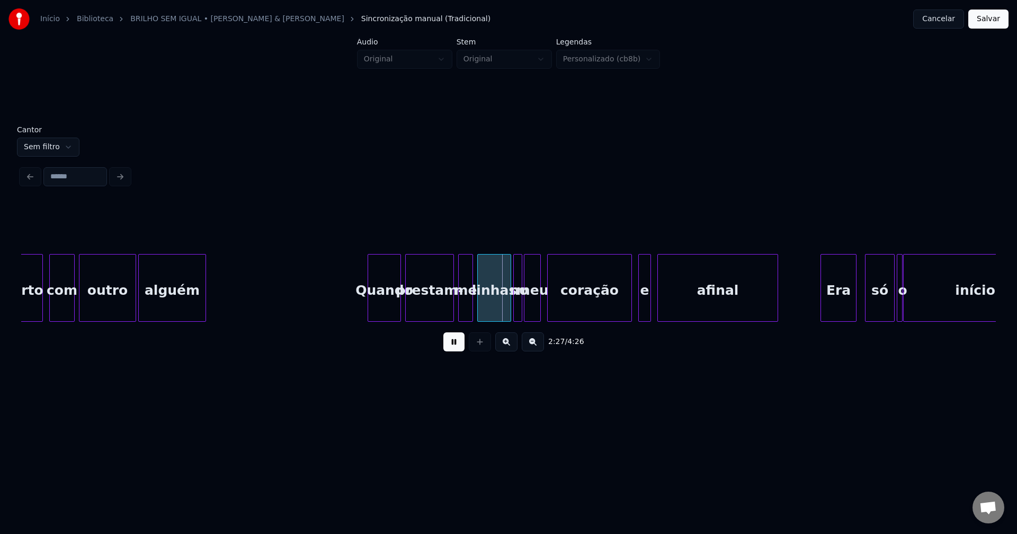
click at [459, 348] on button at bounding box center [453, 342] width 21 height 19
click at [451, 351] on button at bounding box center [453, 342] width 21 height 19
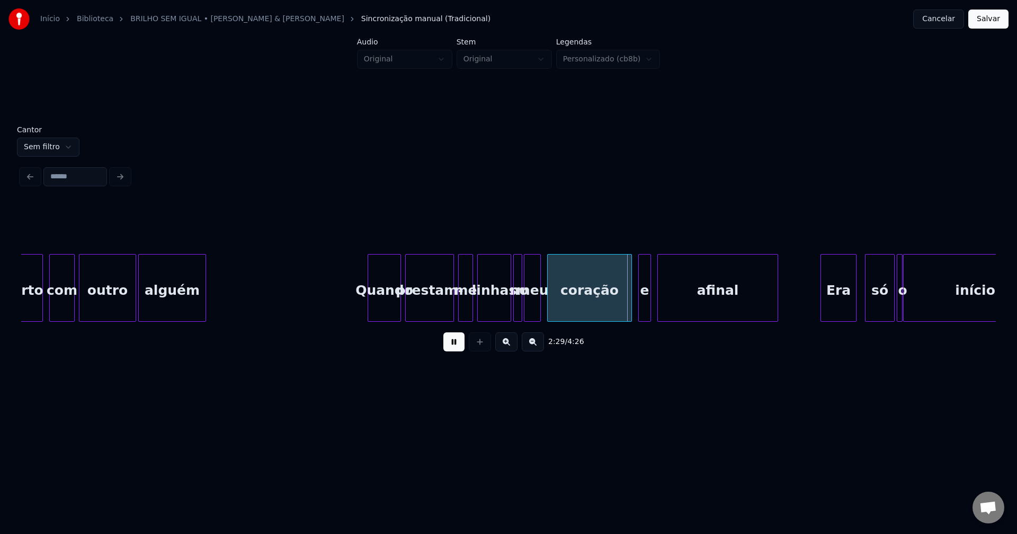
click at [454, 349] on button at bounding box center [453, 342] width 21 height 19
click at [454, 348] on button at bounding box center [453, 342] width 21 height 19
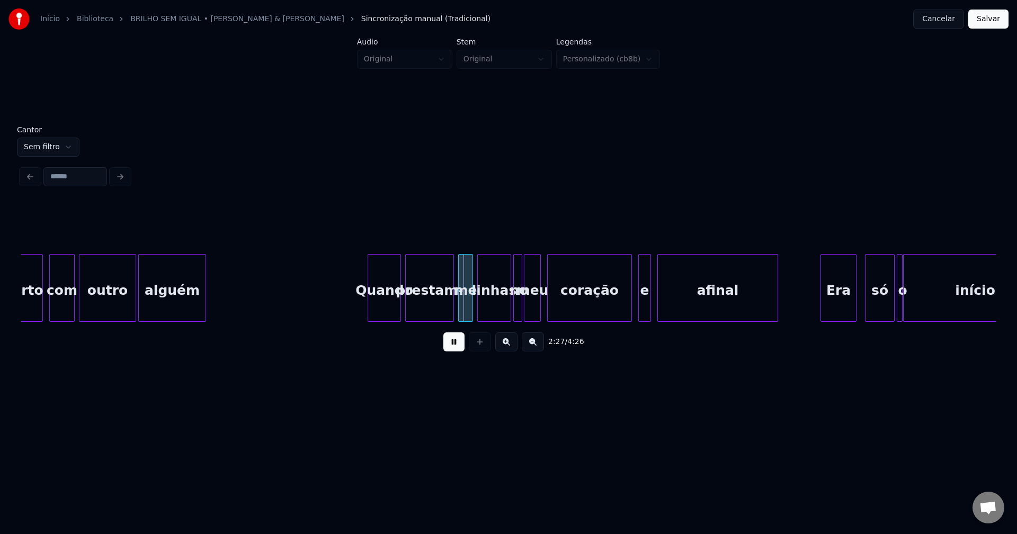
click at [454, 348] on button at bounding box center [453, 342] width 21 height 19
click at [435, 304] on div "prestam-" at bounding box center [430, 291] width 48 height 72
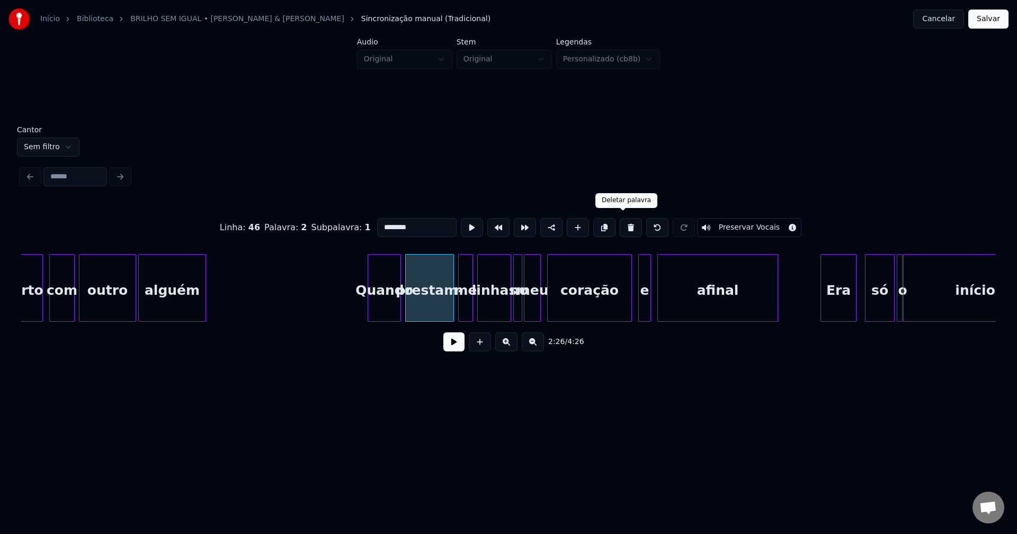
click at [622, 224] on button at bounding box center [631, 227] width 22 height 19
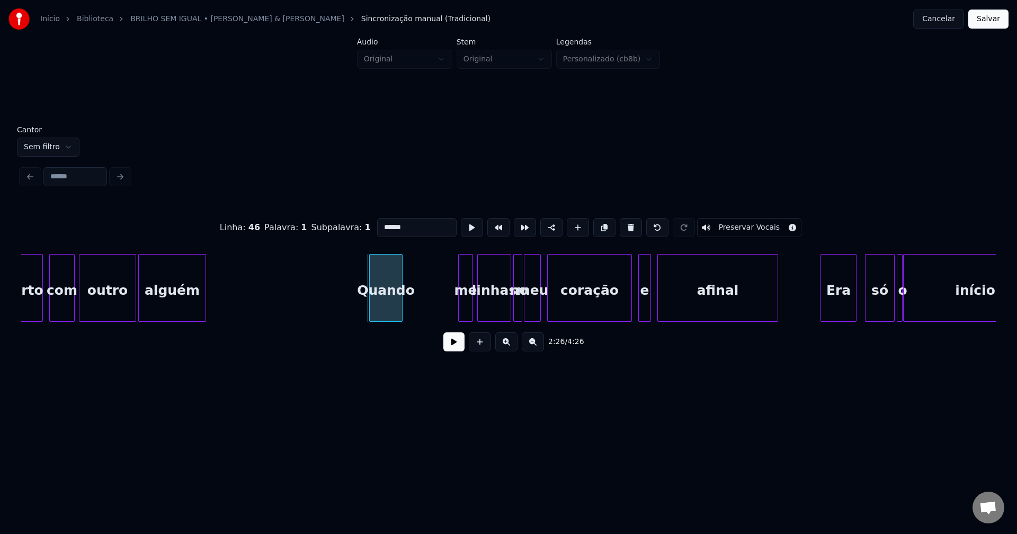
click at [402, 315] on div "Quando" at bounding box center [385, 288] width 33 height 68
click at [431, 308] on div at bounding box center [429, 288] width 3 height 67
click at [398, 301] on div "Quando" at bounding box center [401, 291] width 62 height 72
drag, startPoint x: 407, startPoint y: 223, endPoint x: 300, endPoint y: 221, distance: 106.5
click at [301, 221] on div "Linha : 46 Palavra : 1 Subpalavra : 1 ****** Preservar Vocais" at bounding box center [508, 227] width 974 height 53
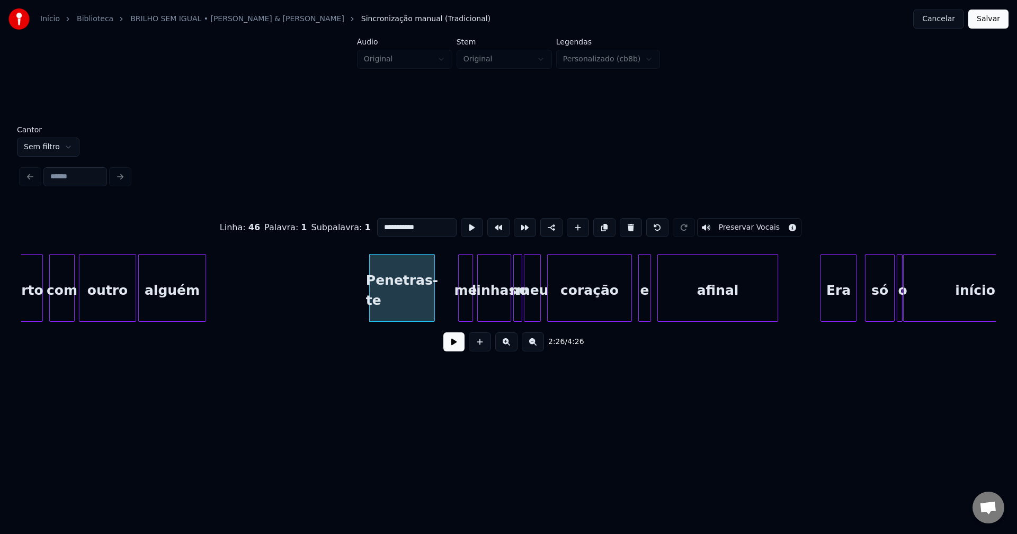
click at [433, 308] on div at bounding box center [432, 288] width 3 height 67
type input "**********"
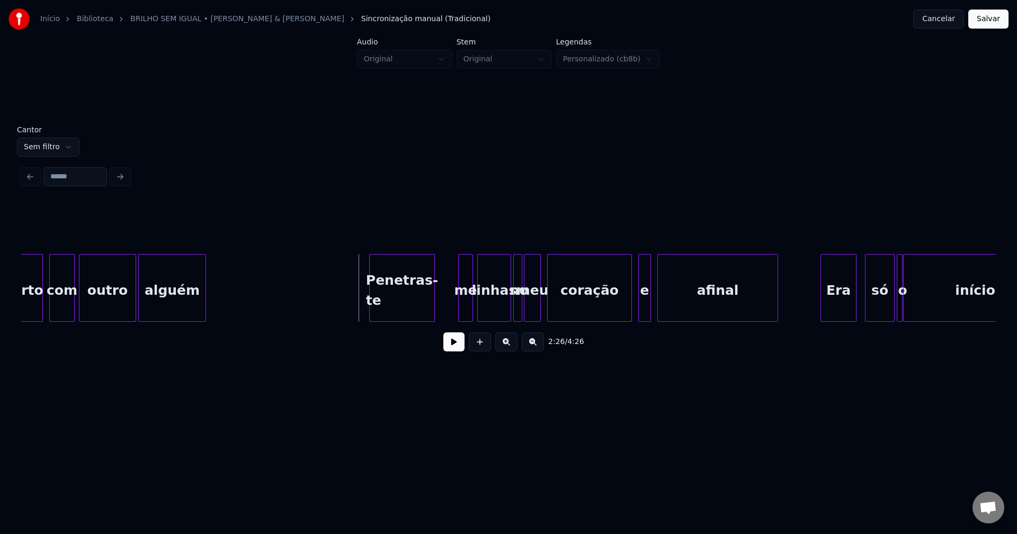
click at [456, 349] on button at bounding box center [453, 342] width 21 height 19
click at [455, 346] on button at bounding box center [453, 342] width 21 height 19
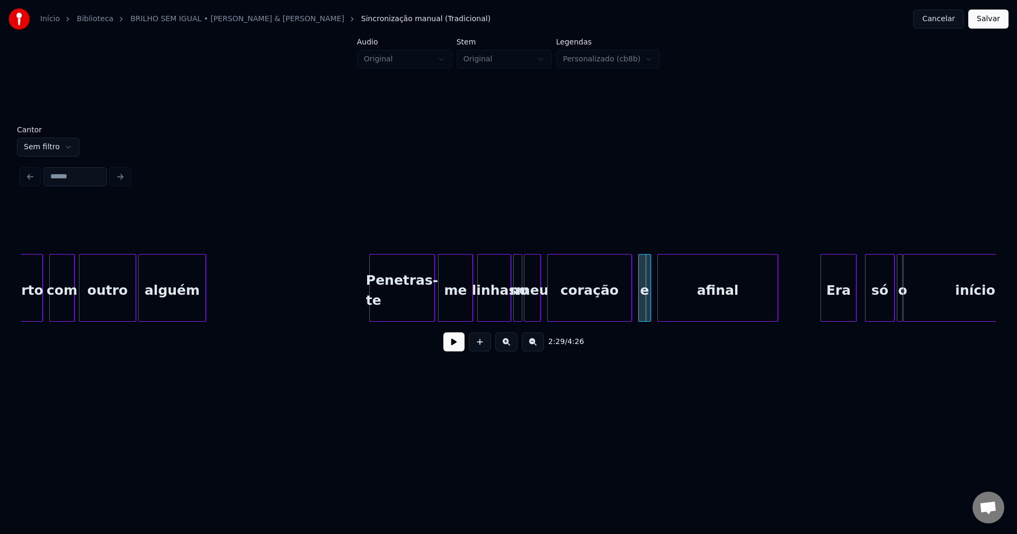
click at [439, 320] on div "certo com outro alguém Penetras-te me linhas no meu coração e afinal Era só o i…" at bounding box center [508, 288] width 974 height 68
drag, startPoint x: 345, startPoint y: 292, endPoint x: 477, endPoint y: 371, distance: 153.7
click at [457, 347] on button at bounding box center [453, 342] width 21 height 19
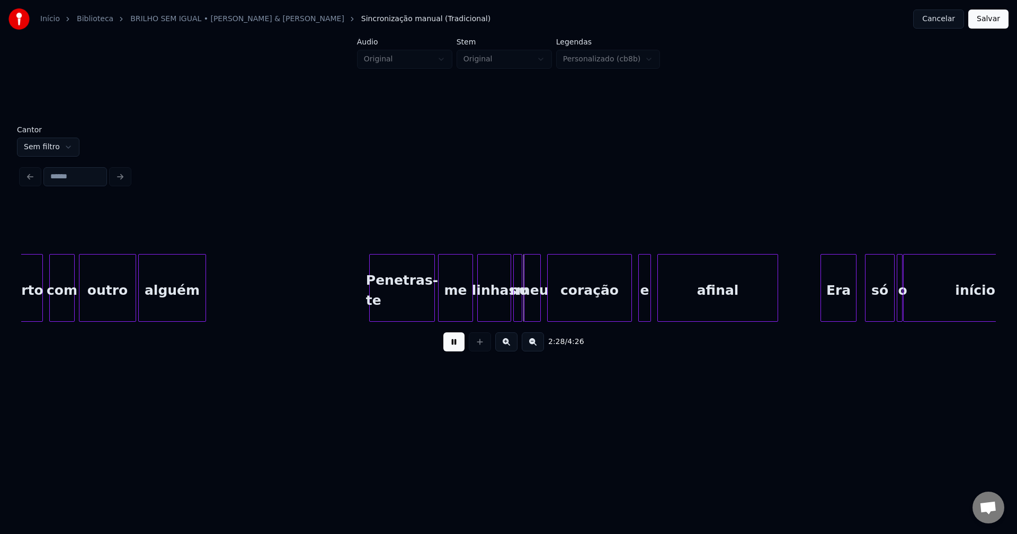
click at [452, 349] on button at bounding box center [453, 342] width 21 height 19
click at [498, 305] on div "linhas" at bounding box center [494, 291] width 33 height 72
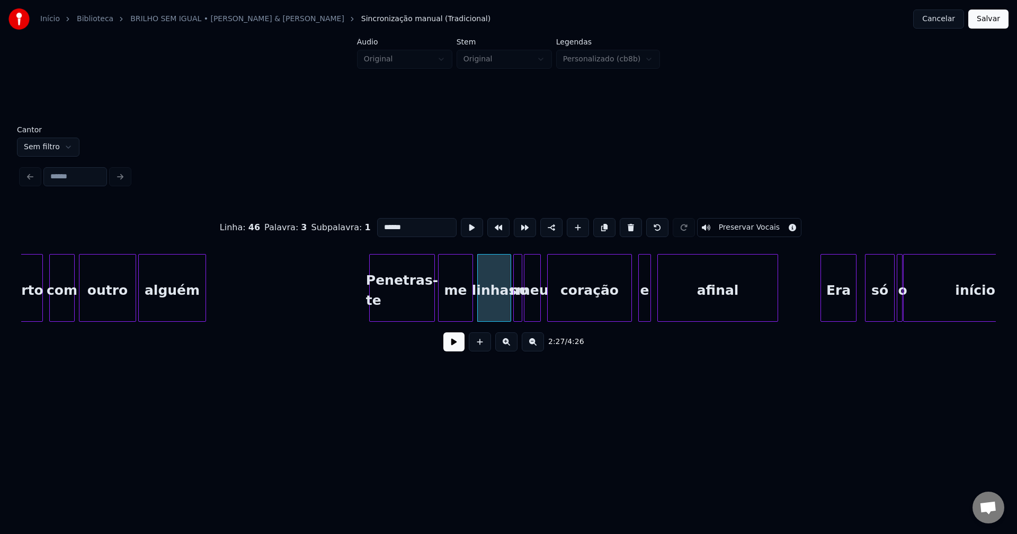
drag, startPoint x: 395, startPoint y: 223, endPoint x: 325, endPoint y: 222, distance: 69.9
click at [325, 222] on div "Linha : 46 Palavra : 3 Subpalavra : 1 ****** Preservar Vocais" at bounding box center [508, 227] width 974 height 53
type input "******"
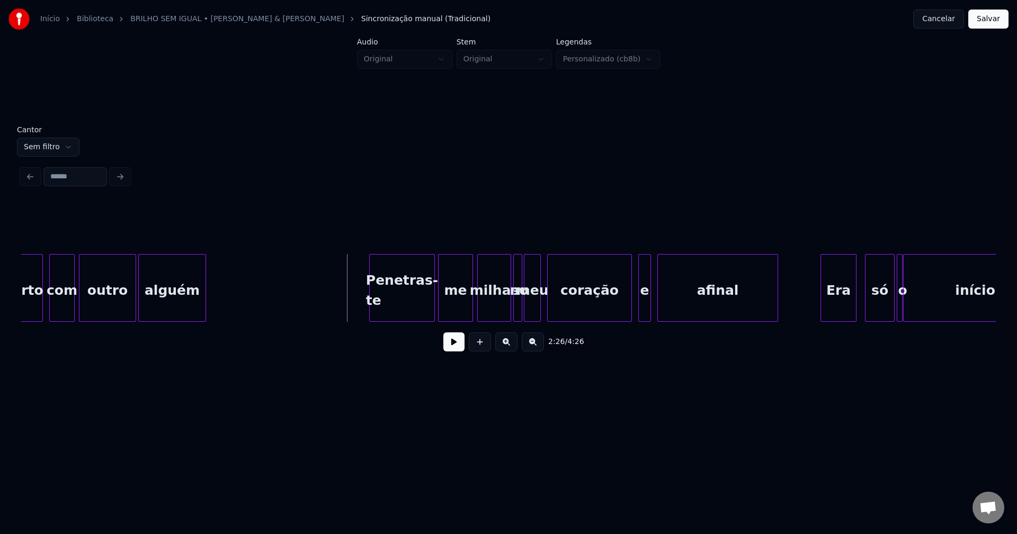
click at [456, 347] on button at bounding box center [453, 342] width 21 height 19
click at [455, 349] on button at bounding box center [453, 342] width 21 height 19
click at [456, 306] on div "me" at bounding box center [455, 291] width 34 height 72
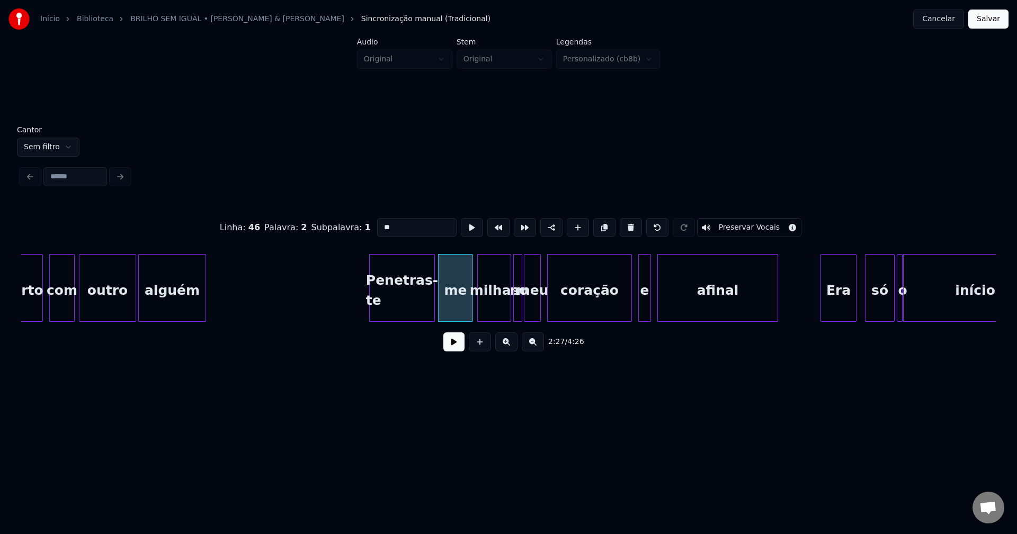
drag, startPoint x: 391, startPoint y: 222, endPoint x: 342, endPoint y: 228, distance: 50.1
click at [342, 227] on div "Linha : 46 Palavra : 2 Subpalavra : 1 ** Preservar Vocais" at bounding box center [508, 227] width 974 height 53
click at [503, 317] on div "milhas" at bounding box center [491, 288] width 29 height 68
type input "****"
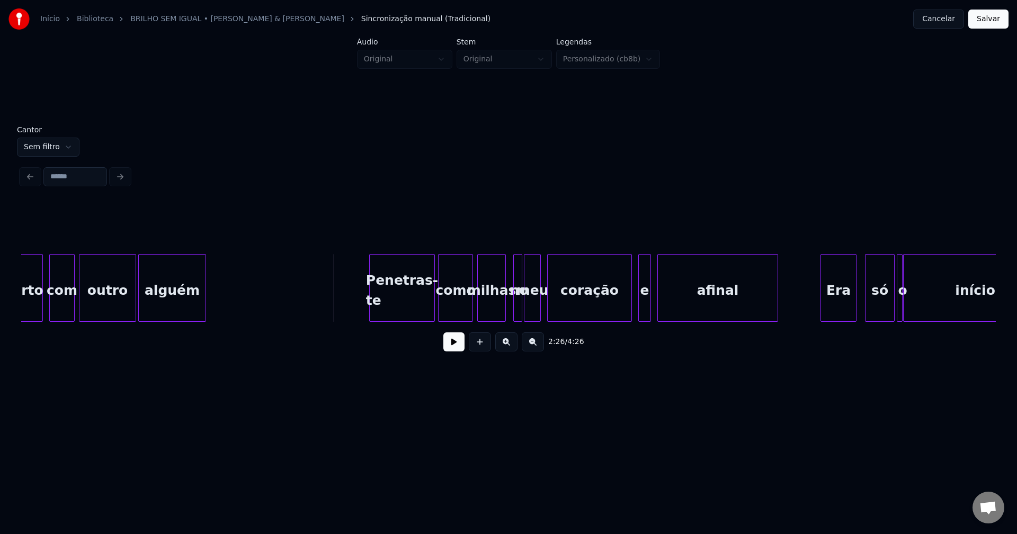
click at [450, 347] on button at bounding box center [453, 342] width 21 height 19
click at [454, 348] on button at bounding box center [453, 342] width 21 height 19
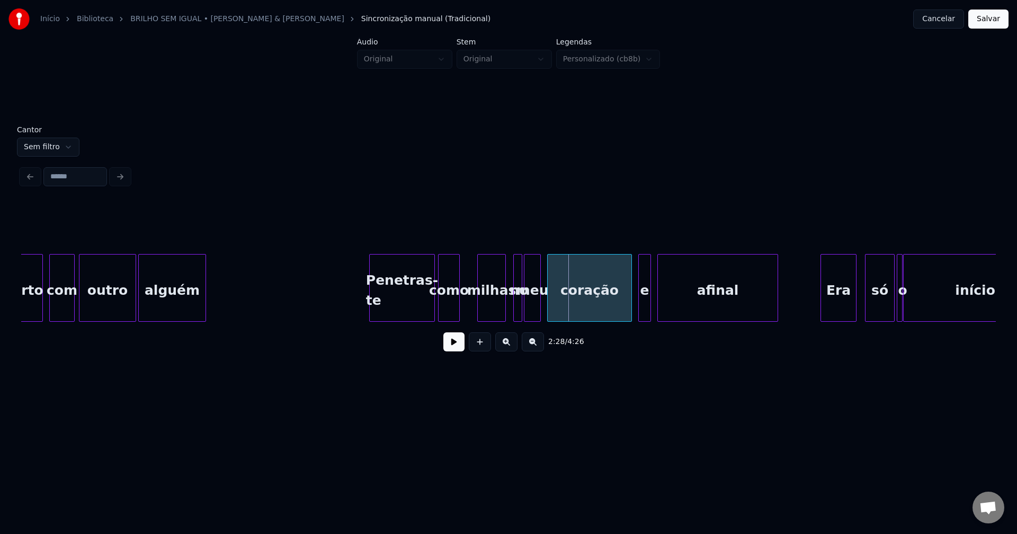
click at [456, 315] on div at bounding box center [457, 288] width 3 height 67
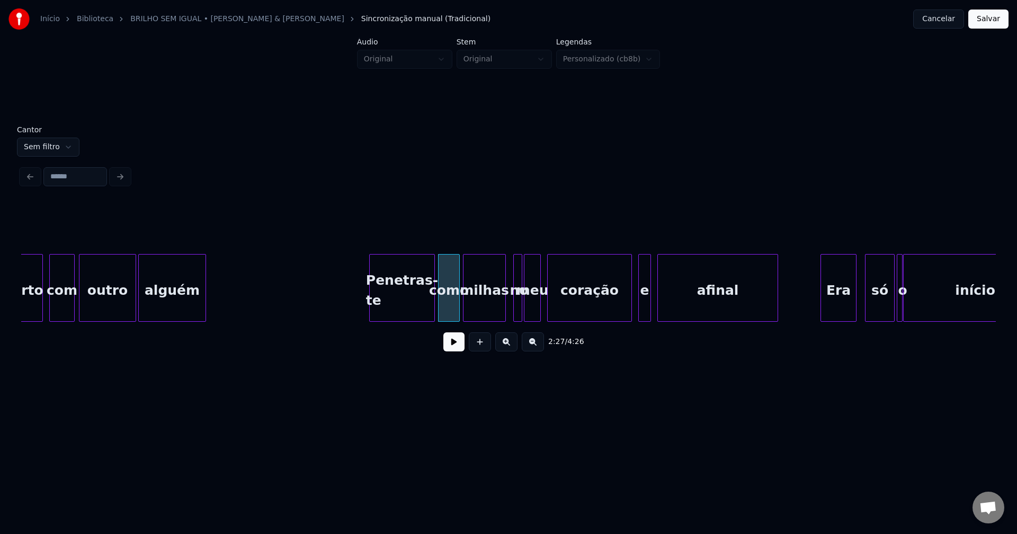
click at [464, 314] on div at bounding box center [464, 288] width 3 height 67
click at [471, 308] on div "milhas" at bounding box center [484, 291] width 42 height 72
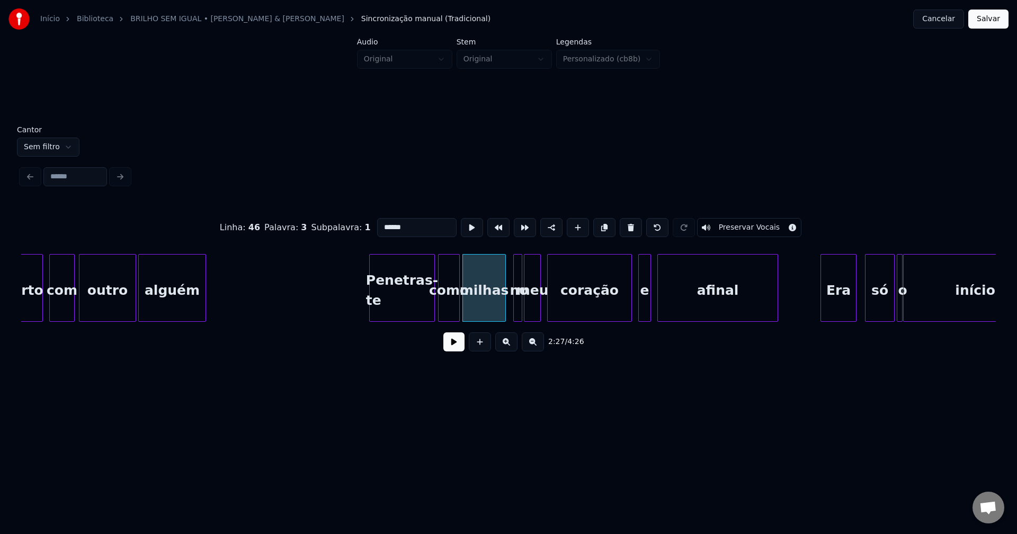
click at [377, 222] on input "******" at bounding box center [416, 227] width 79 height 19
type input "*********"
click at [455, 350] on button at bounding box center [453, 342] width 21 height 19
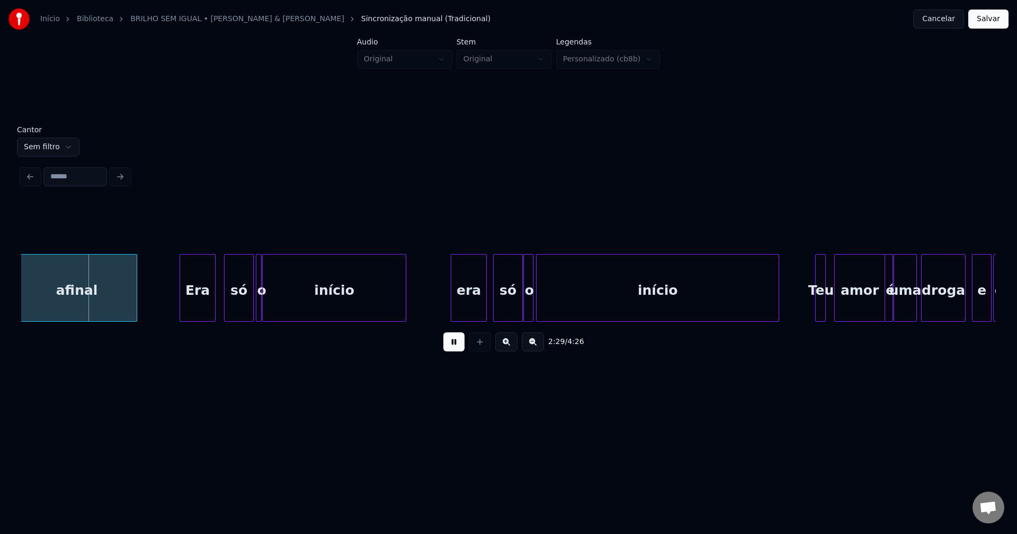
scroll to position [0, 15850]
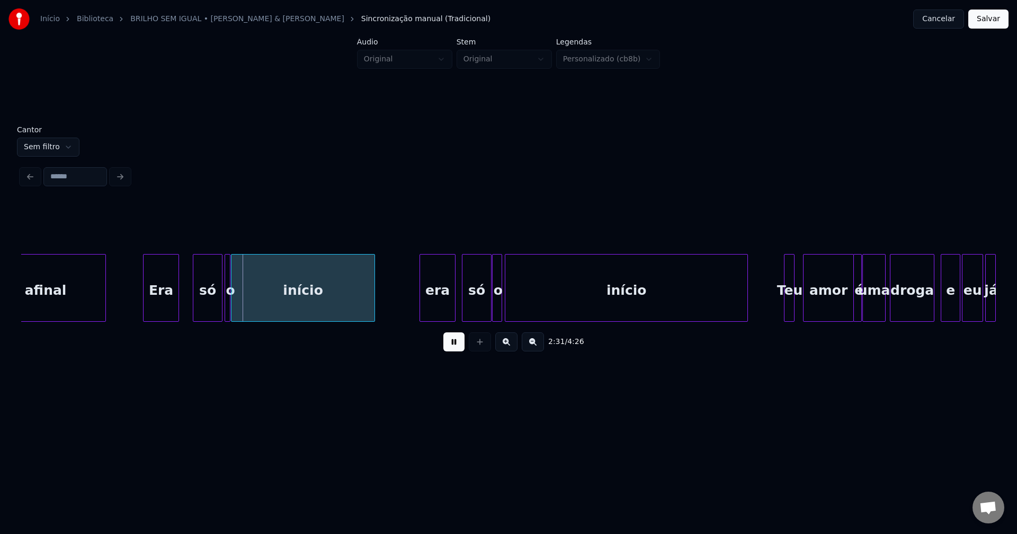
click at [156, 304] on div "Era" at bounding box center [161, 291] width 35 height 72
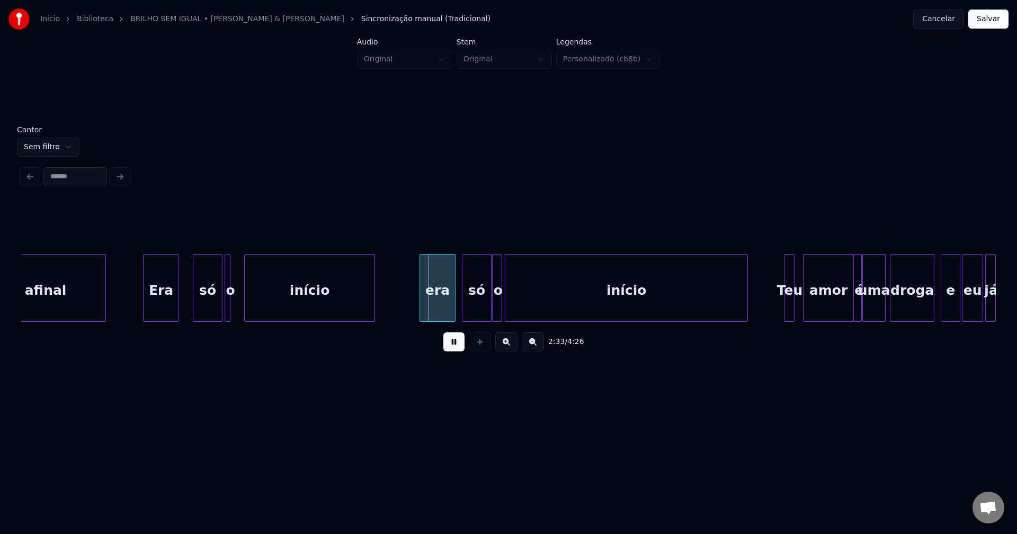
click at [247, 305] on div at bounding box center [246, 288] width 3 height 67
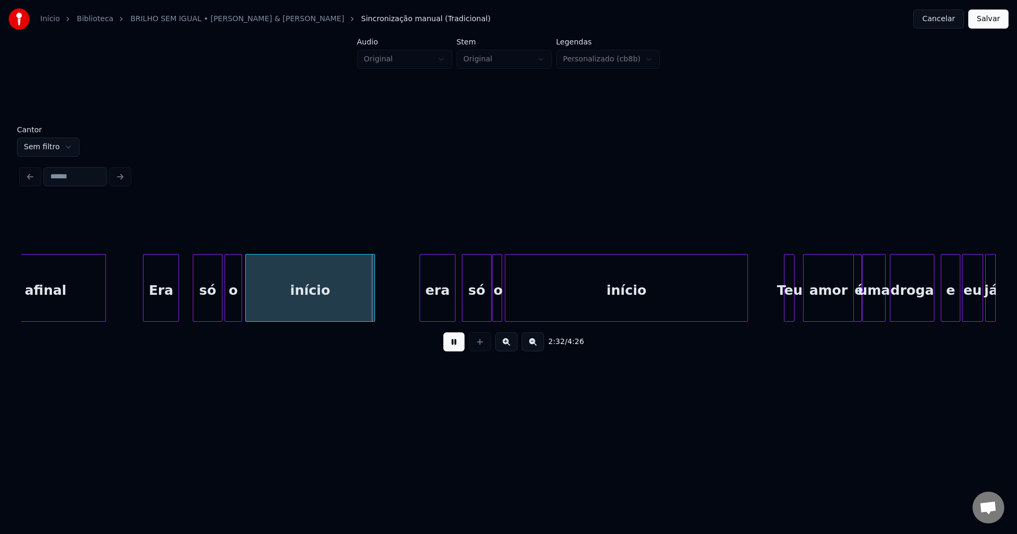
click at [241, 302] on div at bounding box center [239, 288] width 3 height 67
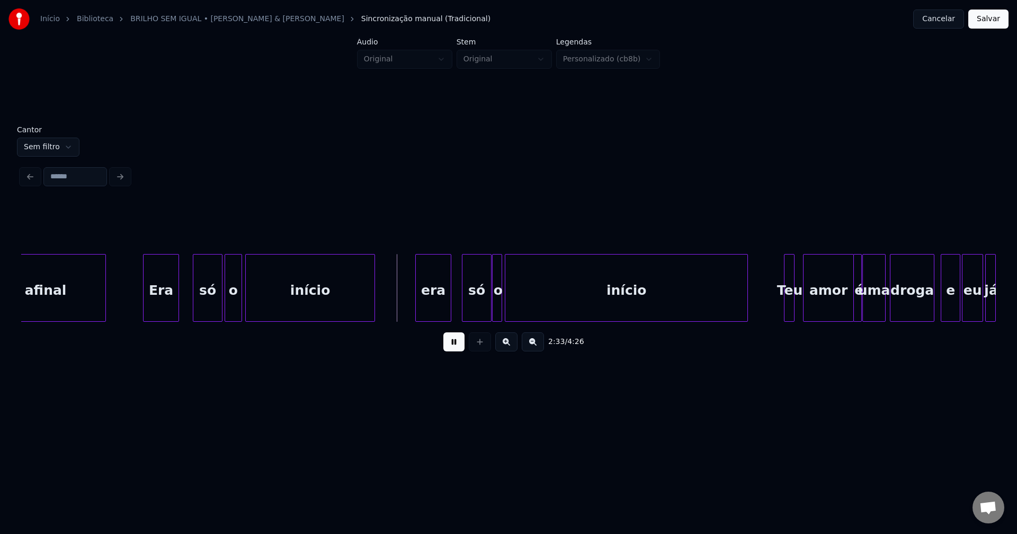
click at [439, 300] on div "era" at bounding box center [433, 291] width 35 height 72
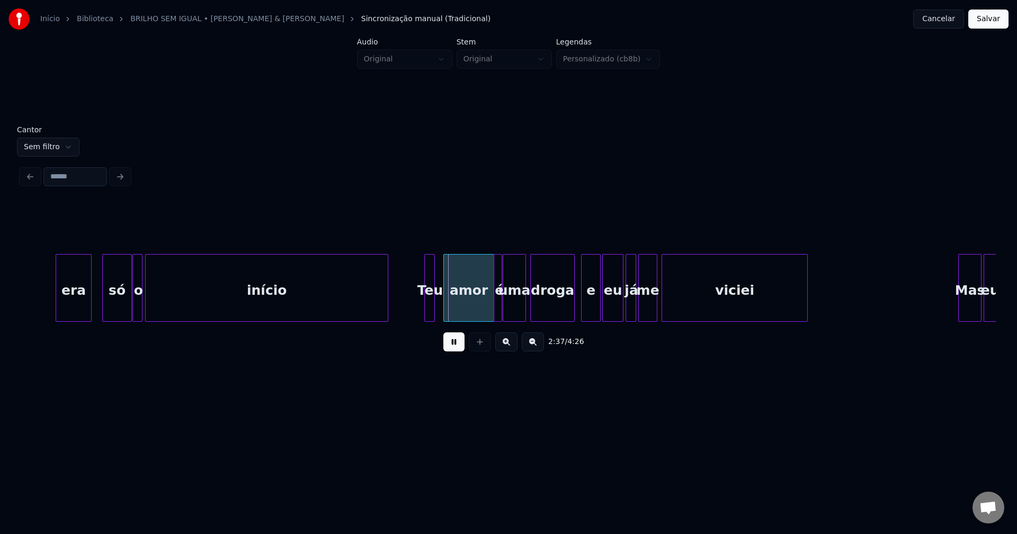
scroll to position [0, 16350]
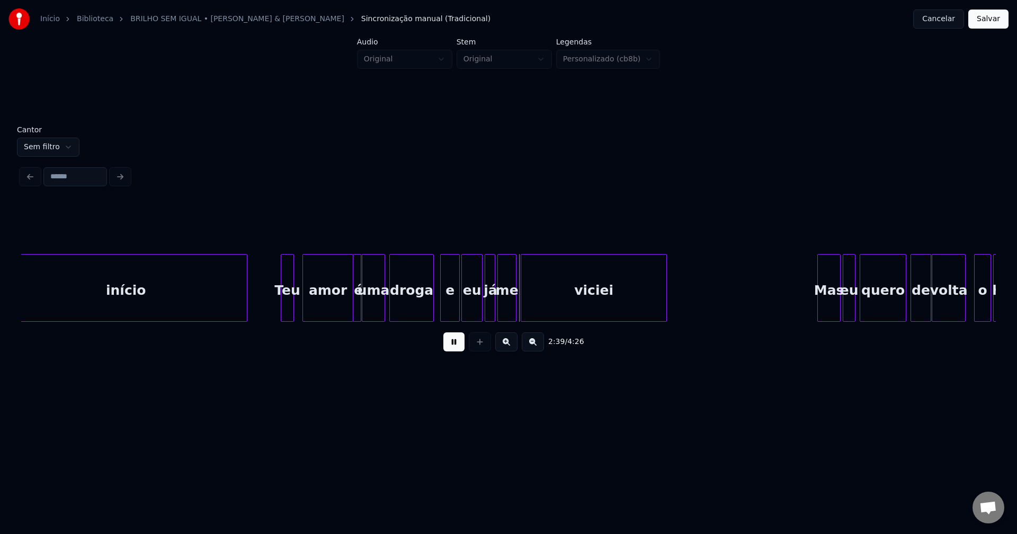
click at [282, 307] on div at bounding box center [282, 288] width 3 height 67
click at [321, 307] on div "amor" at bounding box center [323, 291] width 50 height 72
click at [352, 310] on div at bounding box center [352, 288] width 3 height 67
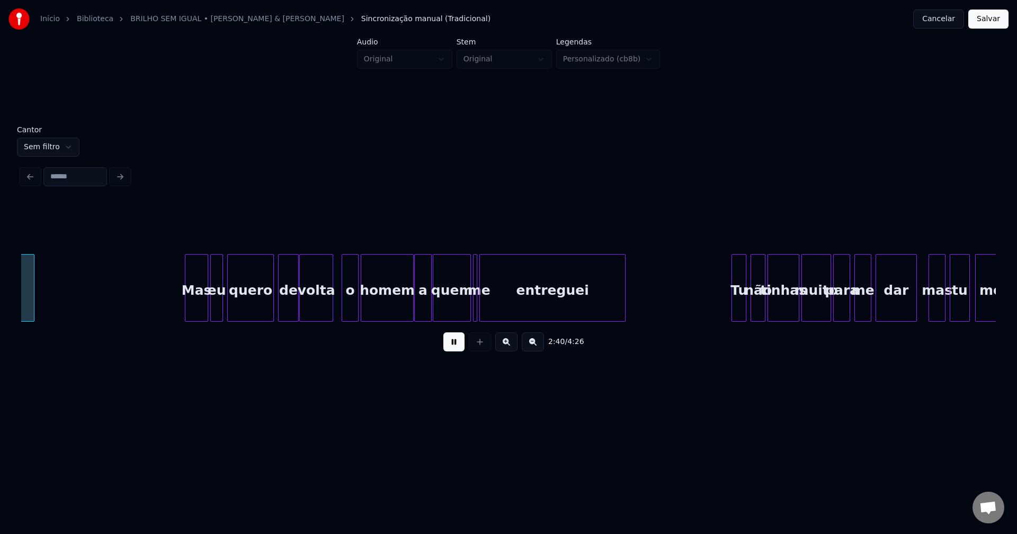
scroll to position [0, 16983]
click at [189, 310] on div "Mas" at bounding box center [187, 291] width 22 height 72
click at [208, 311] on div "eu" at bounding box center [208, 291] width 12 height 72
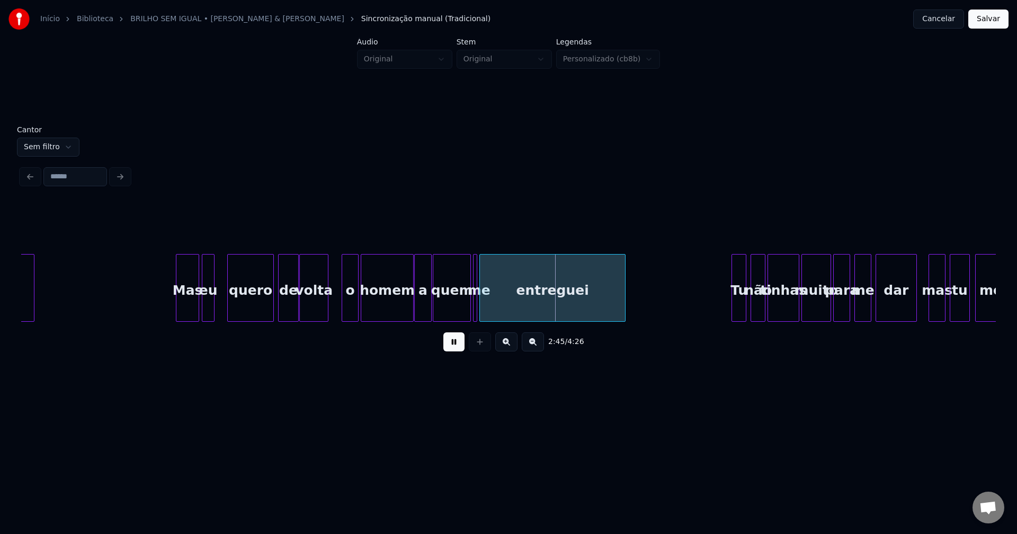
click at [325, 313] on div at bounding box center [326, 288] width 3 height 67
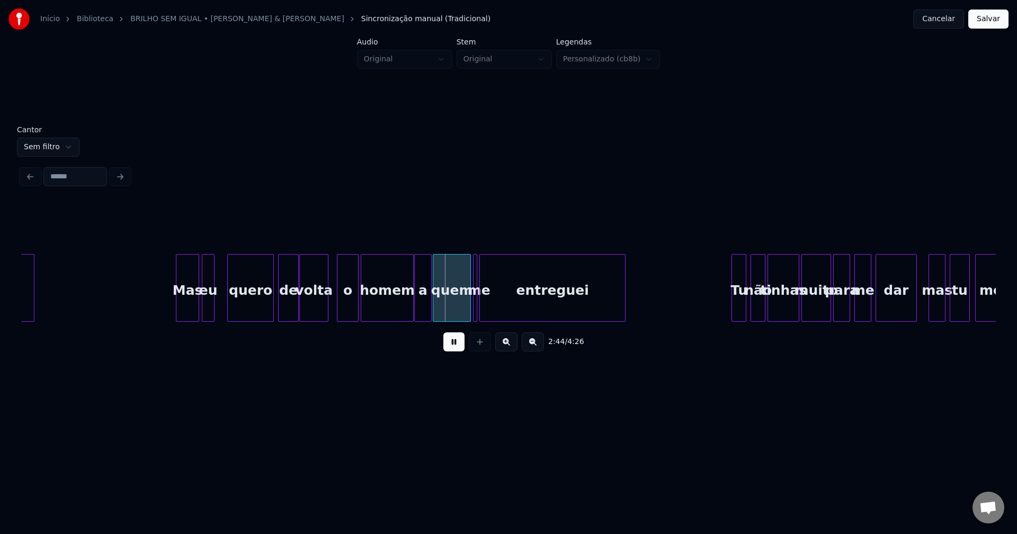
click at [338, 313] on div at bounding box center [338, 288] width 3 height 67
click at [461, 316] on div at bounding box center [459, 288] width 3 height 67
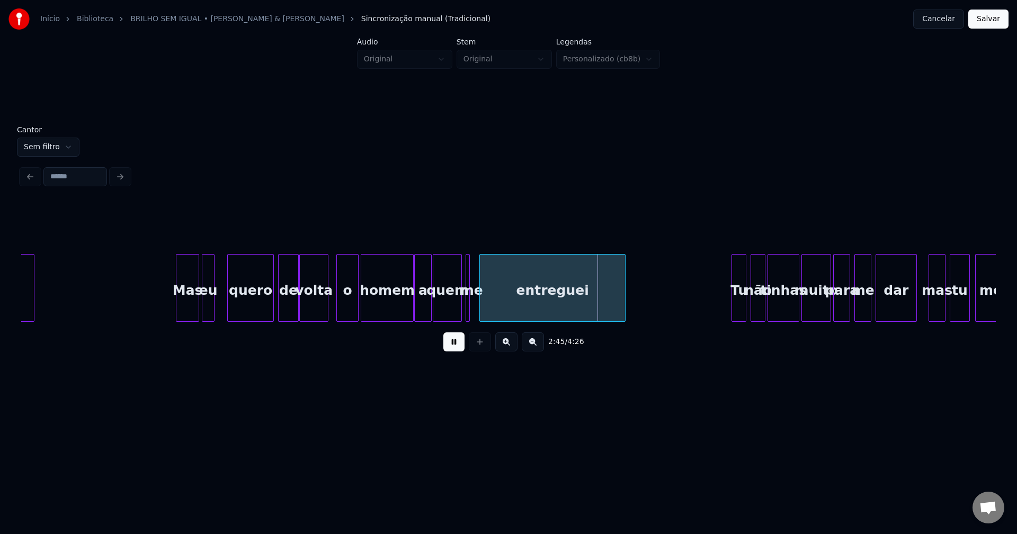
click at [466, 309] on div "me" at bounding box center [468, 288] width 4 height 68
click at [474, 307] on div at bounding box center [474, 288] width 3 height 67
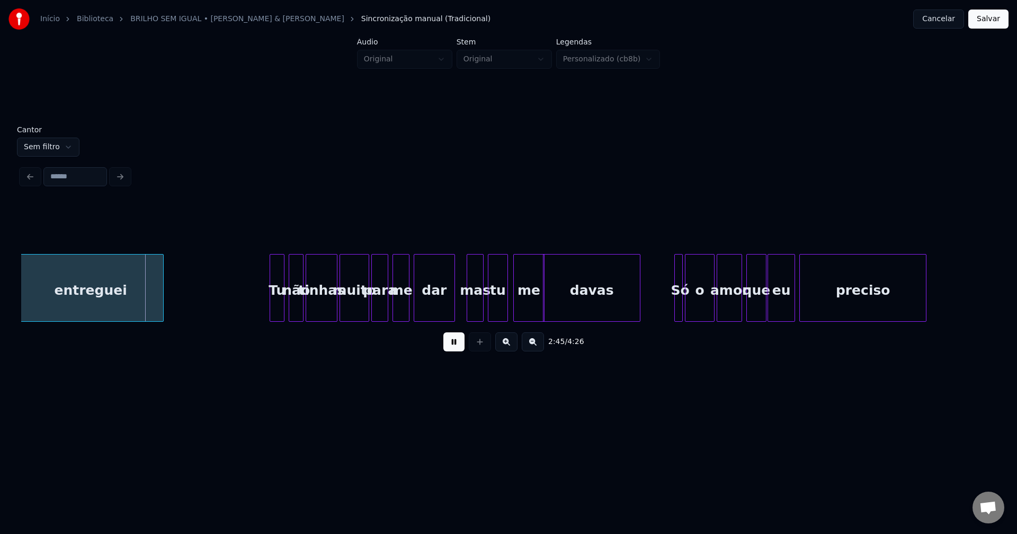
scroll to position [0, 17460]
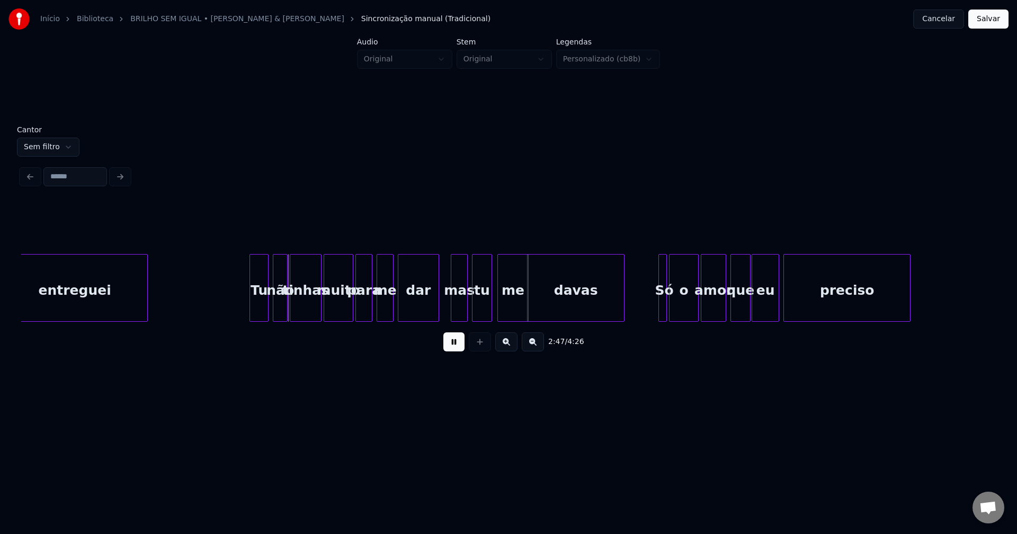
click at [250, 307] on div at bounding box center [251, 288] width 3 height 67
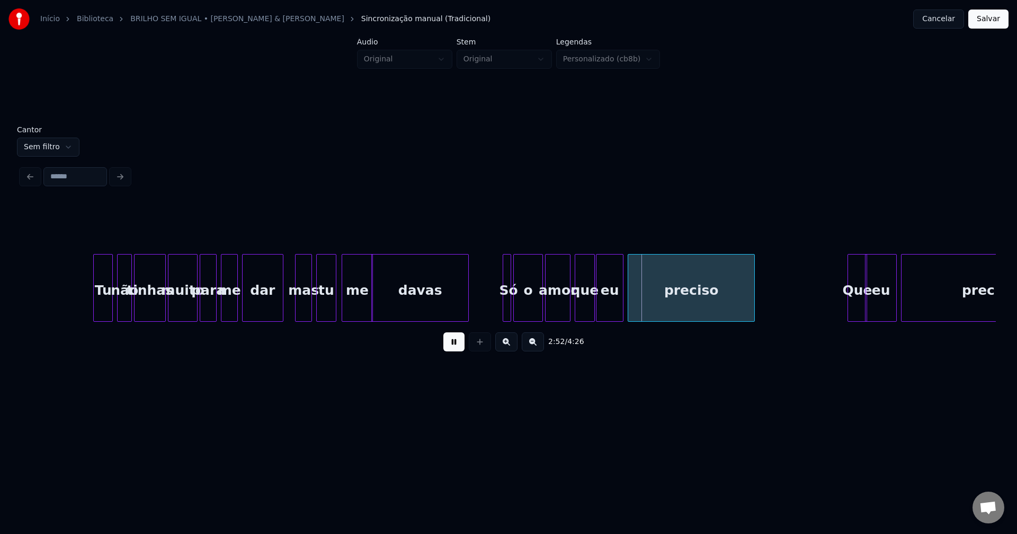
scroll to position [0, 17616]
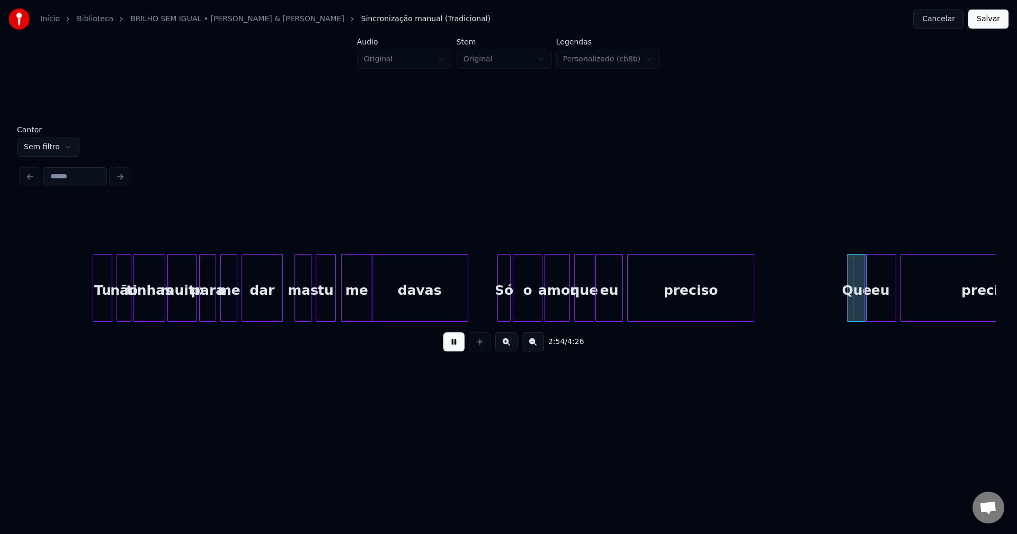
click at [498, 308] on div at bounding box center [499, 288] width 3 height 67
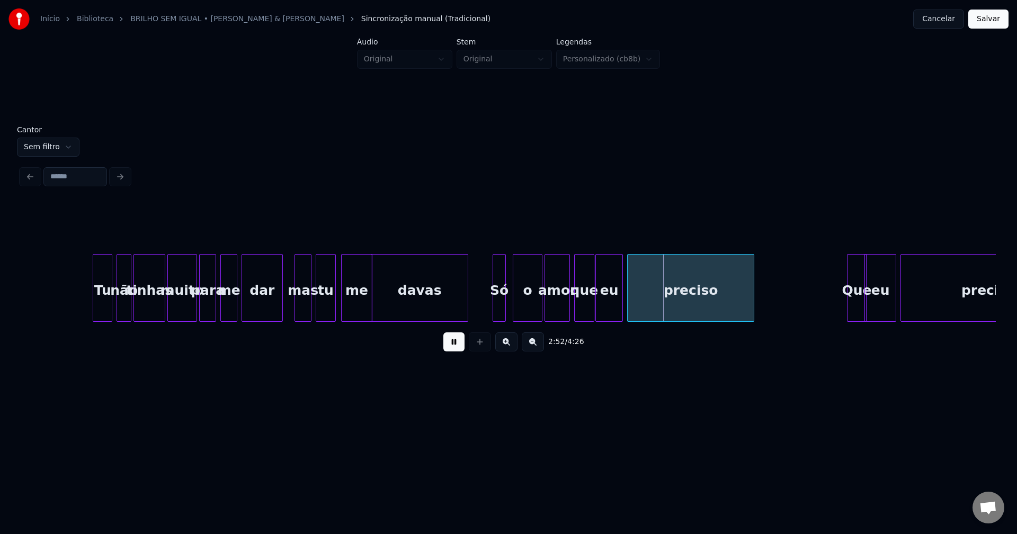
click at [499, 312] on div "Só" at bounding box center [499, 291] width 12 height 72
click at [523, 309] on div "o" at bounding box center [524, 291] width 29 height 72
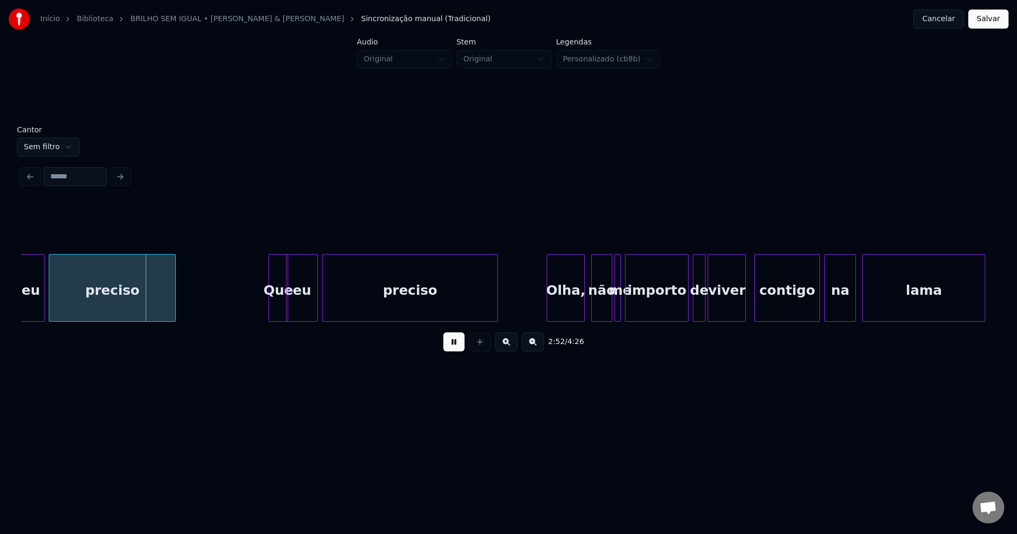
scroll to position [0, 18210]
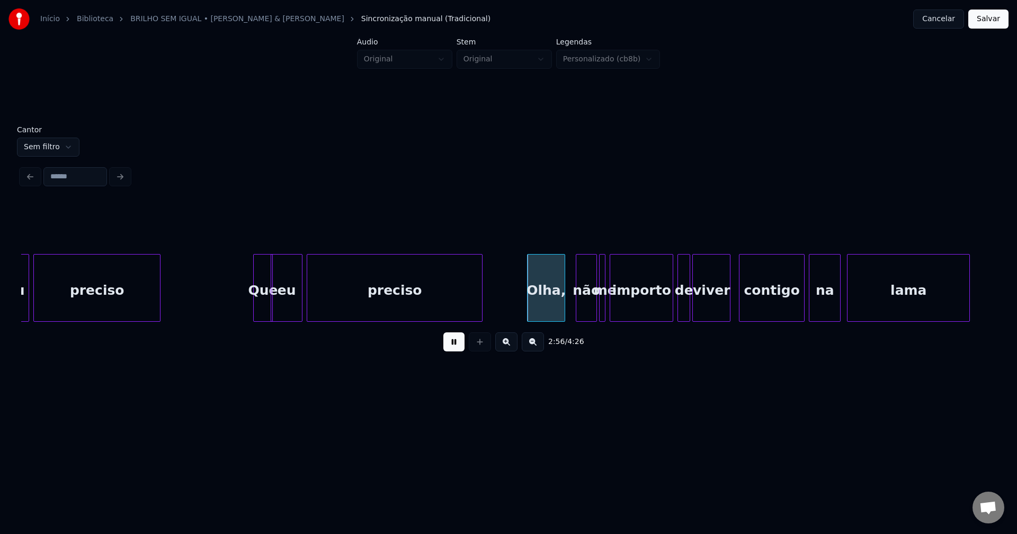
click at [547, 308] on div "Olha," at bounding box center [545, 291] width 37 height 72
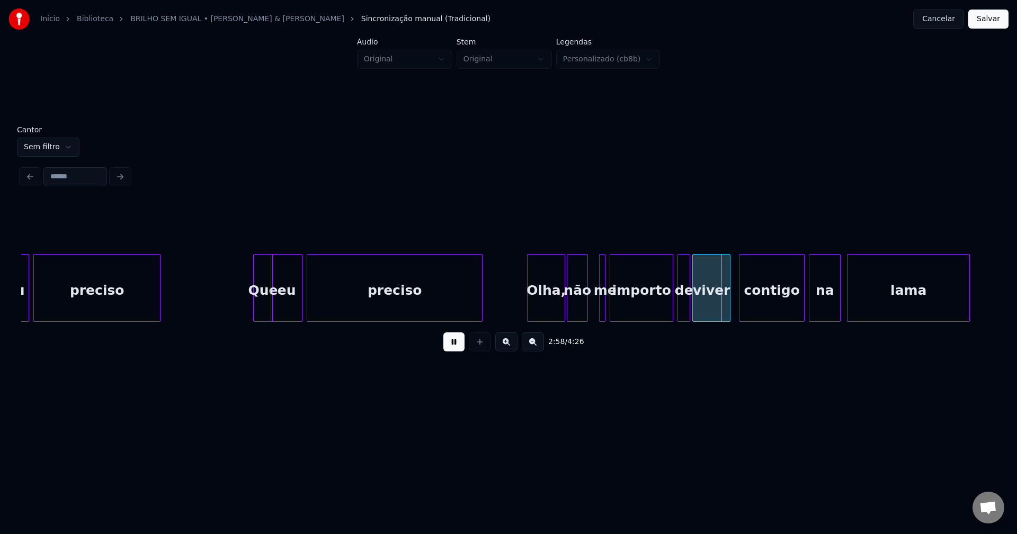
click at [578, 312] on div "não" at bounding box center [577, 291] width 20 height 72
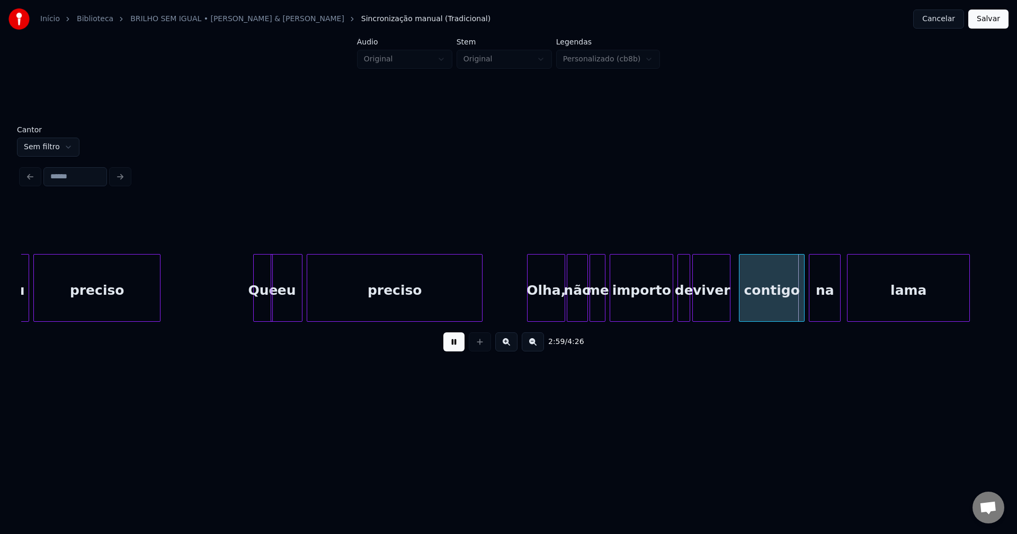
click at [590, 319] on div "eu preciso Que eu preciso Olha, não me importo de viver contigo na lama" at bounding box center [508, 288] width 974 height 68
click at [622, 303] on div at bounding box center [622, 288] width 3 height 67
click at [616, 304] on div at bounding box center [614, 288] width 3 height 67
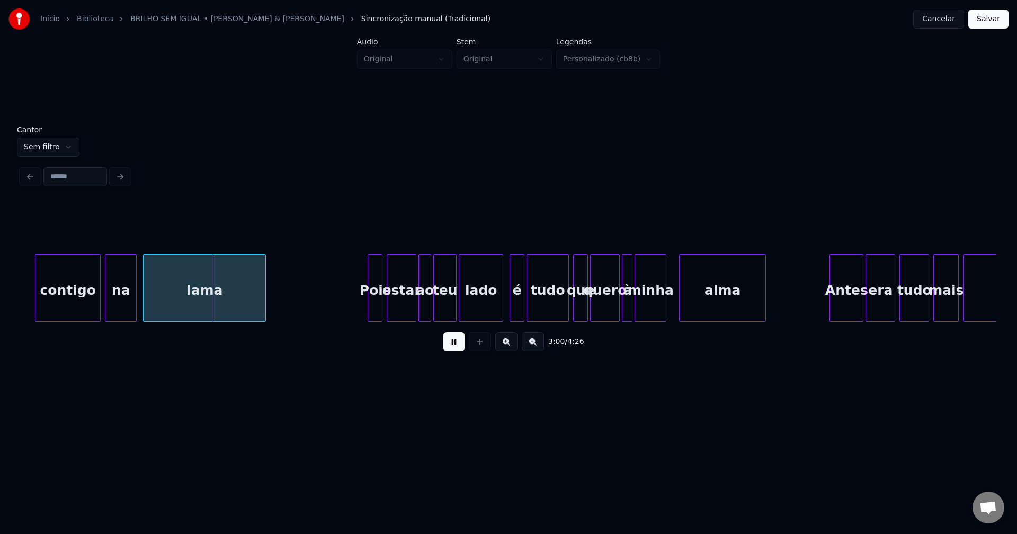
scroll to position [0, 19008]
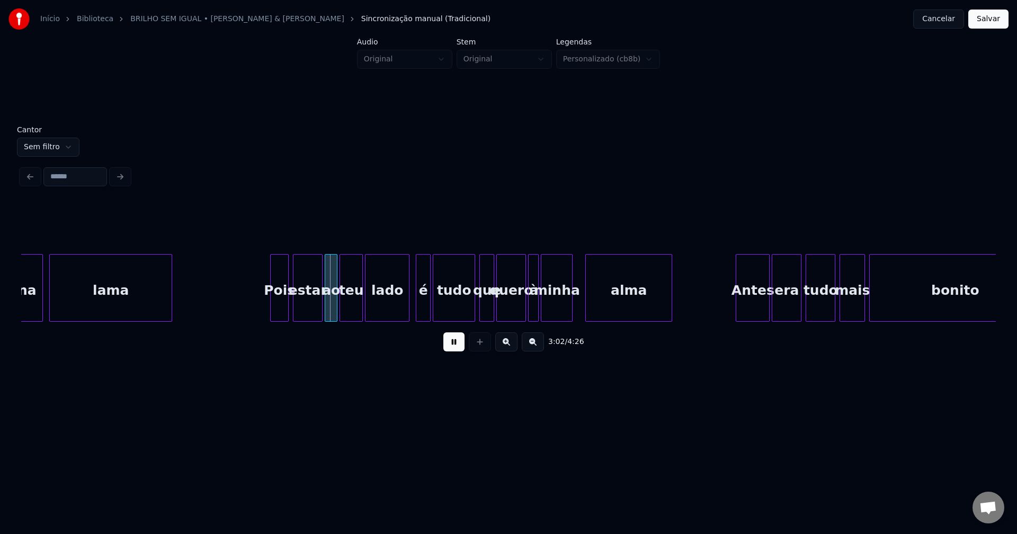
click at [272, 310] on div at bounding box center [272, 288] width 3 height 67
click at [599, 305] on div "alma" at bounding box center [624, 291] width 86 height 72
click at [519, 308] on div at bounding box center [519, 288] width 3 height 67
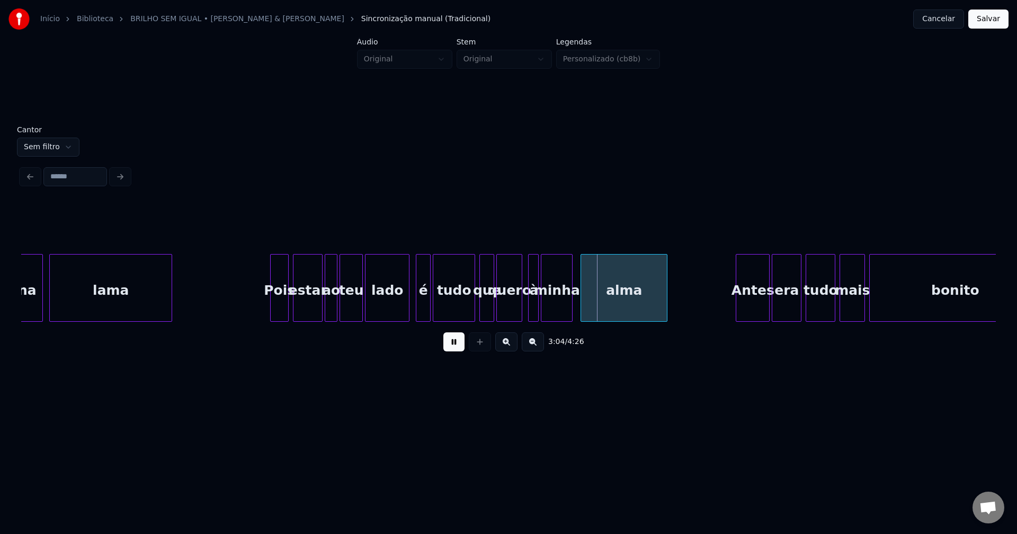
click at [513, 306] on div "quero" at bounding box center [509, 291] width 25 height 72
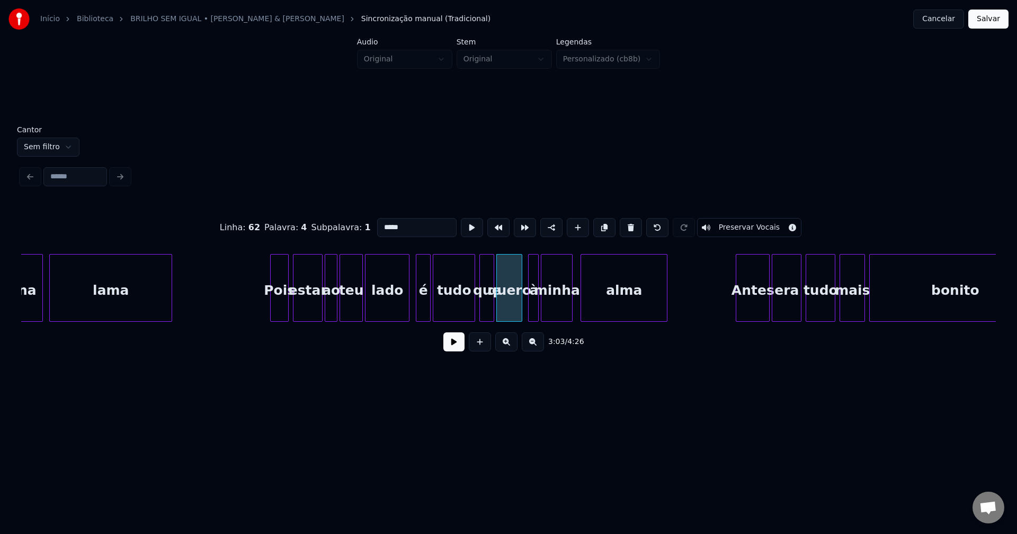
drag, startPoint x: 402, startPoint y: 226, endPoint x: 410, endPoint y: 228, distance: 8.9
click at [402, 225] on input "*****" at bounding box center [416, 227] width 79 height 19
click at [529, 311] on div "à" at bounding box center [531, 291] width 11 height 72
type input "****"
click at [454, 346] on button at bounding box center [453, 342] width 21 height 19
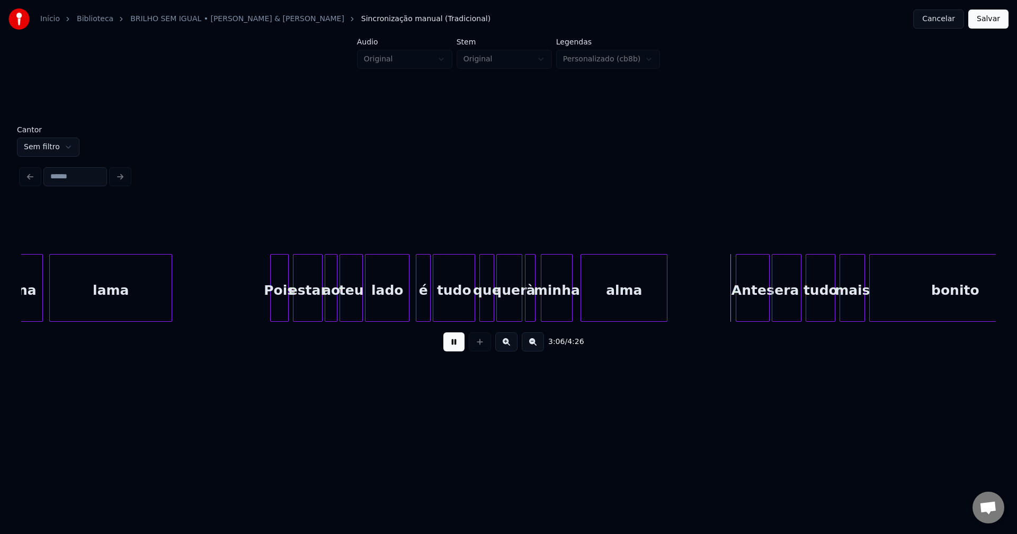
click at [529, 305] on div "à" at bounding box center [530, 291] width 11 height 72
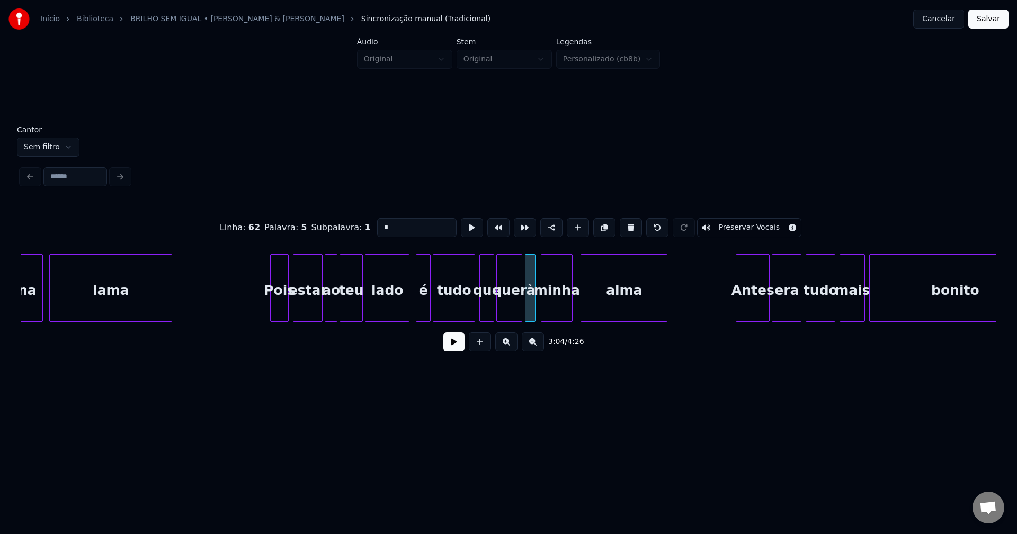
drag, startPoint x: 388, startPoint y: 222, endPoint x: 319, endPoint y: 232, distance: 70.0
click at [319, 232] on div "Linha : 62 Palavra : 5 Subpalavra : 1 * Preservar Vocais" at bounding box center [508, 227] width 974 height 53
type input "*"
click at [460, 348] on button at bounding box center [453, 342] width 21 height 19
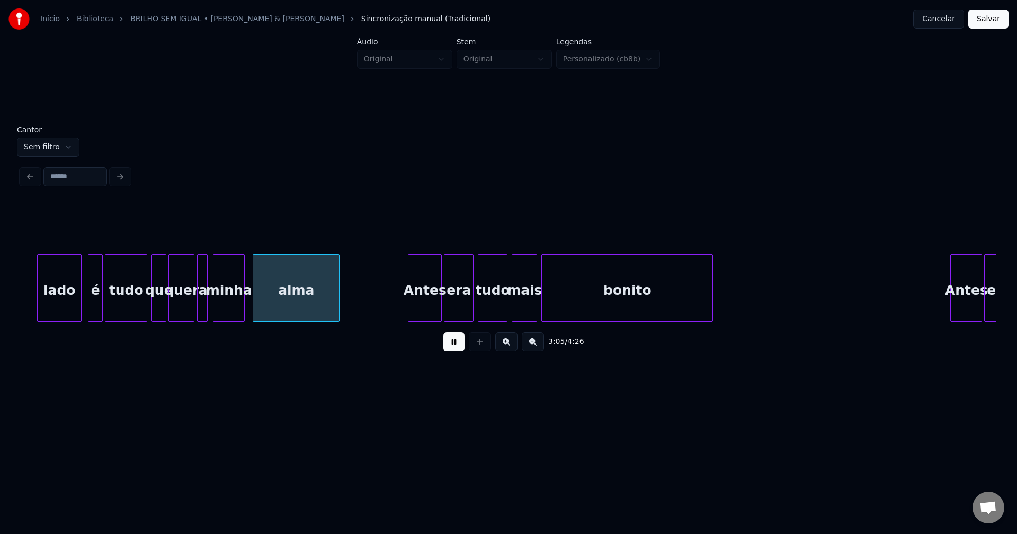
scroll to position [0, 19414]
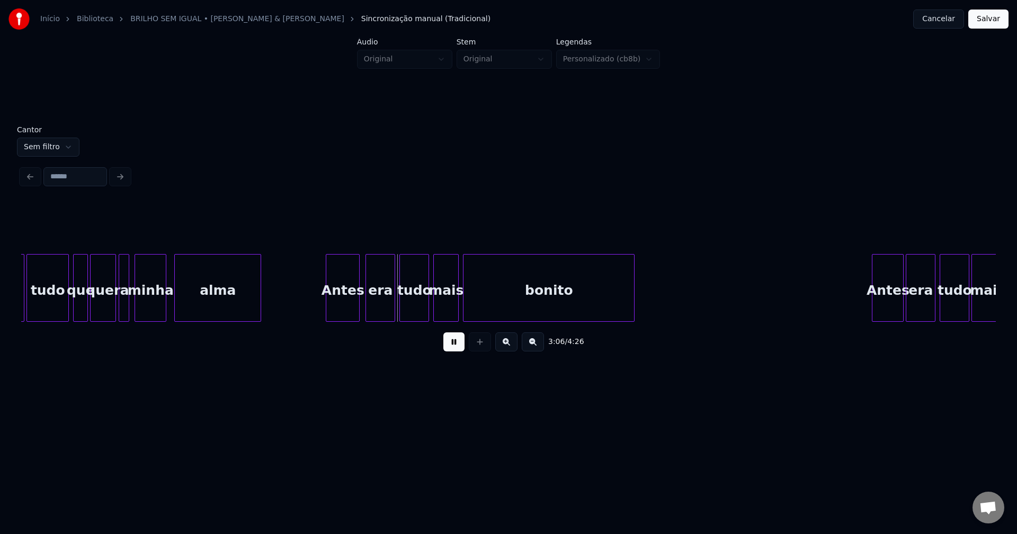
click at [344, 307] on div "Antes" at bounding box center [342, 291] width 33 height 72
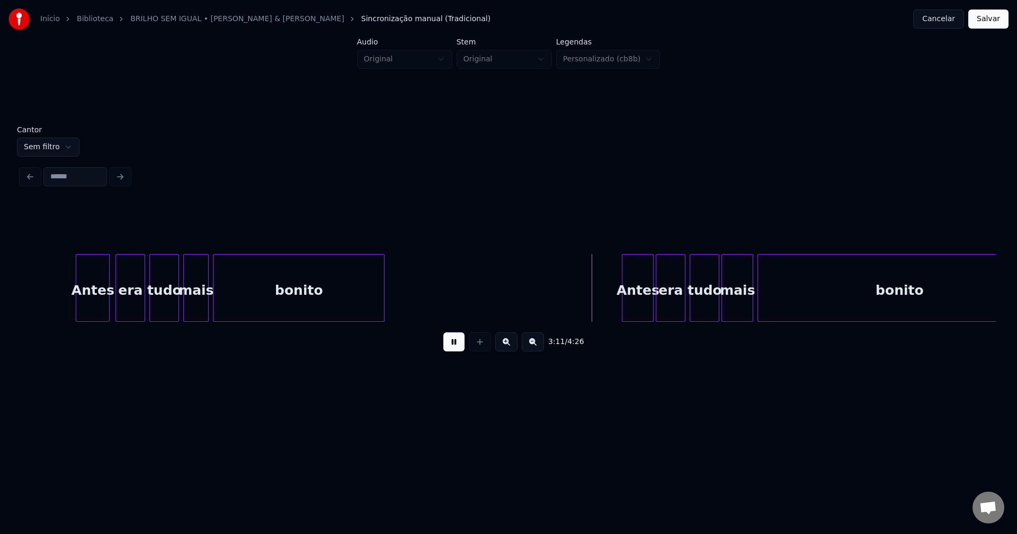
scroll to position [0, 19570]
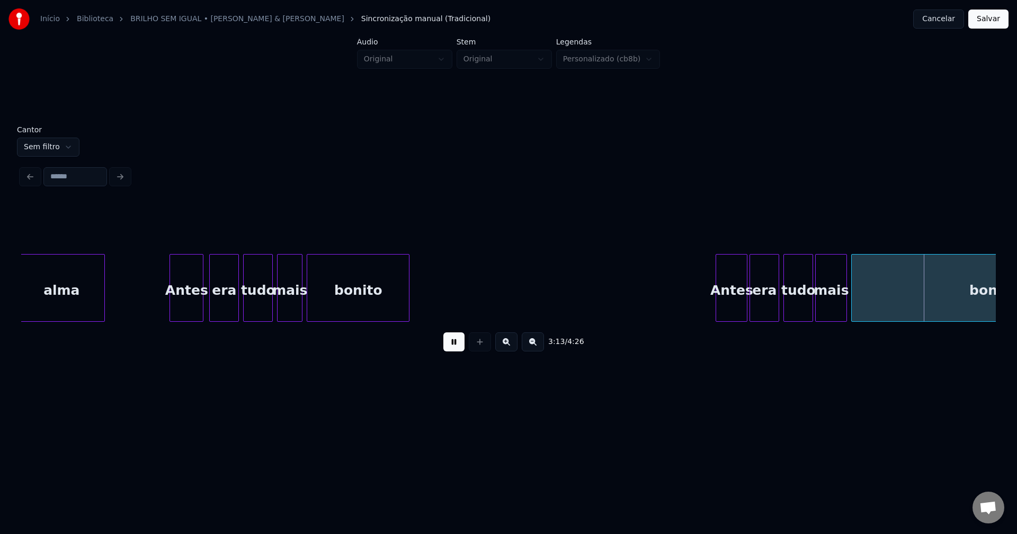
click at [409, 316] on div at bounding box center [407, 288] width 3 height 67
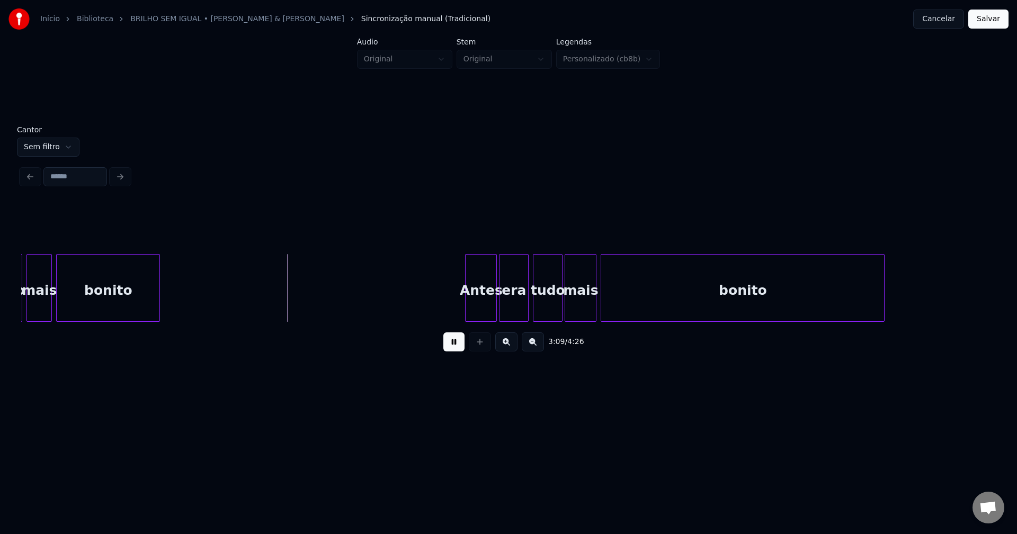
scroll to position [0, 19961]
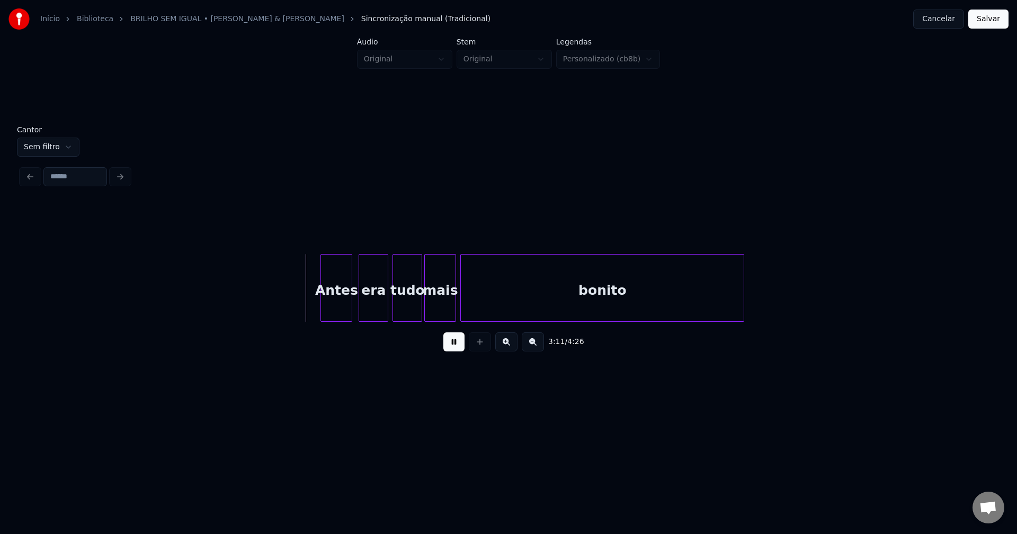
click at [337, 311] on div "Antes" at bounding box center [336, 291] width 31 height 72
click at [559, 321] on div "Antes era tudo mais bonito" at bounding box center [508, 288] width 974 height 68
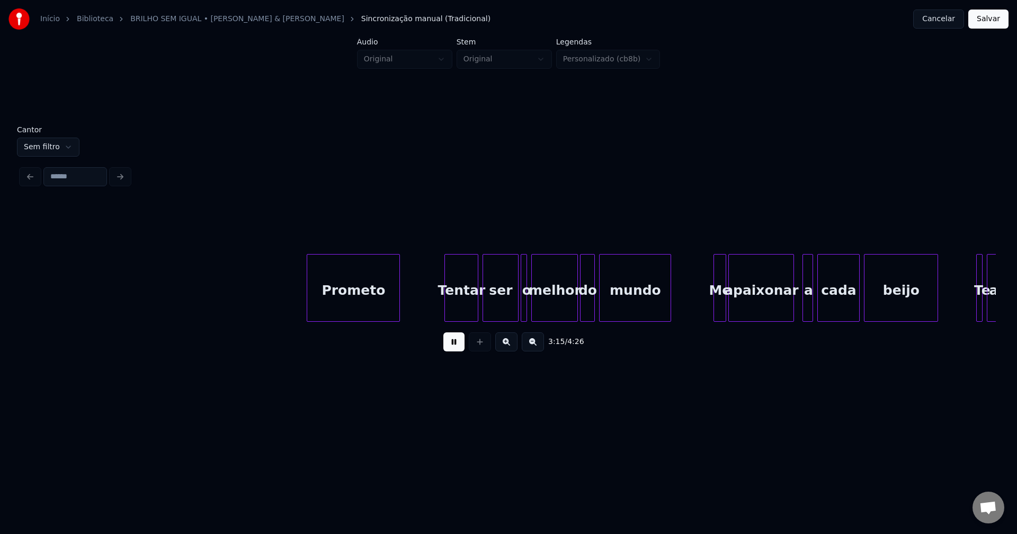
scroll to position [0, 20678]
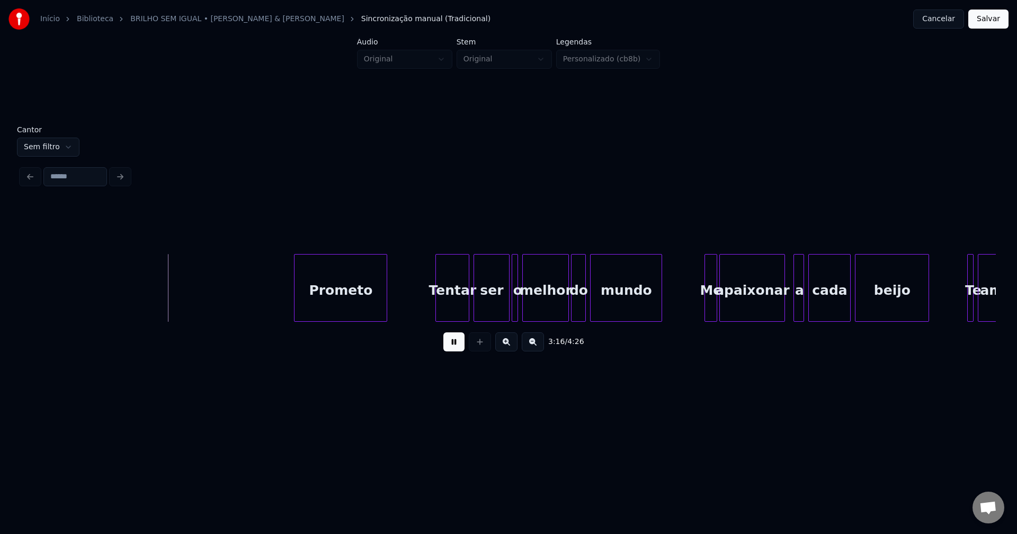
click at [346, 305] on div "Prometo" at bounding box center [340, 291] width 92 height 72
click at [521, 311] on div at bounding box center [519, 288] width 3 height 67
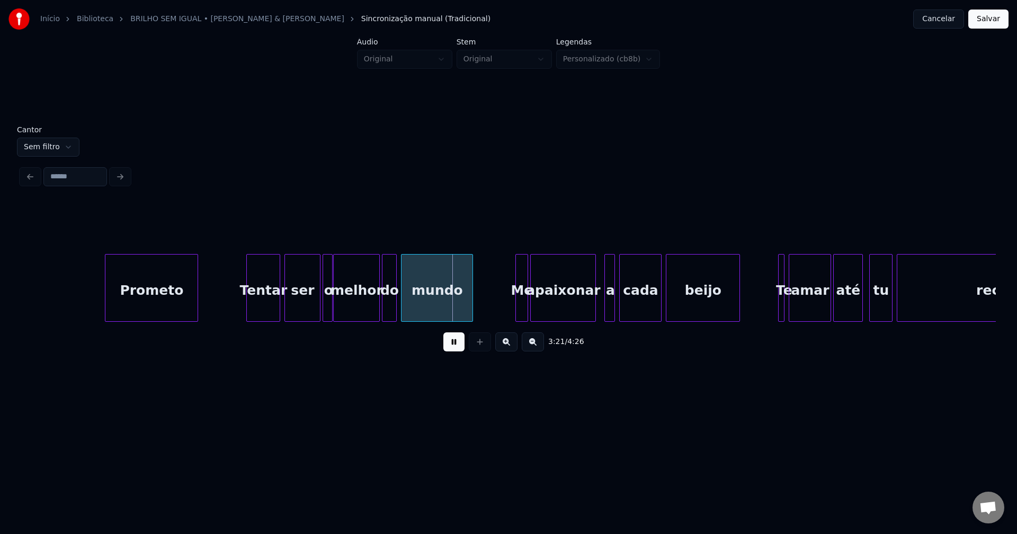
scroll to position [0, 20883]
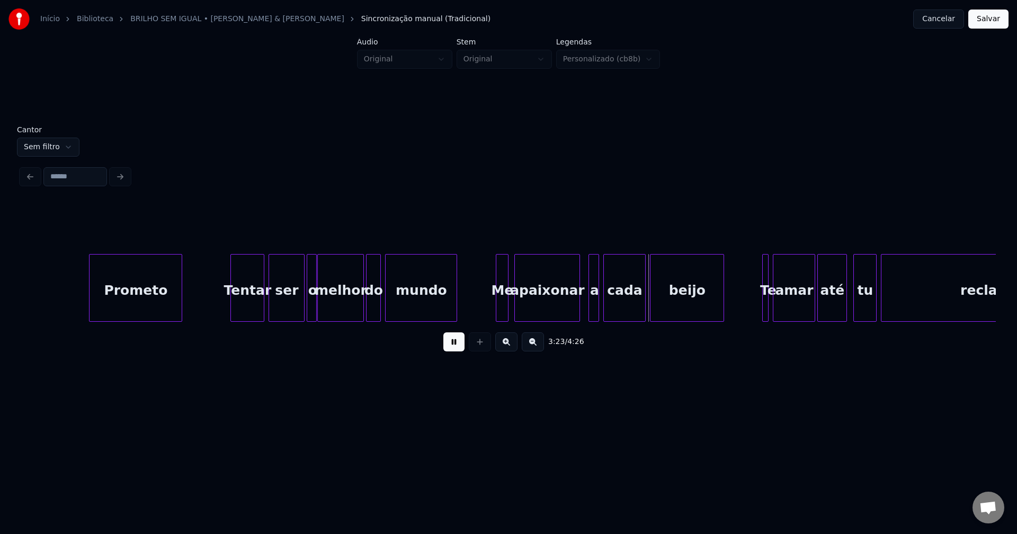
click at [500, 310] on div "Me" at bounding box center [502, 291] width 12 height 72
click at [584, 309] on div at bounding box center [584, 288] width 3 height 67
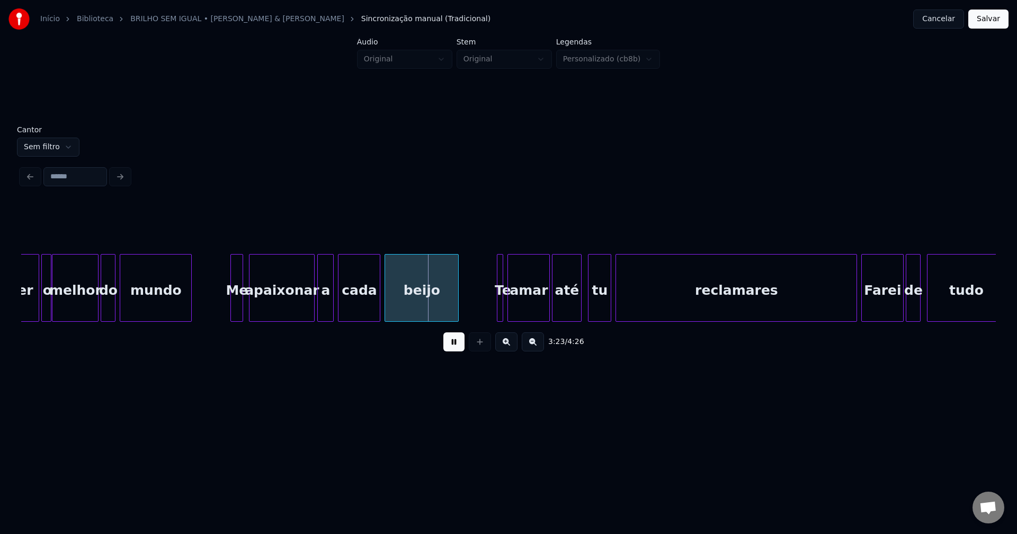
scroll to position [0, 21258]
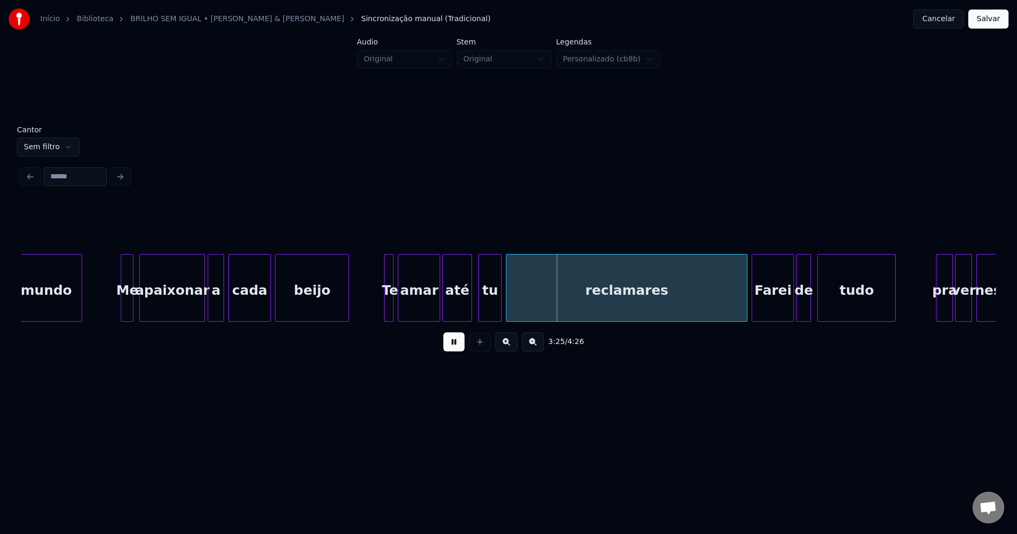
click at [384, 308] on div at bounding box center [385, 288] width 3 height 67
click at [409, 302] on div at bounding box center [410, 288] width 3 height 67
click at [402, 301] on div at bounding box center [400, 288] width 3 height 67
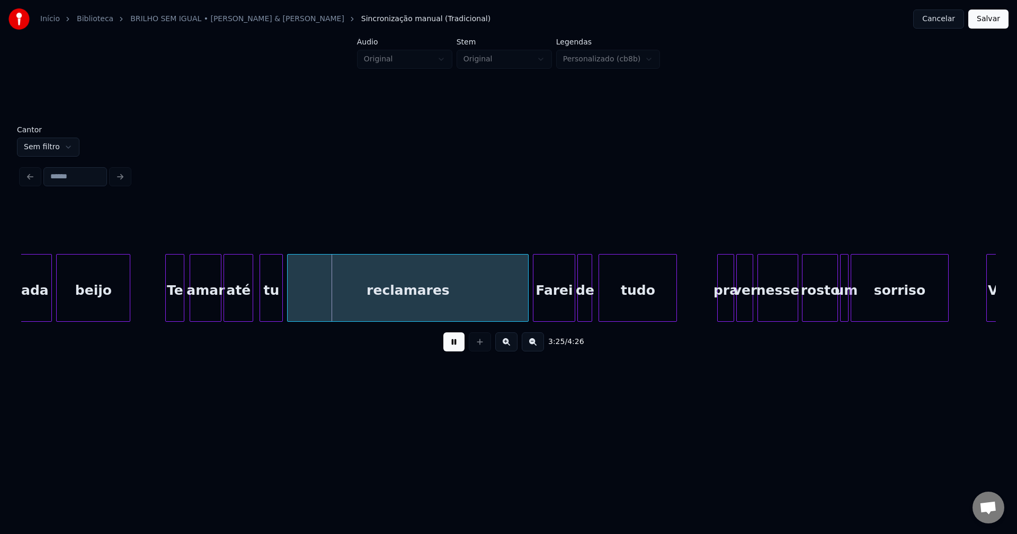
scroll to position [0, 21462]
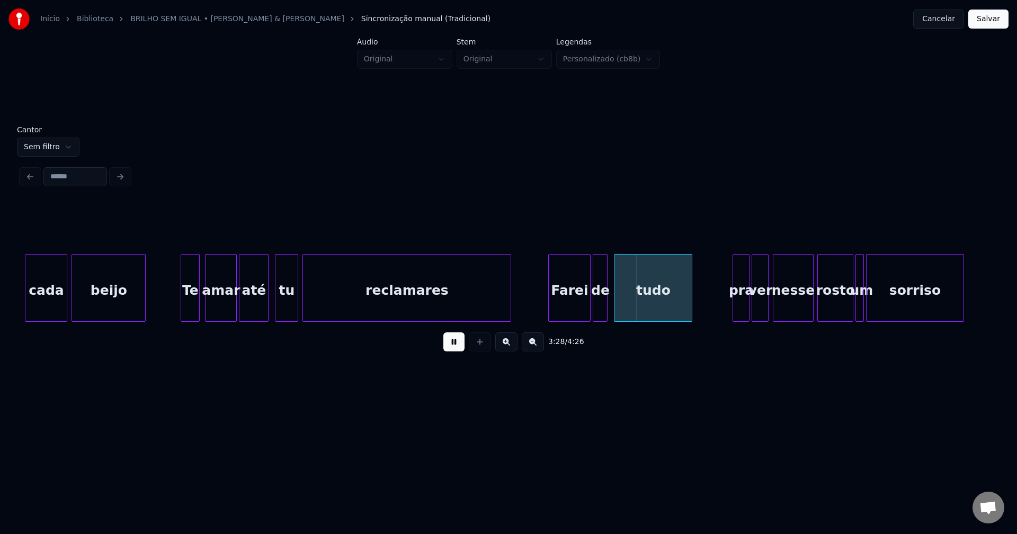
click at [508, 318] on div "cada beijo Te amar até tu reclamares Farei de tudo pra ver nesse rosto um sorri…" at bounding box center [508, 288] width 974 height 68
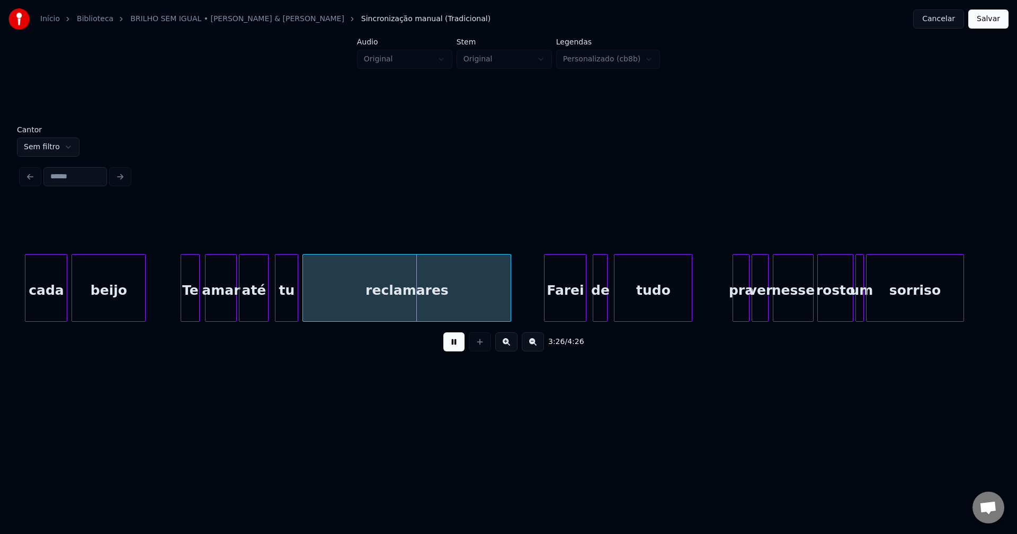
click at [572, 307] on div "Farei" at bounding box center [564, 291] width 41 height 72
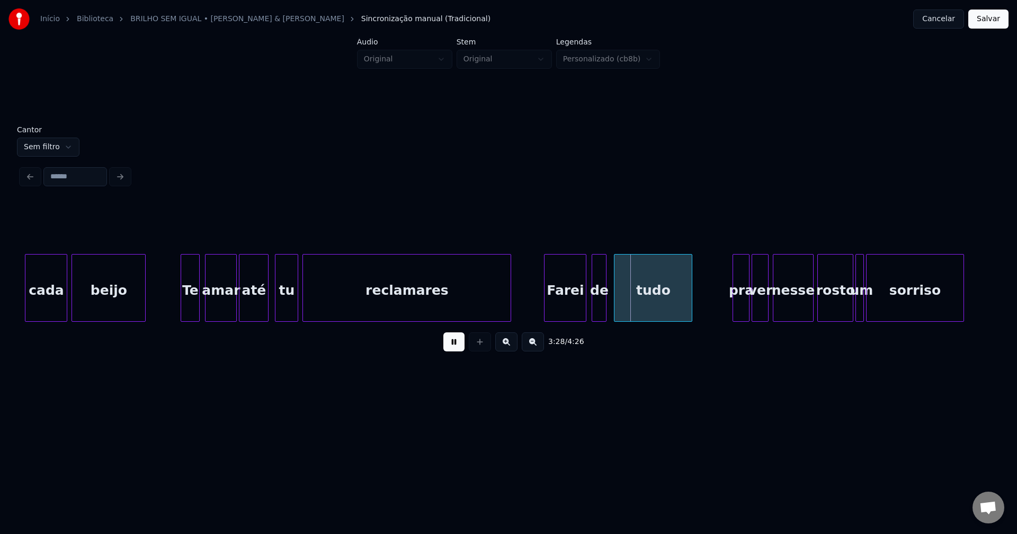
click at [598, 308] on div "de" at bounding box center [599, 291] width 14 height 72
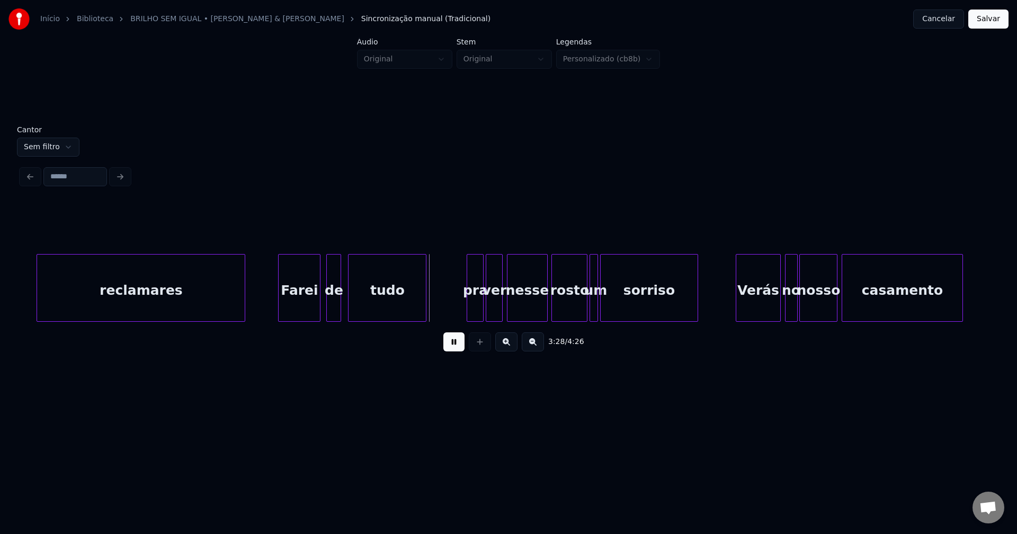
scroll to position [0, 21884]
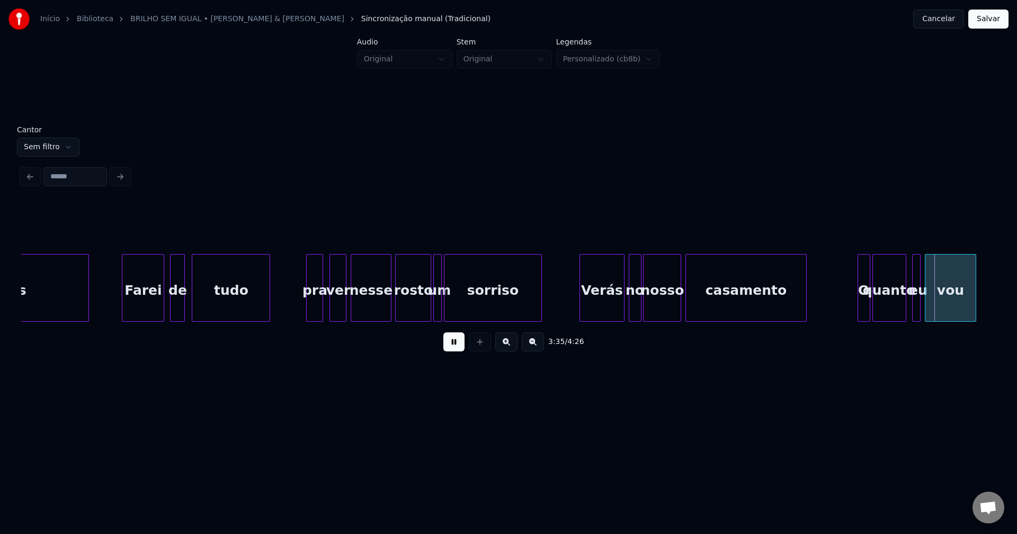
click at [317, 306] on div "pra" at bounding box center [315, 291] width 16 height 72
click at [335, 308] on div "ver" at bounding box center [334, 291] width 16 height 72
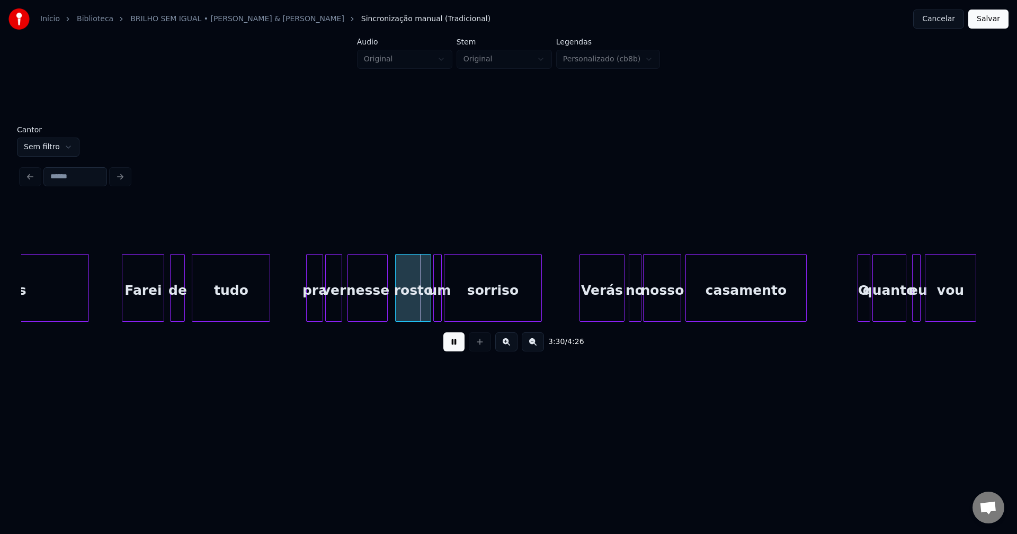
click at [363, 306] on div "nesse" at bounding box center [367, 291] width 39 height 72
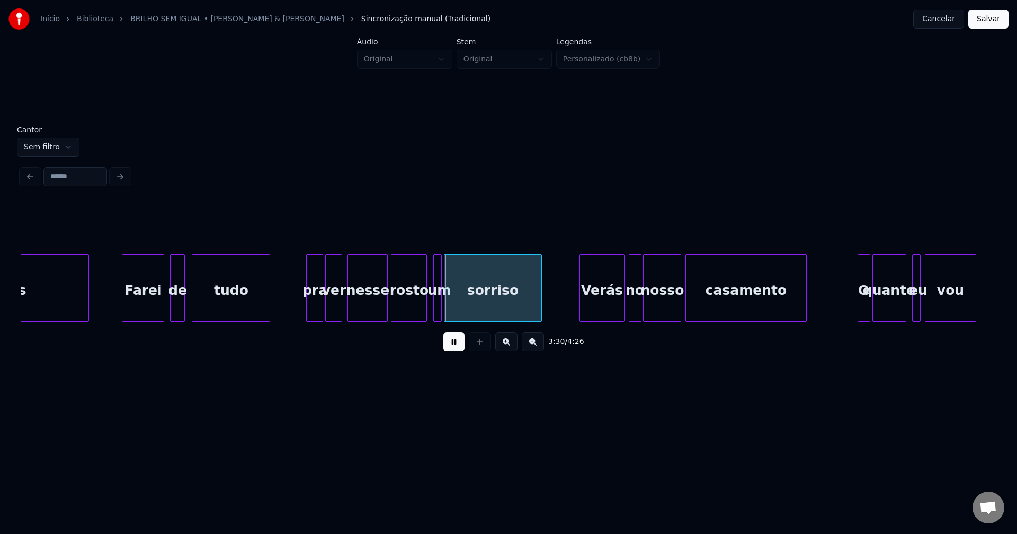
click at [411, 306] on div "rosto" at bounding box center [408, 291] width 35 height 72
click at [430, 307] on div at bounding box center [430, 288] width 3 height 67
click at [592, 305] on div "Verás" at bounding box center [598, 291] width 43 height 72
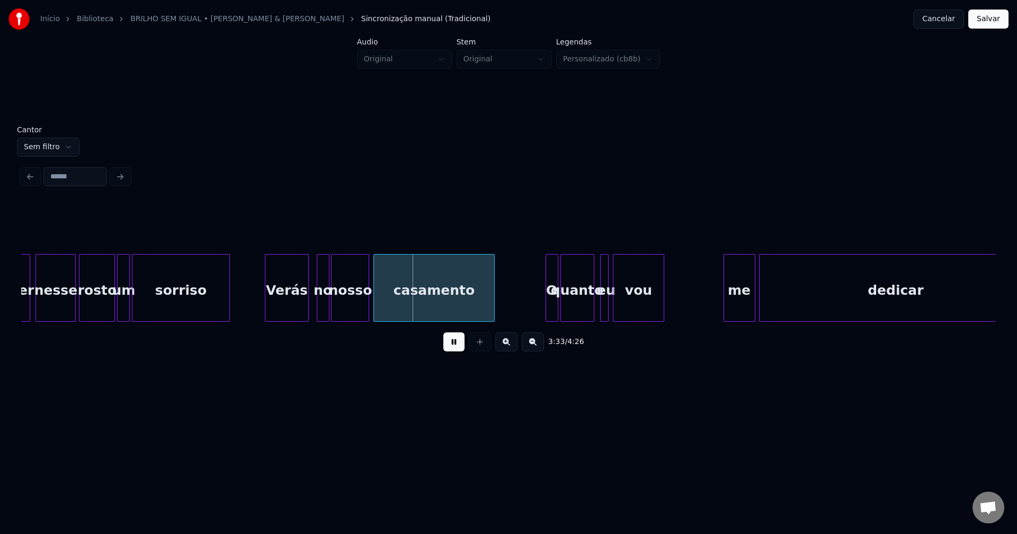
scroll to position [0, 22196]
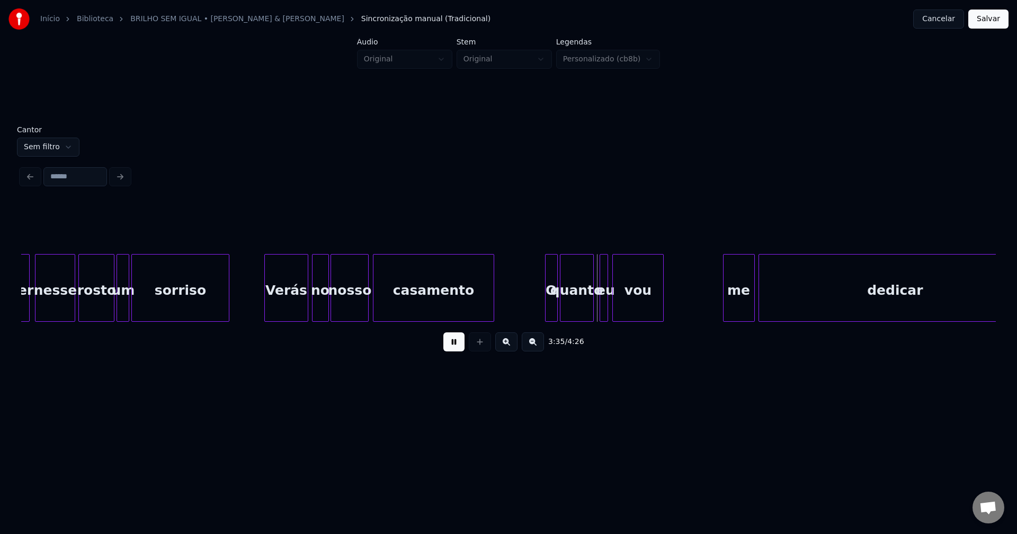
click at [314, 310] on div at bounding box center [313, 288] width 3 height 67
click at [546, 311] on div "O" at bounding box center [546, 291] width 12 height 72
click at [597, 310] on div at bounding box center [598, 288] width 3 height 67
click at [732, 308] on div "me" at bounding box center [734, 291] width 31 height 72
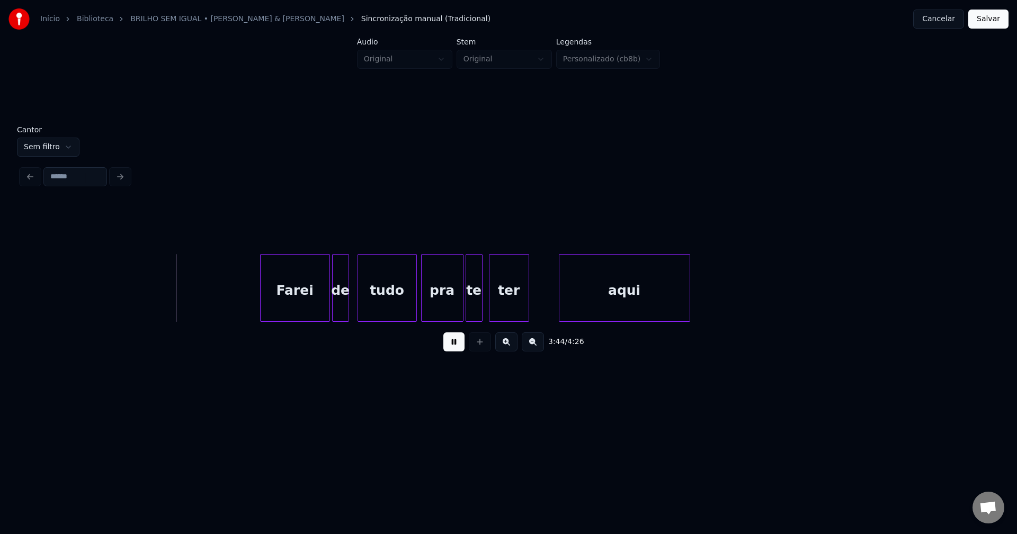
scroll to position [0, 23780]
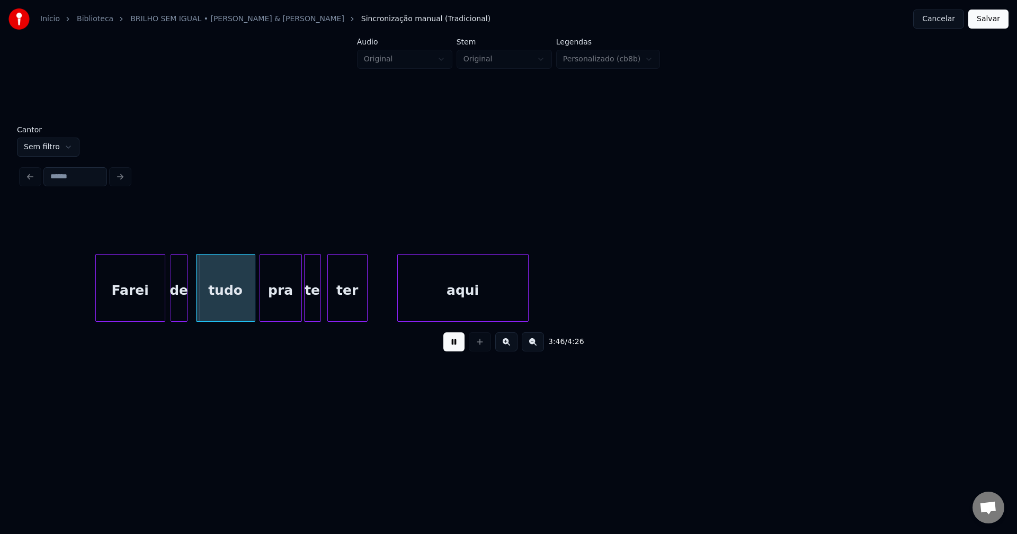
click at [145, 302] on div "Farei" at bounding box center [130, 291] width 69 height 72
click at [176, 306] on div "de" at bounding box center [177, 291] width 16 height 72
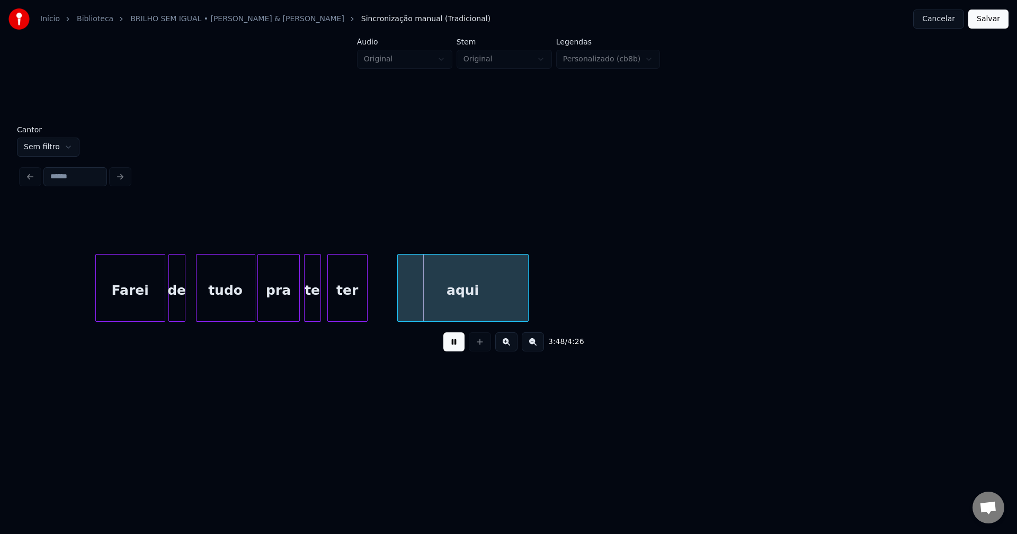
click at [289, 312] on div "pra" at bounding box center [278, 291] width 41 height 72
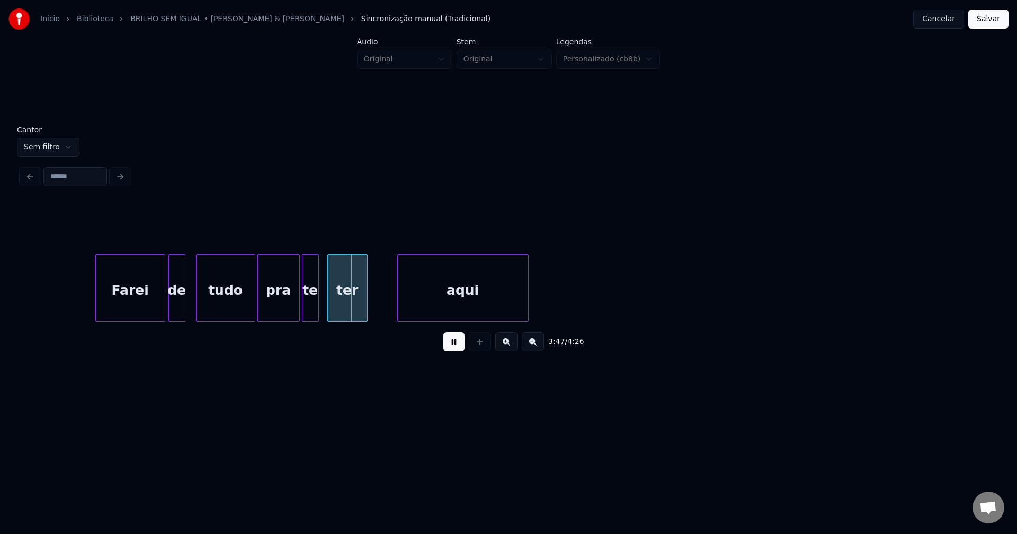
click at [309, 307] on div "te" at bounding box center [310, 291] width 16 height 72
click at [339, 309] on div "ter" at bounding box center [343, 291] width 39 height 72
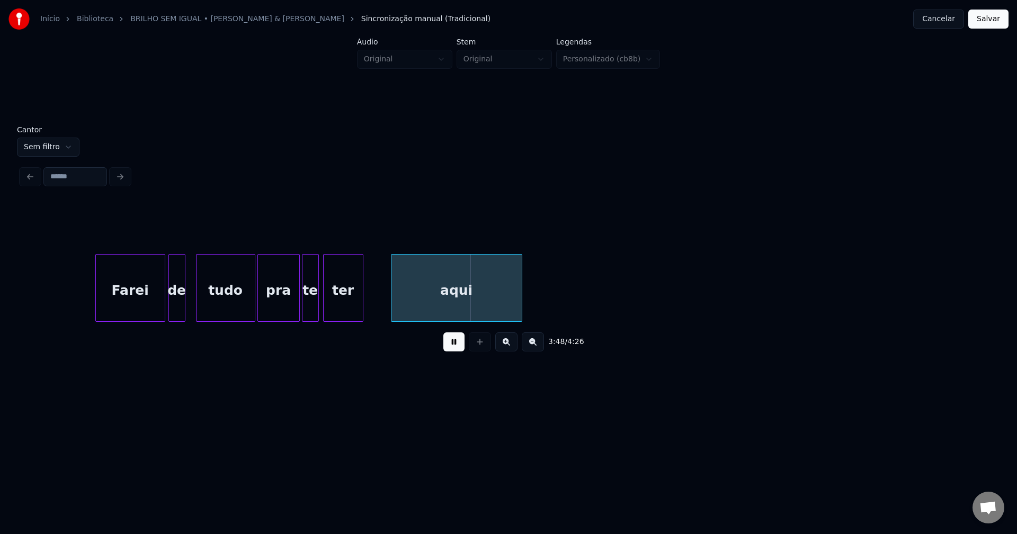
click at [467, 307] on div "aqui" at bounding box center [456, 291] width 130 height 72
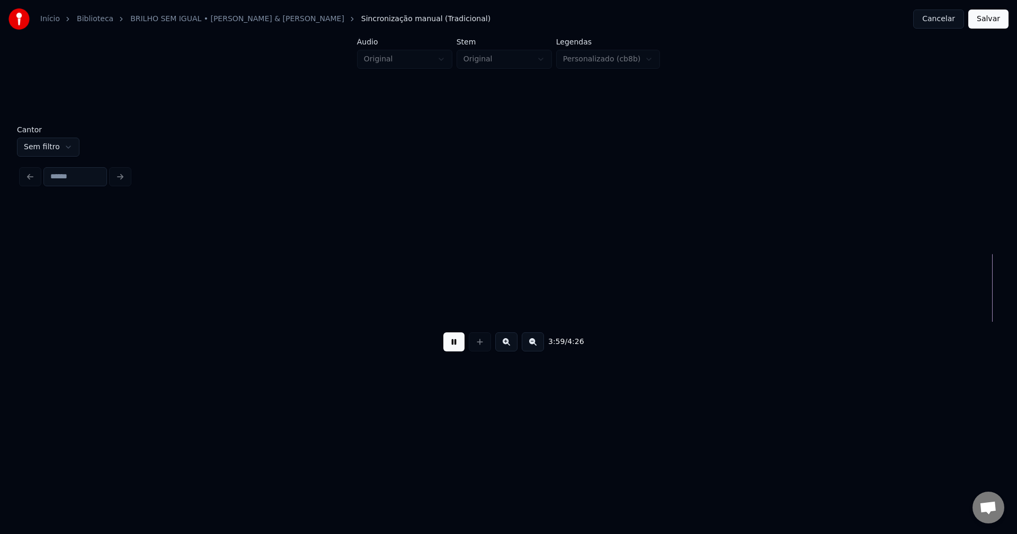
scroll to position [0, 25328]
click at [991, 23] on button "Salvar" at bounding box center [988, 19] width 40 height 19
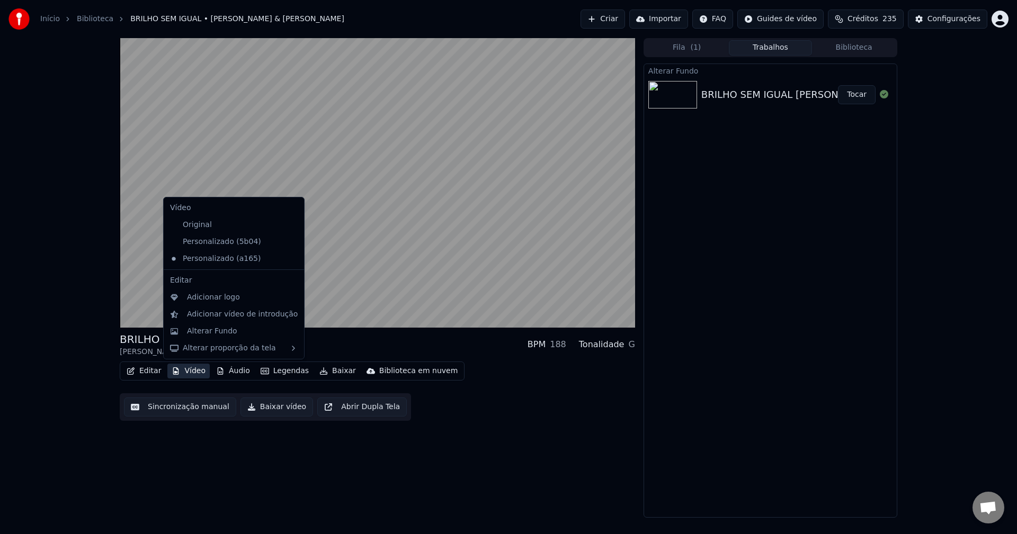
click at [198, 371] on button "Vídeo" at bounding box center [188, 371] width 42 height 15
click at [211, 299] on div "Adicionar logo" at bounding box center [213, 297] width 53 height 11
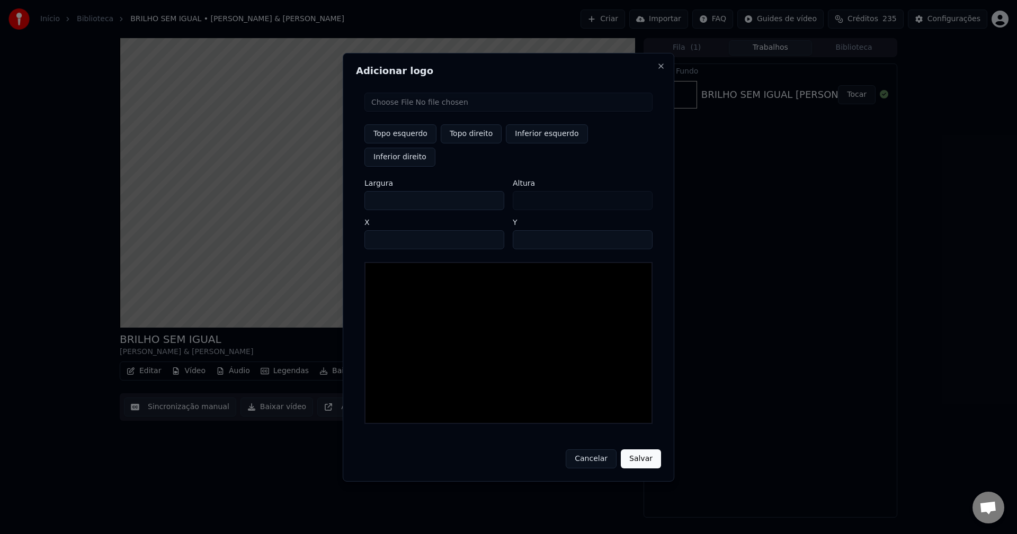
click at [397, 112] on input "file" at bounding box center [508, 102] width 288 height 19
type input "**********"
type input "***"
drag, startPoint x: 460, startPoint y: 145, endPoint x: 427, endPoint y: 168, distance: 40.3
click at [461, 144] on button "Topo direito" at bounding box center [471, 133] width 61 height 19
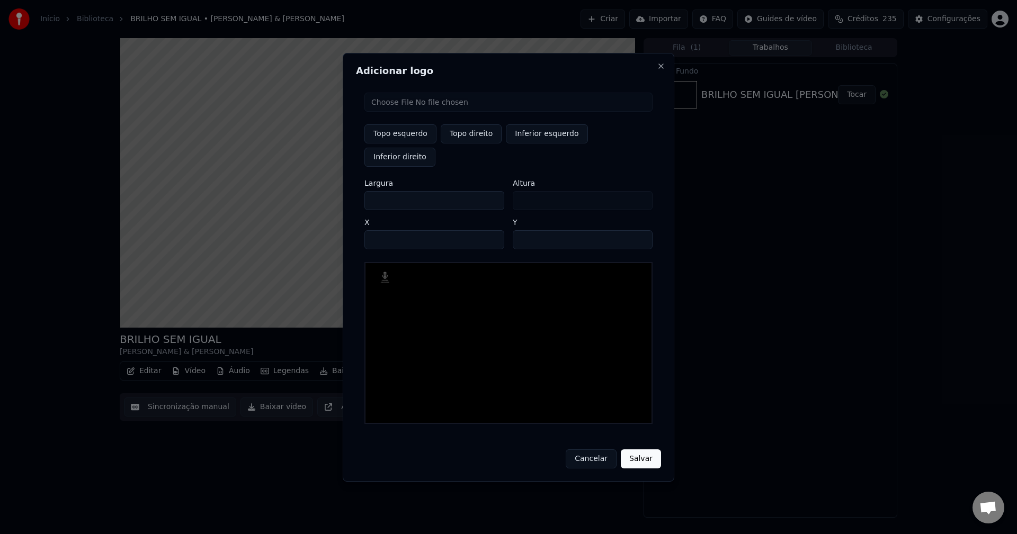
type input "****"
drag, startPoint x: 382, startPoint y: 189, endPoint x: 334, endPoint y: 195, distance: 48.7
click at [334, 195] on body "Início Biblioteca BRILHO SEM IGUAL • Ruo Orlando & Yola Semedo Criar Importar F…" at bounding box center [508, 267] width 1017 height 534
type input "**"
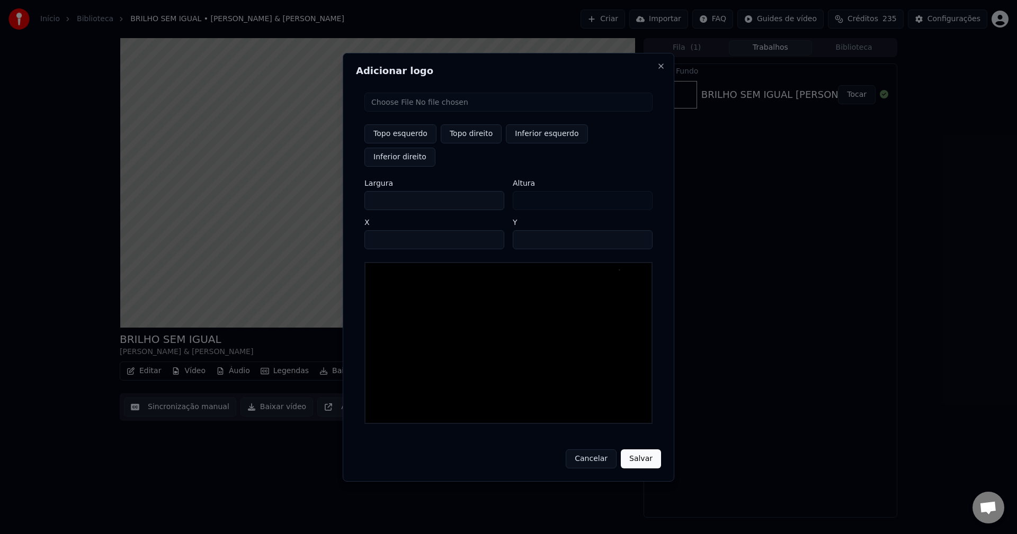
type input "***"
click at [387, 230] on input "****" at bounding box center [434, 239] width 140 height 19
type input "****"
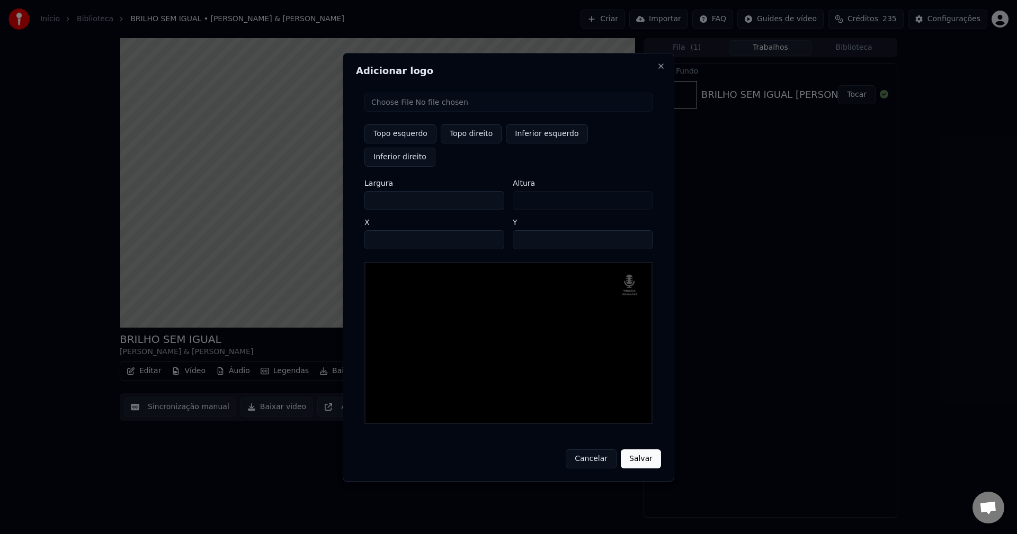
click at [639, 230] on input "**" at bounding box center [583, 239] width 140 height 19
type input "**"
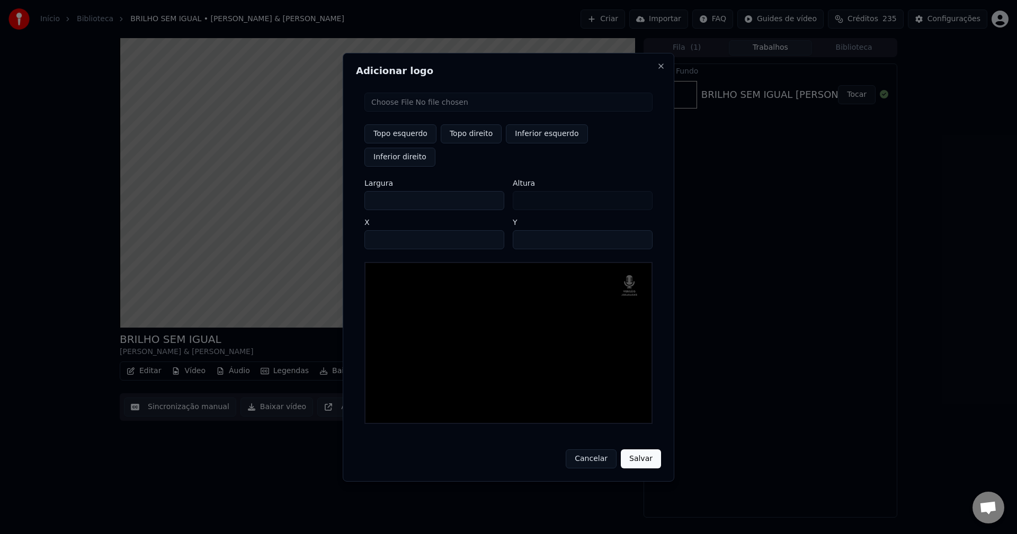
click at [639, 230] on input "**" at bounding box center [583, 239] width 140 height 19
click at [640, 450] on button "Salvar" at bounding box center [641, 459] width 40 height 19
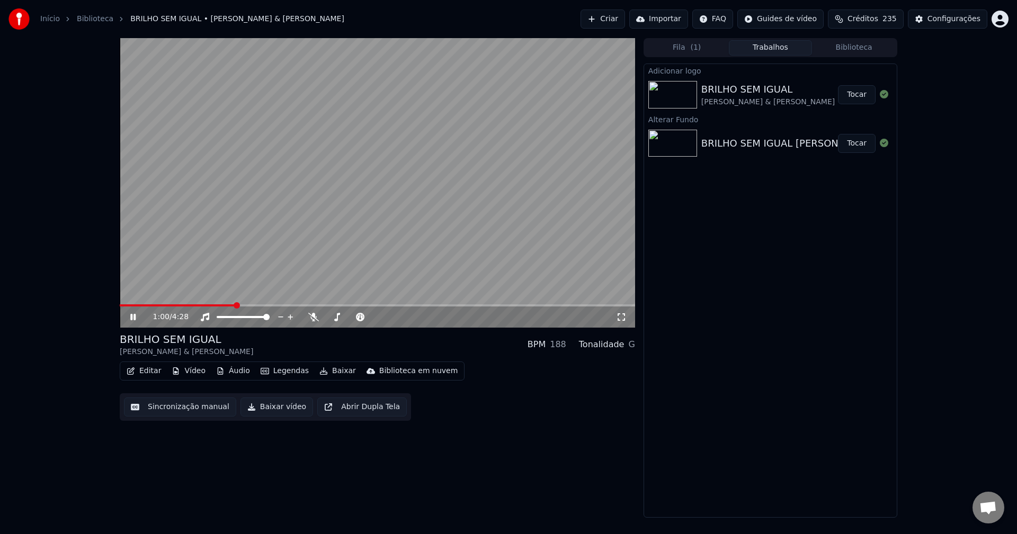
click at [623, 318] on icon at bounding box center [621, 317] width 11 height 8
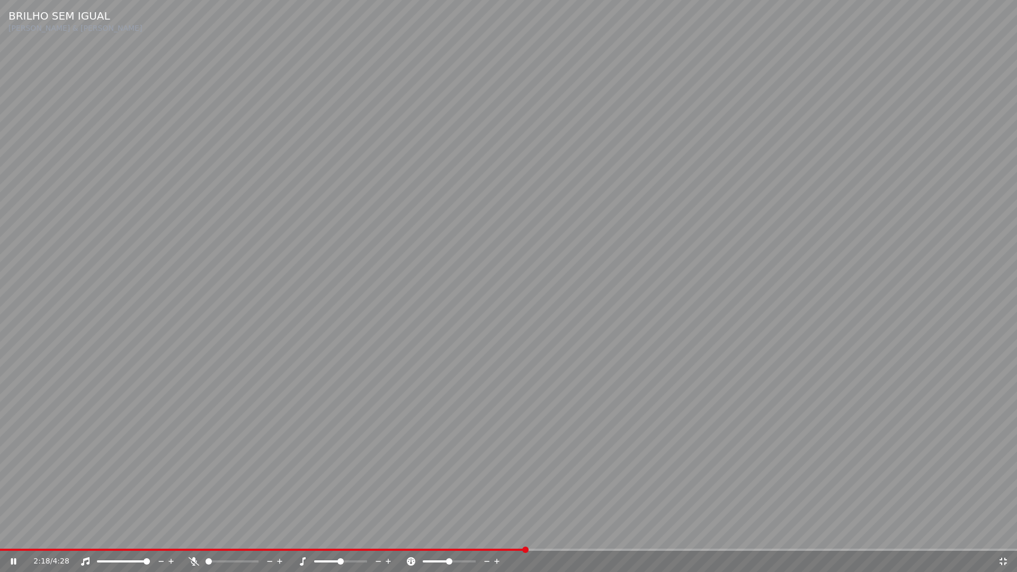
click at [1006, 534] on icon at bounding box center [1003, 561] width 11 height 8
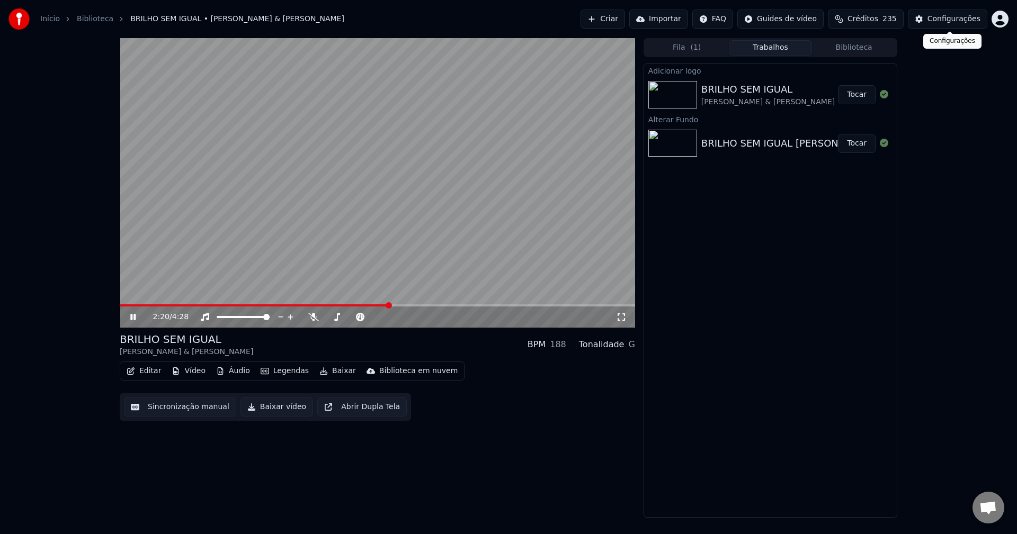
click at [954, 22] on div "Configurações" at bounding box center [953, 19] width 53 height 11
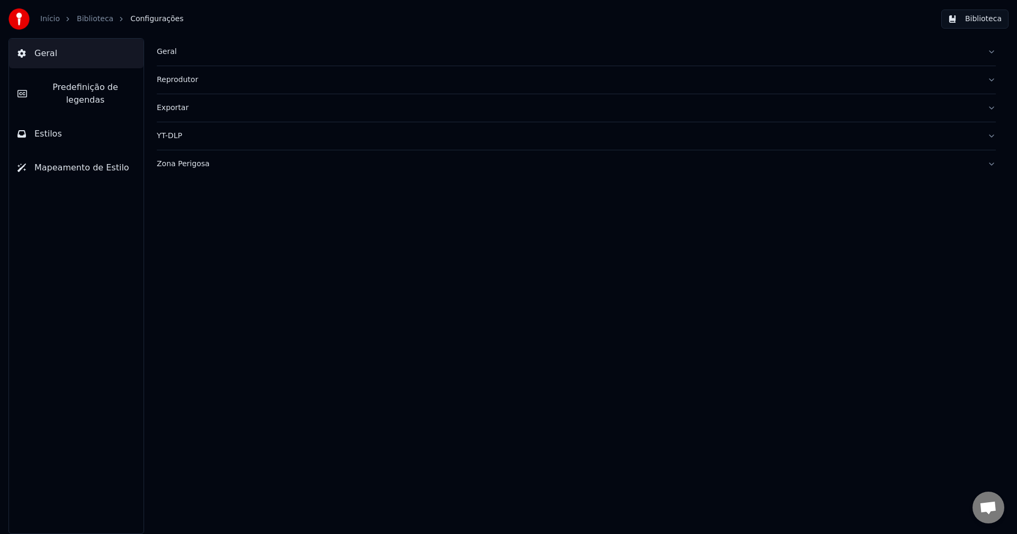
click at [78, 129] on button "Estilos" at bounding box center [76, 134] width 135 height 30
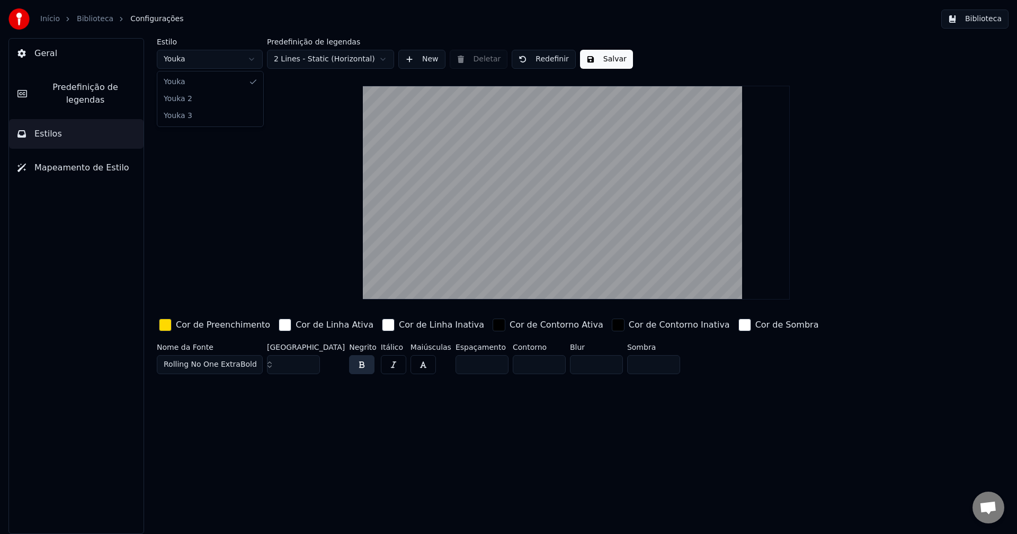
click at [196, 58] on html "Início Biblioteca Configurações Biblioteca Geral Predefinição de legendas Estil…" at bounding box center [508, 267] width 1017 height 534
drag, startPoint x: 193, startPoint y: 104, endPoint x: 193, endPoint y: 119, distance: 15.4
click at [309, 361] on input "***" at bounding box center [293, 364] width 53 height 19
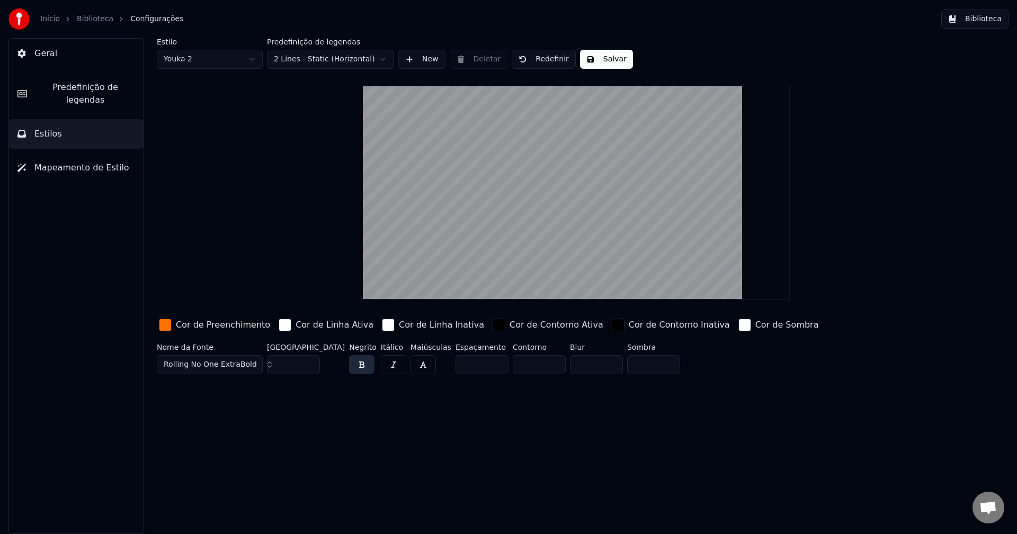
type input "***"
click at [309, 361] on input "***" at bounding box center [293, 364] width 53 height 19
click at [166, 326] on div "button" at bounding box center [165, 325] width 13 height 13
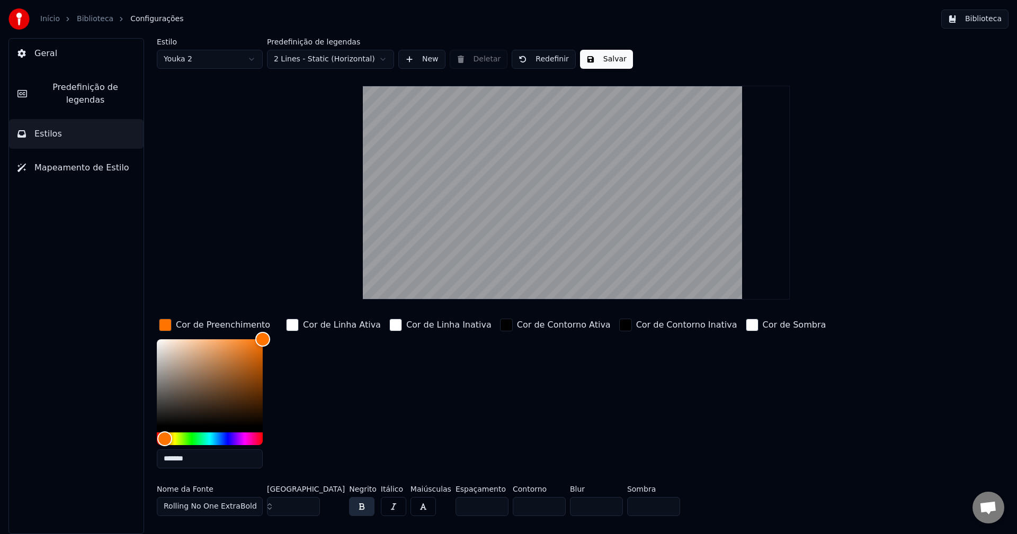
click at [201, 459] on input "*******" at bounding box center [210, 459] width 106 height 19
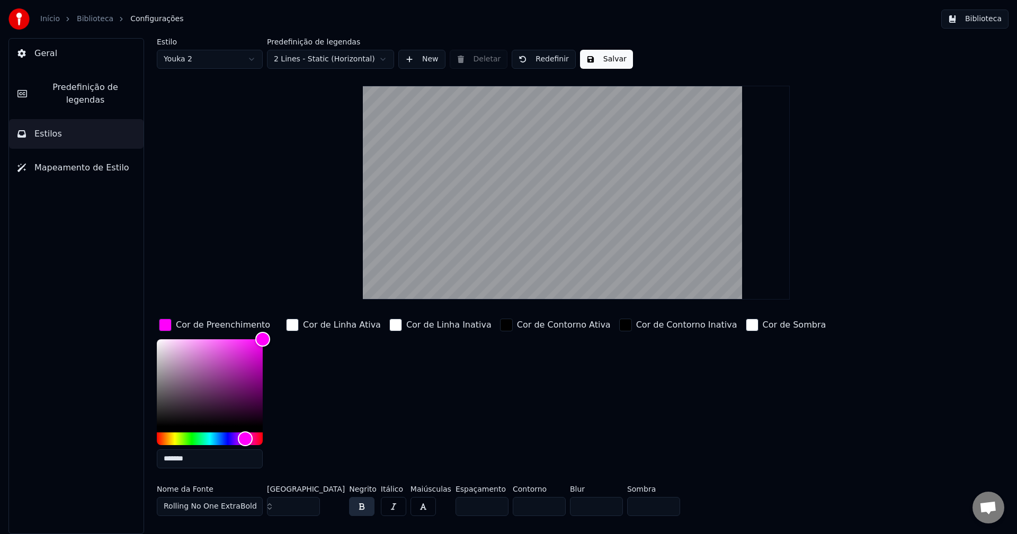
type input "*******"
click at [166, 327] on div "button" at bounding box center [165, 325] width 13 height 13
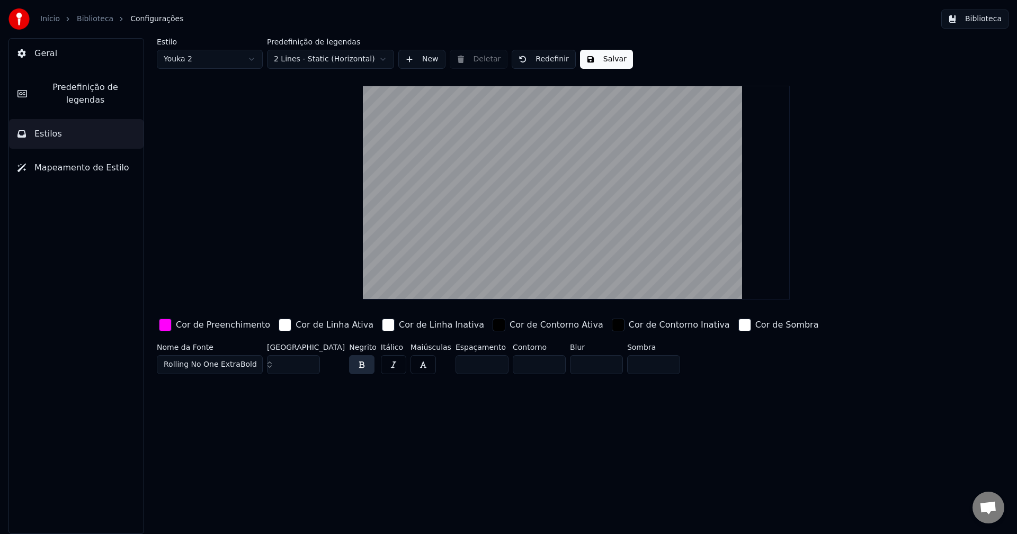
click at [614, 56] on button "Salvar" at bounding box center [606, 59] width 53 height 19
click at [987, 18] on button "Biblioteca" at bounding box center [974, 19] width 67 height 19
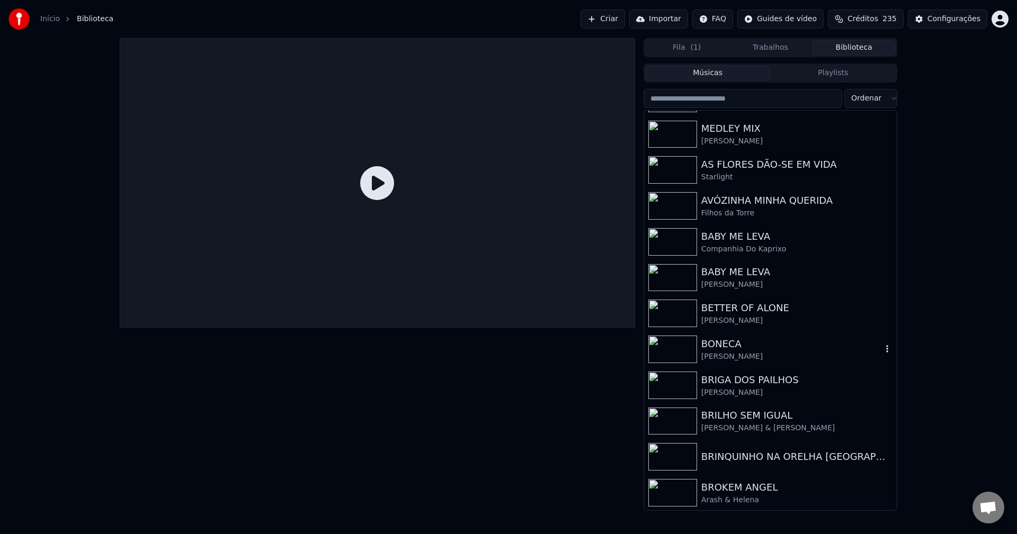
scroll to position [2065, 0]
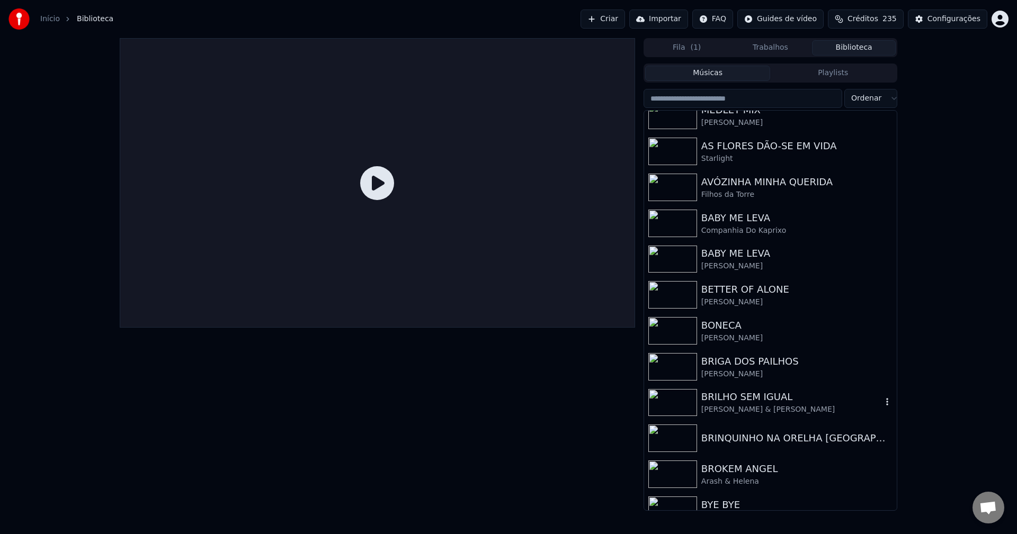
click at [751, 414] on div "Ruo Orlando & Yola Semedo" at bounding box center [791, 410] width 181 height 11
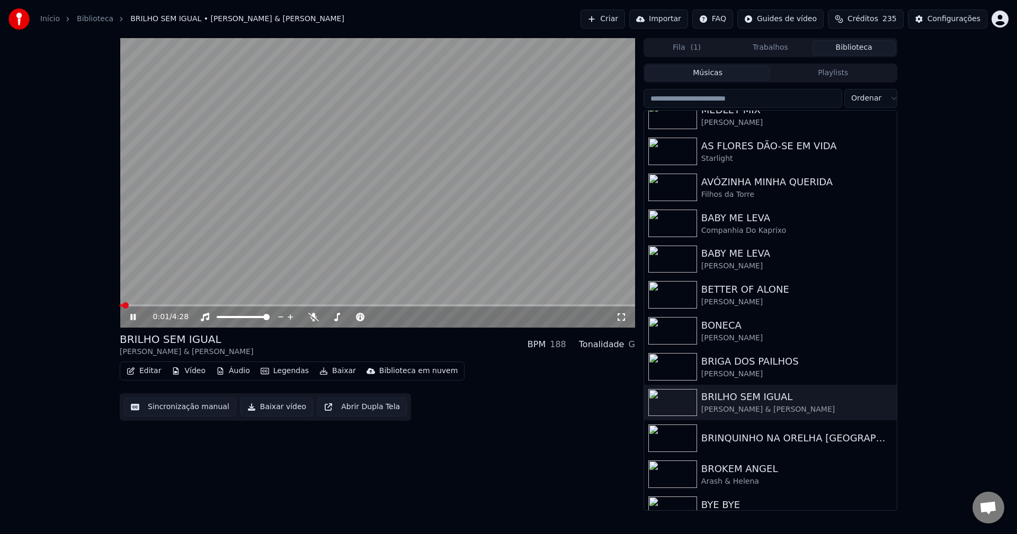
click at [420, 306] on span at bounding box center [377, 306] width 515 height 2
drag, startPoint x: 621, startPoint y: 318, endPoint x: 583, endPoint y: 335, distance: 42.0
click at [622, 318] on icon at bounding box center [621, 317] width 11 height 8
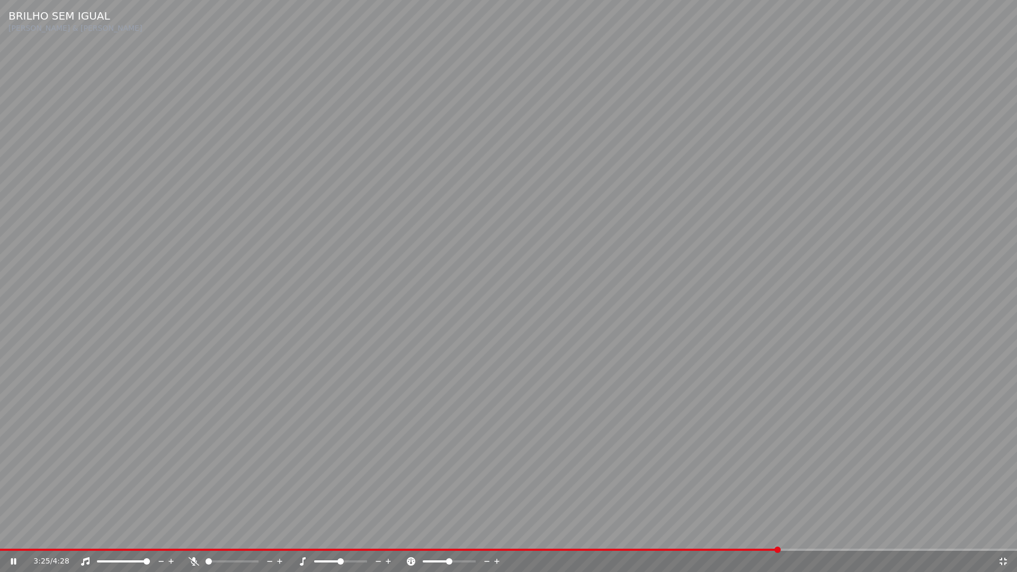
click at [1002, 534] on icon at bounding box center [1003, 561] width 11 height 8
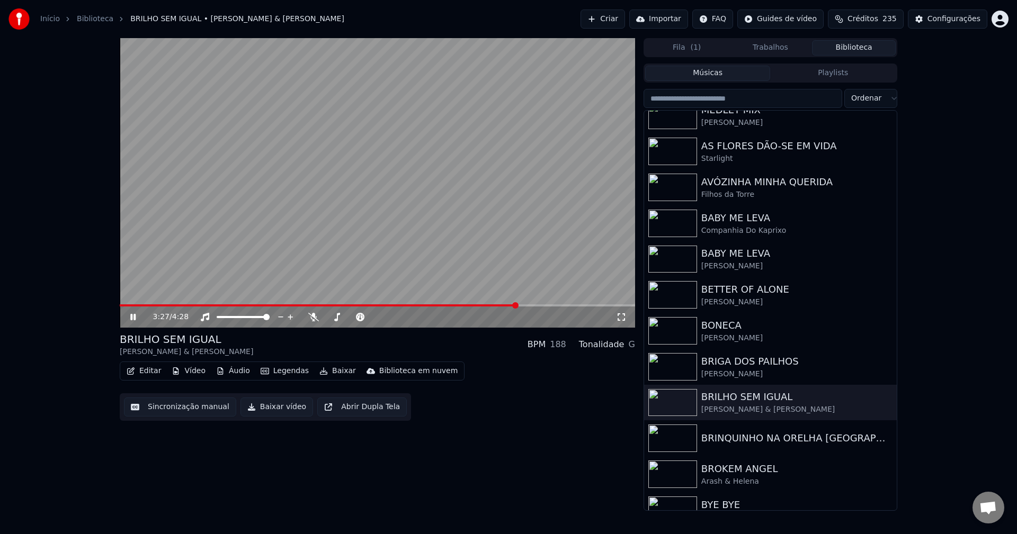
click at [135, 321] on icon at bounding box center [140, 317] width 25 height 8
click at [277, 412] on button "Baixar vídeo" at bounding box center [276, 407] width 73 height 19
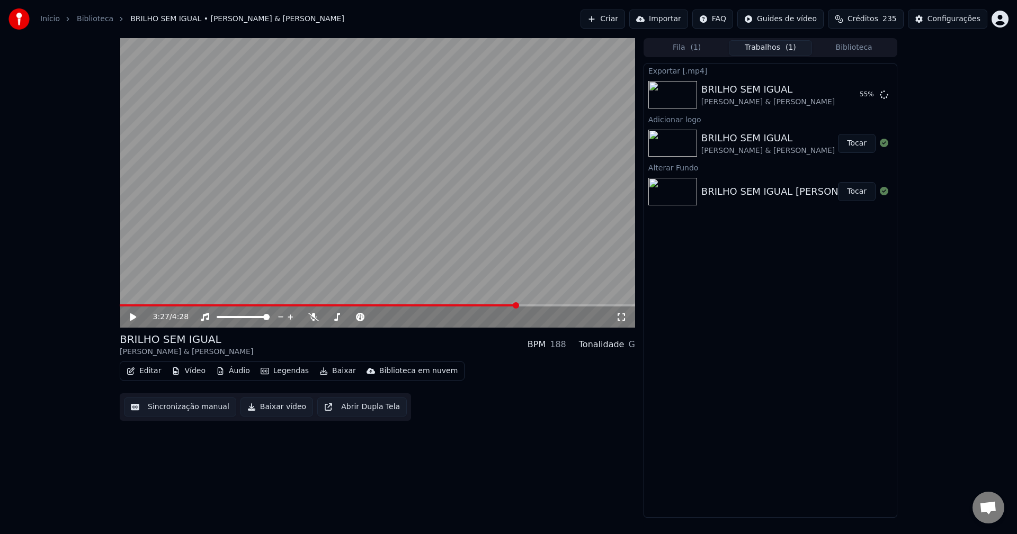
click at [146, 374] on button "Editar" at bounding box center [143, 371] width 43 height 15
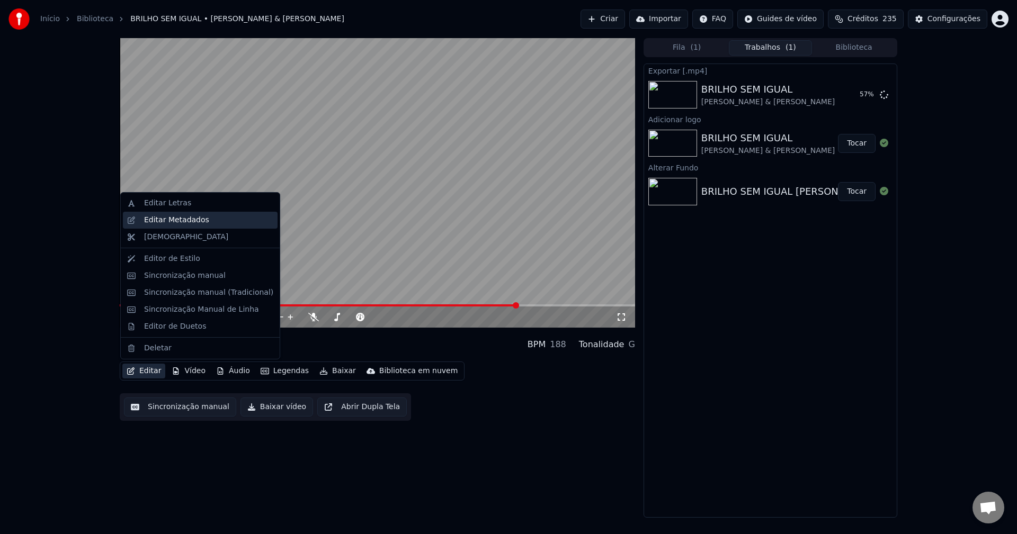
click at [169, 221] on div "Editar Metadados" at bounding box center [176, 220] width 65 height 11
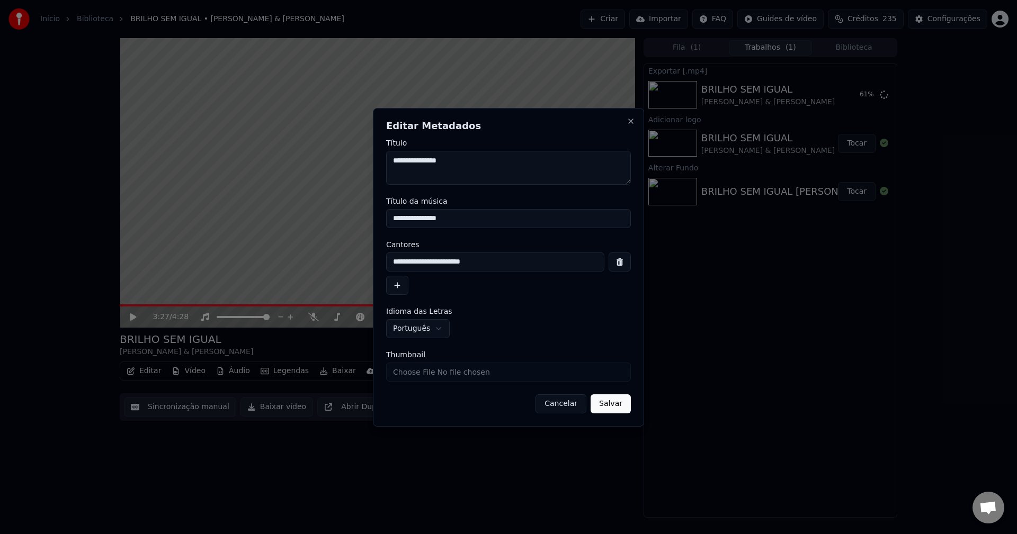
click at [429, 374] on input "Thumbnail" at bounding box center [508, 372] width 245 height 19
type input "**********"
click at [621, 407] on button "Salvar" at bounding box center [610, 404] width 40 height 19
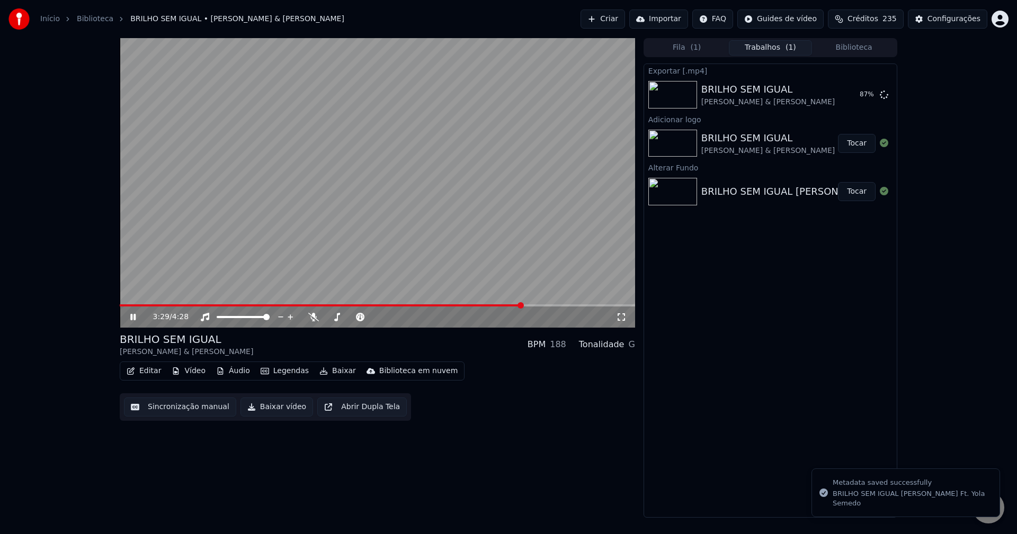
click at [132, 320] on icon at bounding box center [132, 317] width 5 height 6
click at [861, 49] on button "Biblioteca" at bounding box center [854, 47] width 84 height 15
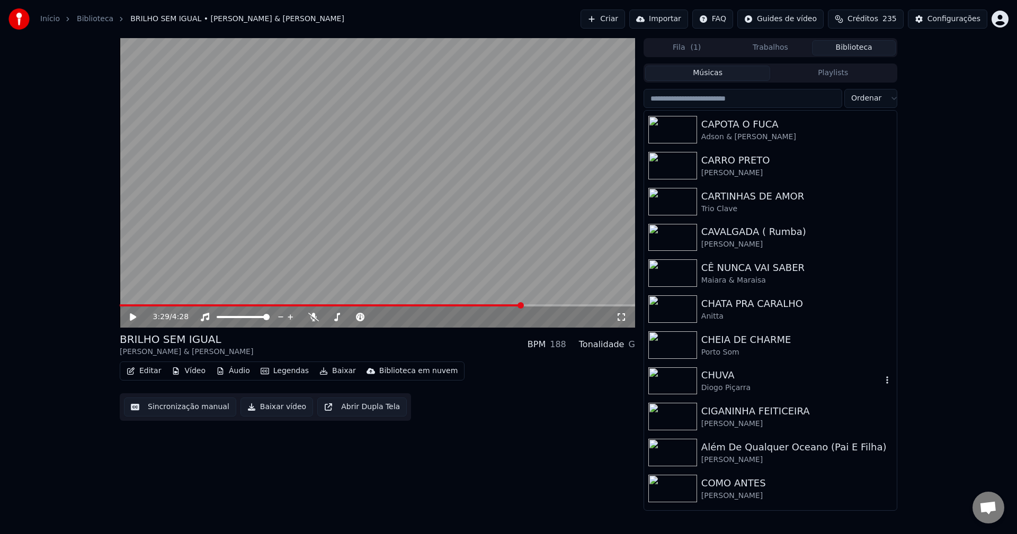
scroll to position [2807, 0]
